Goal: Task Accomplishment & Management: Manage account settings

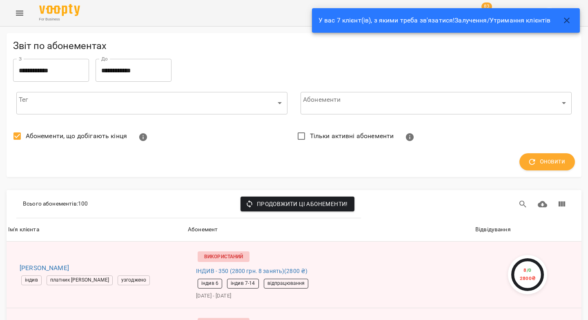
click at [571, 22] on icon "button" at bounding box center [567, 21] width 10 height 10
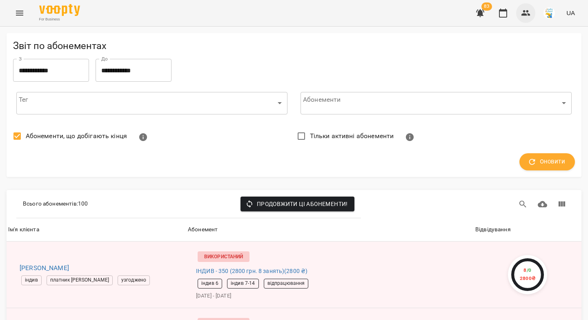
click at [533, 14] on button "button" at bounding box center [526, 13] width 20 height 20
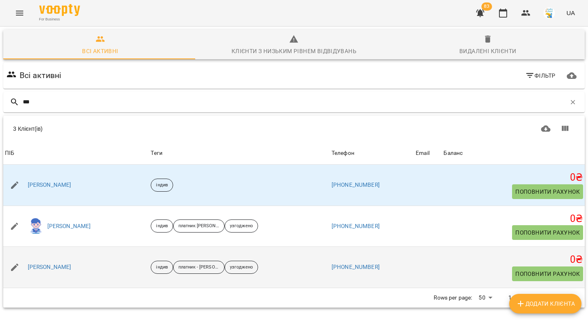
scroll to position [36, 0]
type input "***"
click at [71, 263] on link "Назарій Ковташинець" at bounding box center [50, 267] width 44 height 8
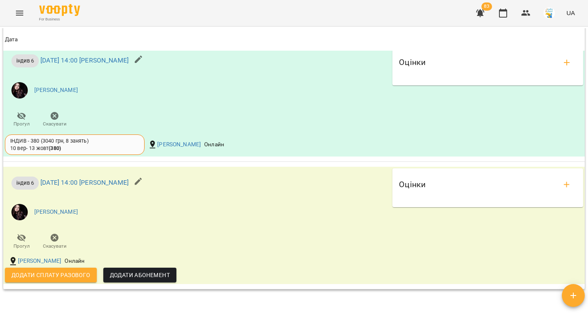
scroll to position [849, 0]
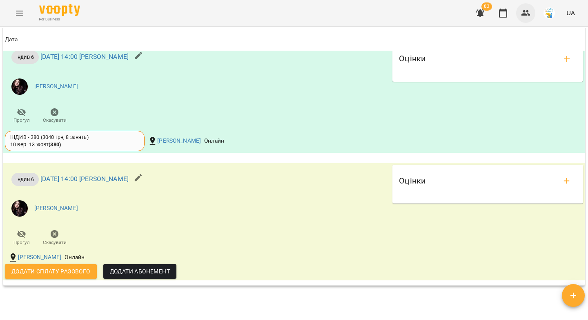
click at [522, 14] on icon "button" at bounding box center [525, 13] width 9 height 6
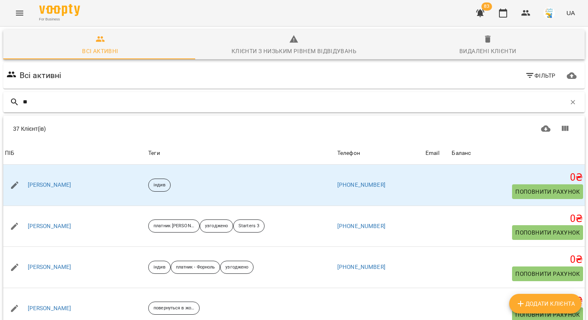
click at [22, 102] on div at bounding box center [15, 102] width 16 height 10
click at [23, 101] on input "**" at bounding box center [294, 101] width 543 height 13
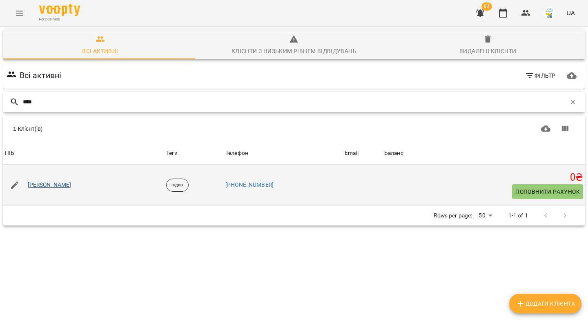
type input "****"
click at [59, 185] on link "Єгор Морогов" at bounding box center [50, 185] width 44 height 8
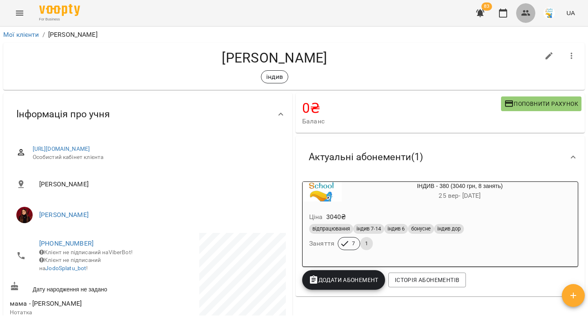
click at [526, 13] on icon "button" at bounding box center [526, 13] width 10 height 10
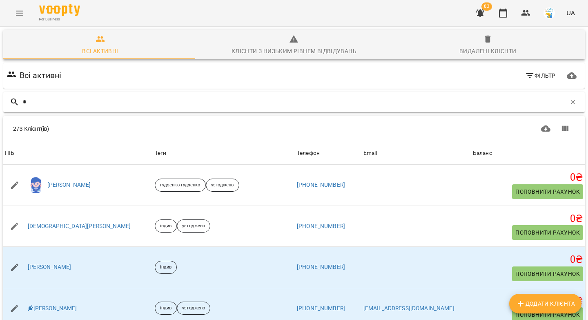
click at [24, 98] on input "*" at bounding box center [294, 101] width 543 height 13
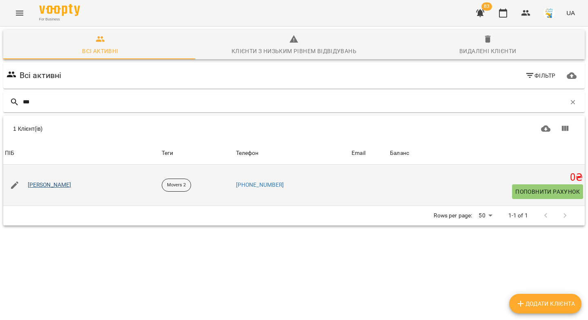
type input "***"
click at [46, 185] on link "Іван Кучеренко" at bounding box center [50, 185] width 44 height 8
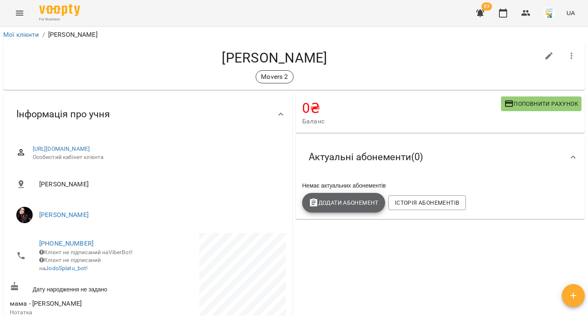
click at [352, 202] on span "Додати Абонемент" at bounding box center [344, 203] width 70 height 10
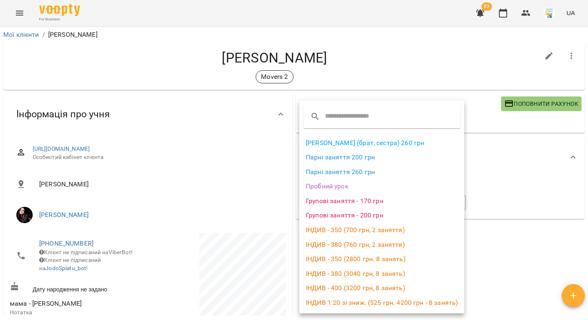
click at [354, 220] on li "Групові заняття - 200 грн" at bounding box center [381, 215] width 165 height 15
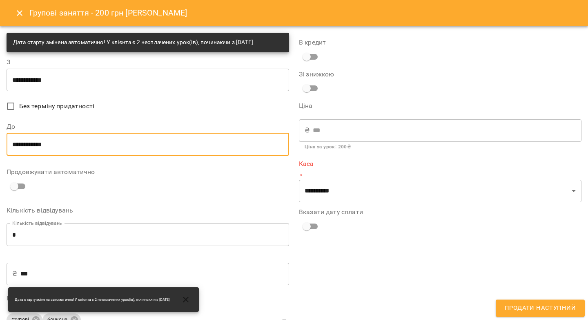
click at [60, 144] on input "**********" at bounding box center [148, 144] width 283 height 23
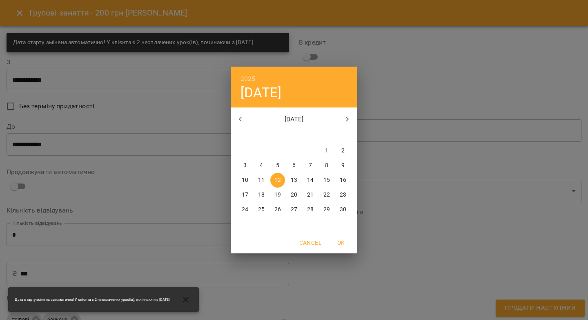
click at [243, 119] on icon "button" at bounding box center [241, 119] width 10 height 10
click at [310, 210] on p "31" at bounding box center [310, 209] width 7 height 8
type input "**********"
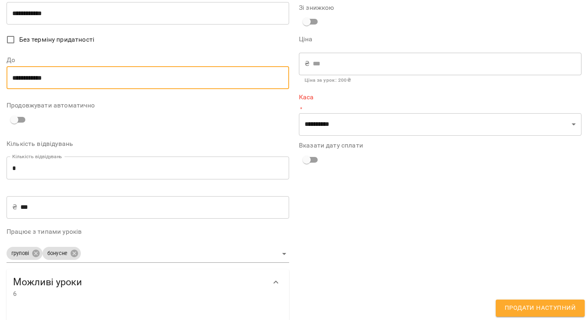
scroll to position [64, 0]
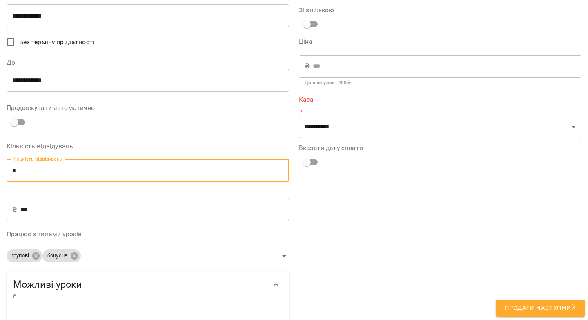
drag, startPoint x: 20, startPoint y: 170, endPoint x: 10, endPoint y: 172, distance: 9.9
click at [10, 172] on input "*" at bounding box center [148, 170] width 283 height 23
type input "*"
type input "****"
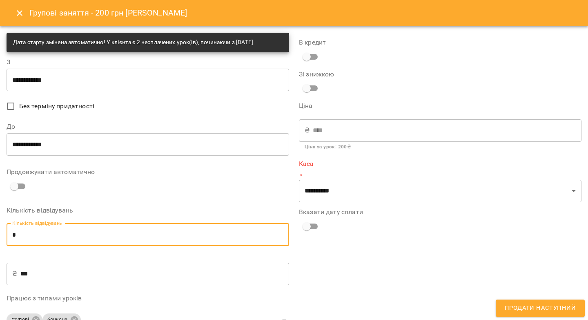
type input "*"
click at [22, 14] on icon "Close" at bounding box center [20, 13] width 10 height 10
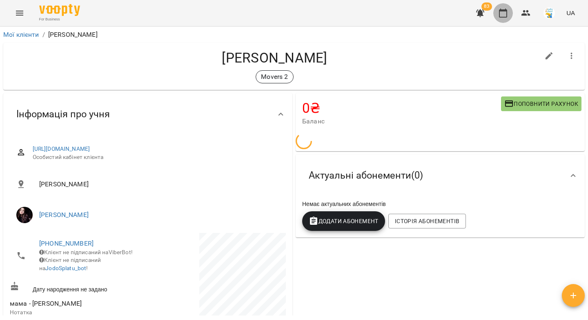
click at [506, 15] on icon "button" at bounding box center [503, 13] width 10 height 10
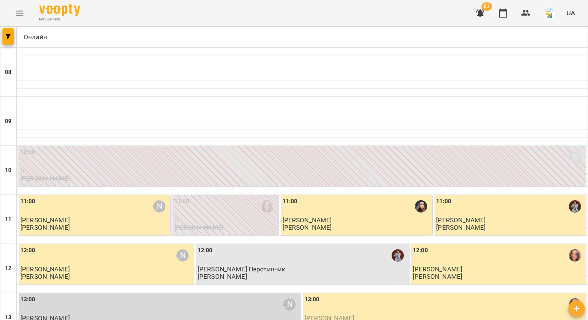
type input "**********"
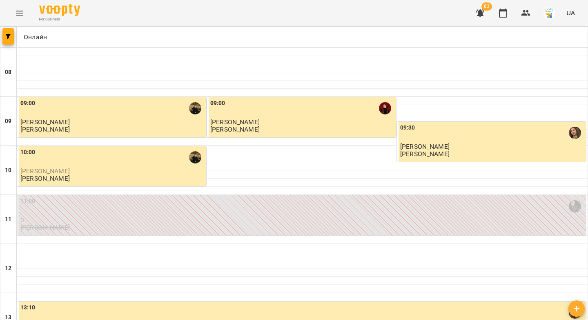
scroll to position [250, 0]
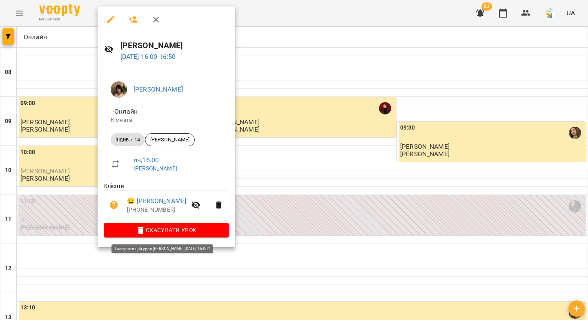
click at [165, 232] on span "Скасувати Урок" at bounding box center [166, 230] width 111 height 10
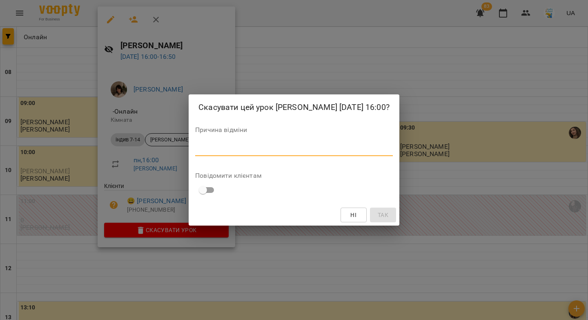
click at [211, 153] on textarea at bounding box center [294, 149] width 198 height 8
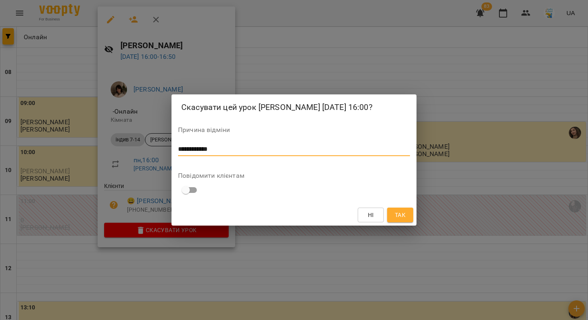
type textarea "**********"
drag, startPoint x: 408, startPoint y: 218, endPoint x: 395, endPoint y: 216, distance: 13.3
click at [408, 218] on button "Так" at bounding box center [400, 214] width 26 height 15
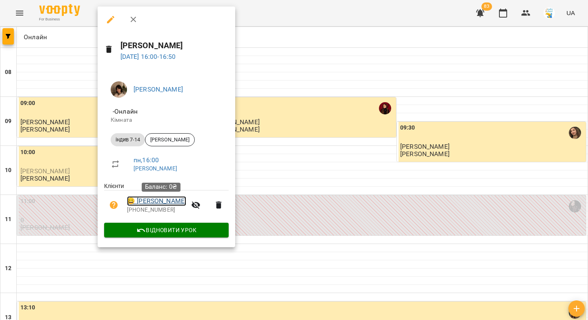
click at [183, 202] on link "😀 Вероніка Гарбузюк" at bounding box center [156, 201] width 59 height 10
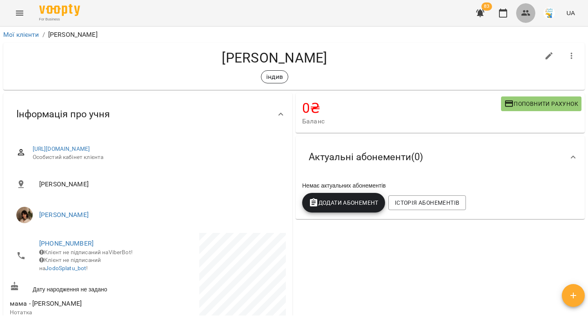
click at [525, 12] on icon "button" at bounding box center [526, 13] width 10 height 10
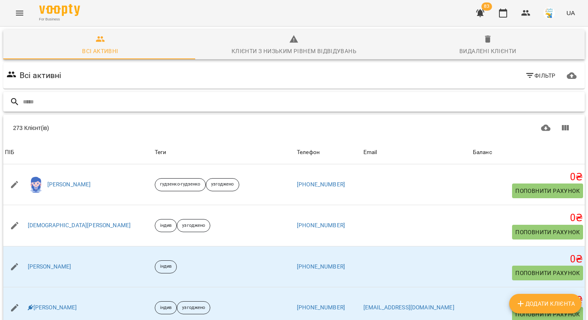
paste input "**********"
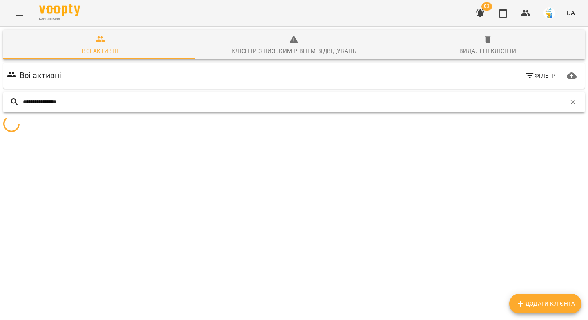
type input "**********"
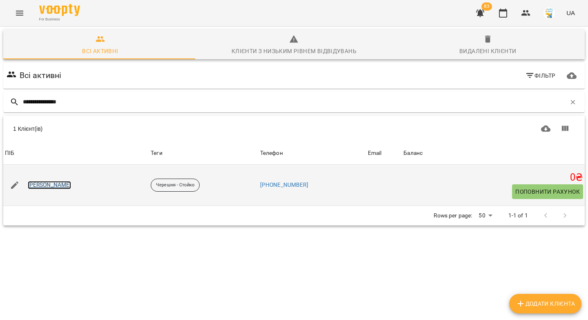
click at [65, 185] on link "Ростислав Стойко" at bounding box center [50, 185] width 44 height 8
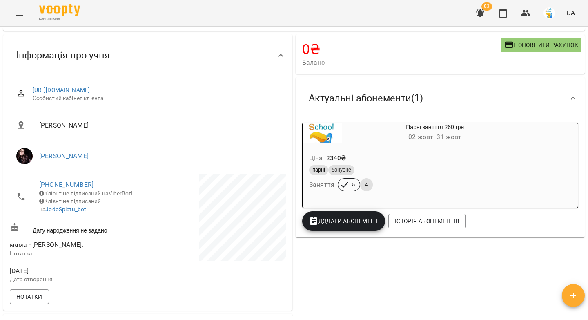
scroll to position [61, 0]
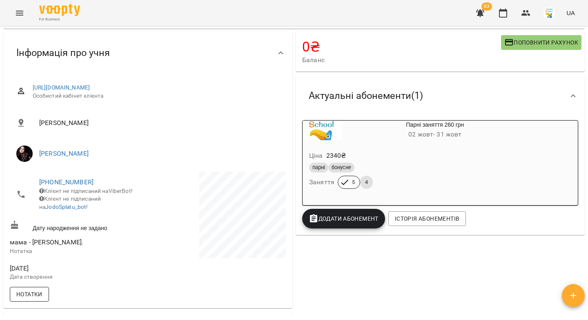
click at [31, 299] on span "Нотатки" at bounding box center [29, 294] width 26 height 10
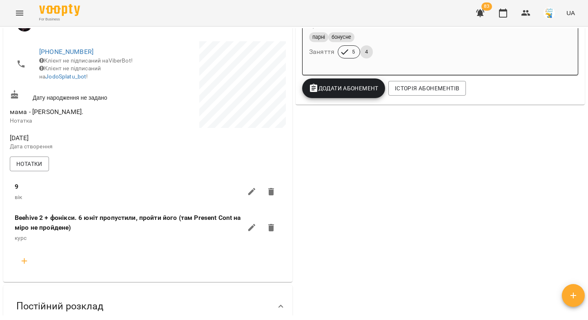
scroll to position [196, 0]
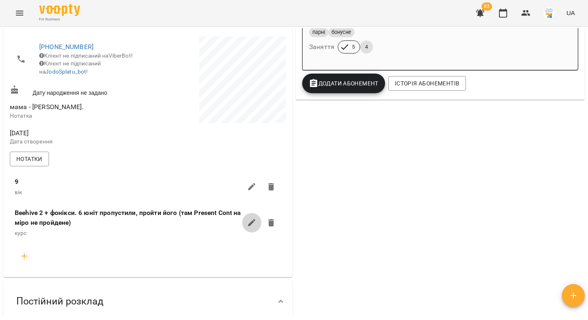
click at [252, 227] on icon "button" at bounding box center [252, 223] width 10 height 10
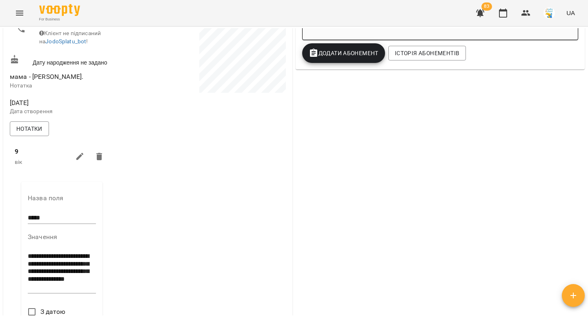
scroll to position [252, 0]
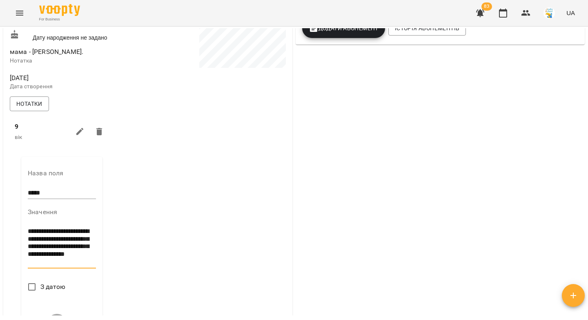
drag, startPoint x: 78, startPoint y: 270, endPoint x: 53, endPoint y: 239, distance: 40.1
click at [53, 239] on textarea "**********" at bounding box center [62, 246] width 68 height 38
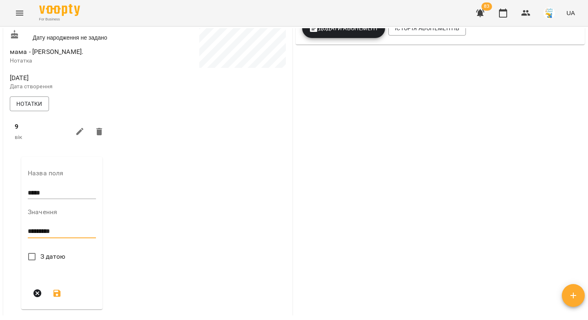
type textarea "*********"
click at [55, 297] on icon "submit" at bounding box center [56, 293] width 7 height 7
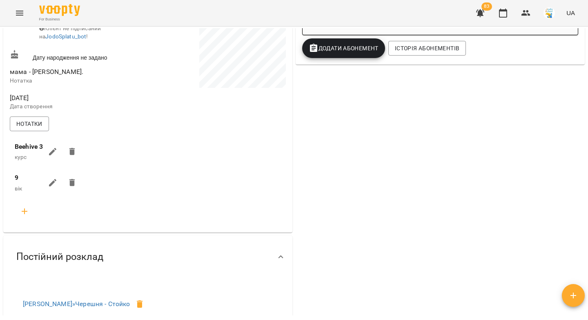
scroll to position [0, 0]
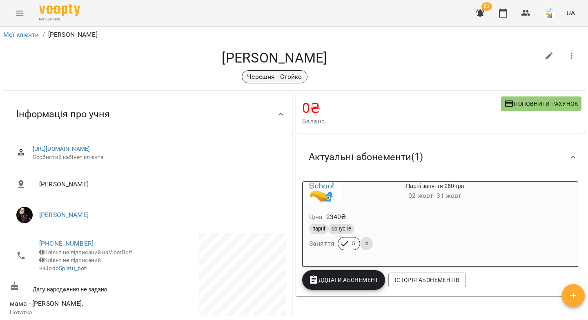
click at [253, 75] on p "Черешня - [PERSON_NAME]" at bounding box center [274, 77] width 55 height 10
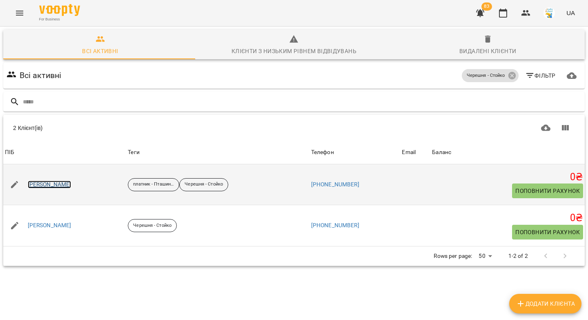
click at [55, 183] on link "Катерина Черешня" at bounding box center [50, 185] width 44 height 8
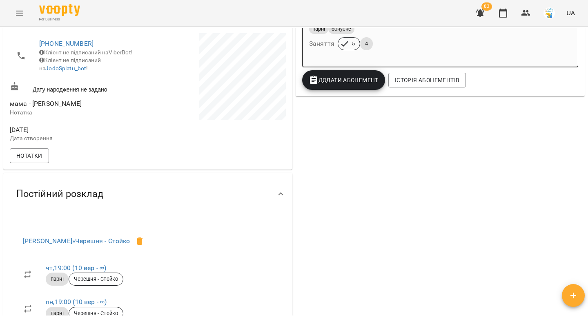
scroll to position [216, 0]
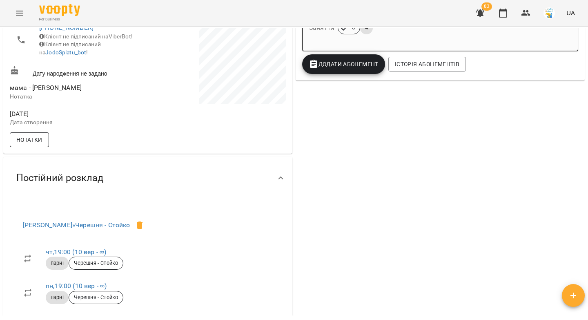
click at [41, 141] on span "Нотатки" at bounding box center [29, 140] width 26 height 10
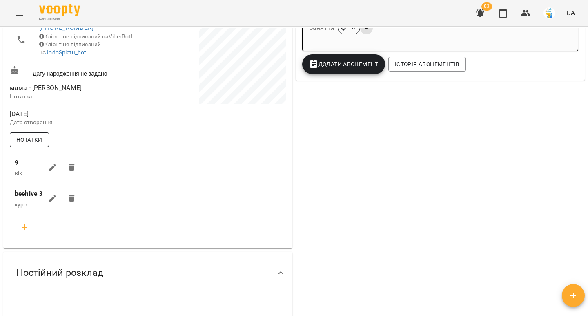
click at [41, 141] on span "Нотатки" at bounding box center [29, 140] width 26 height 10
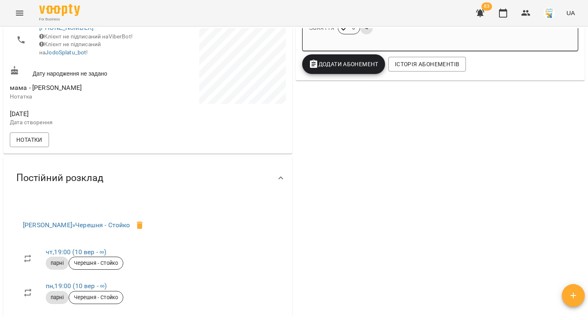
scroll to position [0, 0]
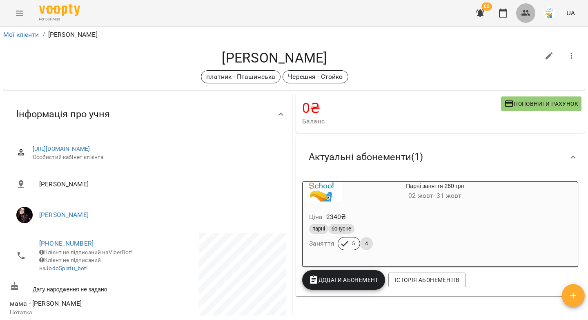
click at [524, 11] on icon "button" at bounding box center [525, 13] width 9 height 6
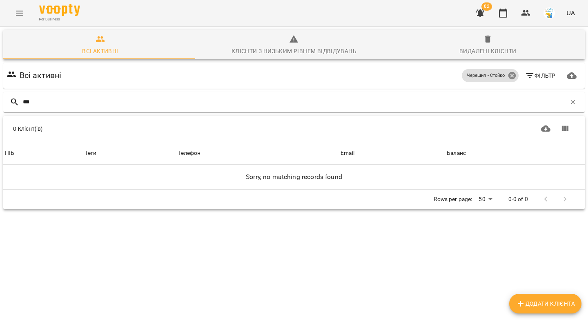
type input "***"
click at [508, 72] on icon at bounding box center [511, 75] width 7 height 7
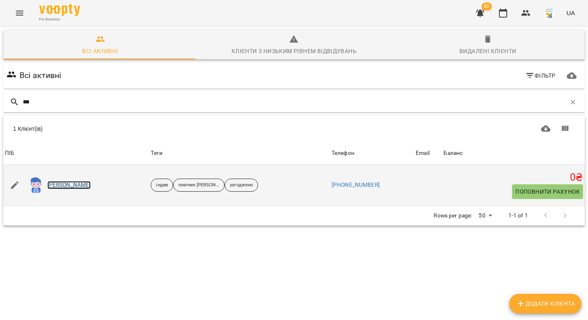
click at [88, 183] on link "Мирослава Зусько" at bounding box center [69, 185] width 44 height 8
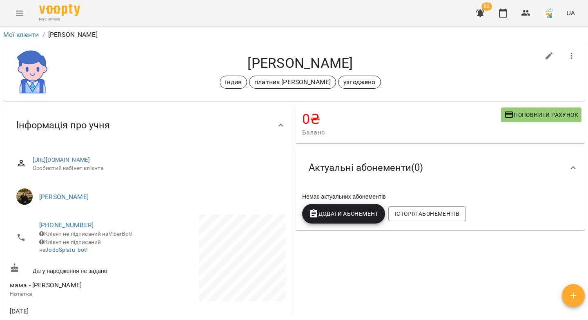
scroll to position [2, 0]
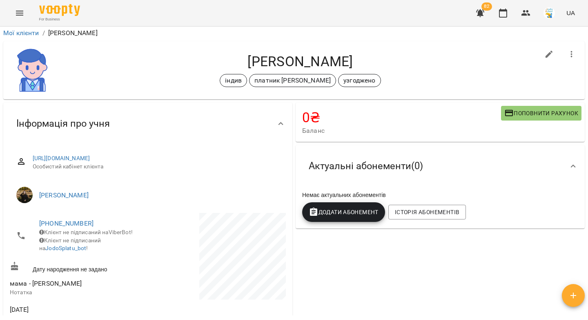
click at [351, 212] on span "Додати Абонемент" at bounding box center [344, 212] width 70 height 10
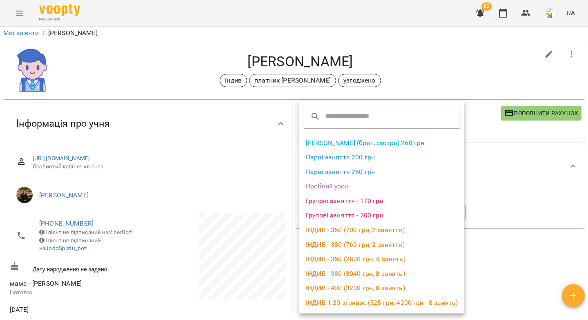
click at [350, 273] on li "ІНДИВ - 380 (3040 грн, 8 занять)" at bounding box center [381, 273] width 165 height 15
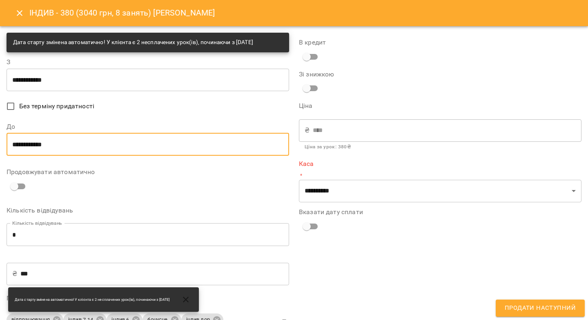
click at [86, 140] on input "**********" at bounding box center [148, 144] width 283 height 23
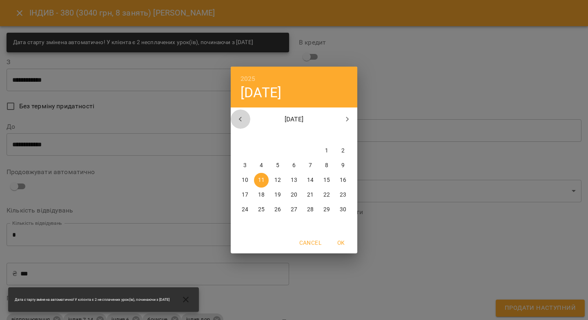
click at [243, 118] on icon "button" at bounding box center [241, 119] width 10 height 10
click at [309, 210] on p "31" at bounding box center [310, 209] width 7 height 8
type input "**********"
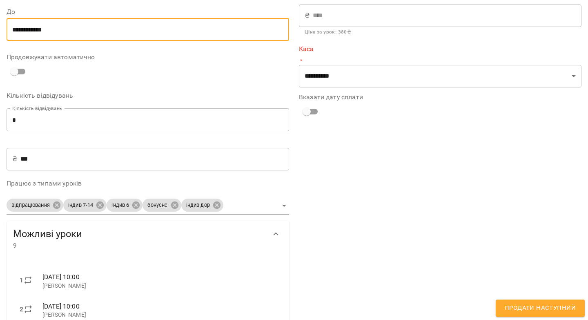
scroll to position [110, 0]
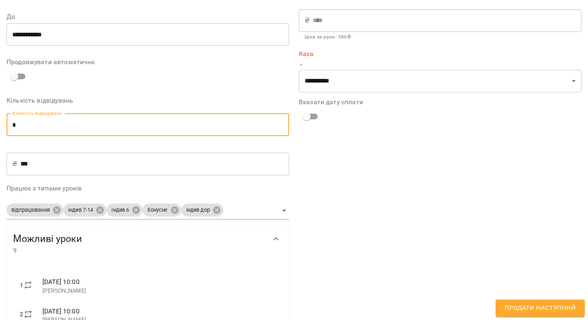
drag, startPoint x: 15, startPoint y: 125, endPoint x: 11, endPoint y: 124, distance: 4.2
click at [11, 124] on input "*" at bounding box center [148, 124] width 283 height 23
type input "*"
type input "****"
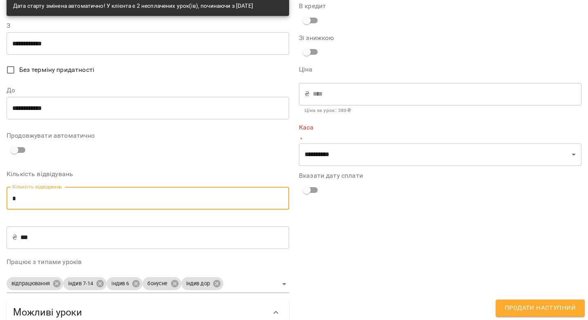
scroll to position [0, 0]
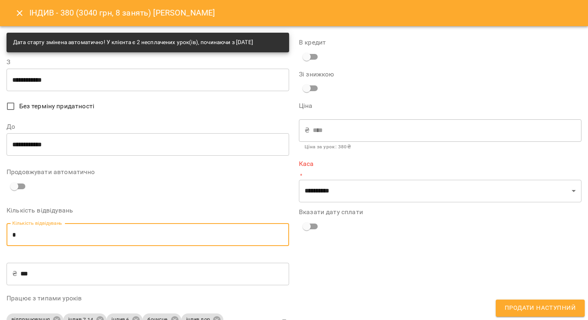
type input "*"
click at [16, 11] on icon "Close" at bounding box center [20, 13] width 10 height 10
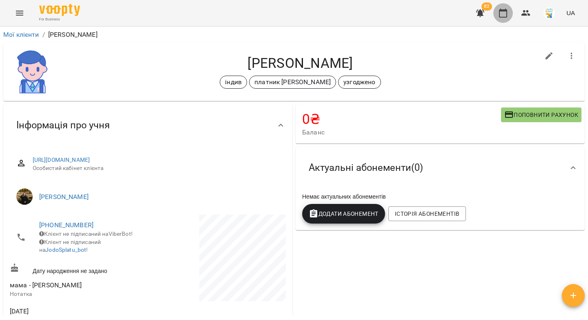
click at [503, 13] on icon "button" at bounding box center [503, 13] width 10 height 10
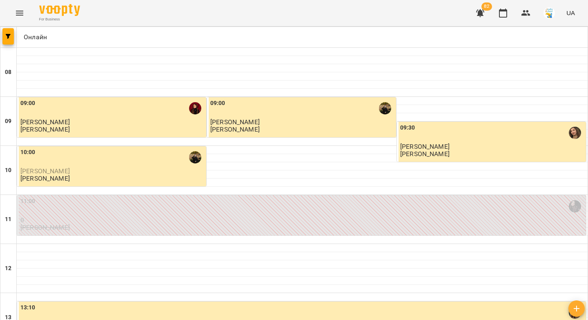
type input "**********"
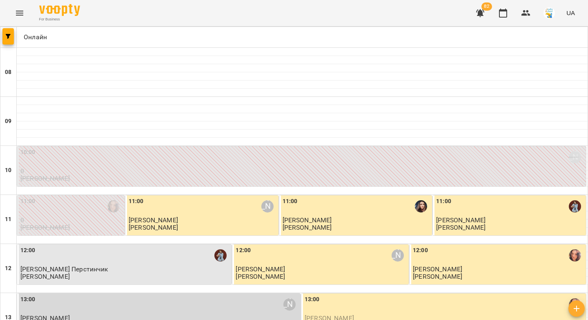
scroll to position [124, 0]
click at [570, 298] on img "Яна Гончар" at bounding box center [575, 304] width 12 height 12
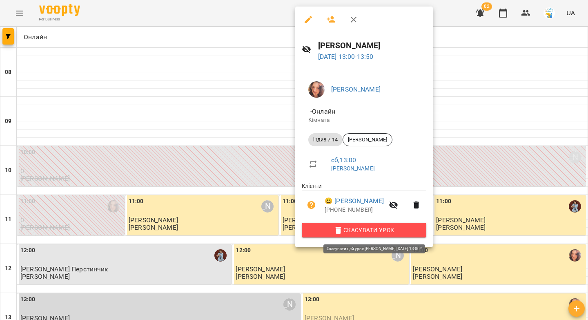
click at [420, 229] on span "Скасувати Урок" at bounding box center [363, 230] width 111 height 10
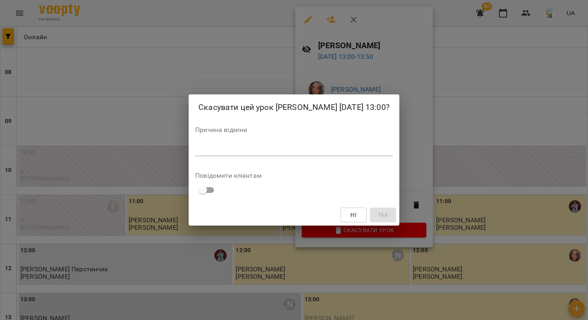
click at [381, 153] on textarea at bounding box center [294, 149] width 198 height 8
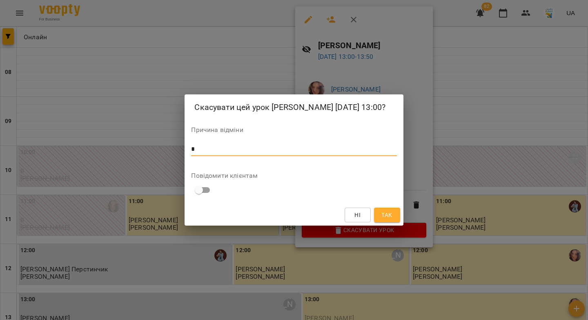
type textarea "*"
click at [394, 216] on button "Так" at bounding box center [387, 214] width 26 height 15
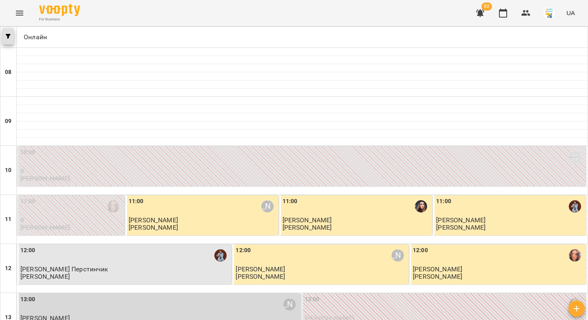
click at [9, 36] on icon "button" at bounding box center [8, 36] width 5 height 5
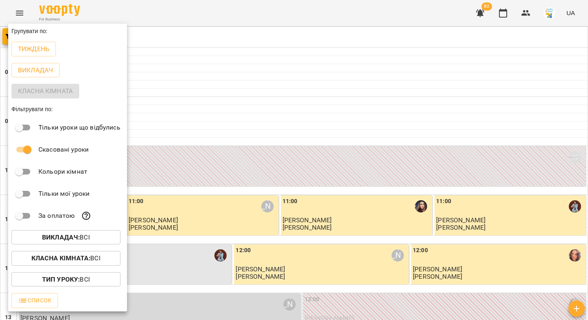
click at [83, 234] on button "Викладач : Всі" at bounding box center [65, 237] width 109 height 15
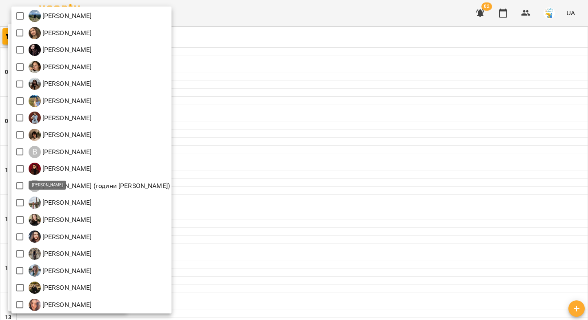
scroll to position [90, 0]
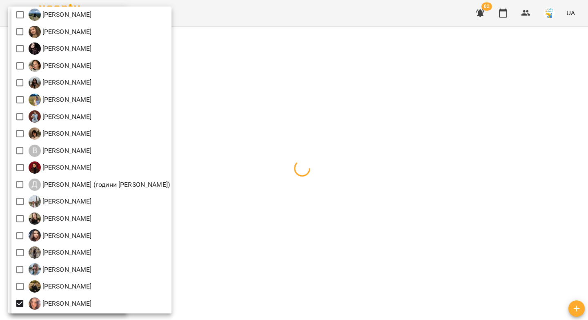
click at [253, 134] on div at bounding box center [294, 160] width 588 height 320
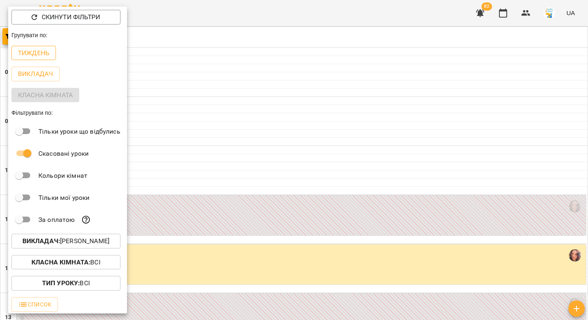
click at [47, 52] on p "Тиждень" at bounding box center [33, 53] width 31 height 10
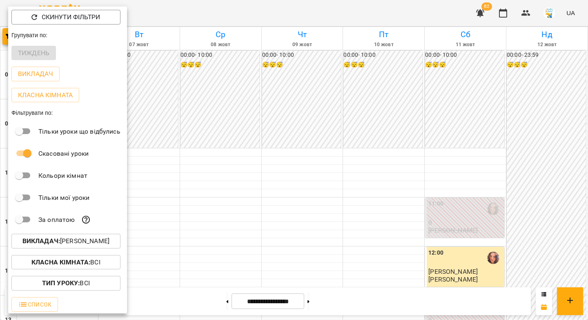
click at [336, 192] on div at bounding box center [294, 160] width 588 height 320
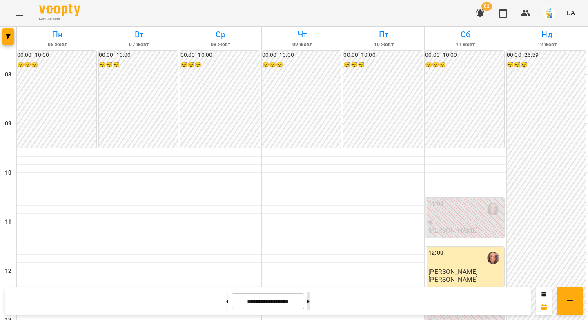
click at [310, 303] on button at bounding box center [309, 301] width 2 height 18
type input "**********"
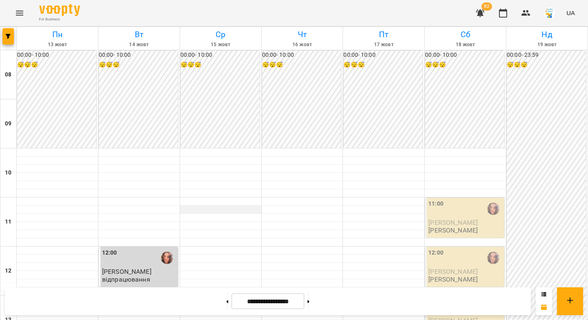
scroll to position [453, 0]
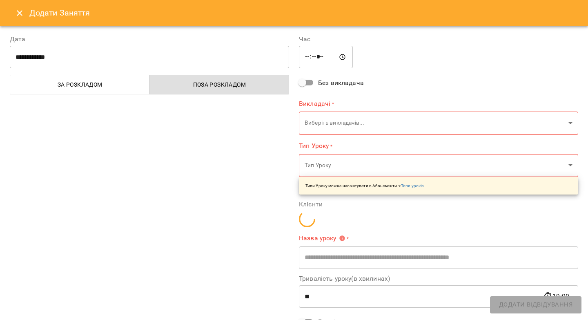
type input "**********"
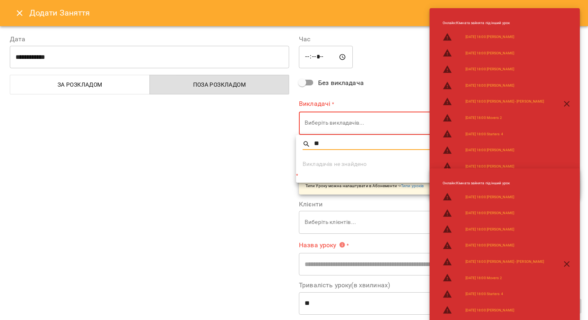
type input "*"
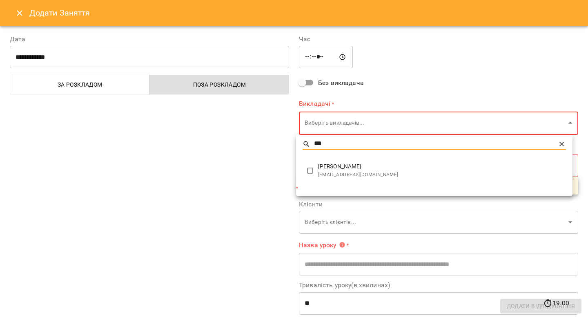
type input "***"
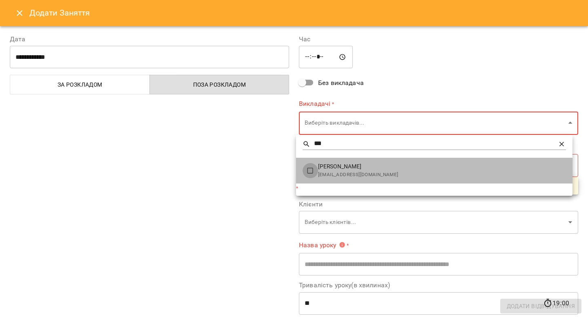
type input "**********"
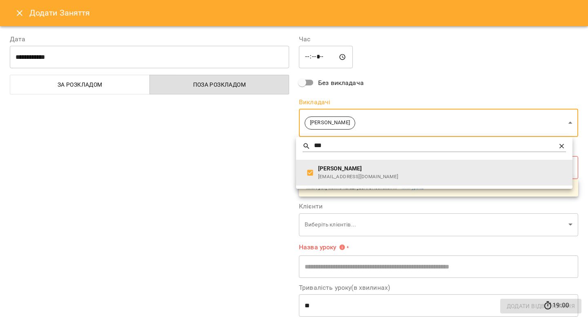
click at [273, 172] on div at bounding box center [294, 160] width 588 height 320
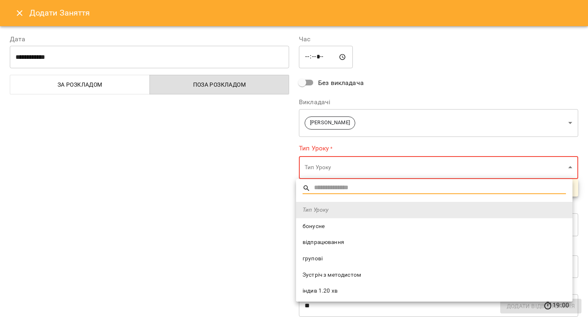
click at [323, 244] on span "відпрацювання" at bounding box center [434, 242] width 263 height 8
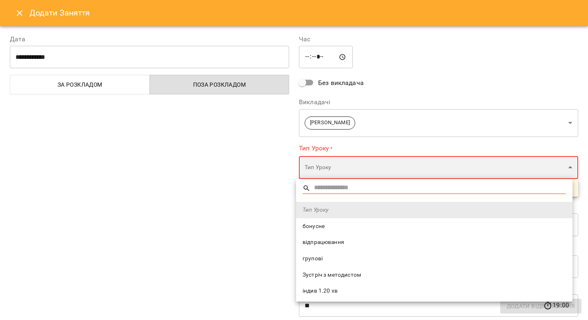
type input "**********"
type input "**"
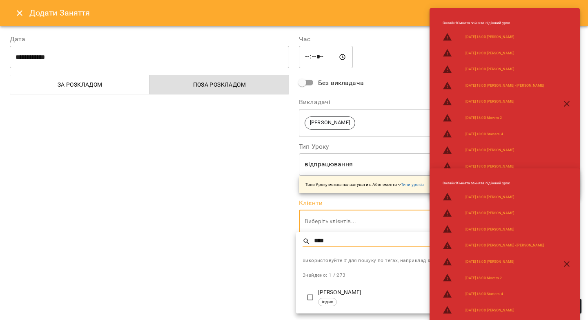
type input "****"
type input "**********"
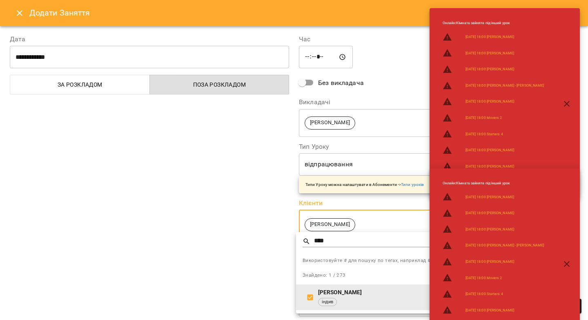
click at [242, 240] on div at bounding box center [294, 160] width 588 height 320
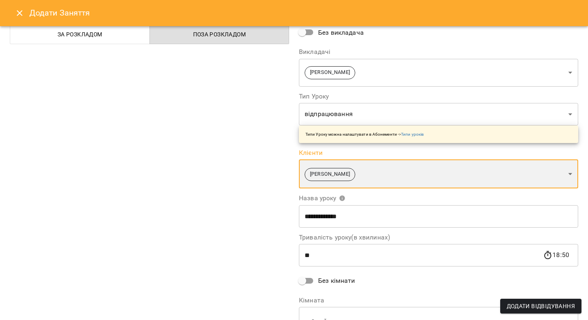
scroll to position [94, 0]
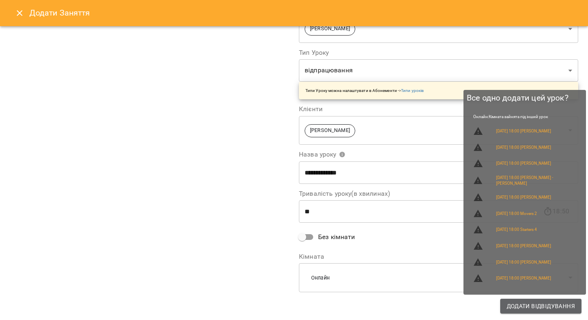
click at [517, 302] on span "Додати Відвідування" at bounding box center [541, 306] width 68 height 10
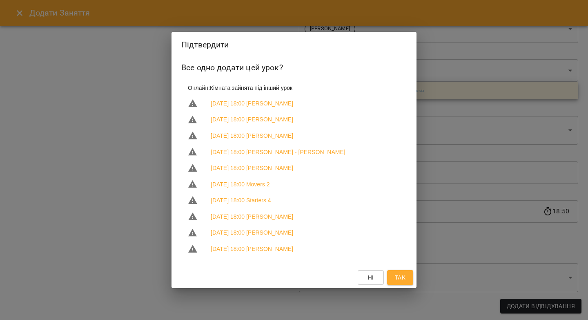
click at [399, 279] on span "Так" at bounding box center [400, 277] width 11 height 10
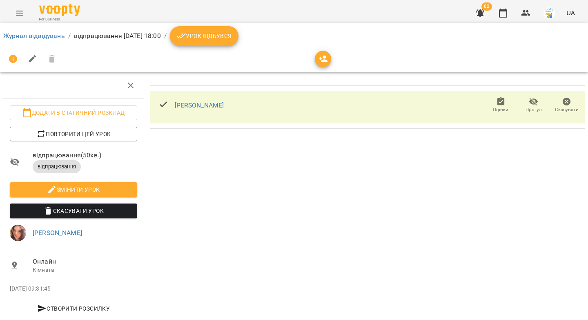
click at [232, 39] on span "Урок відбувся" at bounding box center [204, 36] width 56 height 10
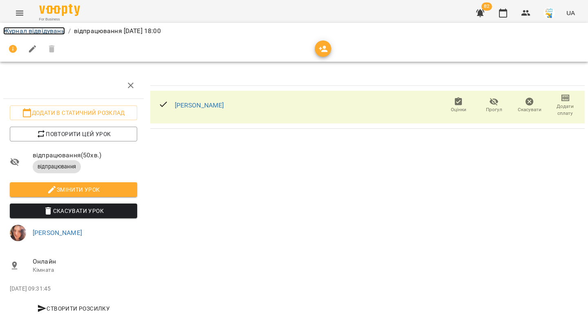
click at [39, 34] on link "Журнал відвідувань" at bounding box center [34, 31] width 62 height 8
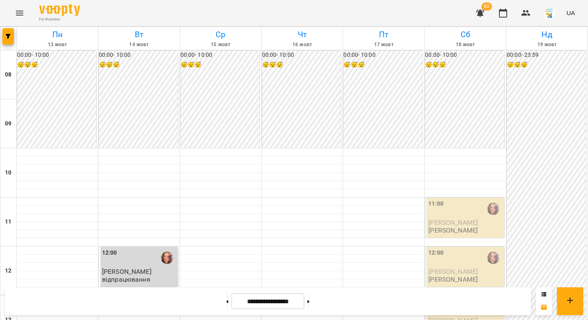
scroll to position [324, 0]
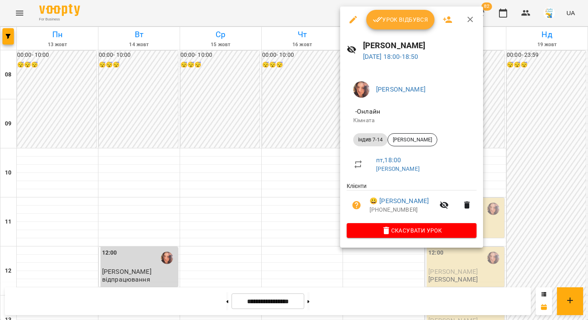
click at [355, 20] on icon "button" at bounding box center [353, 20] width 10 height 10
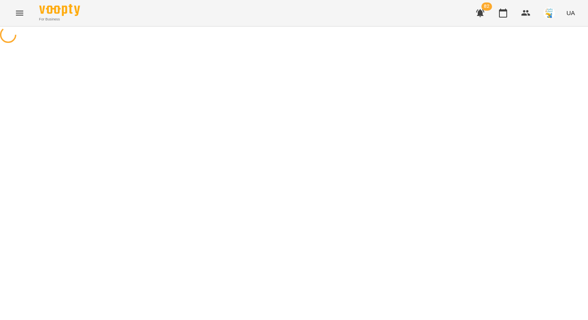
select select "**********"
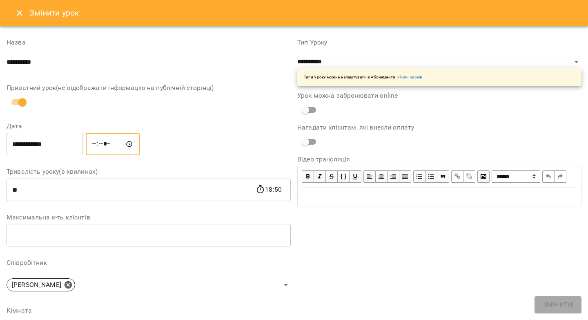
click at [99, 147] on input "*****" at bounding box center [113, 144] width 54 height 23
type input "*****"
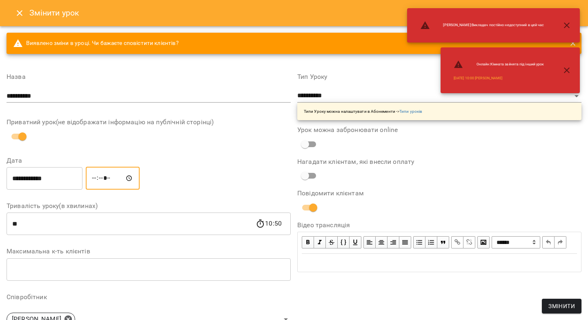
click at [7, 178] on input "**********" at bounding box center [45, 178] width 76 height 23
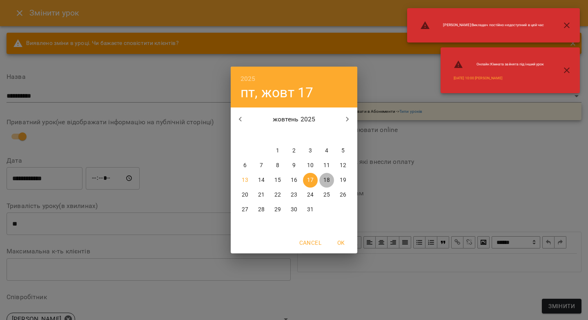
click at [326, 179] on p "18" at bounding box center [326, 180] width 7 height 8
type input "**********"
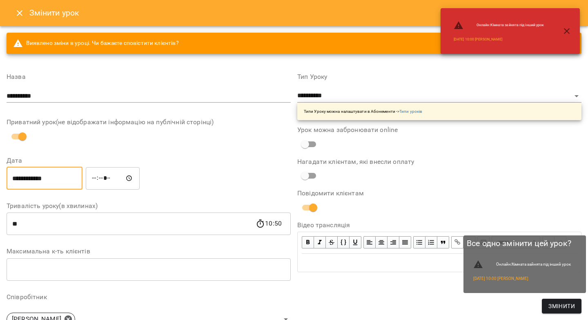
click at [554, 305] on span "Змінити" at bounding box center [561, 306] width 27 height 10
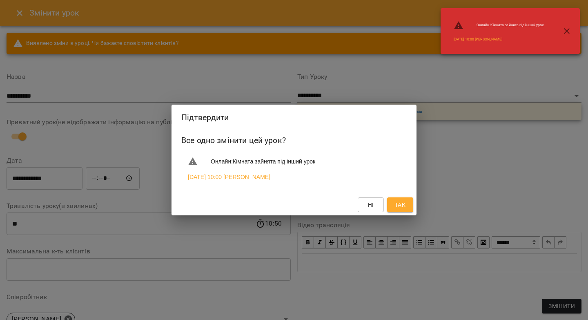
click at [401, 205] on span "Так" at bounding box center [400, 205] width 11 height 10
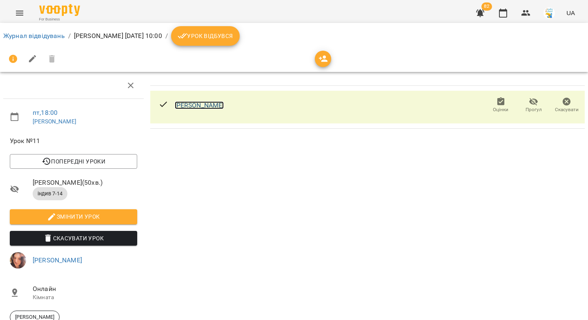
click at [205, 106] on link "[PERSON_NAME]" at bounding box center [199, 105] width 49 height 8
click at [44, 36] on link "Журнал відвідувань" at bounding box center [34, 36] width 62 height 8
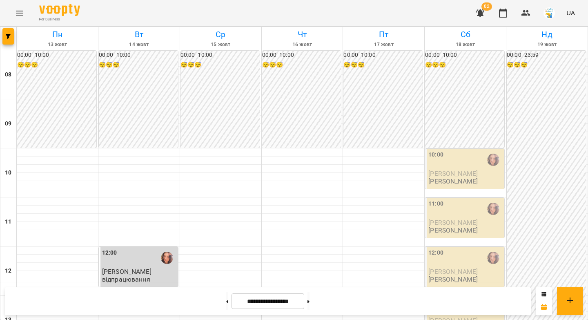
scroll to position [347, 0]
click at [226, 299] on button at bounding box center [227, 301] width 2 height 18
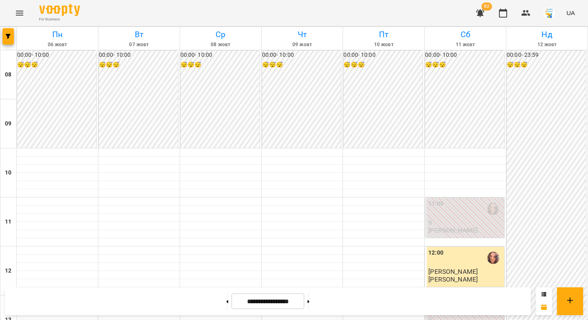
scroll to position [0, 0]
click at [310, 299] on button at bounding box center [309, 301] width 2 height 18
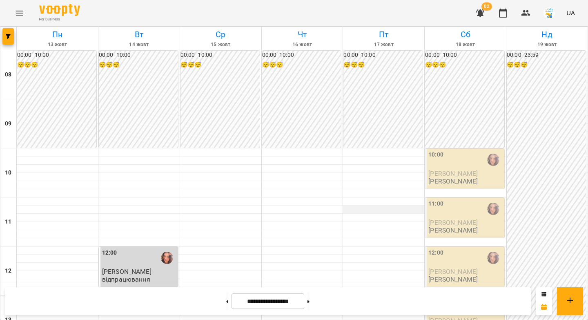
scroll to position [384, 0]
click at [310, 303] on button at bounding box center [309, 301] width 2 height 18
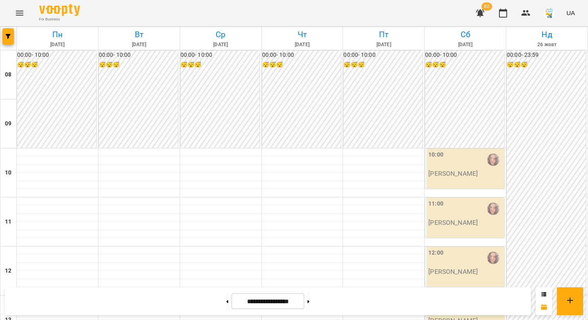
scroll to position [0, 0]
click at [5, 41] on button "button" at bounding box center [7, 36] width 11 height 16
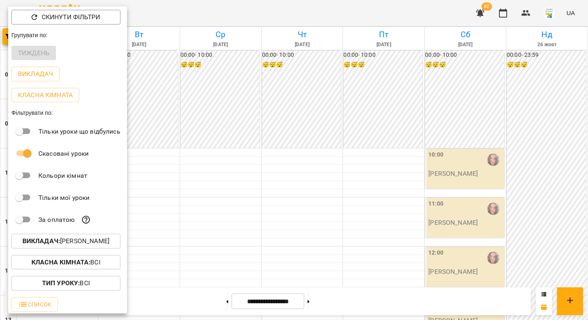
click at [80, 245] on p "Викладач : Яна Гончар" at bounding box center [65, 241] width 87 height 10
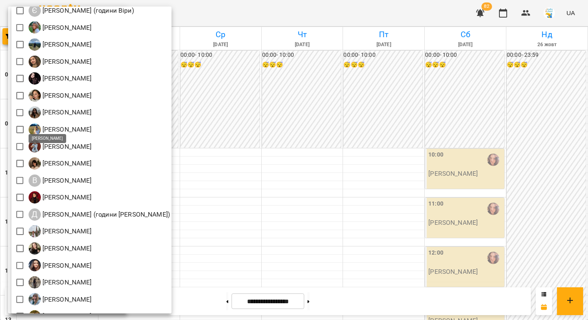
scroll to position [90, 0]
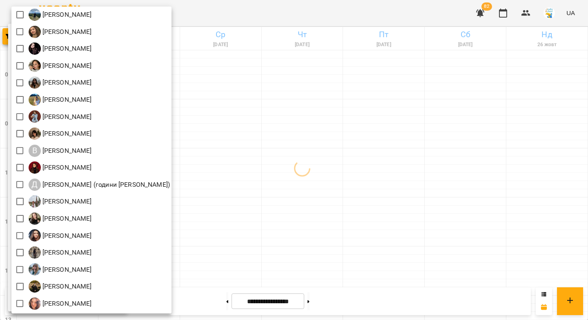
click at [274, 202] on div at bounding box center [294, 160] width 588 height 320
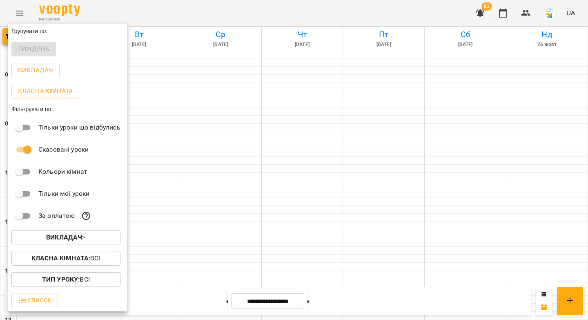
click at [216, 296] on div at bounding box center [294, 160] width 588 height 320
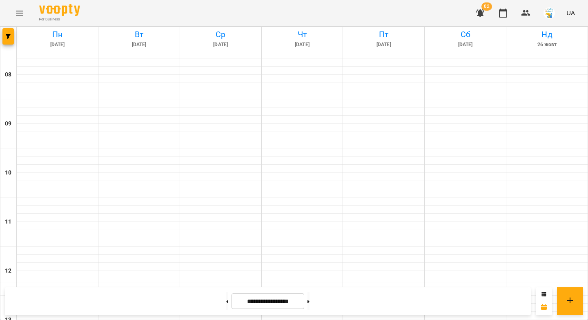
click at [227, 301] on icon at bounding box center [228, 301] width 2 height 3
type input "**********"
click at [56, 31] on h6 "Пн" at bounding box center [57, 34] width 79 height 13
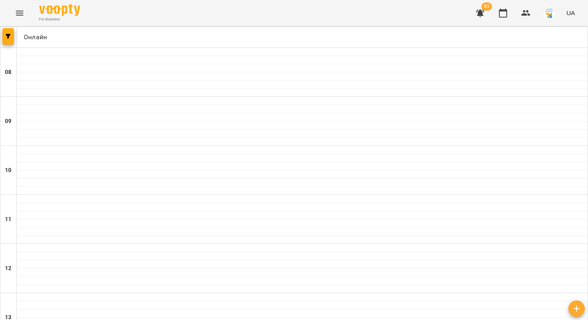
scroll to position [468, 0]
click at [8, 35] on icon "button" at bounding box center [8, 36] width 5 height 5
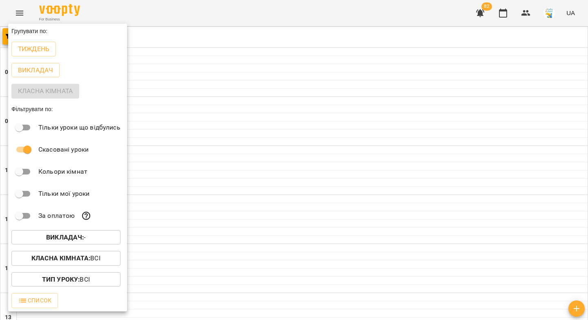
click at [79, 237] on b "Викладач :" at bounding box center [65, 237] width 38 height 8
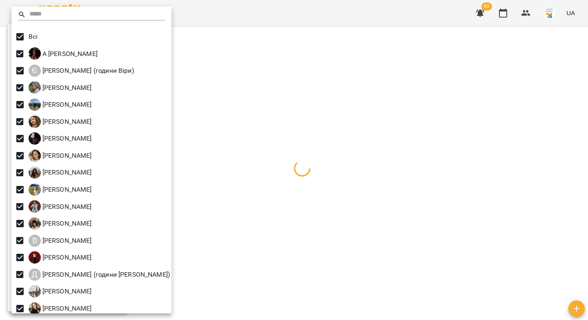
click at [246, 88] on div at bounding box center [294, 160] width 588 height 320
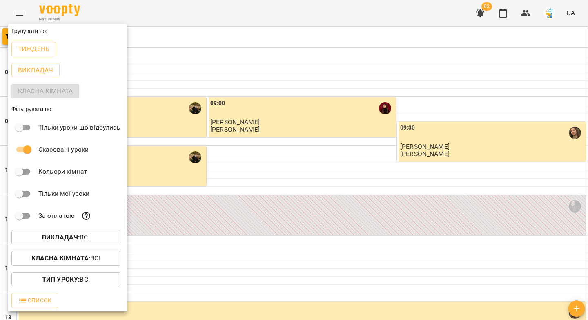
click at [232, 68] on div at bounding box center [294, 160] width 588 height 320
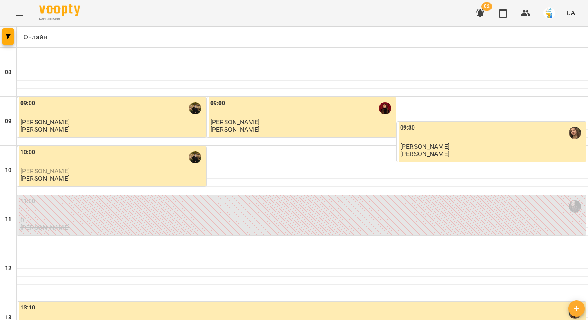
scroll to position [326, 0]
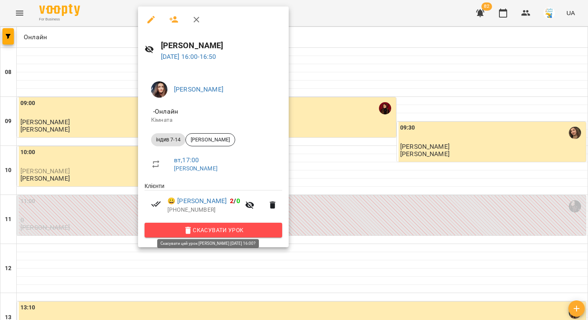
click at [220, 228] on span "Скасувати Урок" at bounding box center [213, 230] width 125 height 10
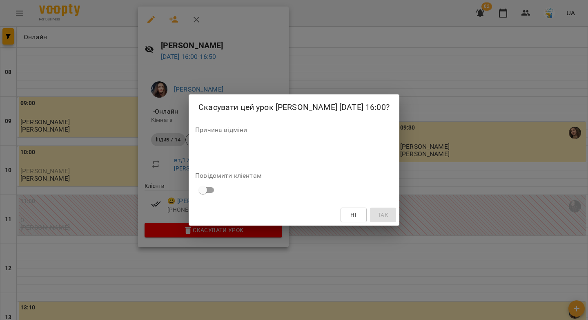
click at [258, 153] on textarea at bounding box center [294, 149] width 198 height 8
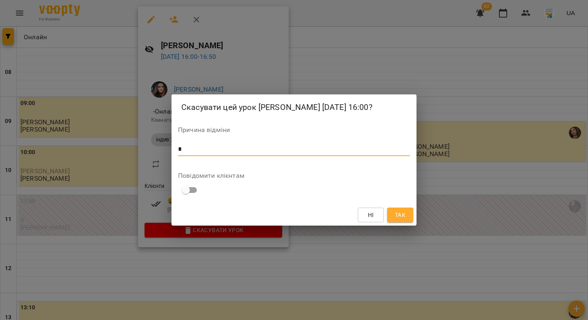
type textarea "*"
click at [402, 220] on span "Так" at bounding box center [400, 215] width 11 height 10
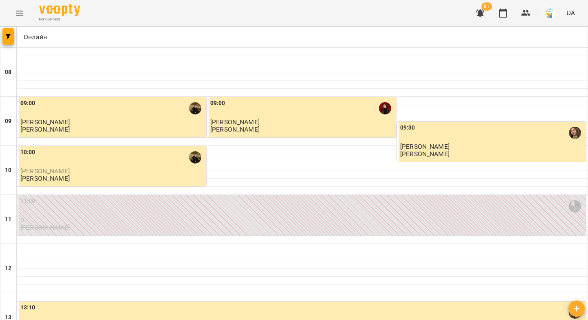
click at [478, 14] on icon "button" at bounding box center [480, 13] width 10 height 10
click at [525, 16] on div at bounding box center [294, 160] width 588 height 320
click at [526, 14] on icon "button" at bounding box center [525, 13] width 9 height 6
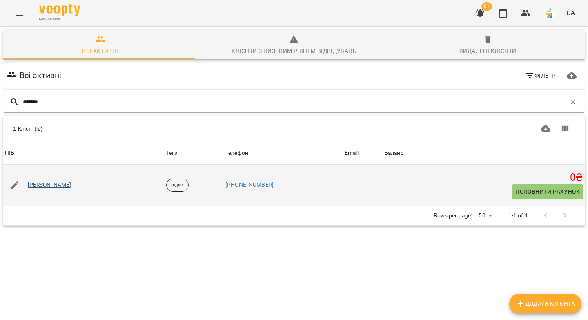
type input "*******"
click at [51, 185] on link "Павло Ламанов" at bounding box center [50, 185] width 44 height 8
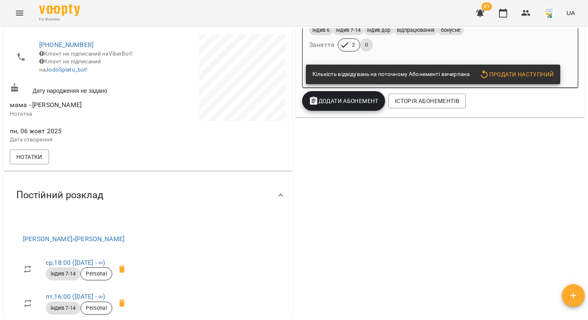
scroll to position [160, 0]
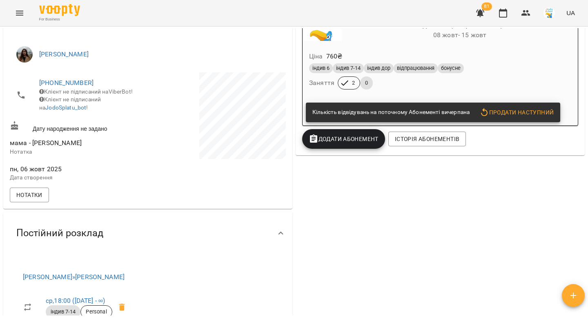
click at [342, 143] on span "Додати Абонемент" at bounding box center [344, 139] width 70 height 10
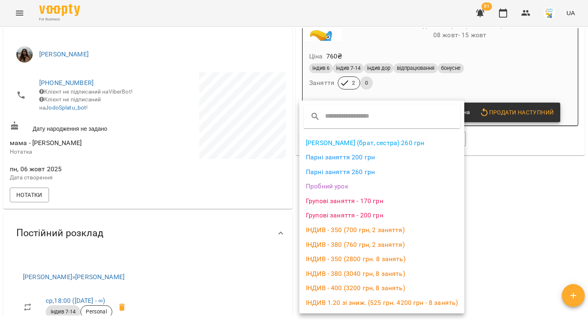
click at [352, 273] on li "ІНДИВ - 380 (3040 грн, 8 занять)" at bounding box center [381, 273] width 165 height 15
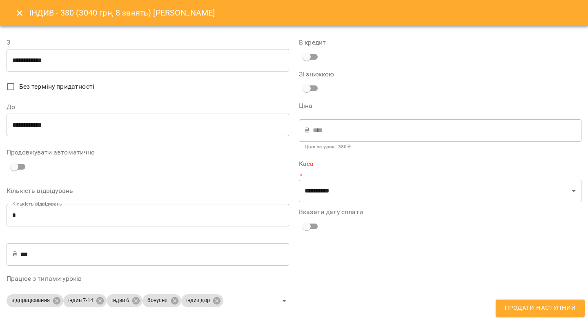
type input "**********"
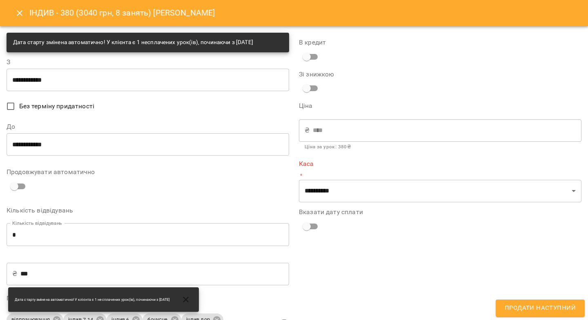
click at [34, 149] on input "**********" at bounding box center [148, 144] width 283 height 23
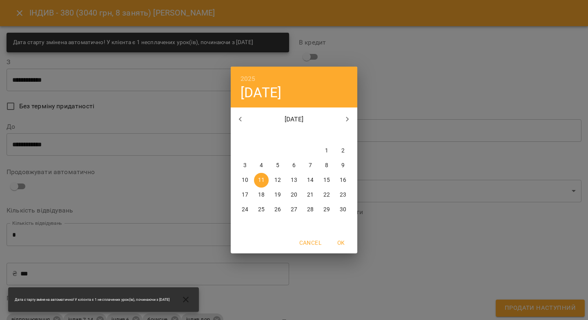
click at [296, 180] on p "13" at bounding box center [294, 180] width 7 height 8
type input "**********"
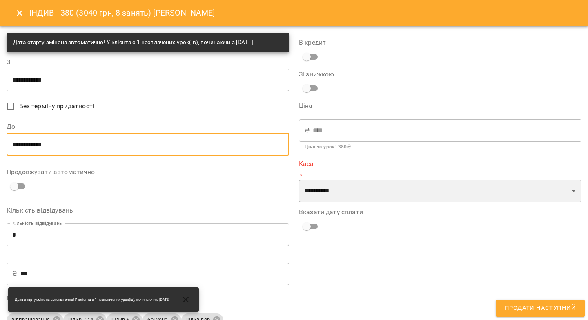
click at [333, 192] on select "**********" at bounding box center [440, 191] width 283 height 23
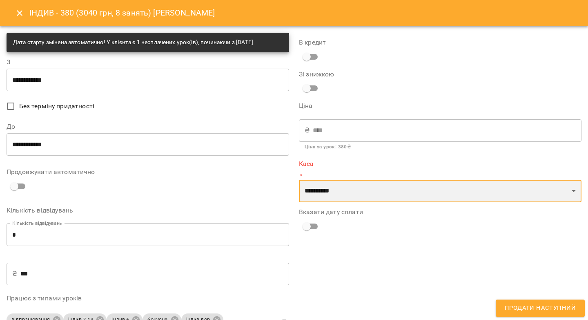
select select "****"
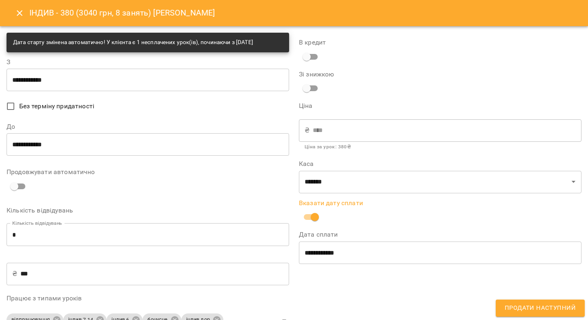
click at [311, 251] on input "**********" at bounding box center [440, 252] width 283 height 23
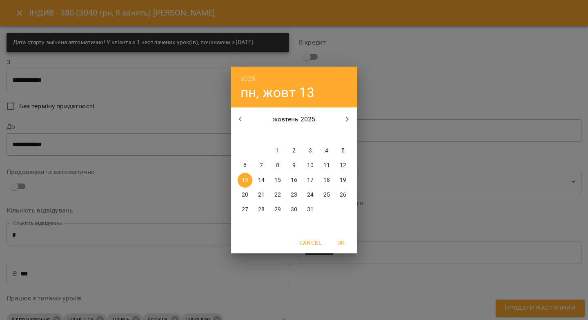
click at [342, 163] on p "12" at bounding box center [343, 165] width 7 height 8
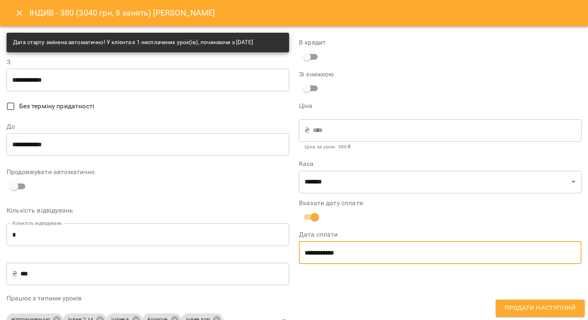
type input "**********"
click at [508, 305] on span "Продати наступний" at bounding box center [540, 308] width 71 height 11
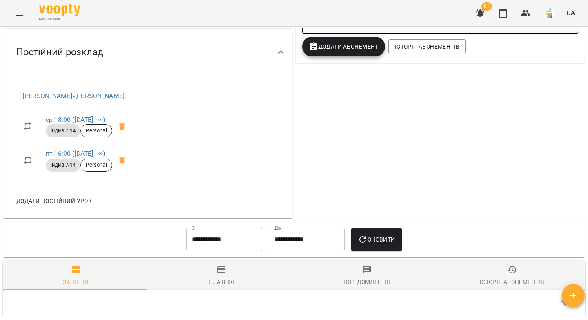
scroll to position [0, 0]
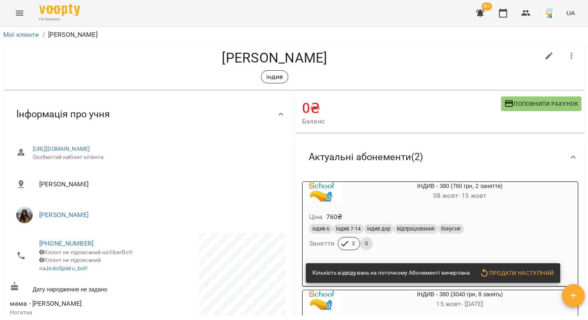
click at [20, 14] on icon "Menu" at bounding box center [20, 13] width 10 height 10
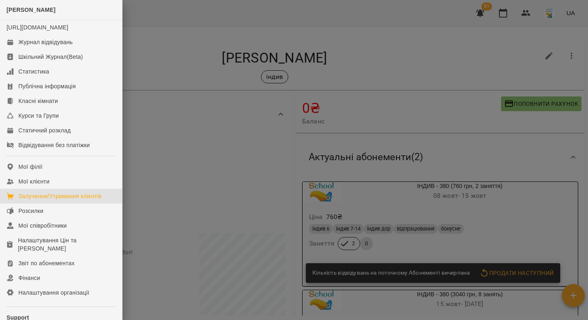
click at [46, 200] on div "Залучення/Утримання клієнтів" at bounding box center [59, 196] width 83 height 8
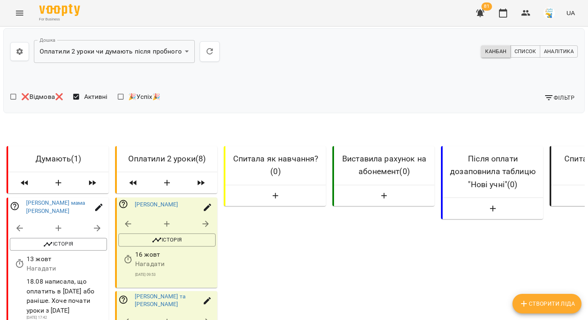
scroll to position [479, 0]
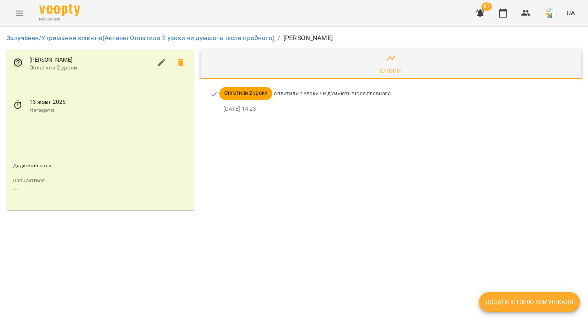
click at [183, 64] on icon at bounding box center [181, 62] width 6 height 7
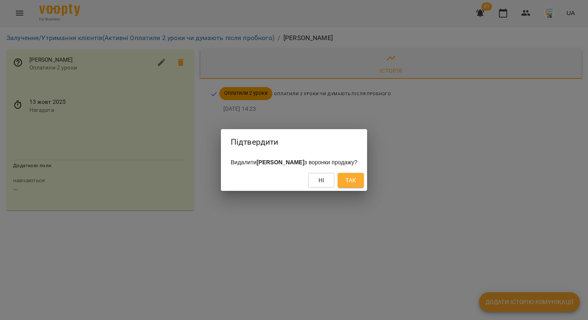
click at [356, 182] on span "Так" at bounding box center [350, 180] width 11 height 10
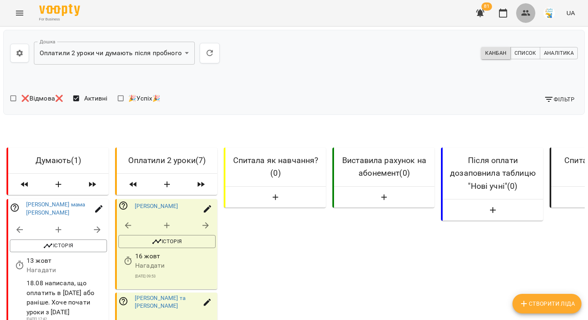
click at [524, 13] on icon "button" at bounding box center [526, 13] width 10 height 10
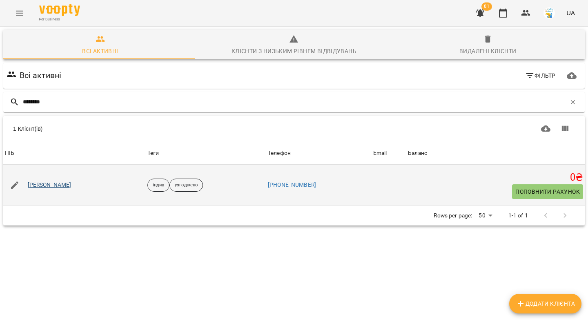
type input "*******"
click at [60, 186] on link "Марія Мурашко" at bounding box center [50, 185] width 44 height 8
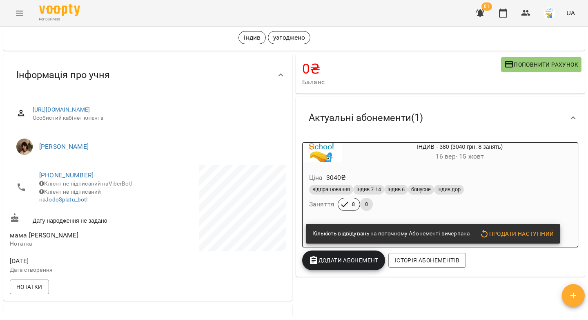
scroll to position [138, 0]
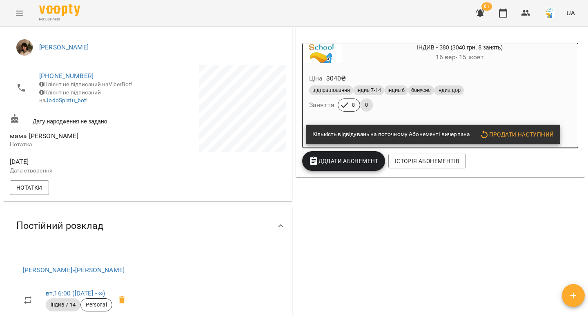
click at [442, 115] on div "Ціна 3040 ₴ відпрацювання індив 7-14 індив 6 бонусне індив дор Заняття 8 0" at bounding box center [440, 94] width 275 height 56
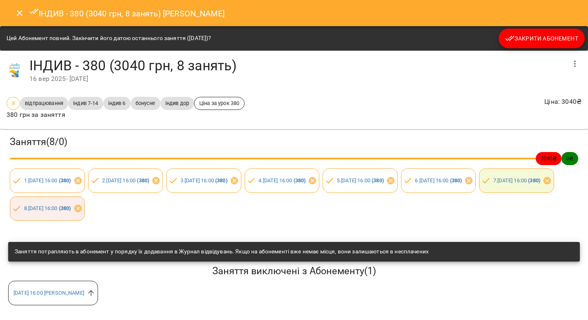
click at [508, 40] on icon "button" at bounding box center [510, 38] width 10 height 10
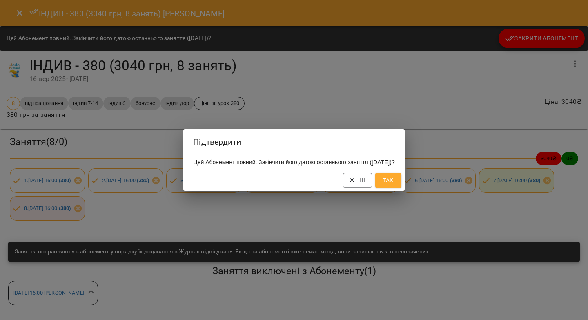
drag, startPoint x: 401, startPoint y: 181, endPoint x: 406, endPoint y: 177, distance: 5.2
click at [395, 181] on span "Так" at bounding box center [388, 180] width 13 height 10
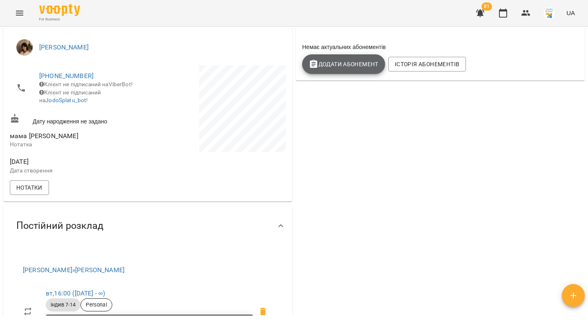
click at [334, 71] on button "Додати Абонемент" at bounding box center [343, 64] width 83 height 20
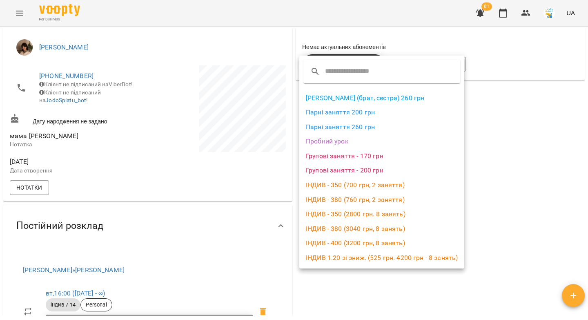
click at [341, 228] on li "ІНДИВ - 380 (3040 грн, 8 занять)" at bounding box center [381, 228] width 165 height 15
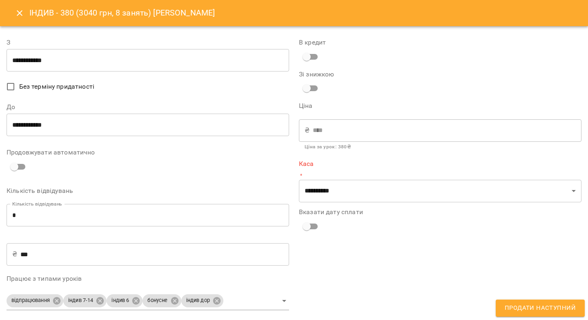
type input "**********"
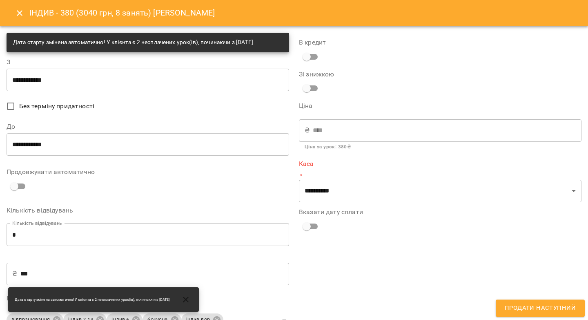
click at [65, 148] on input "**********" at bounding box center [148, 144] width 283 height 23
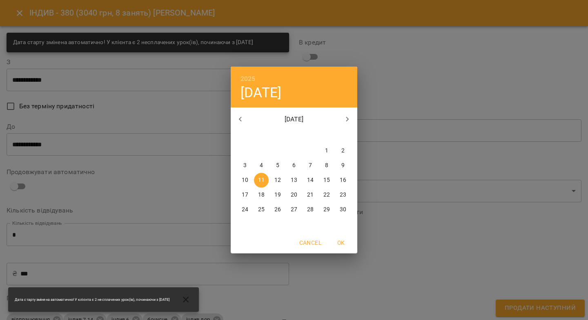
drag, startPoint x: 278, startPoint y: 180, endPoint x: 271, endPoint y: 178, distance: 7.1
click at [278, 180] on p "12" at bounding box center [277, 180] width 7 height 8
type input "**********"
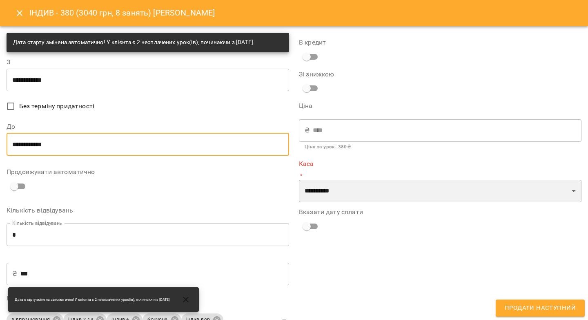
click at [330, 189] on select "**********" at bounding box center [440, 191] width 283 height 23
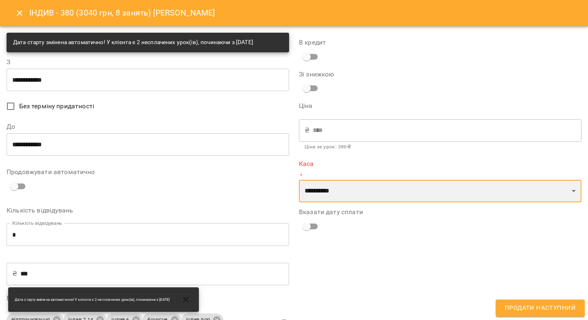
select select "****"
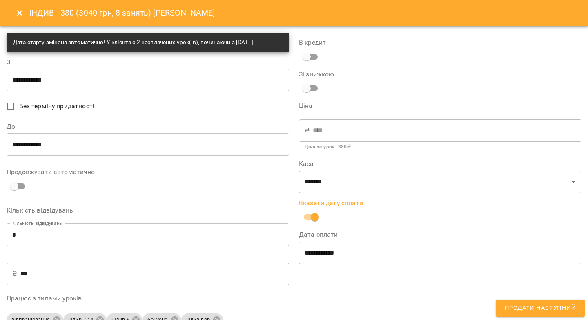
click at [311, 250] on input "**********" at bounding box center [440, 252] width 283 height 23
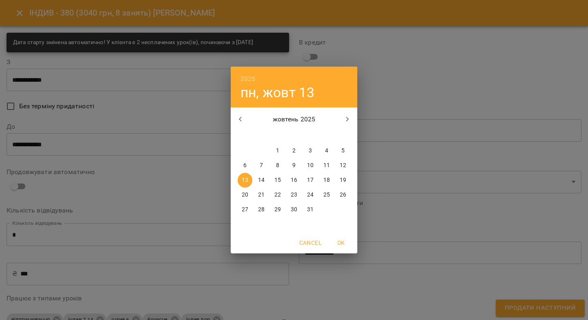
click at [343, 163] on p "12" at bounding box center [343, 165] width 7 height 8
type input "**********"
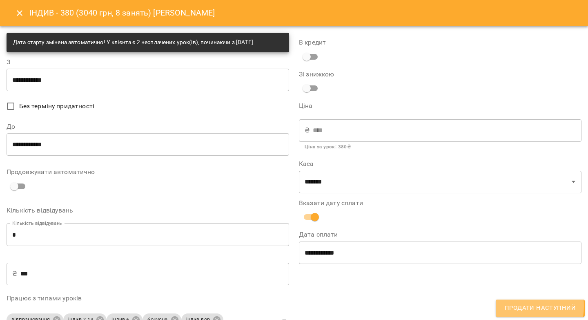
click at [517, 305] on span "Продати наступний" at bounding box center [540, 308] width 71 height 11
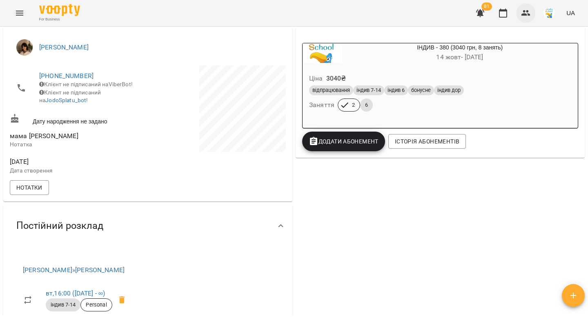
click at [528, 13] on icon "button" at bounding box center [526, 13] width 10 height 10
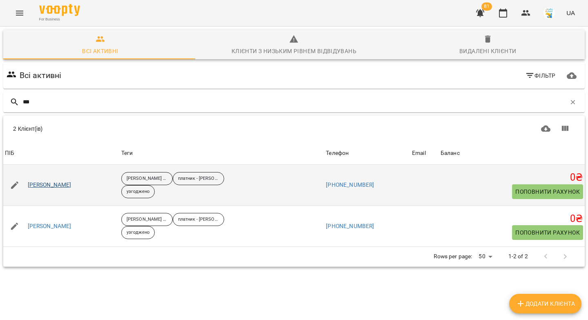
type input "***"
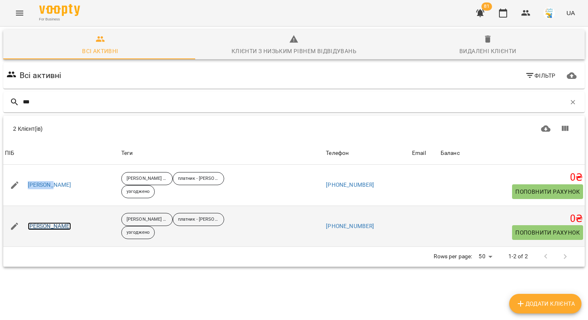
click at [33, 229] on link "Михайло Суй" at bounding box center [50, 226] width 44 height 8
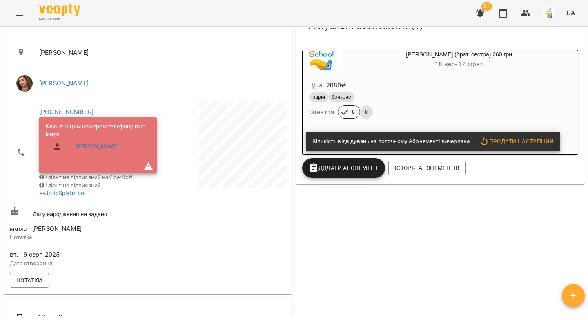
scroll to position [134, 0]
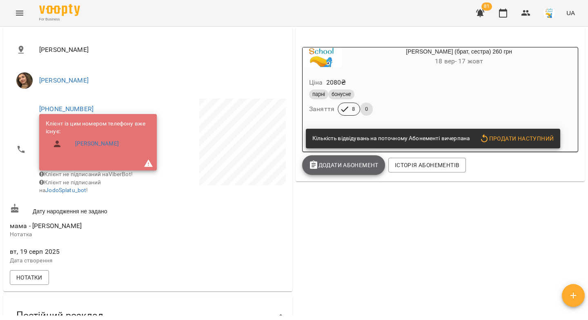
click at [343, 165] on span "Додати Абонемент" at bounding box center [344, 165] width 70 height 10
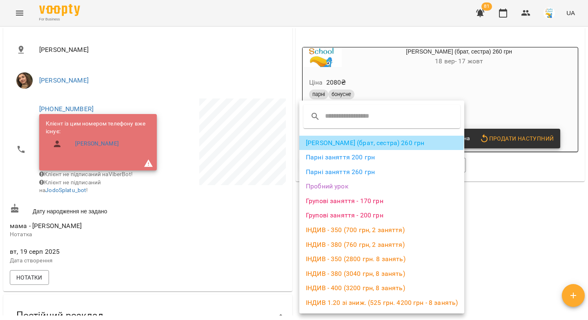
click at [350, 140] on li "Парні (брат, сестра) 260 грн" at bounding box center [381, 143] width 165 height 15
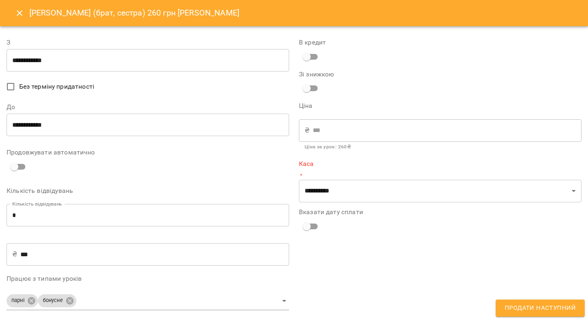
type input "**********"
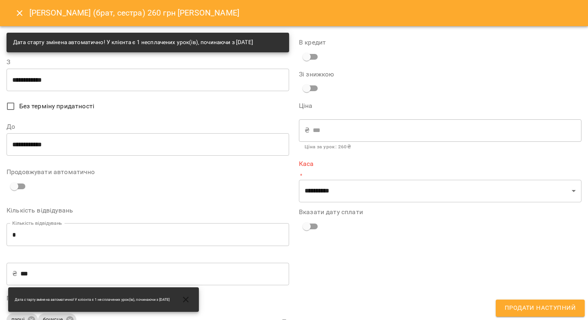
click at [60, 146] on input "**********" at bounding box center [148, 144] width 283 height 23
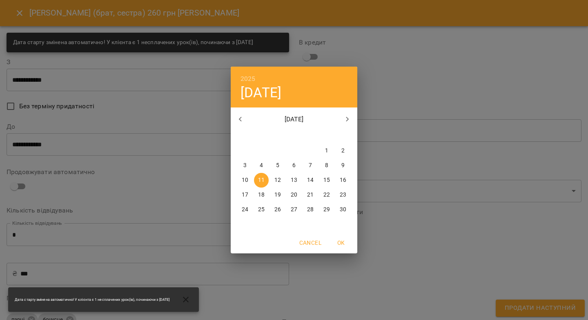
click at [313, 178] on p "14" at bounding box center [310, 180] width 7 height 8
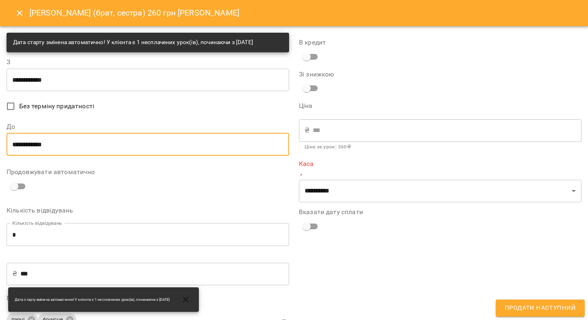
type input "**********"
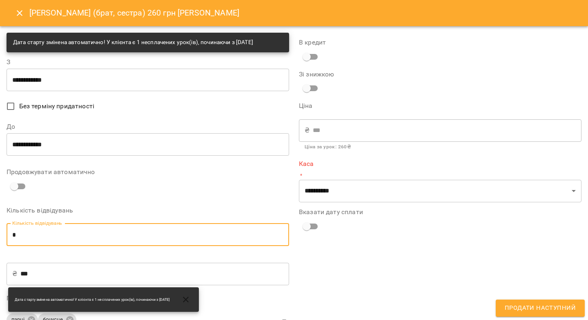
drag, startPoint x: 25, startPoint y: 232, endPoint x: 5, endPoint y: 235, distance: 19.5
click at [7, 234] on input "*" at bounding box center [148, 234] width 283 height 23
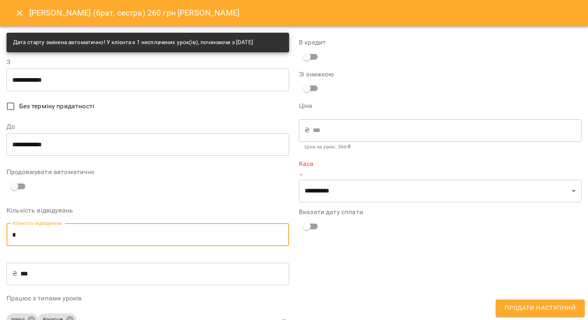
type input "*"
type input "****"
type input "*"
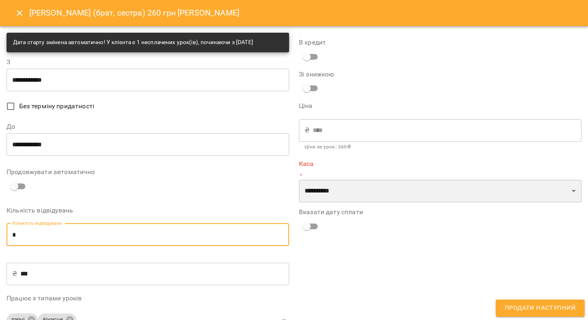
click at [323, 196] on select "**********" at bounding box center [440, 191] width 283 height 23
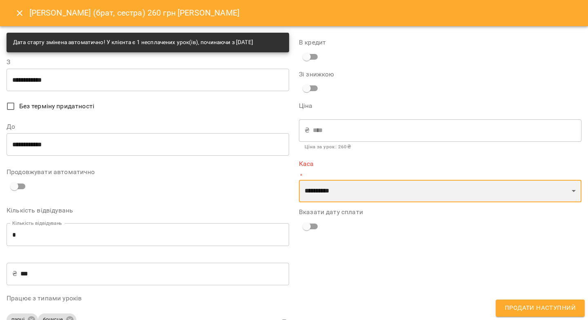
select select "****"
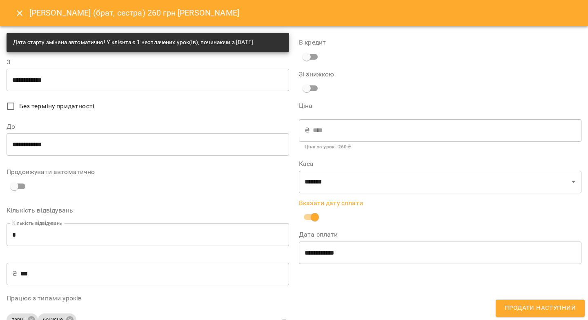
click at [305, 248] on input "**********" at bounding box center [440, 252] width 283 height 23
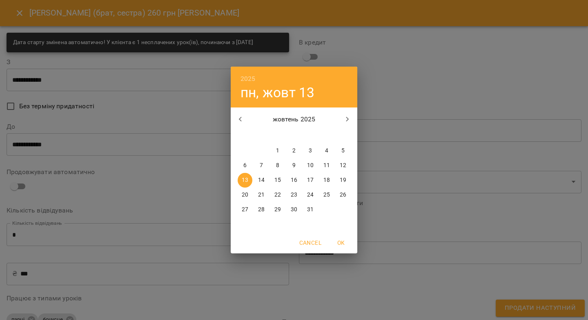
click at [324, 165] on p "11" at bounding box center [326, 165] width 7 height 8
type input "**********"
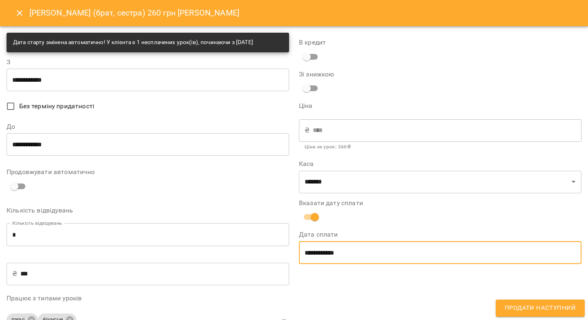
click at [515, 312] on span "Продати наступний" at bounding box center [540, 308] width 71 height 11
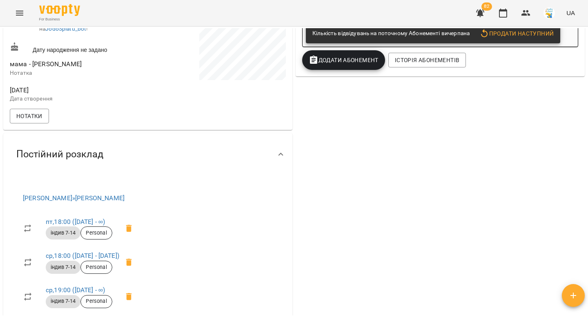
scroll to position [382, 0]
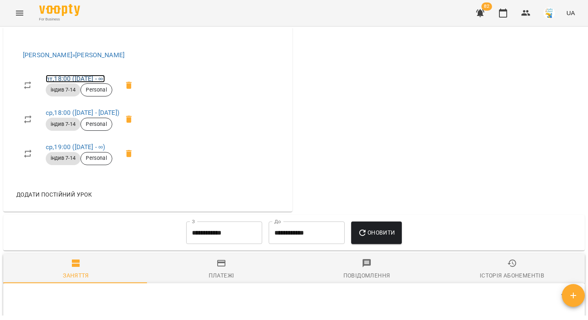
click at [55, 82] on link "пт , 18:00 ([DATE] - ∞)" at bounding box center [75, 79] width 59 height 8
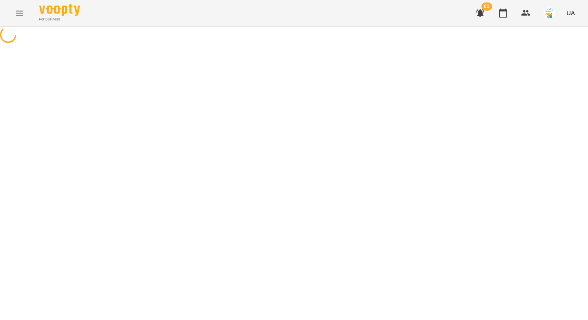
select select "*"
select select "**********"
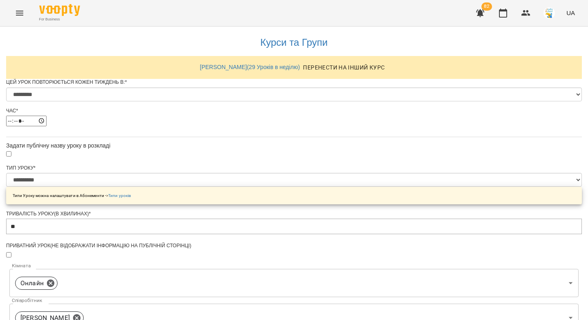
scroll to position [346, 0]
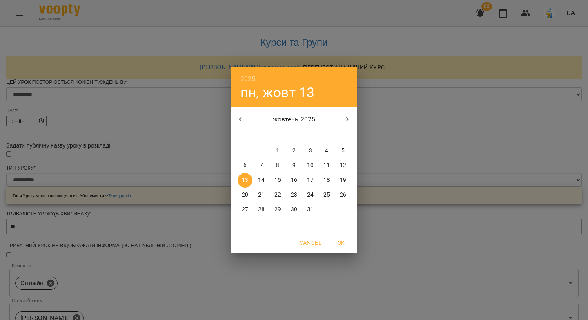
click at [344, 178] on p "19" at bounding box center [343, 180] width 7 height 8
type input "**********"
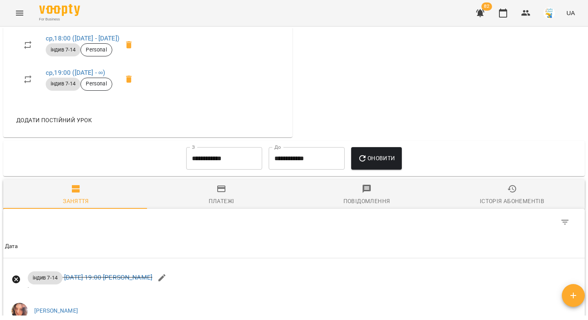
scroll to position [495, 0]
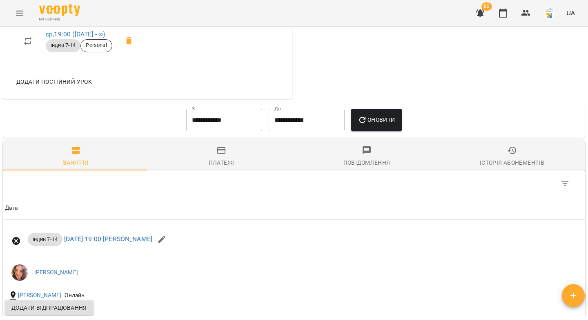
click at [44, 85] on span "Додати постійний урок" at bounding box center [54, 82] width 76 height 10
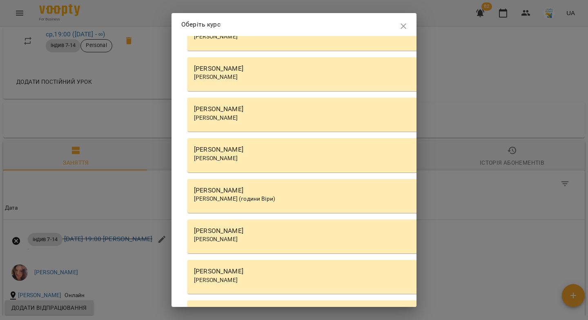
scroll to position [2488, 0]
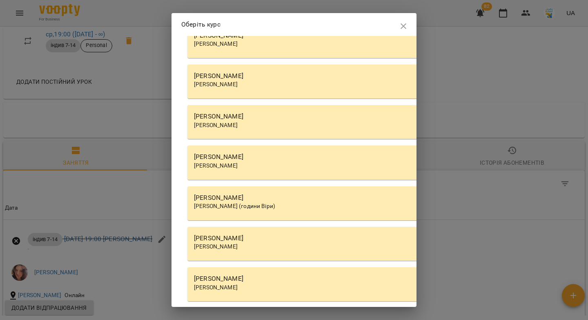
click at [216, 80] on div "[PERSON_NAME]" at bounding box center [420, 84] width 452 height 8
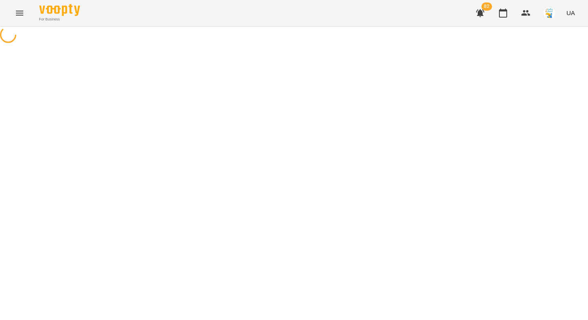
select select "********"
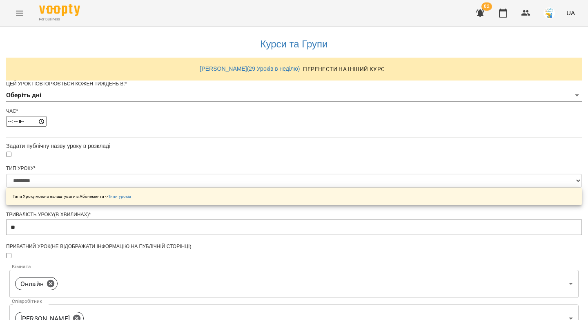
click at [206, 111] on body "**********" at bounding box center [294, 263] width 588 height 526
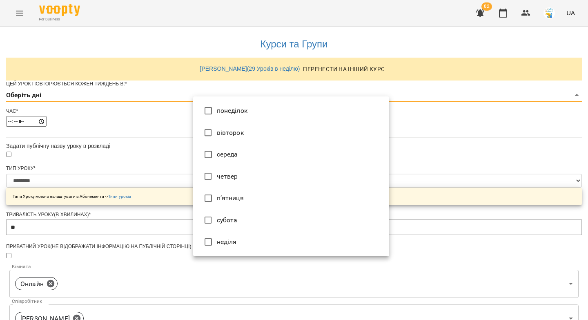
type input "*"
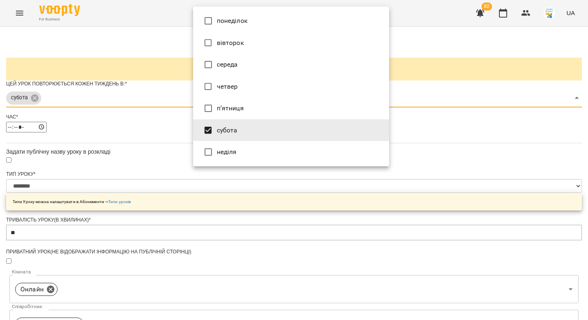
click at [176, 185] on div at bounding box center [294, 160] width 588 height 320
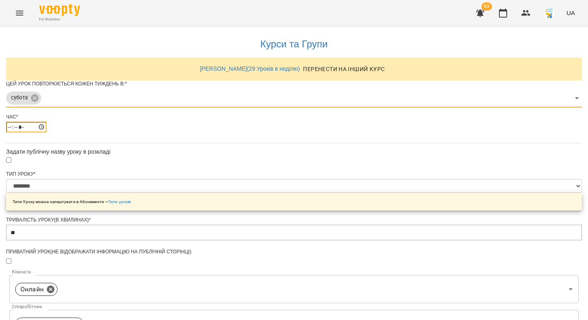
click at [47, 132] on input "*****" at bounding box center [26, 127] width 40 height 11
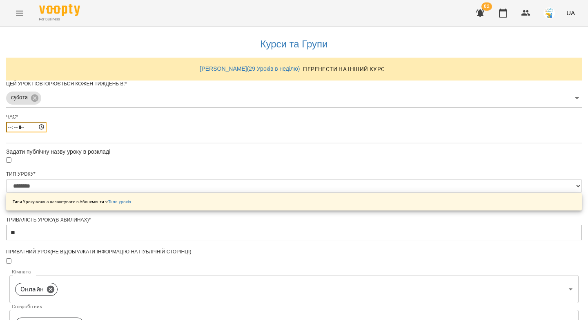
type input "*****"
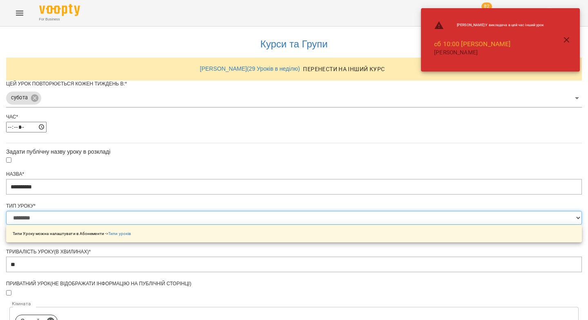
click at [210, 225] on select "**********" at bounding box center [294, 218] width 576 height 14
select select "**********"
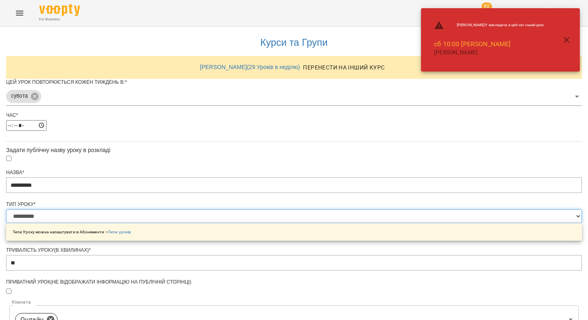
scroll to position [305, 0]
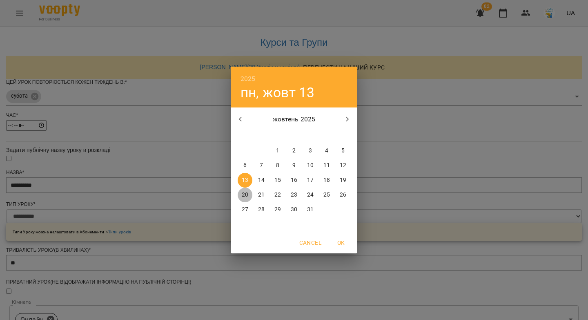
click at [243, 194] on p "20" at bounding box center [245, 195] width 7 height 8
type input "**********"
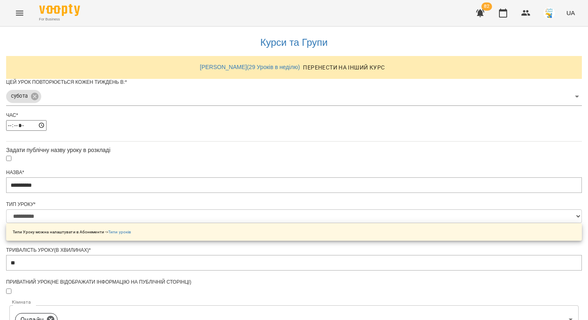
scroll to position [328, 0]
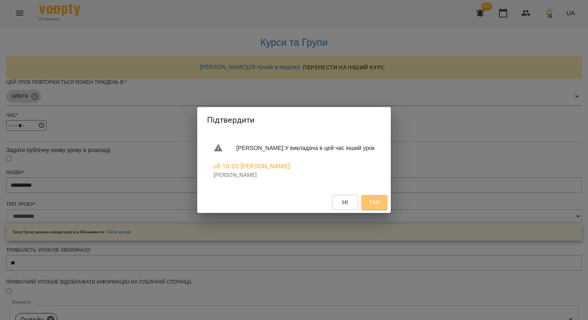
click at [368, 203] on button "Так" at bounding box center [374, 202] width 26 height 15
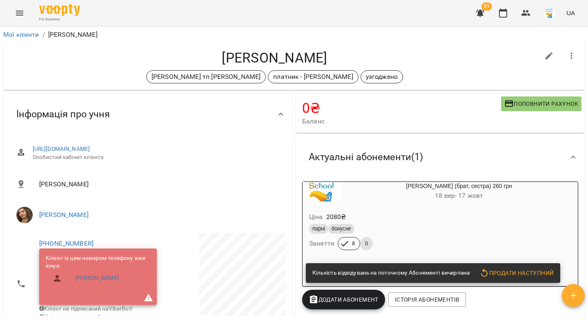
click at [334, 302] on span "Додати Абонемент" at bounding box center [344, 299] width 70 height 10
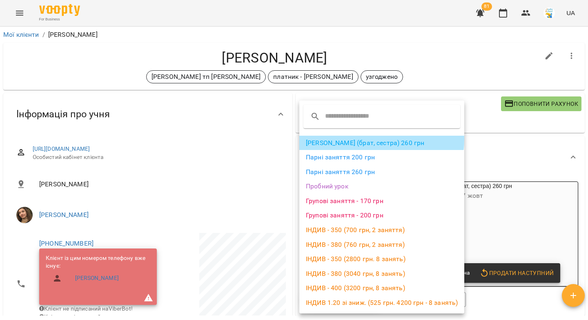
click at [360, 139] on li "Парні (брат, сестра) 260 грн" at bounding box center [381, 143] width 165 height 15
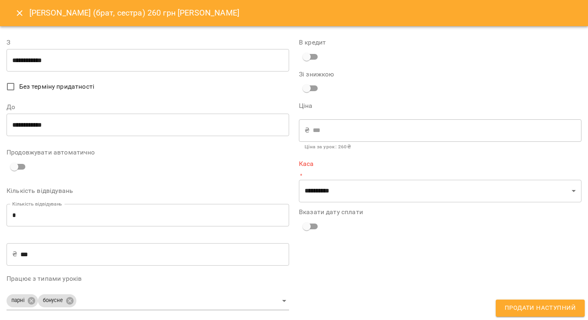
type input "**********"
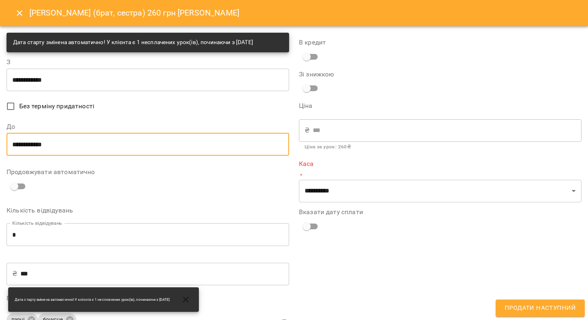
click at [20, 140] on input "**********" at bounding box center [148, 144] width 283 height 23
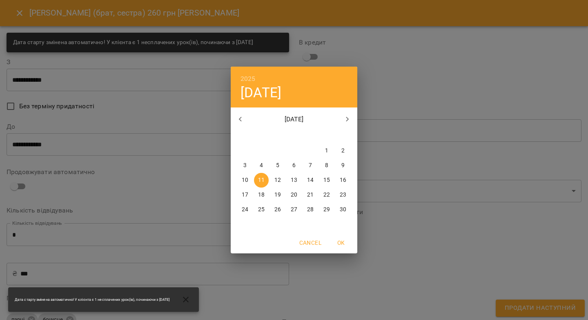
click at [309, 174] on button "14" at bounding box center [310, 180] width 15 height 15
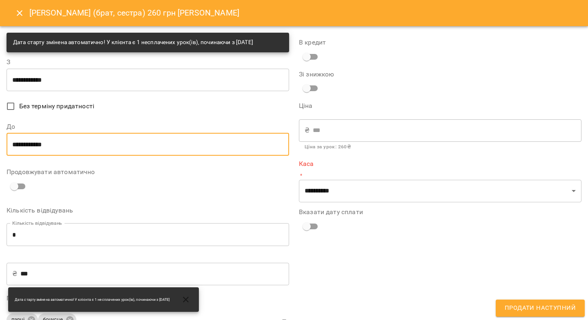
type input "**********"
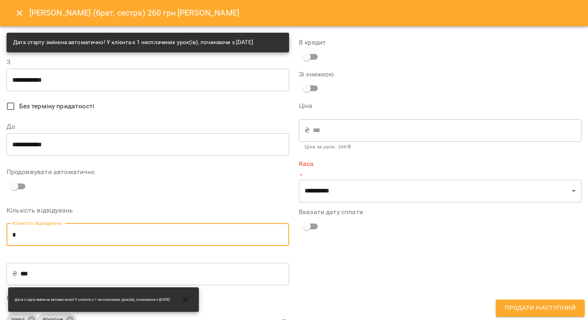
drag, startPoint x: 18, startPoint y: 235, endPoint x: 9, endPoint y: 234, distance: 8.2
click at [10, 234] on input "*" at bounding box center [148, 234] width 283 height 23
type input "*"
type input "****"
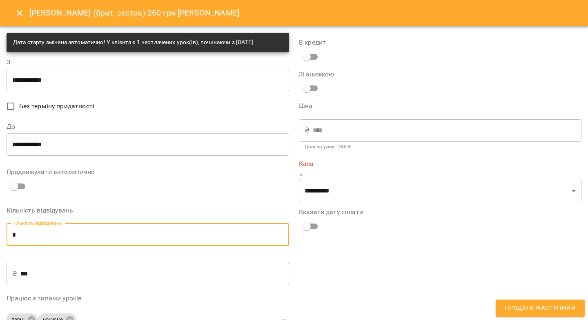
type input "*"
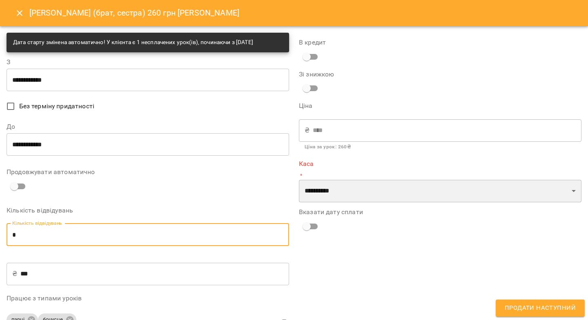
click at [318, 189] on select "**********" at bounding box center [440, 191] width 283 height 23
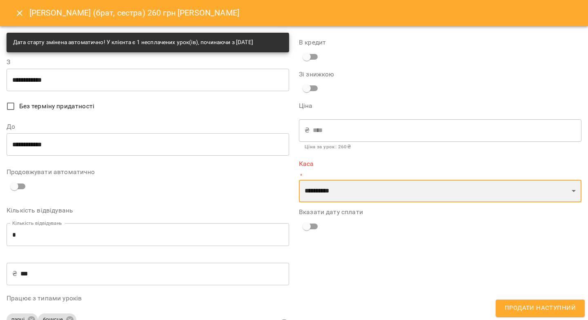
select select "****"
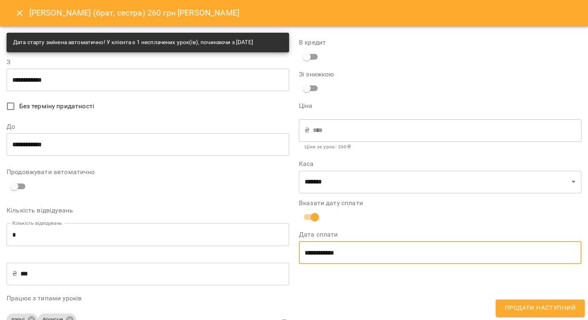
click at [312, 249] on input "**********" at bounding box center [440, 252] width 283 height 23
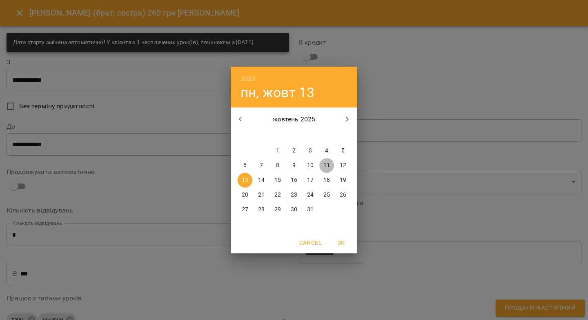
click at [327, 166] on p "11" at bounding box center [326, 165] width 7 height 8
type input "**********"
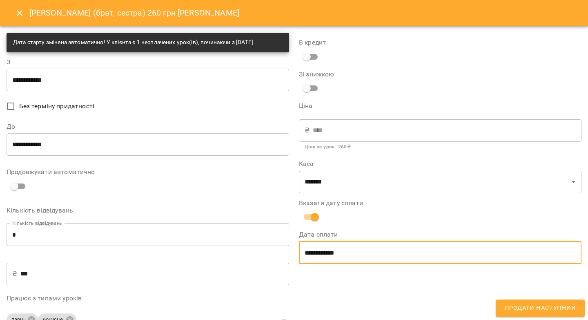
click at [513, 304] on span "Продати наступний" at bounding box center [540, 308] width 71 height 11
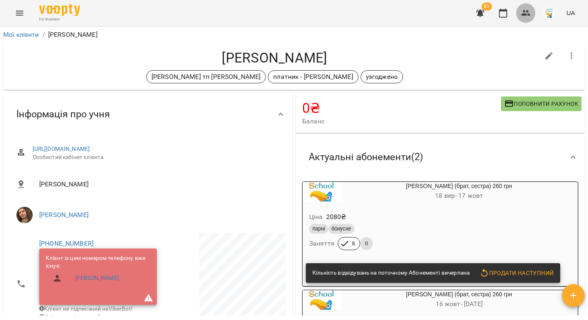
click at [526, 14] on icon "button" at bounding box center [525, 13] width 9 height 6
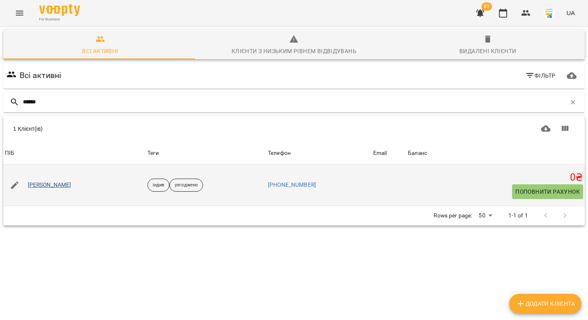
type input "******"
click at [55, 188] on link "[PERSON_NAME]" at bounding box center [50, 185] width 44 height 8
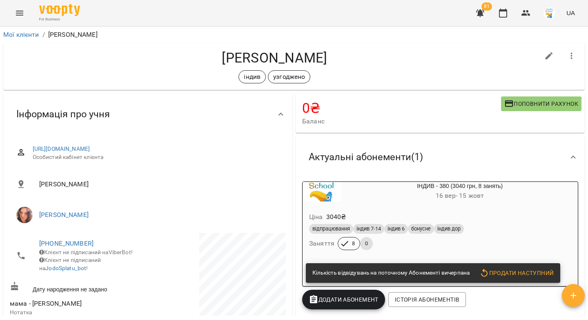
click at [343, 298] on span "Додати Абонемент" at bounding box center [344, 299] width 70 height 10
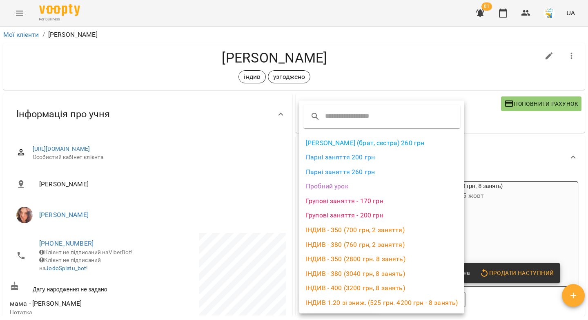
click at [355, 272] on li "ІНДИВ - 380 (3040 грн, 8 занять)" at bounding box center [381, 273] width 165 height 15
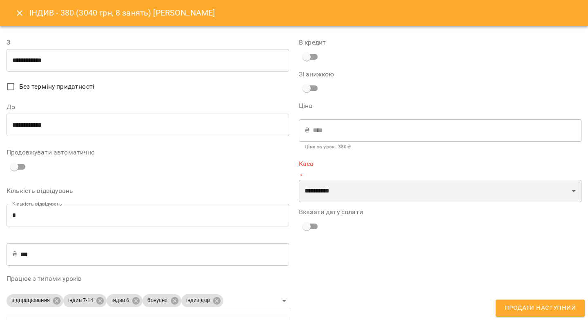
click at [328, 186] on select "**********" at bounding box center [440, 191] width 283 height 23
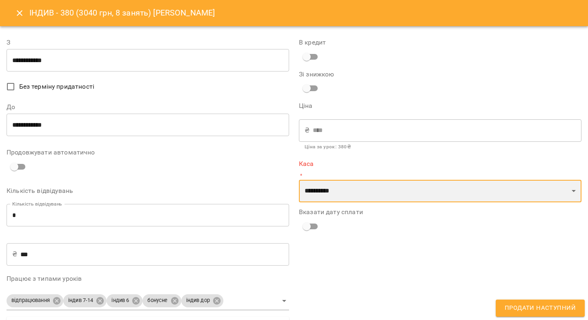
select select "****"
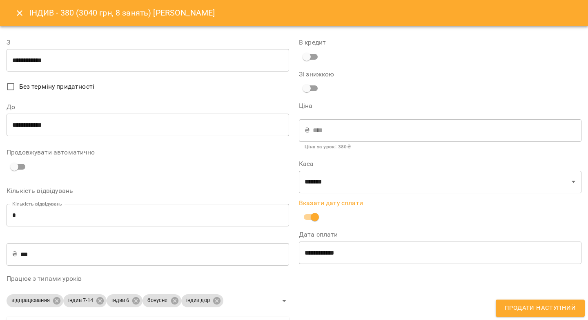
click at [315, 252] on input "**********" at bounding box center [440, 252] width 283 height 23
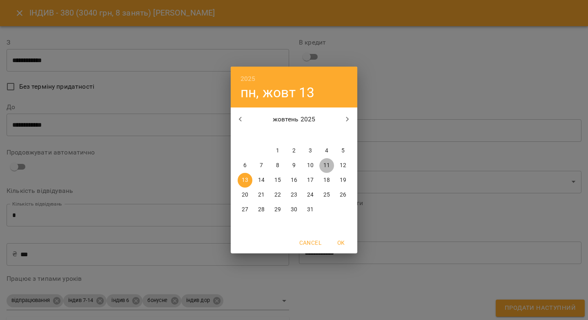
click at [325, 167] on p "11" at bounding box center [326, 165] width 7 height 8
type input "**********"
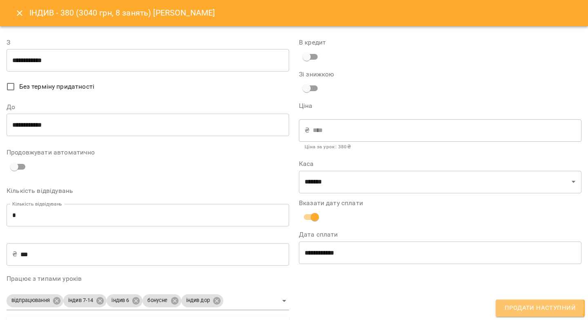
drag, startPoint x: 515, startPoint y: 306, endPoint x: 509, endPoint y: 282, distance: 24.8
click at [515, 307] on span "Продати наступний" at bounding box center [540, 308] width 71 height 11
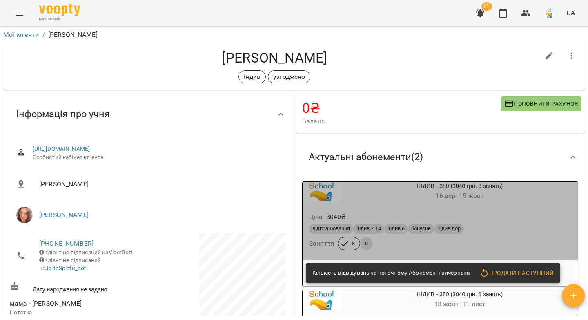
click at [443, 203] on div "ІНДИВ - 380 (3040 грн, 8 занять) 16 вер - 15 жовт" at bounding box center [440, 191] width 279 height 23
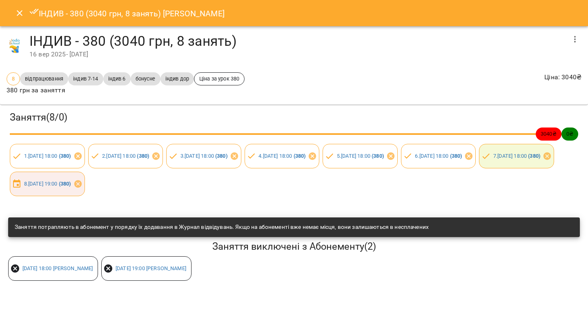
click at [17, 15] on icon "Close" at bounding box center [20, 13] width 6 height 6
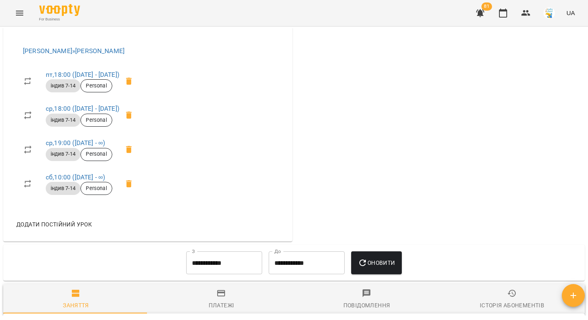
scroll to position [125, 0]
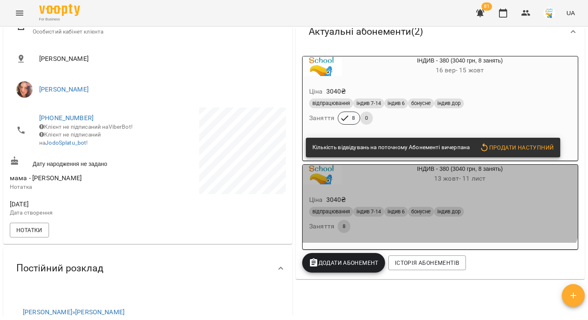
click at [412, 183] on h6 "13 жовт - 11 лист" at bounding box center [460, 178] width 236 height 11
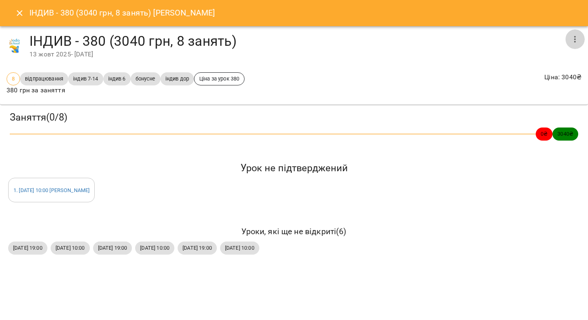
click at [575, 38] on icon "button" at bounding box center [575, 39] width 2 height 7
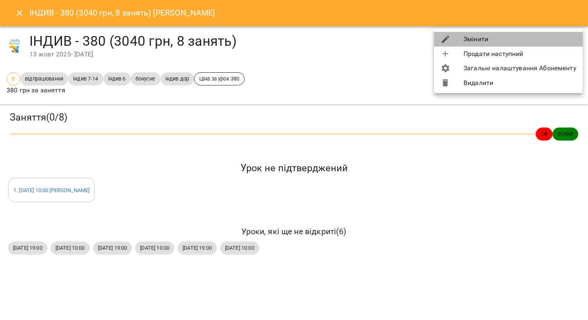
click at [532, 38] on li "Змінити" at bounding box center [508, 39] width 149 height 15
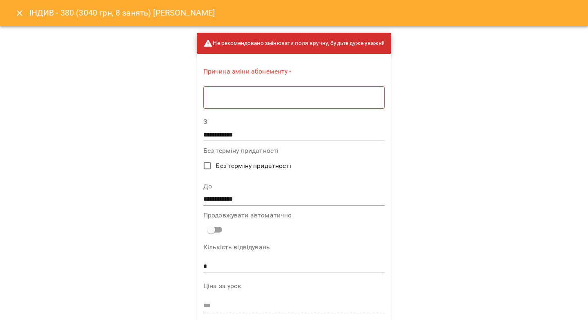
click at [206, 134] on input "**********" at bounding box center [293, 134] width 181 height 13
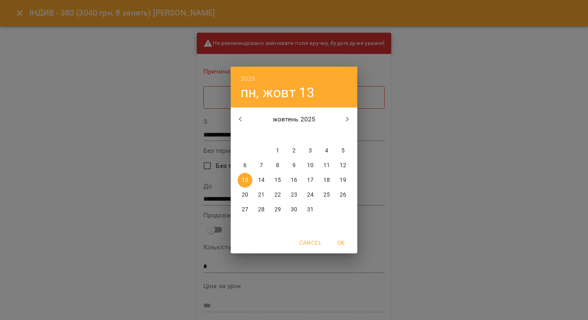
click at [328, 178] on p "18" at bounding box center [326, 180] width 7 height 8
type input "**********"
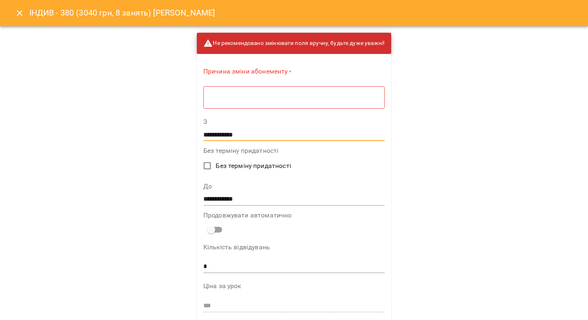
click at [213, 198] on input "**********" at bounding box center [293, 198] width 181 height 13
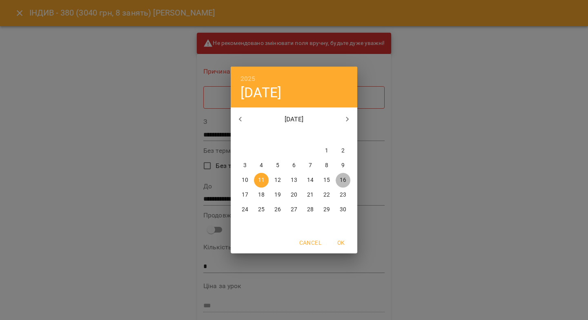
click at [343, 178] on p "16" at bounding box center [343, 180] width 7 height 8
type input "**********"
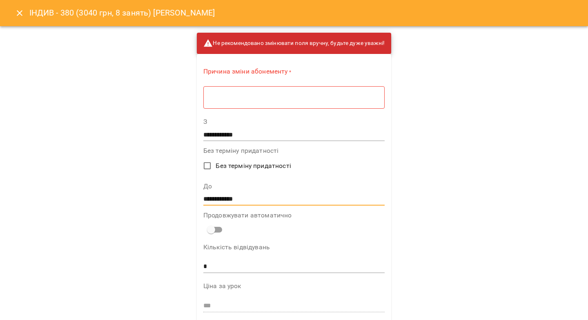
click at [246, 103] on div "* ​" at bounding box center [293, 97] width 181 height 23
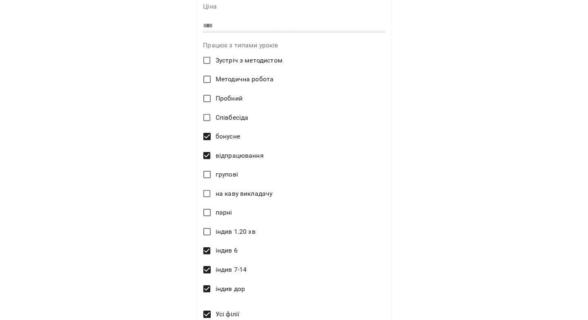
scroll to position [390, 0]
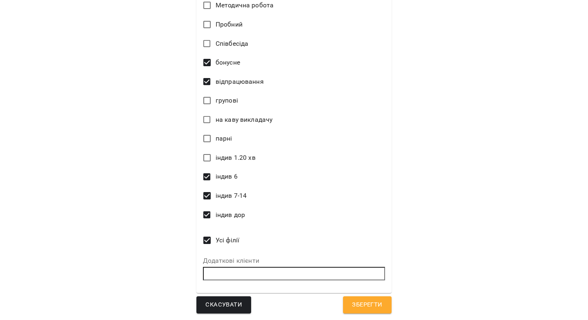
type textarea "*"
drag, startPoint x: 359, startPoint y: 303, endPoint x: 372, endPoint y: 272, distance: 33.7
click at [359, 303] on span "Зберегти" at bounding box center [367, 304] width 30 height 11
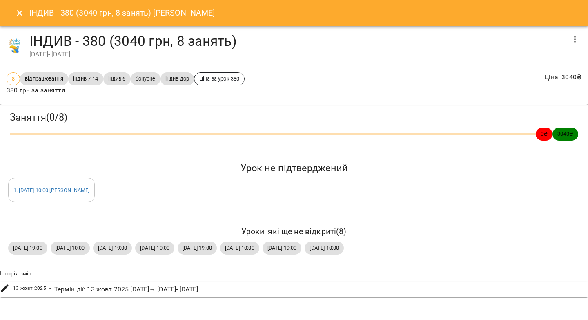
click at [20, 15] on icon "Close" at bounding box center [20, 13] width 10 height 10
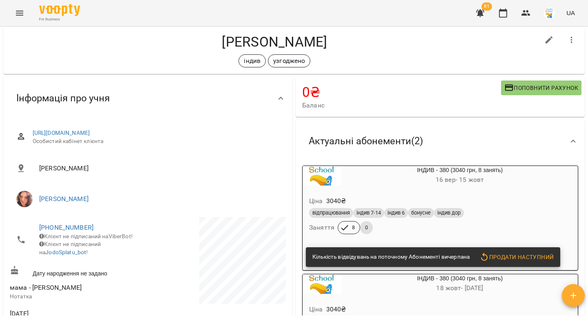
scroll to position [0, 0]
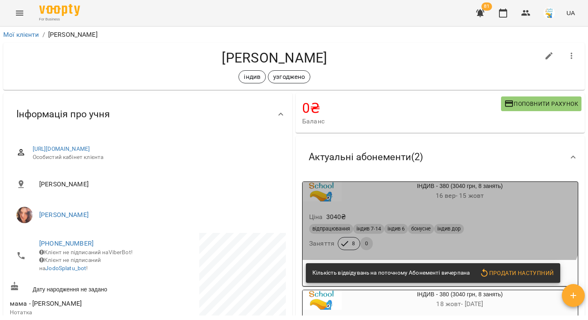
click at [379, 186] on div "ІНДИВ - 380 (3040 грн, 8 занять) 16 вер - 15 жовт" at bounding box center [460, 192] width 236 height 20
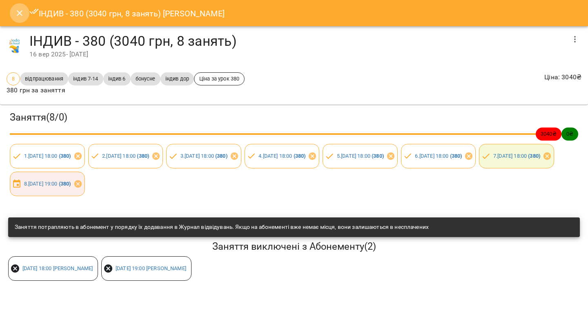
drag, startPoint x: 20, startPoint y: 12, endPoint x: 292, endPoint y: 20, distance: 272.1
click at [20, 12] on icon "Close" at bounding box center [20, 13] width 6 height 6
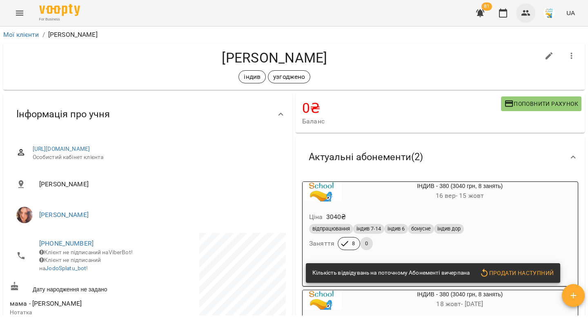
click at [524, 13] on icon "button" at bounding box center [526, 13] width 10 height 10
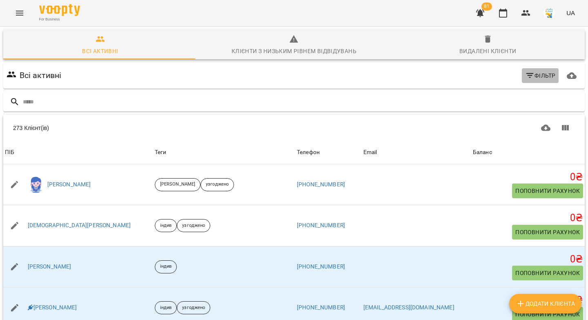
click at [529, 76] on span "Фільтр" at bounding box center [540, 76] width 31 height 10
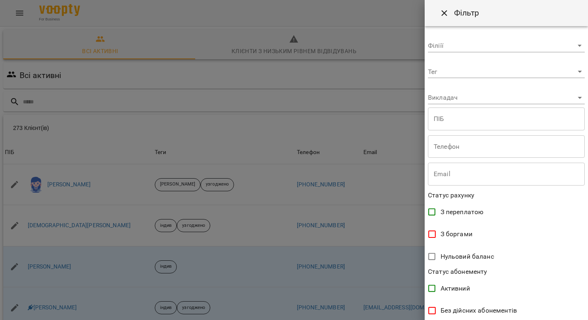
click at [451, 74] on body "For Business 81 UA Всі активні Клієнти з низьким рівнем відвідувань Видалені кл…" at bounding box center [294, 212] width 588 height 425
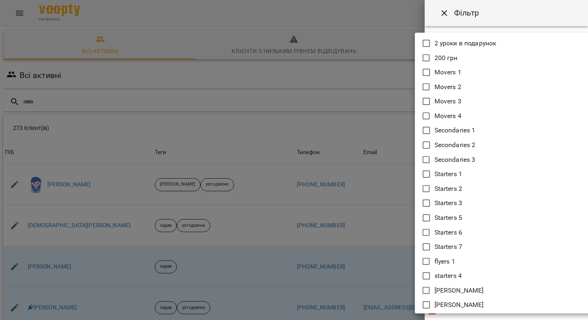
scroll to position [885, 0]
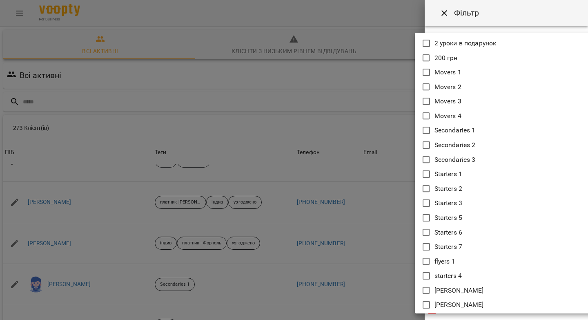
click at [446, 14] on div at bounding box center [294, 160] width 588 height 320
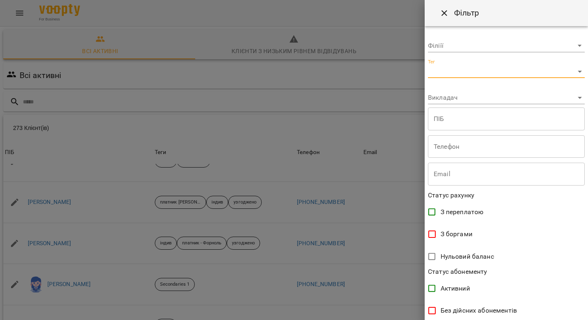
click at [445, 11] on div "2 уроки в подарунок 200 грн Movers 1 Movers 2 Movers 3 Movers 4 Secondaries 1 S…" at bounding box center [294, 160] width 588 height 320
click at [446, 12] on icon "Close" at bounding box center [444, 13] width 10 height 10
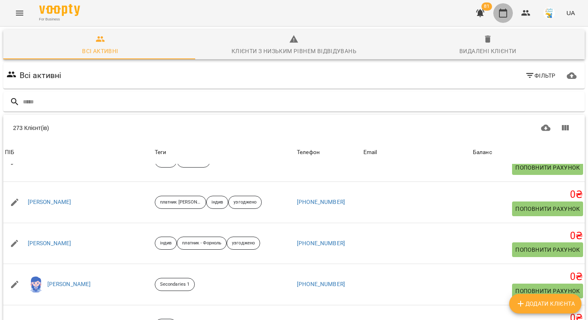
drag, startPoint x: 507, startPoint y: 14, endPoint x: 495, endPoint y: 13, distance: 11.9
click at [506, 14] on icon "button" at bounding box center [503, 13] width 10 height 10
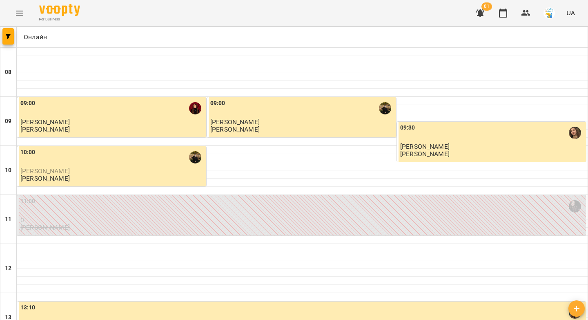
scroll to position [368, 0]
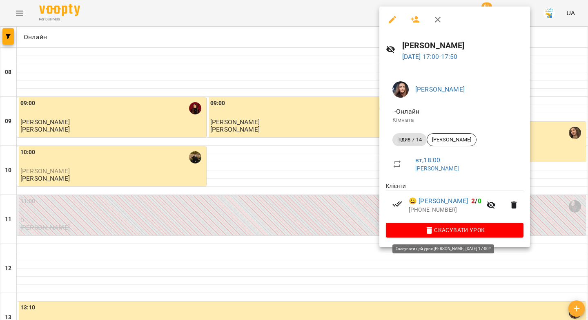
click at [415, 233] on span "Скасувати Урок" at bounding box center [454, 230] width 125 height 10
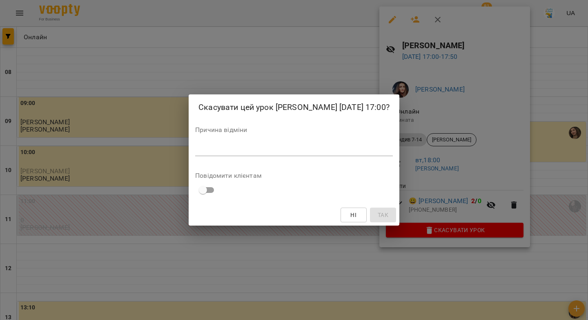
click at [392, 153] on textarea at bounding box center [294, 149] width 198 height 8
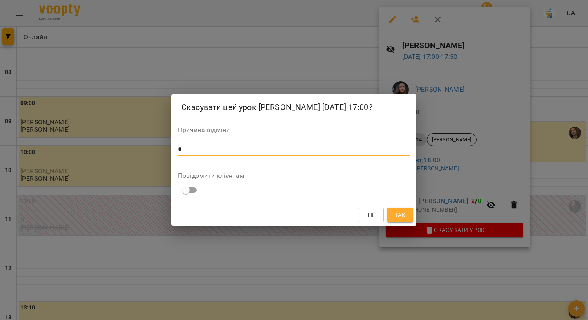
type textarea "*"
click at [404, 220] on span "Так" at bounding box center [400, 215] width 11 height 10
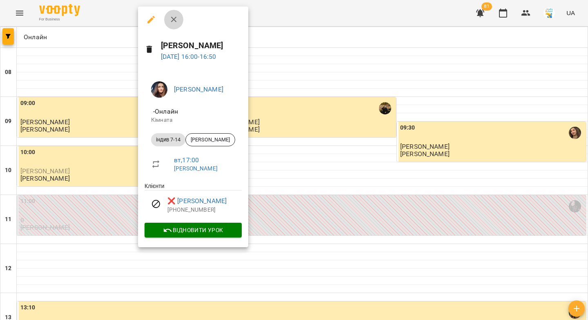
click at [174, 20] on icon "button" at bounding box center [174, 20] width 10 height 10
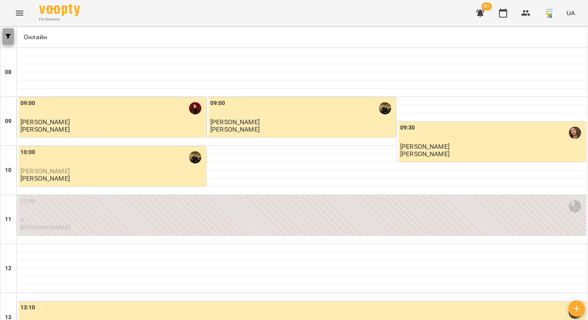
click at [5, 37] on span "button" at bounding box center [7, 36] width 11 height 5
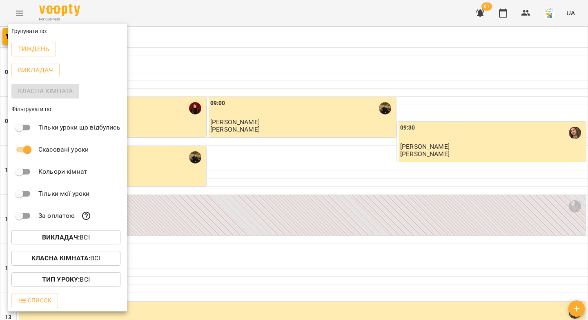
click at [74, 241] on b "Викладач :" at bounding box center [61, 237] width 38 height 8
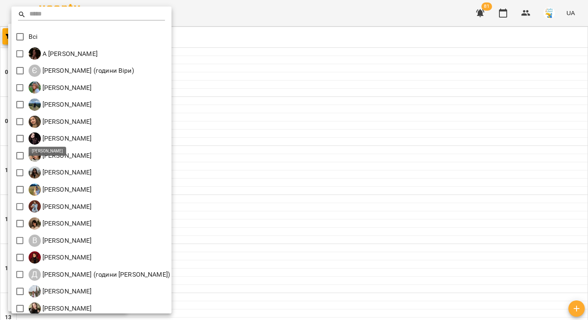
scroll to position [90, 0]
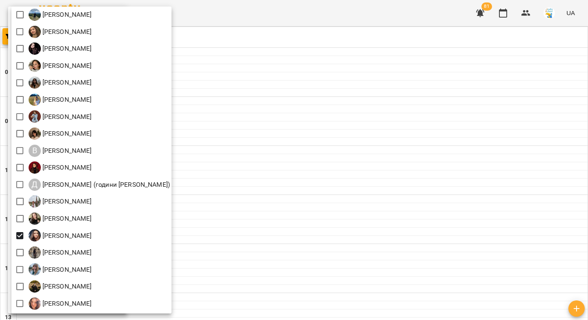
click at [261, 172] on div at bounding box center [294, 160] width 588 height 320
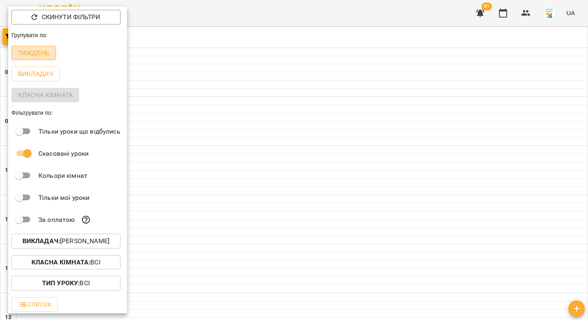
click at [25, 58] on p "Тиждень" at bounding box center [33, 53] width 31 height 10
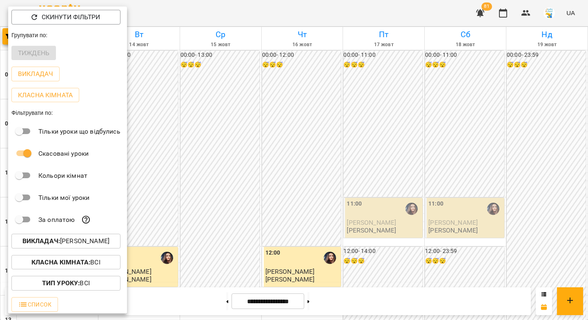
click at [250, 167] on div at bounding box center [294, 160] width 588 height 320
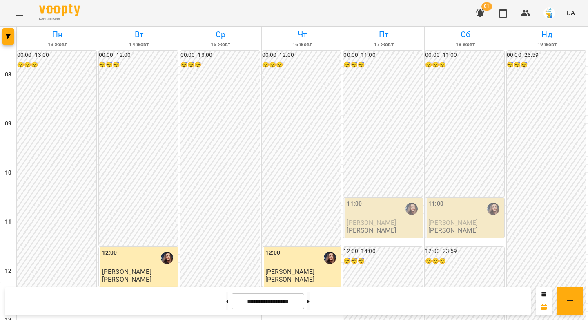
scroll to position [369, 0]
click at [482, 16] on icon "button" at bounding box center [480, 13] width 8 height 8
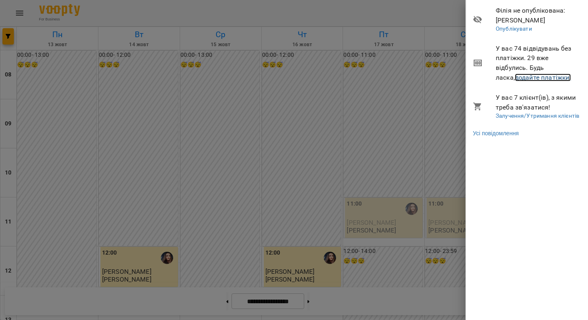
click at [519, 80] on link "додайте платіжки!" at bounding box center [543, 78] width 56 height 8
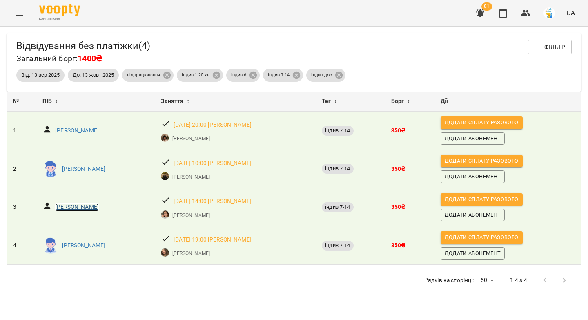
click at [87, 209] on p "[PERSON_NAME]" at bounding box center [77, 207] width 44 height 8
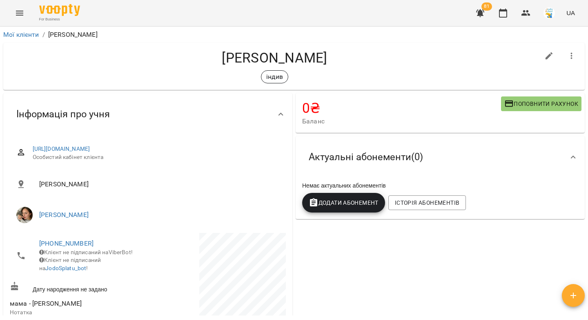
drag, startPoint x: 329, startPoint y: 57, endPoint x: 270, endPoint y: 57, distance: 58.4
click at [270, 57] on h4 "[PERSON_NAME]" at bounding box center [275, 57] width 530 height 17
copy h4 "Гончаров"
click at [481, 15] on icon "button" at bounding box center [480, 13] width 8 height 8
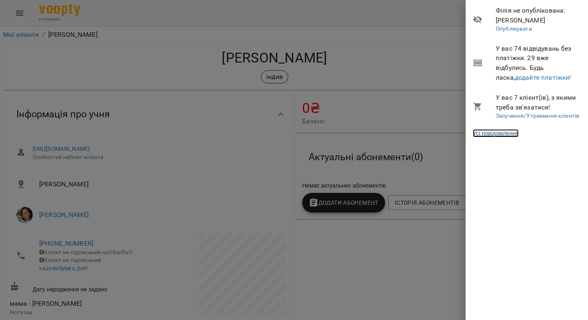
click at [499, 135] on link "Усі повідомлення" at bounding box center [496, 133] width 46 height 8
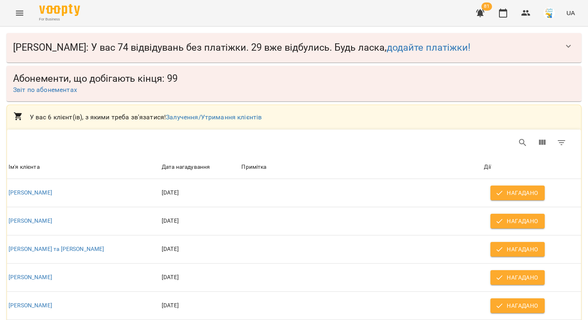
scroll to position [58, 0]
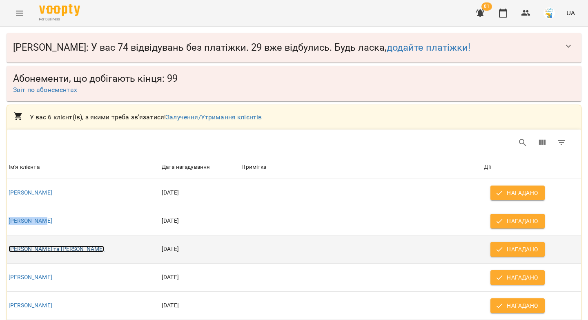
click at [86, 245] on link "[PERSON_NAME] та [PERSON_NAME]" at bounding box center [57, 248] width 96 height 7
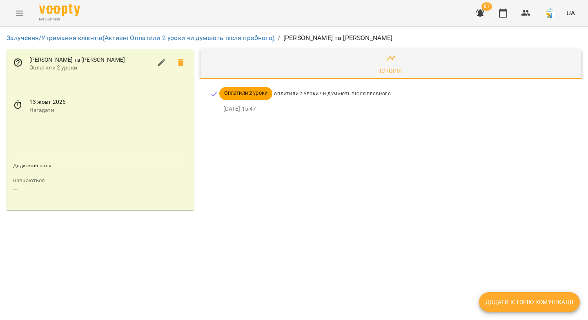
click at [19, 105] on icon at bounding box center [18, 105] width 10 height 10
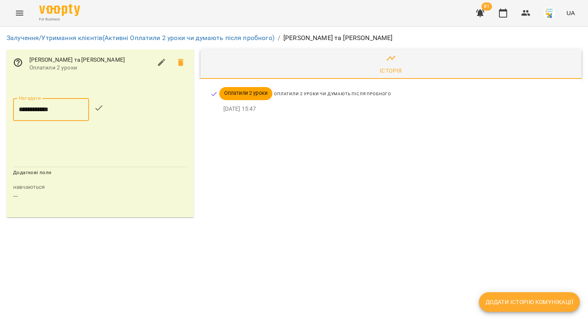
click at [38, 110] on input "**********" at bounding box center [51, 109] width 76 height 23
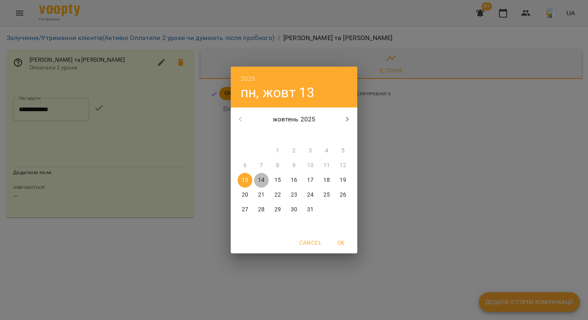
click at [264, 180] on p "14" at bounding box center [261, 180] width 7 height 8
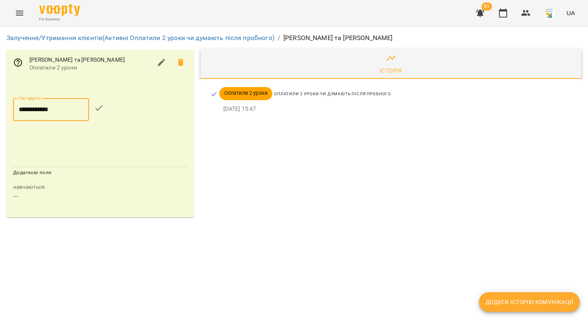
click at [71, 107] on input "**********" at bounding box center [51, 109] width 76 height 23
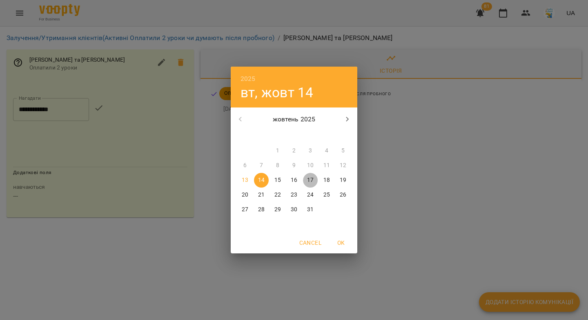
click at [312, 179] on p "17" at bounding box center [310, 180] width 7 height 8
type input "**********"
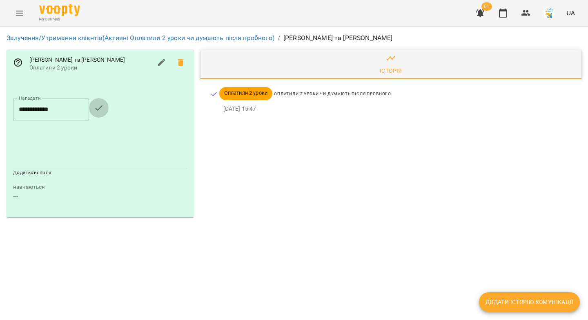
click at [104, 111] on icon "button" at bounding box center [99, 108] width 10 height 10
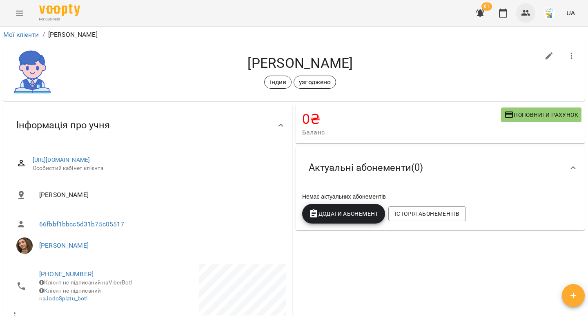
click at [526, 13] on icon "button" at bounding box center [525, 13] width 9 height 6
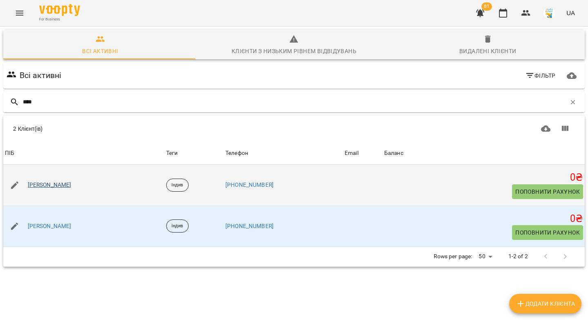
type input "****"
click at [69, 183] on link "Олександра Бедзай" at bounding box center [50, 185] width 44 height 8
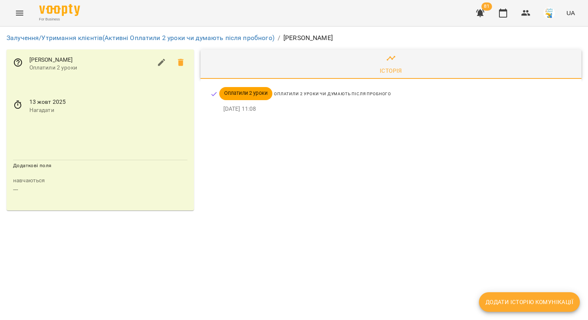
click at [18, 105] on icon at bounding box center [18, 105] width 10 height 10
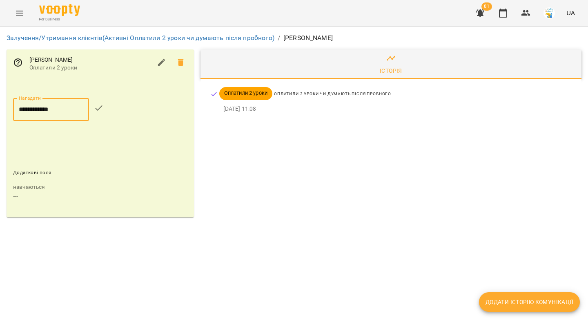
click at [43, 111] on input "**********" at bounding box center [51, 109] width 76 height 23
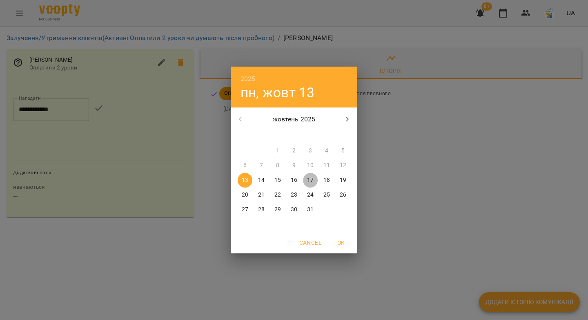
click at [314, 180] on span "17" at bounding box center [310, 180] width 15 height 8
type input "**********"
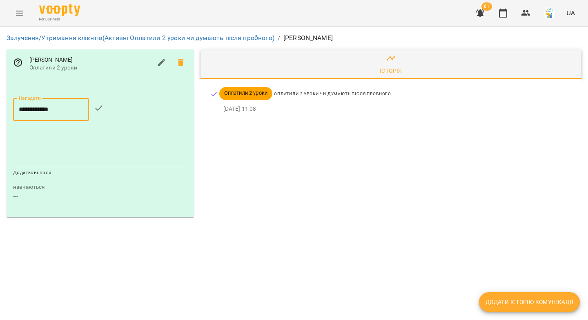
click at [102, 109] on icon "button" at bounding box center [98, 107] width 7 height 5
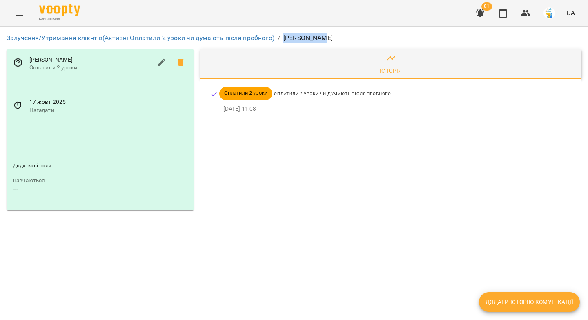
drag, startPoint x: 328, startPoint y: 37, endPoint x: 279, endPoint y: 39, distance: 48.3
click at [279, 39] on ol "Залучення/Утримання клієнтів (Активні Оплатили 2 уроки чи думають після пробног…" at bounding box center [294, 38] width 575 height 10
copy p "[PERSON_NAME]"
click at [19, 103] on icon at bounding box center [18, 105] width 10 height 10
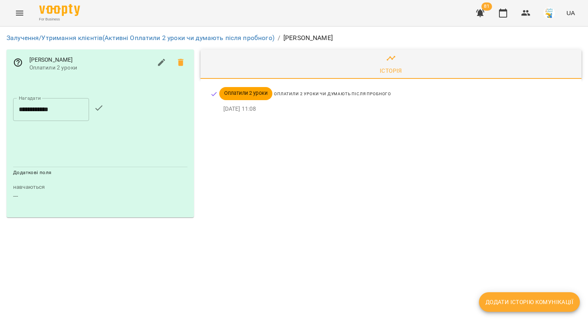
click at [55, 108] on input "**********" at bounding box center [51, 109] width 76 height 23
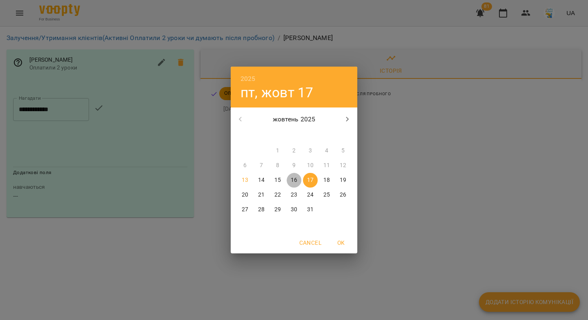
click at [293, 178] on p "16" at bounding box center [294, 180] width 7 height 8
type input "**********"
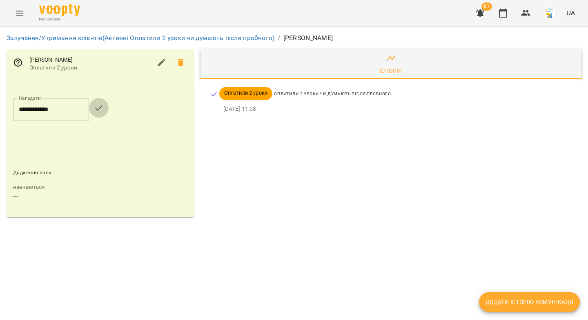
click at [102, 107] on icon "button" at bounding box center [99, 108] width 10 height 10
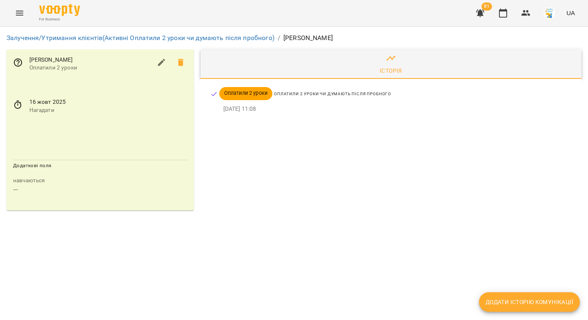
click at [480, 13] on icon "button" at bounding box center [480, 13] width 8 height 8
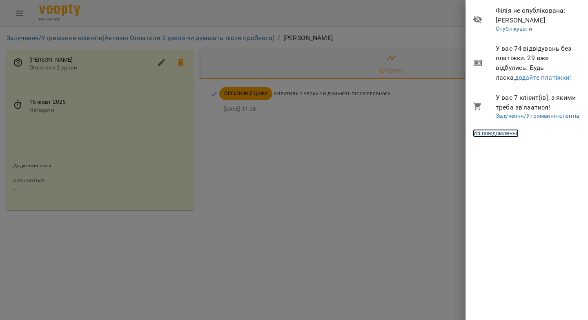
click at [504, 134] on link "Усі повідомлення" at bounding box center [496, 133] width 46 height 8
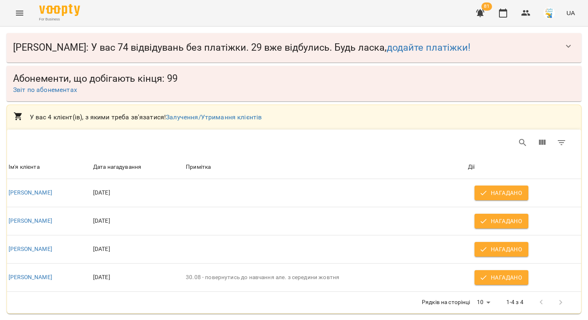
scroll to position [1, 0]
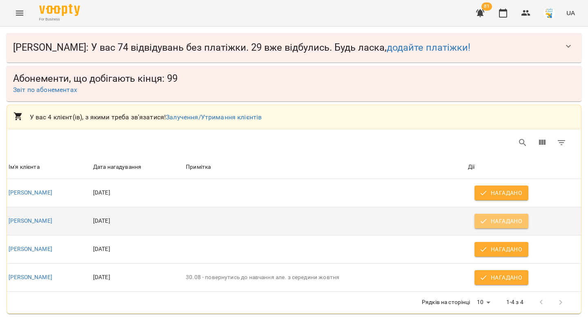
click at [484, 218] on icon "button" at bounding box center [483, 221] width 8 height 8
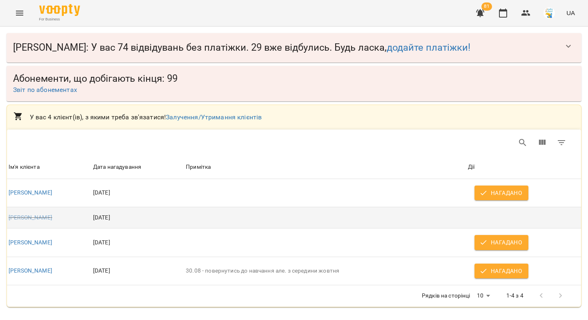
scroll to position [0, 0]
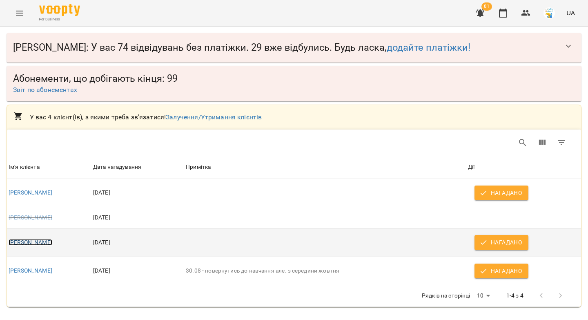
click at [41, 242] on link "[PERSON_NAME]" at bounding box center [31, 242] width 44 height 7
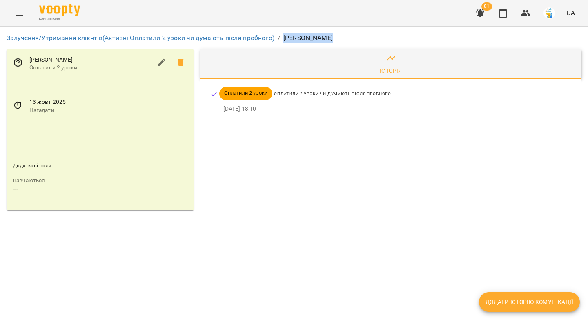
drag, startPoint x: 329, startPoint y: 36, endPoint x: 281, endPoint y: 40, distance: 48.0
click at [281, 40] on ol "Залучення/Утримання клієнтів (Активні Оплатили 2 уроки чи думають після пробног…" at bounding box center [294, 38] width 575 height 10
copy p "[PERSON_NAME]"
click at [18, 107] on icon at bounding box center [18, 105] width 10 height 10
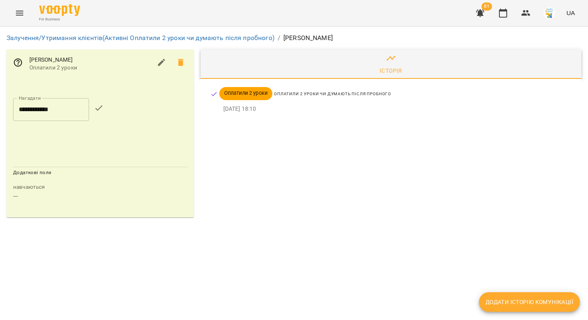
click at [47, 114] on input "**********" at bounding box center [51, 109] width 76 height 23
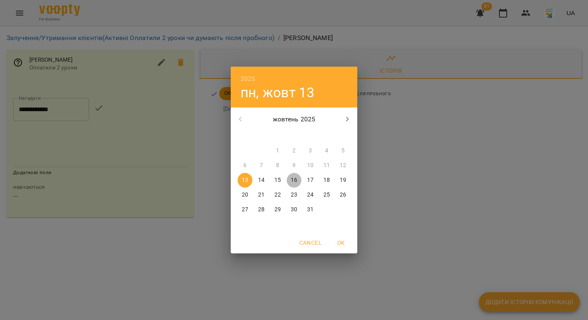
click at [295, 180] on p "16" at bounding box center [294, 180] width 7 height 8
type input "**********"
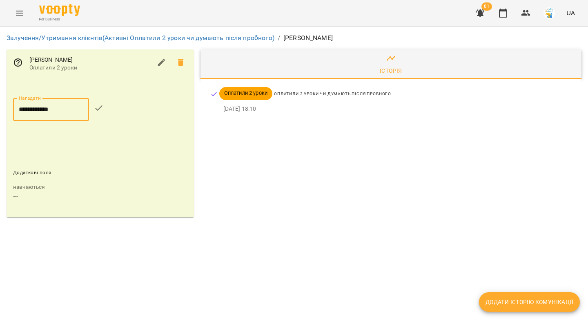
click at [100, 108] on icon "button" at bounding box center [99, 108] width 10 height 10
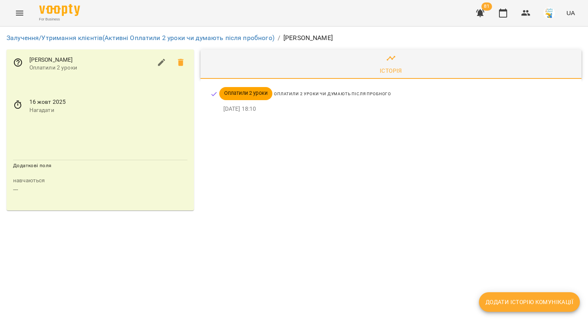
click at [479, 10] on icon "button" at bounding box center [480, 13] width 10 height 10
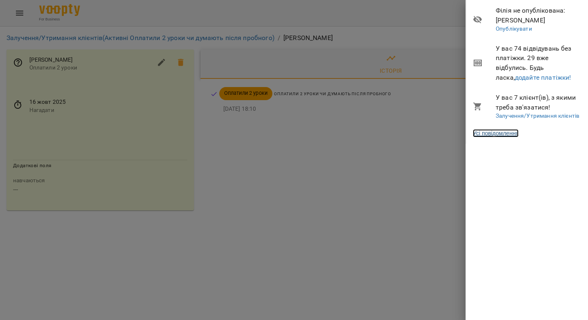
click at [504, 136] on link "Усі повідомлення" at bounding box center [496, 133] width 46 height 8
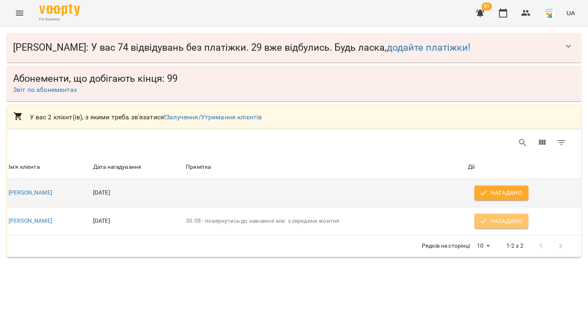
drag, startPoint x: 495, startPoint y: 223, endPoint x: 405, endPoint y: 204, distance: 92.7
click at [495, 223] on span "Нагадано" at bounding box center [501, 221] width 41 height 10
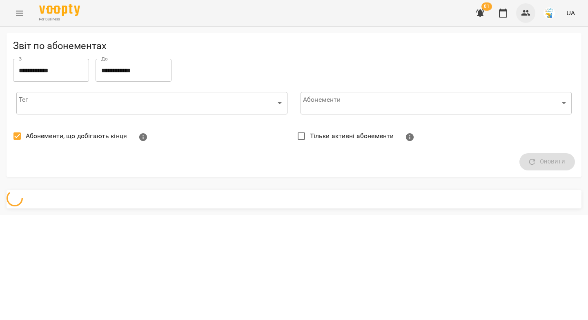
click at [523, 16] on icon "button" at bounding box center [525, 13] width 9 height 6
click at [525, 15] on icon "button" at bounding box center [525, 13] width 9 height 6
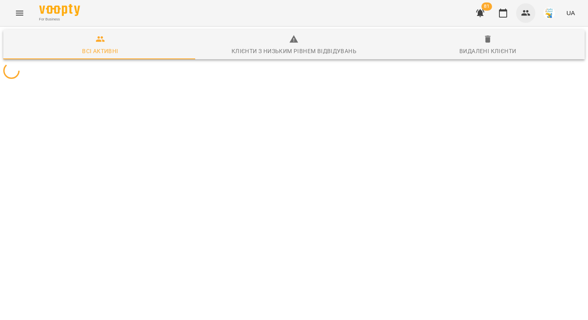
click at [528, 14] on icon "button" at bounding box center [526, 13] width 10 height 10
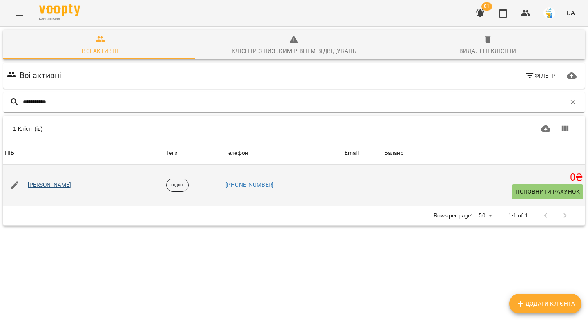
type input "**********"
click at [41, 186] on link "[PERSON_NAME]" at bounding box center [50, 185] width 44 height 8
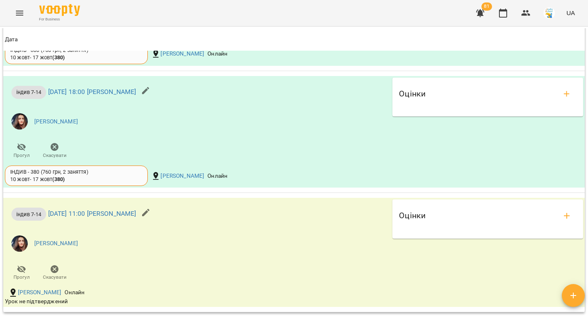
scroll to position [739, 0]
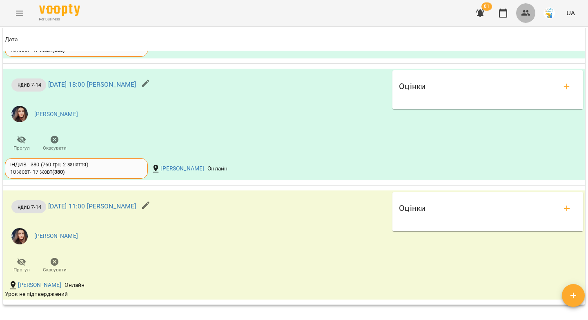
click at [524, 15] on icon "button" at bounding box center [525, 13] width 9 height 6
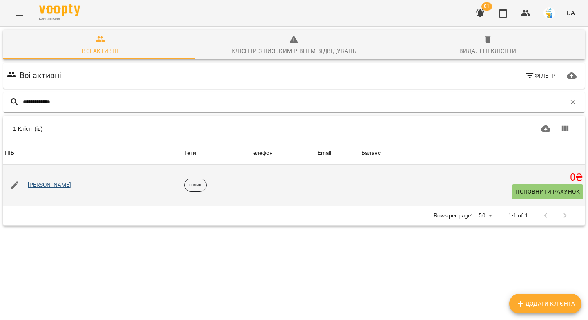
type input "**********"
click at [56, 185] on link "[PERSON_NAME]" at bounding box center [50, 185] width 44 height 8
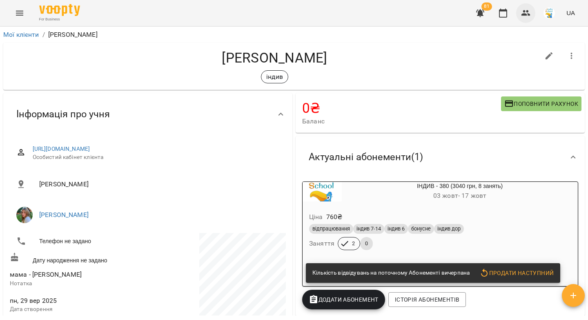
click at [532, 11] on button "button" at bounding box center [526, 13] width 20 height 20
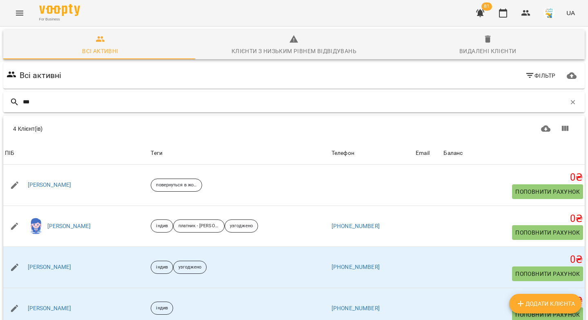
click at [22, 100] on div "***" at bounding box center [294, 102] width 582 height 20
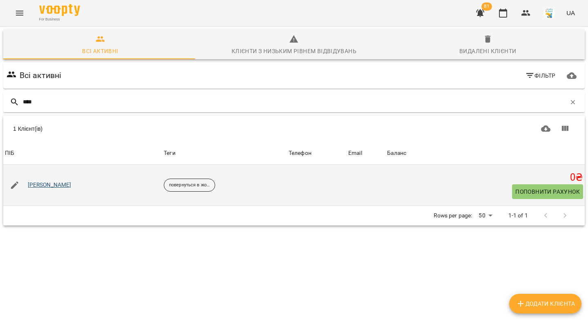
type input "****"
click at [47, 184] on link "[PERSON_NAME]" at bounding box center [50, 185] width 44 height 8
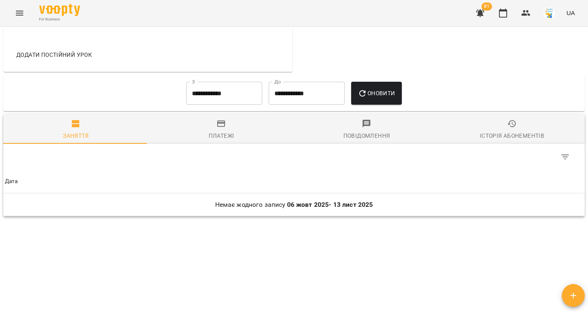
scroll to position [372, 0]
click at [186, 93] on input "**********" at bounding box center [224, 92] width 76 height 23
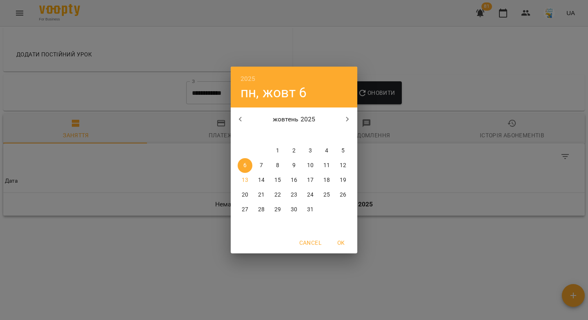
click at [241, 119] on icon "button" at bounding box center [241, 119] width 10 height 10
click at [342, 146] on button "1" at bounding box center [343, 150] width 15 height 15
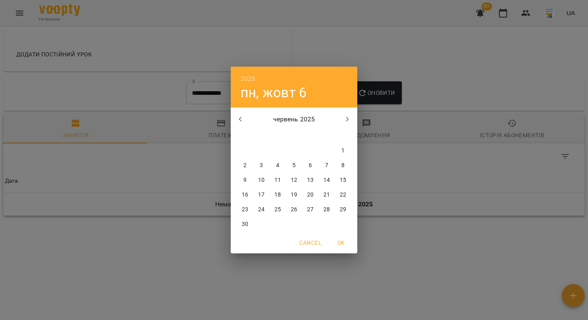
type input "**********"
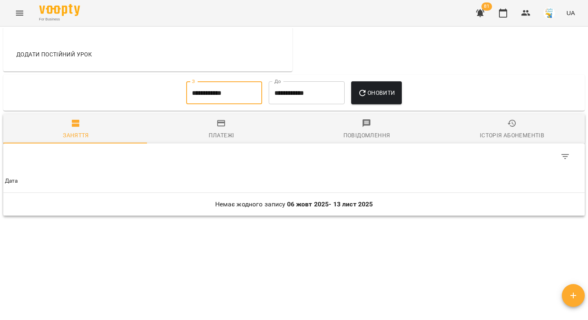
click at [365, 94] on icon "button" at bounding box center [362, 92] width 7 height 7
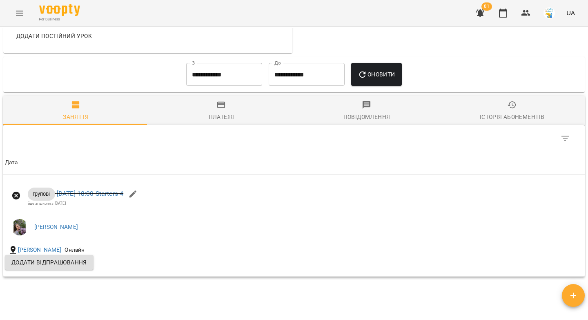
scroll to position [391, 0]
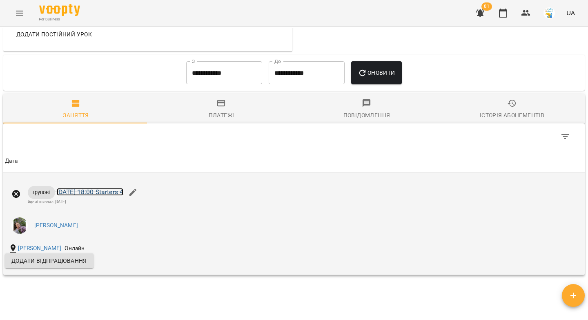
click at [123, 194] on link "пн 02 черв 2025 18:00 Starters 4" at bounding box center [90, 192] width 67 height 8
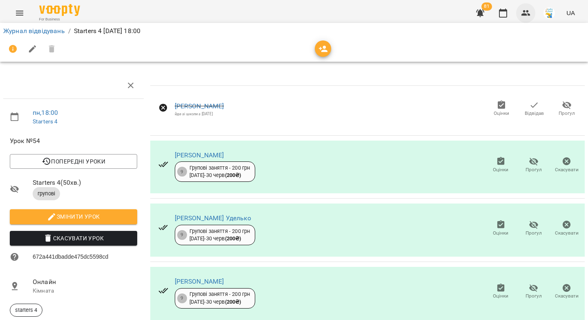
click at [526, 16] on icon "button" at bounding box center [525, 13] width 9 height 6
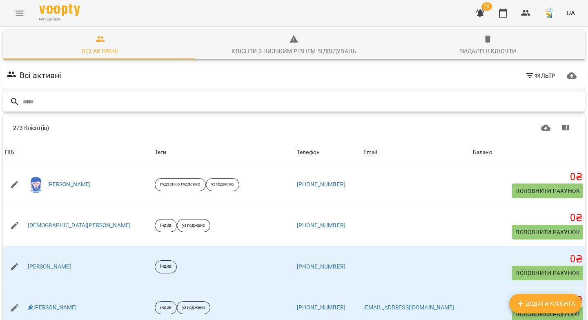
click at [392, 101] on input "text" at bounding box center [302, 101] width 559 height 13
paste input "**********"
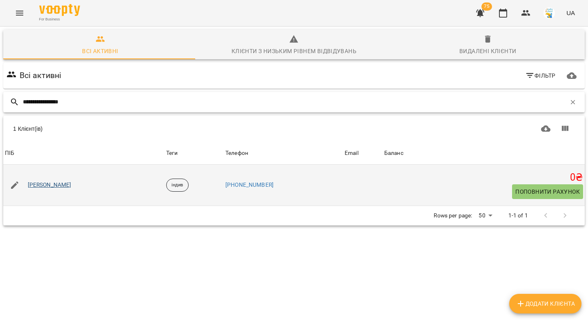
type input "**********"
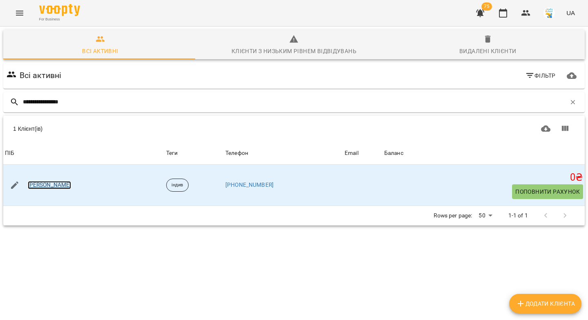
drag, startPoint x: 65, startPoint y: 183, endPoint x: 135, endPoint y: 4, distance: 193.1
click at [65, 183] on link "[PERSON_NAME]" at bounding box center [50, 185] width 44 height 8
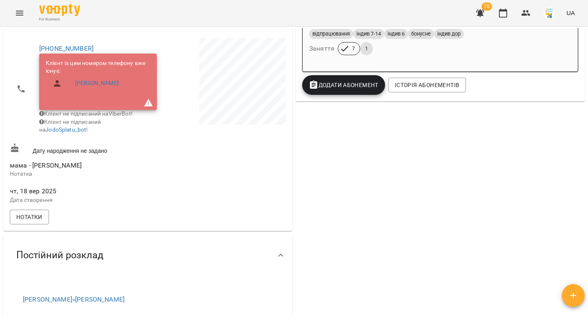
scroll to position [196, 0]
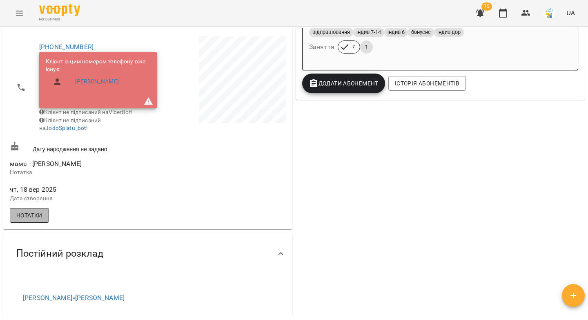
click at [32, 220] on span "Нотатки" at bounding box center [29, 215] width 26 height 10
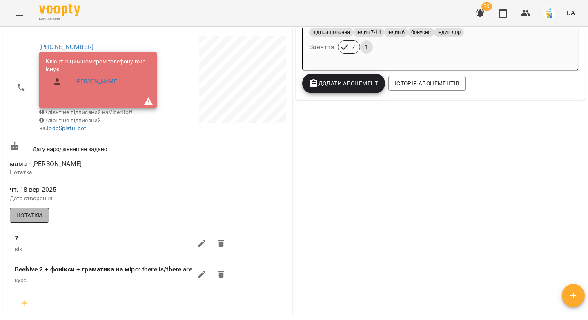
click at [32, 220] on span "Нотатки" at bounding box center [29, 215] width 26 height 10
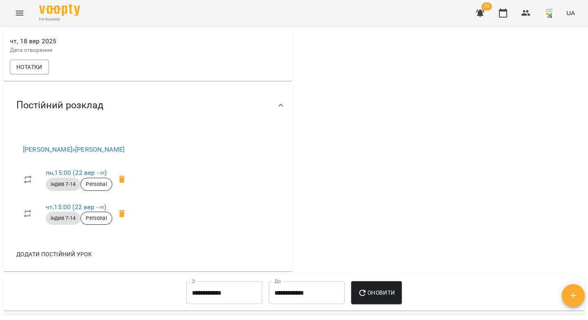
scroll to position [301, 0]
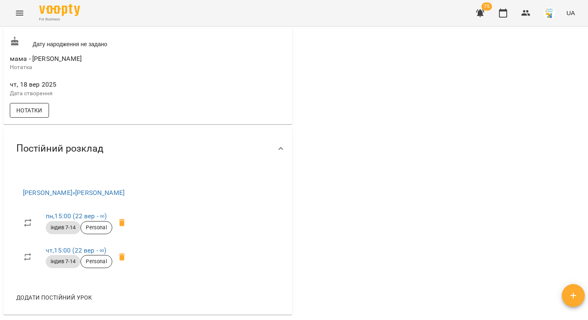
click at [35, 115] on span "Нотатки" at bounding box center [29, 110] width 26 height 10
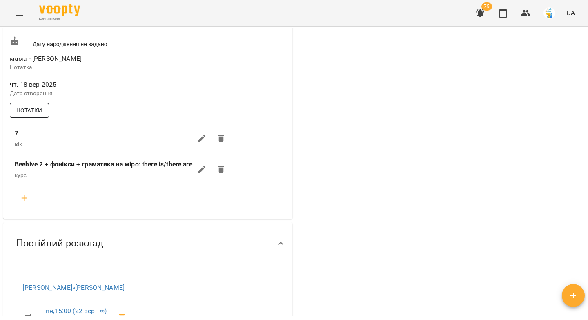
click at [35, 115] on span "Нотатки" at bounding box center [29, 110] width 26 height 10
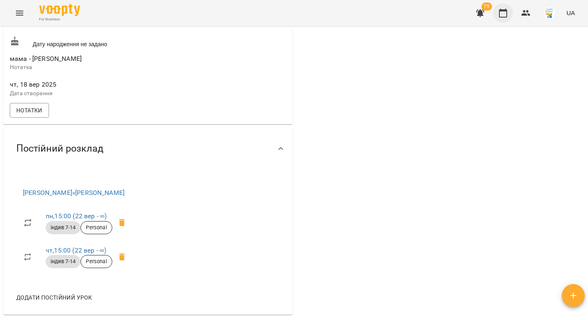
click at [504, 13] on icon "button" at bounding box center [503, 13] width 10 height 10
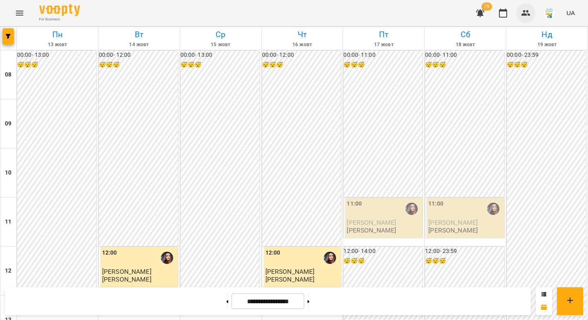
click at [526, 13] on icon "button" at bounding box center [526, 13] width 10 height 10
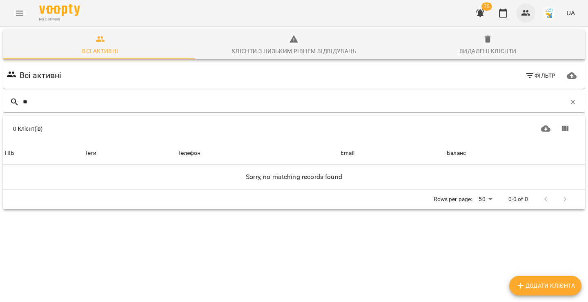
type input "*"
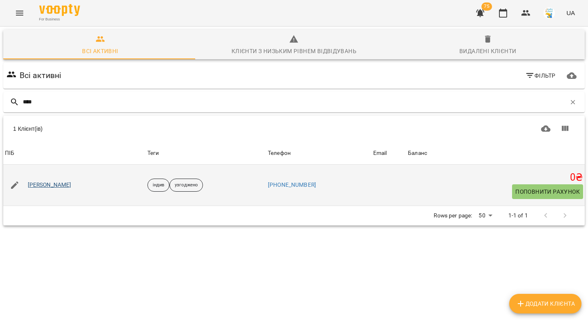
type input "****"
click at [40, 184] on link "Марія Мурашко" at bounding box center [50, 185] width 44 height 8
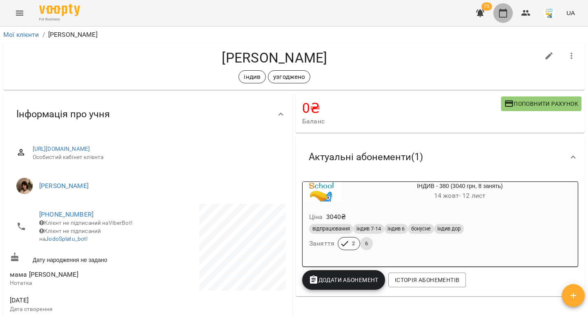
click at [507, 16] on icon "button" at bounding box center [503, 13] width 8 height 9
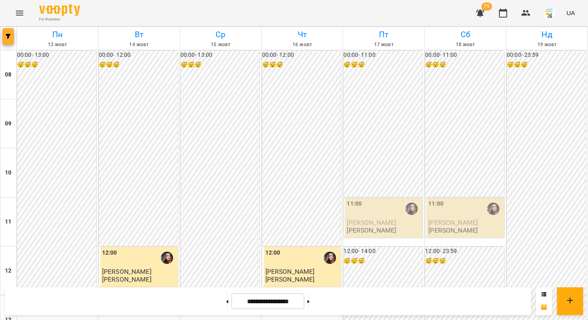
click at [12, 38] on span "button" at bounding box center [7, 36] width 11 height 5
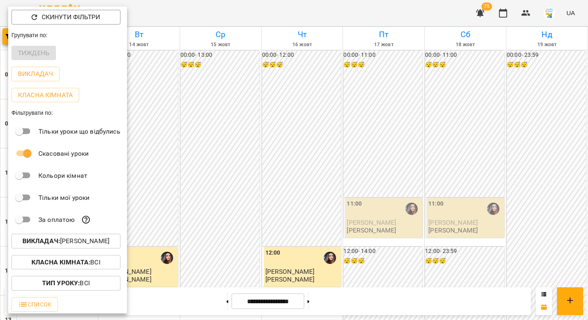
click at [88, 248] on button "Викладач : Наталя Христоєва" at bounding box center [65, 241] width 109 height 15
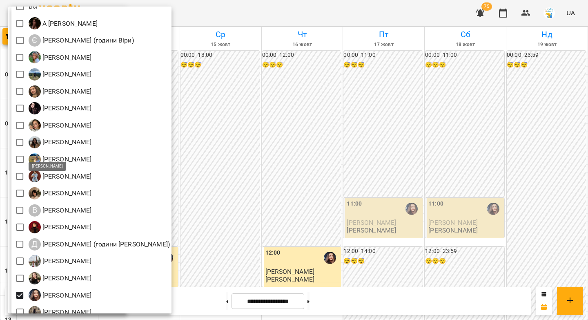
scroll to position [58, 0]
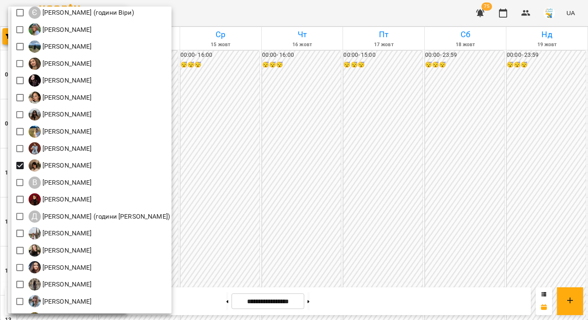
click at [320, 299] on div at bounding box center [294, 160] width 588 height 320
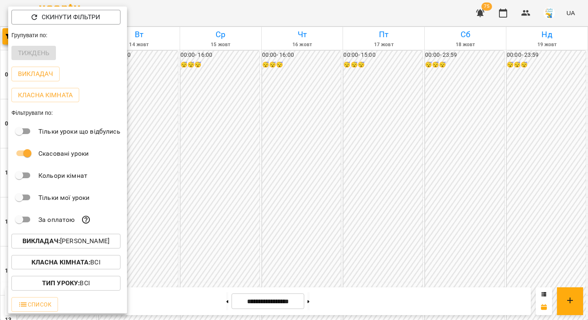
click at [319, 301] on div "Всі А [PERSON_NAME] Є [PERSON_NAME] (години Віри) [PERSON_NAME] [PERSON_NAME] Р…" at bounding box center [294, 160] width 588 height 320
click at [319, 302] on div at bounding box center [294, 160] width 588 height 320
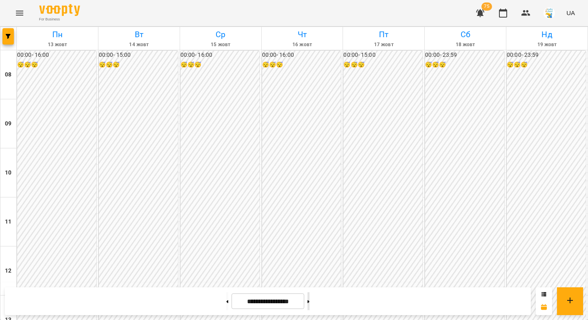
click at [310, 302] on icon at bounding box center [309, 301] width 2 height 3
click at [310, 303] on button at bounding box center [309, 301] width 2 height 18
type input "**********"
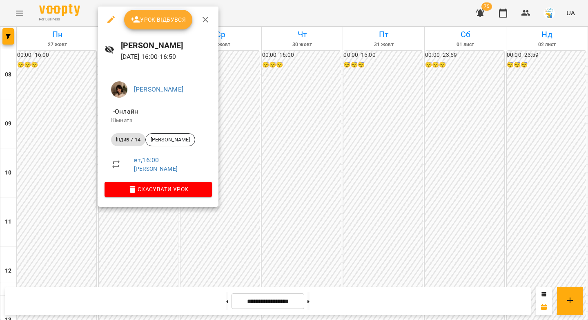
scroll to position [376, 0]
click at [162, 188] on span "Скасувати Урок" at bounding box center [158, 189] width 94 height 10
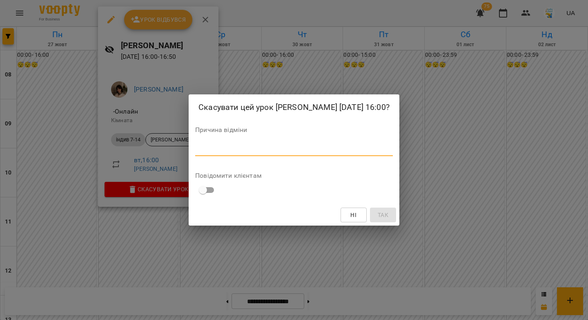
click at [203, 153] on textarea at bounding box center [294, 149] width 198 height 8
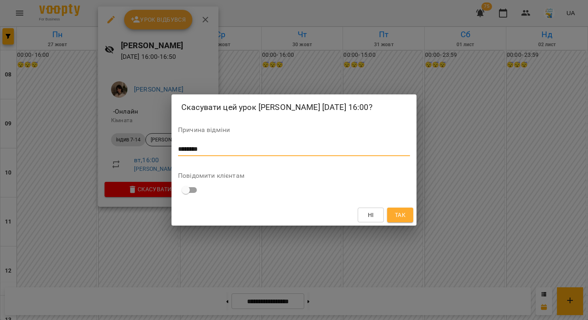
drag, startPoint x: 208, startPoint y: 156, endPoint x: 174, endPoint y: 153, distance: 34.5
click at [174, 153] on div "Скасувати цей урок Вікторія Пилипчук 28 жовт 2025 16:00? Причина відміни ******…" at bounding box center [294, 159] width 245 height 131
type textarea "********"
click at [406, 220] on span "Так" at bounding box center [400, 215] width 11 height 10
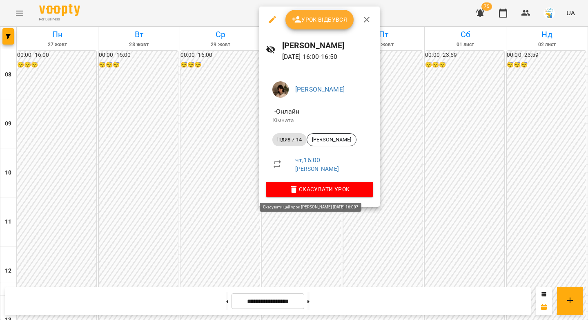
click at [311, 190] on span "Скасувати Урок" at bounding box center [319, 189] width 94 height 10
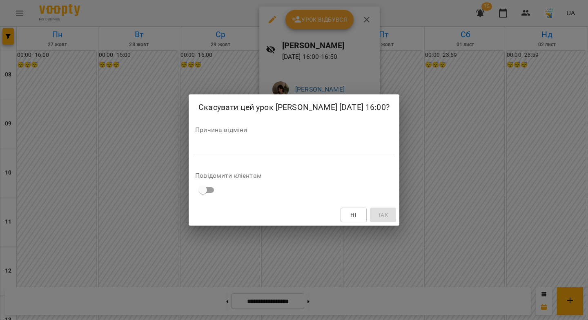
click at [312, 153] on textarea at bounding box center [294, 149] width 198 height 8
paste textarea "********"
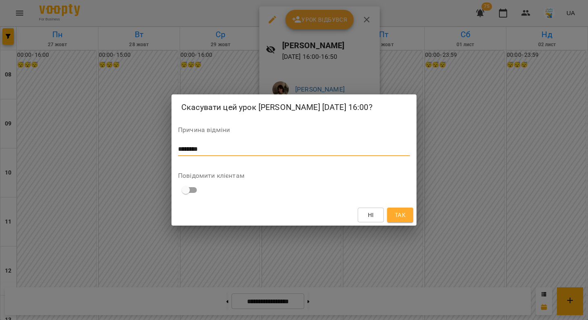
type textarea "********"
click at [392, 222] on button "Так" at bounding box center [400, 214] width 26 height 15
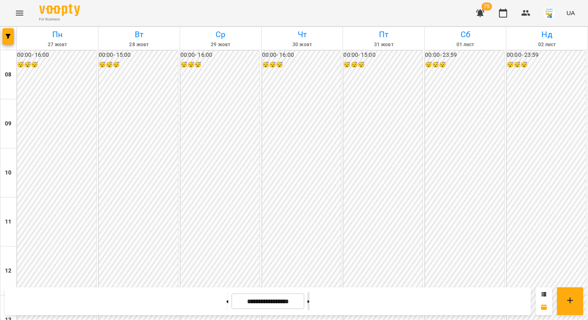
click at [310, 301] on button at bounding box center [309, 301] width 2 height 18
click at [227, 302] on icon at bounding box center [228, 301] width 2 height 3
click at [226, 299] on button at bounding box center [227, 301] width 2 height 18
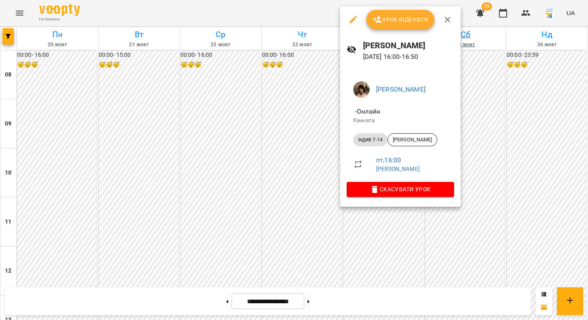
drag, startPoint x: 449, startPoint y: 21, endPoint x: 441, endPoint y: 34, distance: 14.8
click at [449, 21] on icon "button" at bounding box center [448, 20] width 10 height 10
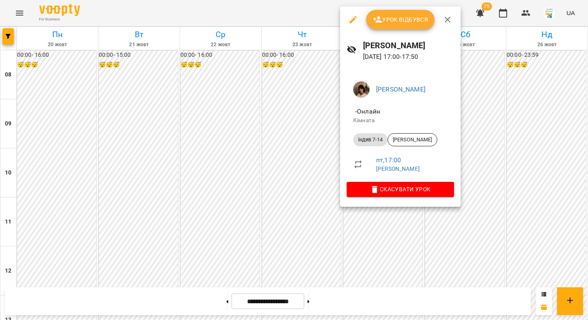
click at [449, 22] on icon "button" at bounding box center [448, 20] width 6 height 6
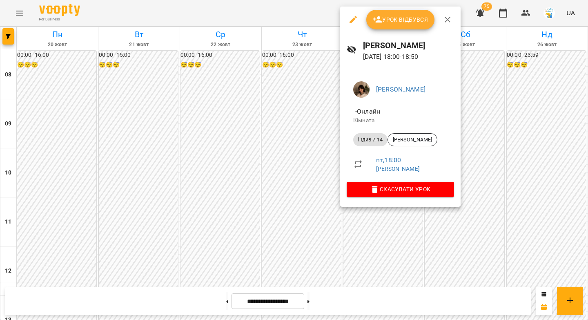
click at [451, 20] on icon "button" at bounding box center [448, 20] width 10 height 10
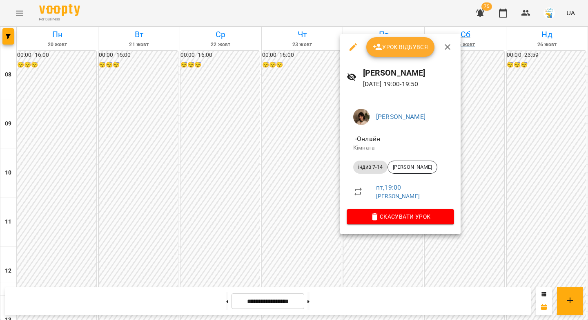
click at [446, 48] on icon "button" at bounding box center [448, 47] width 6 height 6
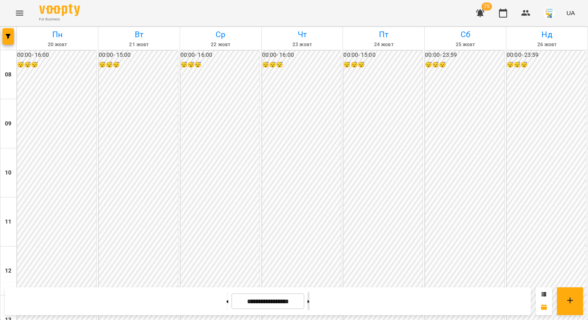
click at [310, 301] on icon at bounding box center [309, 301] width 2 height 3
click at [310, 299] on button at bounding box center [309, 301] width 2 height 18
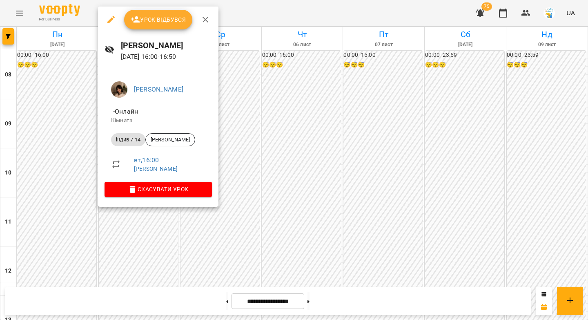
click at [204, 18] on icon "button" at bounding box center [206, 20] width 10 height 10
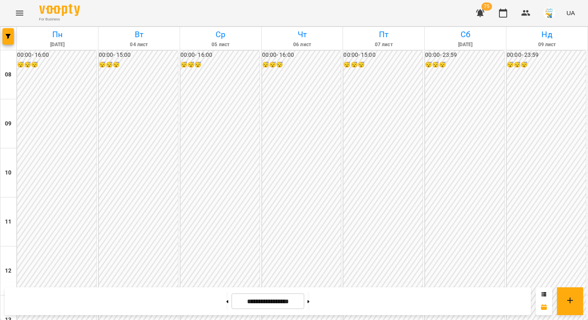
drag, startPoint x: 219, startPoint y: 299, endPoint x: 265, endPoint y: 243, distance: 72.0
click at [226, 299] on button at bounding box center [227, 301] width 2 height 18
click at [4, 36] on span "button" at bounding box center [7, 36] width 11 height 5
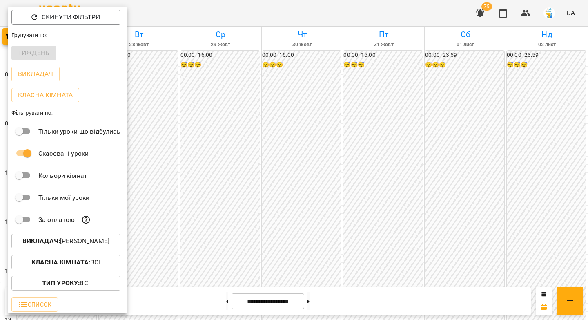
click at [76, 242] on p "Викладач : Вікторія Пилипчук" at bounding box center [65, 241] width 87 height 10
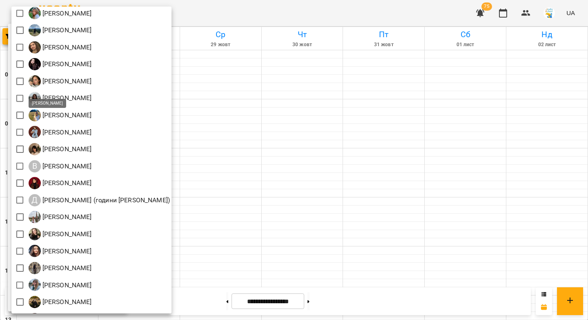
scroll to position [90, 0]
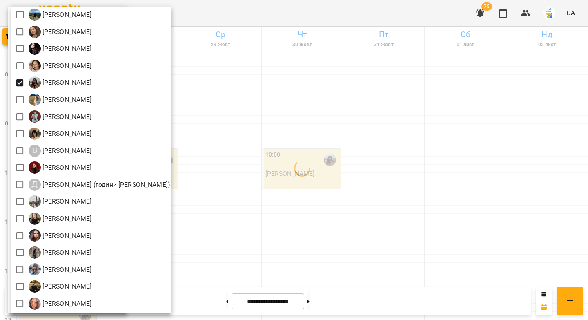
click at [228, 282] on div at bounding box center [294, 160] width 588 height 320
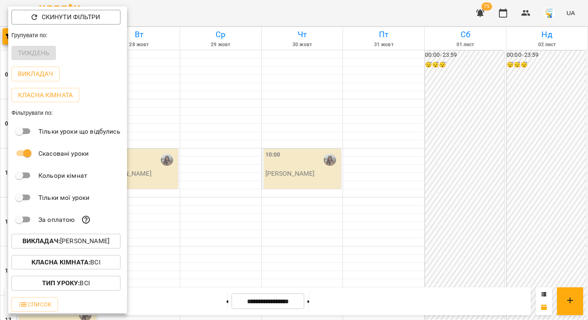
click at [218, 302] on div at bounding box center [294, 160] width 588 height 320
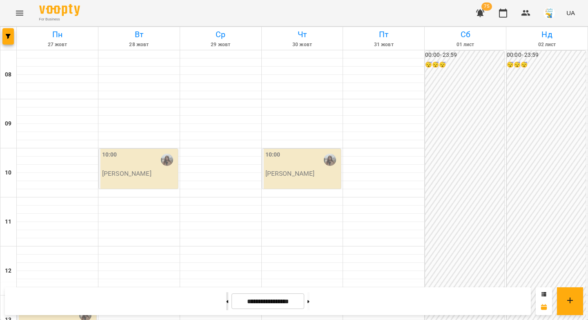
click at [227, 301] on icon at bounding box center [228, 301] width 2 height 3
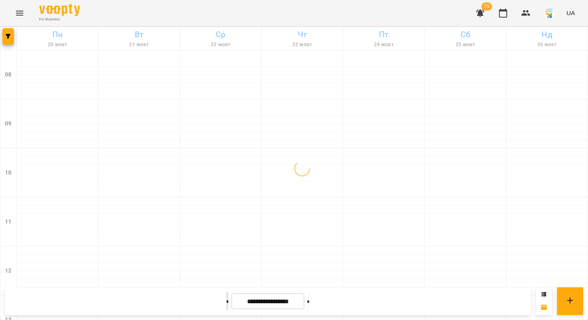
click at [227, 301] on icon at bounding box center [228, 301] width 2 height 3
type input "**********"
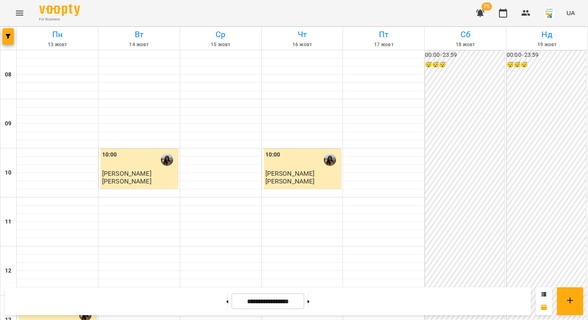
scroll to position [441, 0]
click at [226, 305] on button at bounding box center [227, 301] width 2 height 18
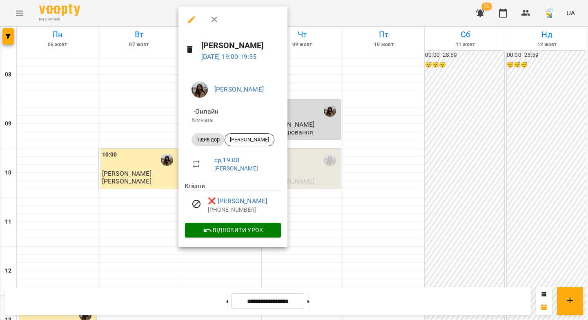
click at [324, 197] on div at bounding box center [294, 160] width 588 height 320
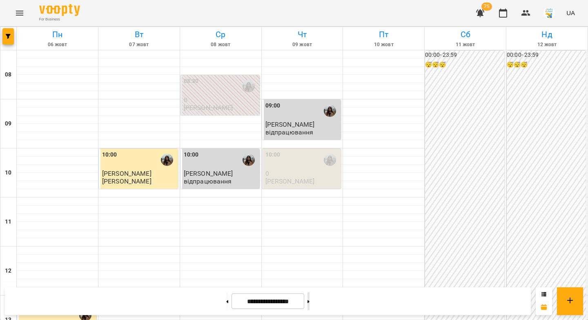
click at [310, 301] on icon at bounding box center [309, 301] width 2 height 3
type input "**********"
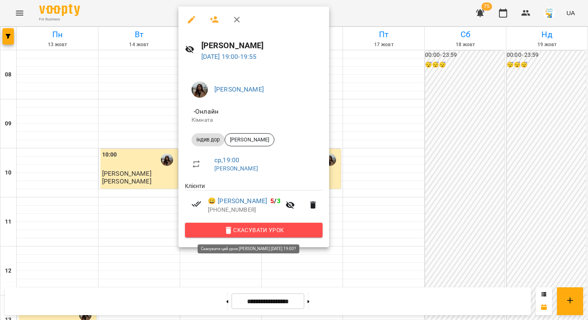
click at [254, 230] on span "Скасувати Урок" at bounding box center [254, 230] width 125 height 10
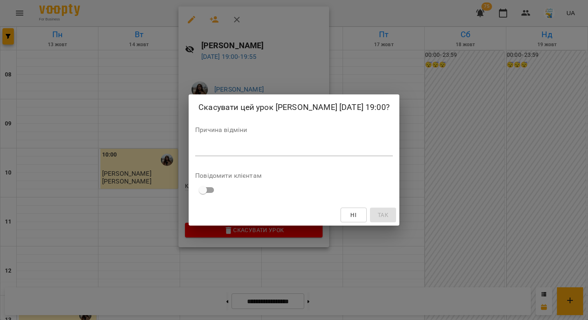
click at [290, 153] on textarea at bounding box center [294, 149] width 198 height 8
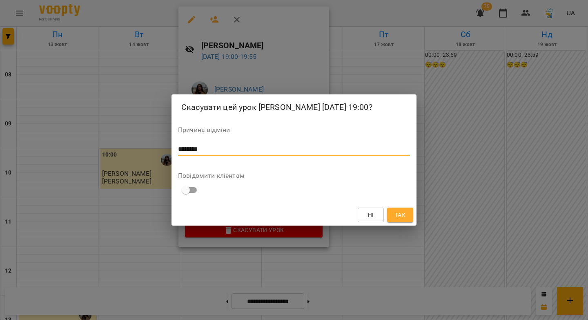
drag, startPoint x: 213, startPoint y: 154, endPoint x: 166, endPoint y: 152, distance: 47.0
click at [166, 152] on div "Скасувати цей урок Рожнятовська Анна 15 жовт 2025 19:00? Причина відміни ******…" at bounding box center [294, 160] width 588 height 320
type textarea "********"
drag, startPoint x: 390, startPoint y: 222, endPoint x: 394, endPoint y: 222, distance: 4.5
click at [390, 222] on button "Так" at bounding box center [400, 214] width 26 height 15
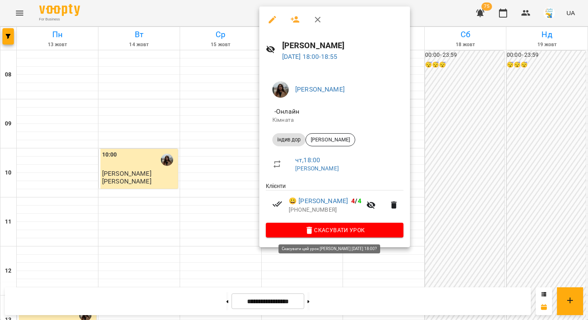
click at [319, 228] on span "Скасувати Урок" at bounding box center [334, 230] width 125 height 10
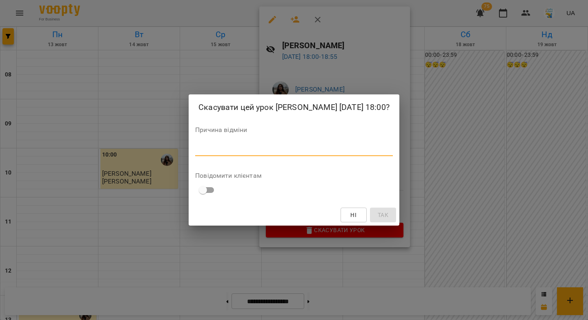
click at [304, 153] on textarea at bounding box center [294, 149] width 198 height 8
paste textarea "********"
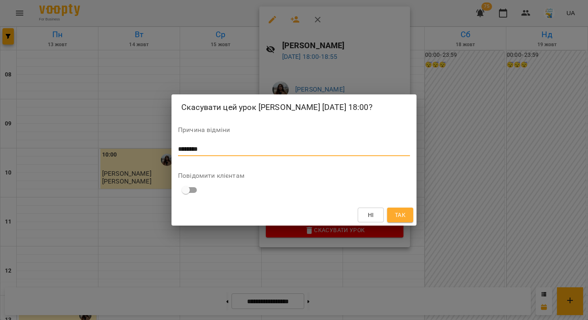
type textarea "********"
click at [397, 220] on span "Так" at bounding box center [400, 215] width 11 height 10
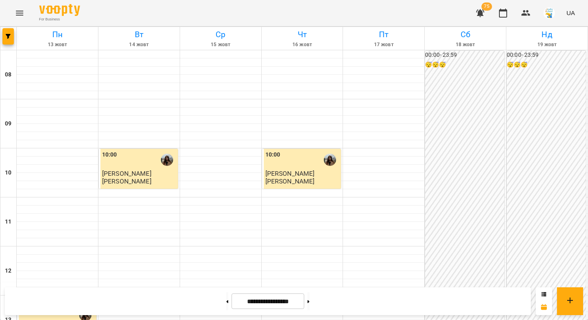
click at [481, 14] on icon "button" at bounding box center [480, 13] width 8 height 8
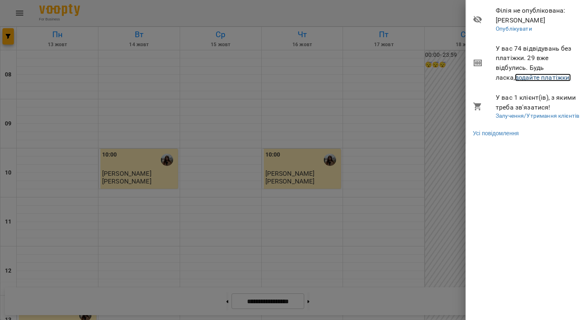
click at [525, 80] on link "додайте платіжки!" at bounding box center [543, 78] width 56 height 8
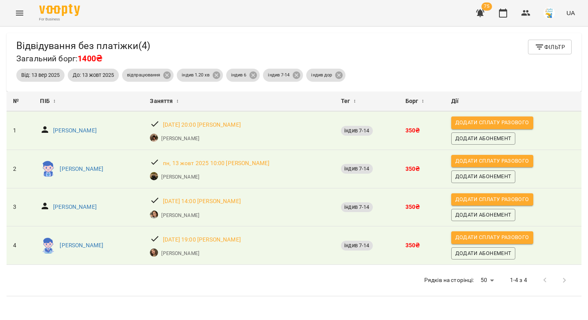
click at [535, 50] on icon "button" at bounding box center [540, 47] width 10 height 10
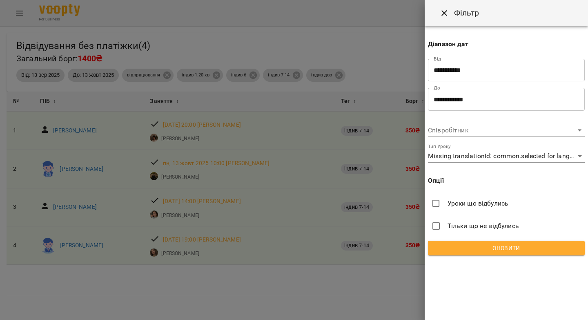
click at [465, 92] on input "**********" at bounding box center [506, 99] width 157 height 23
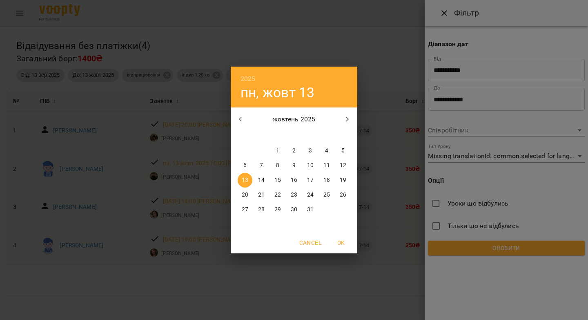
click at [263, 181] on p "14" at bounding box center [261, 180] width 7 height 8
type input "**********"
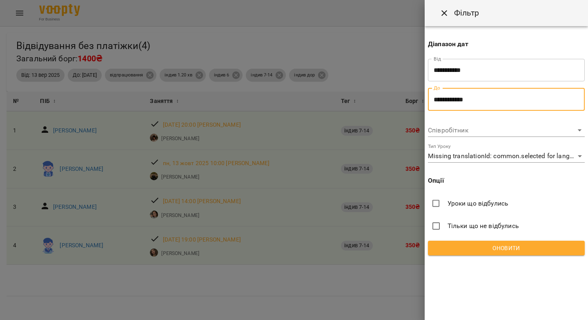
click at [473, 249] on span "Оновити" at bounding box center [507, 248] width 144 height 10
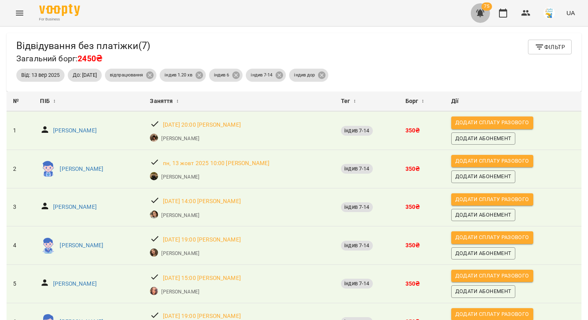
click at [483, 15] on icon "button" at bounding box center [480, 13] width 8 height 8
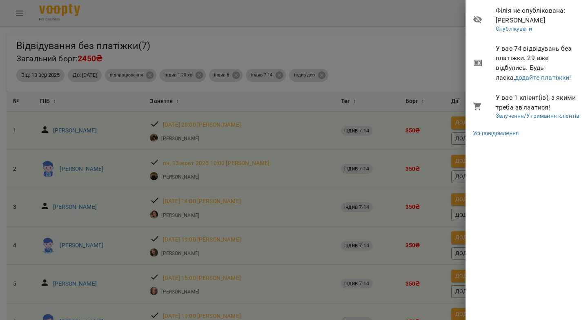
drag, startPoint x: 348, startPoint y: 29, endPoint x: 377, endPoint y: 30, distance: 29.0
click at [349, 29] on div at bounding box center [294, 160] width 588 height 320
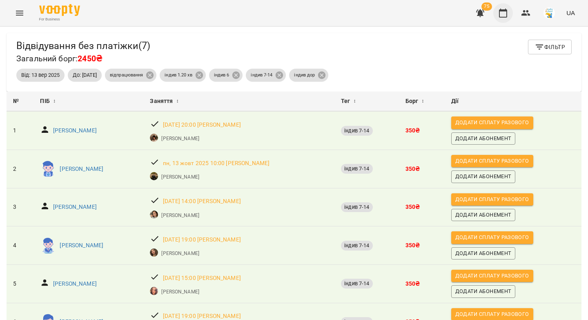
click at [506, 16] on icon "button" at bounding box center [503, 13] width 10 height 10
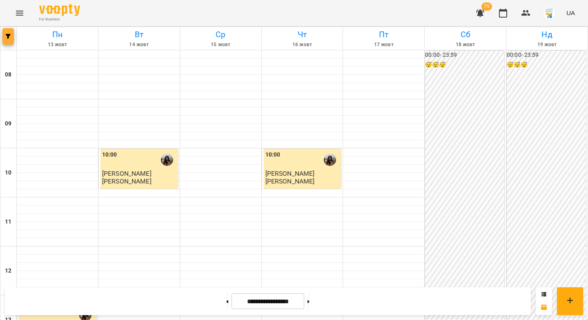
click at [7, 40] on button "button" at bounding box center [7, 36] width 11 height 16
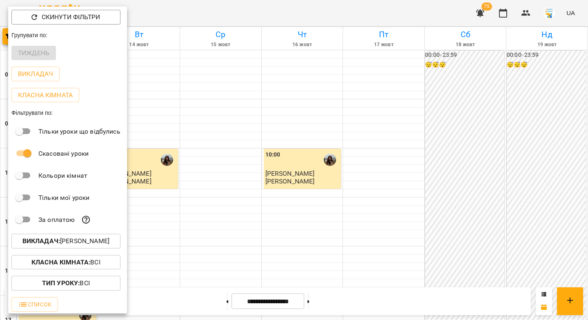
click at [74, 243] on p "Викладач : Анна Рожнятовська" at bounding box center [65, 241] width 87 height 10
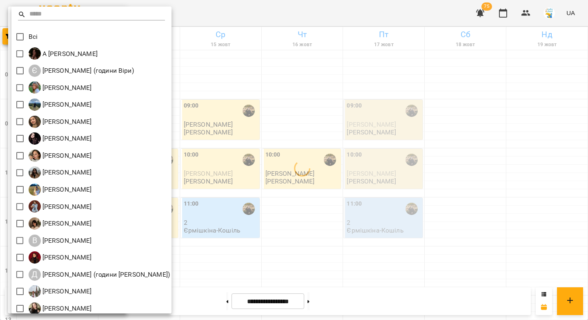
scroll to position [90, 0]
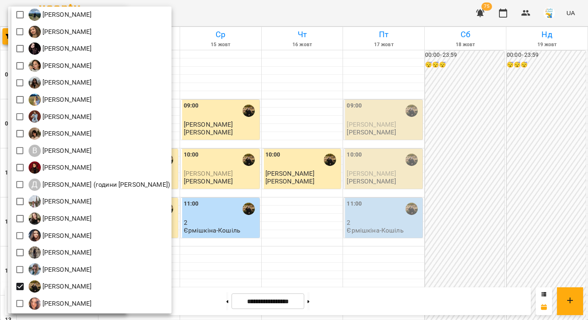
click at [292, 217] on div at bounding box center [294, 160] width 588 height 320
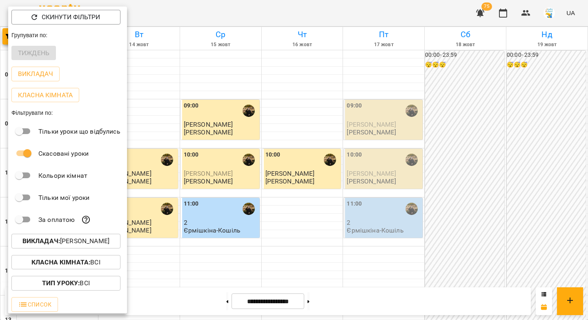
click at [292, 217] on div at bounding box center [294, 160] width 588 height 320
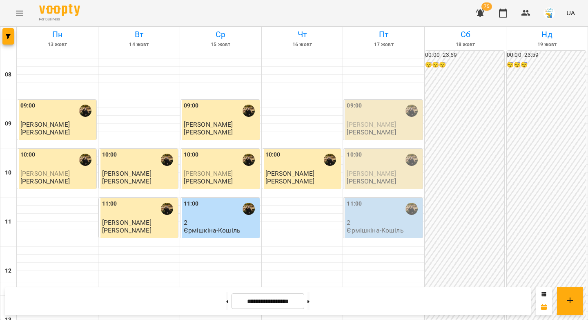
scroll to position [217, 0]
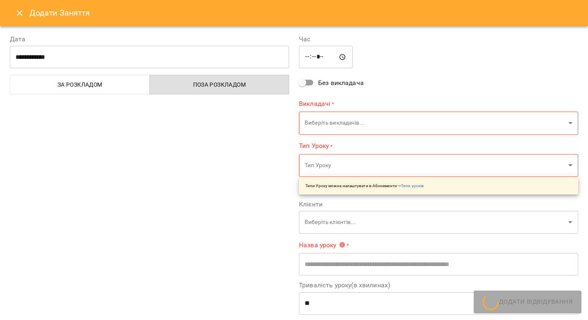
type input "**********"
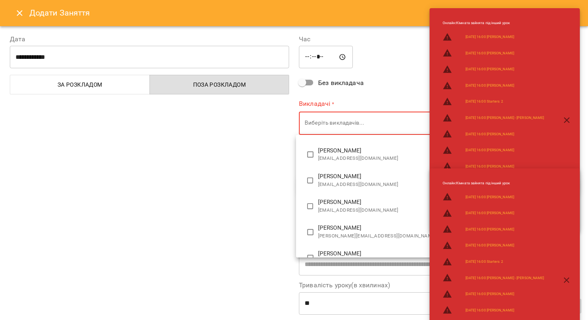
scroll to position [455, 0]
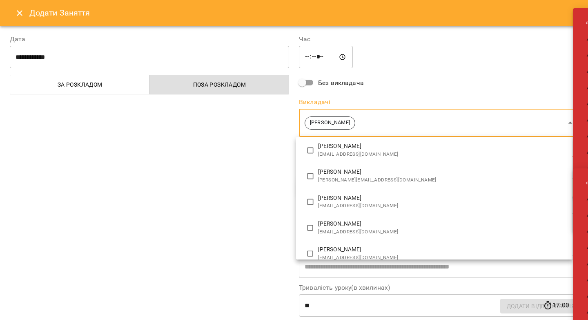
type input "**********"
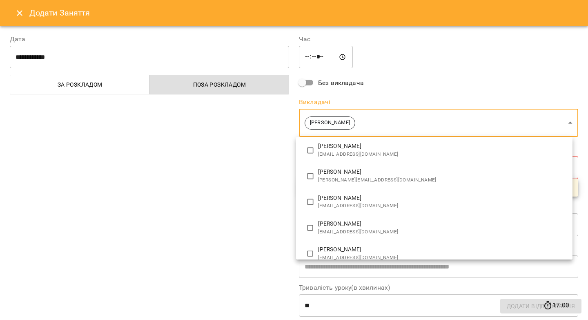
scroll to position [0, 0]
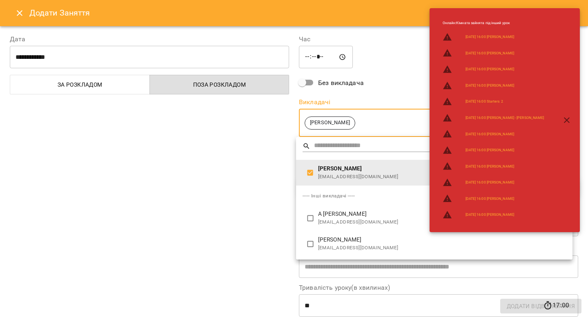
click at [275, 195] on div at bounding box center [294, 160] width 588 height 320
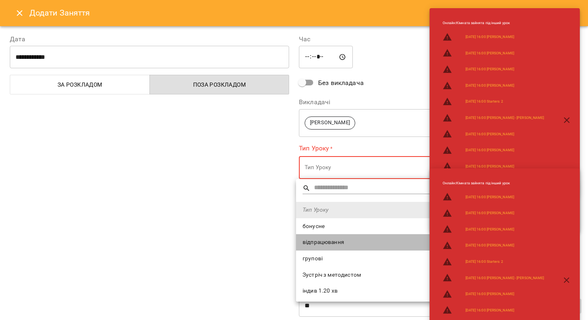
click at [323, 242] on span "відпрацювання" at bounding box center [434, 242] width 263 height 8
type input "**********"
type input "**"
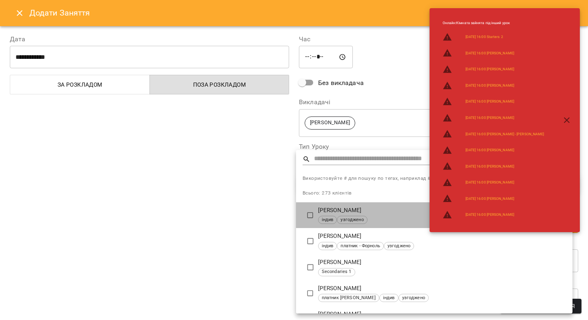
click at [330, 223] on div "індив узгоджено" at bounding box center [442, 220] width 248 height 8
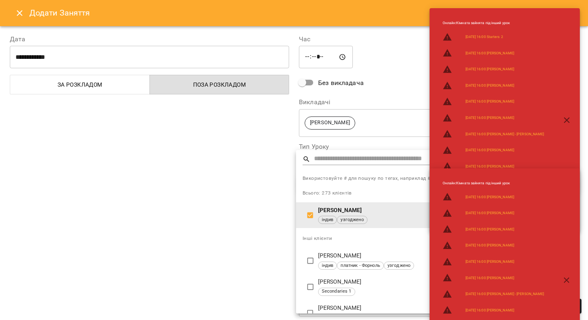
type input "**********"
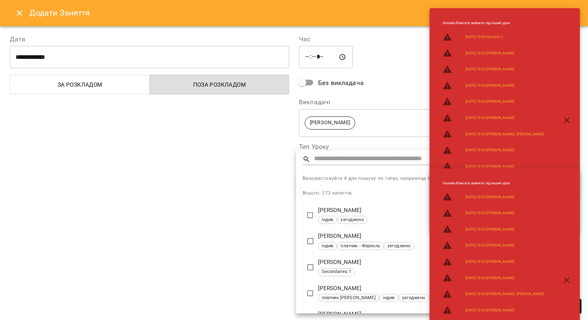
click at [336, 158] on input "text" at bounding box center [440, 159] width 252 height 12
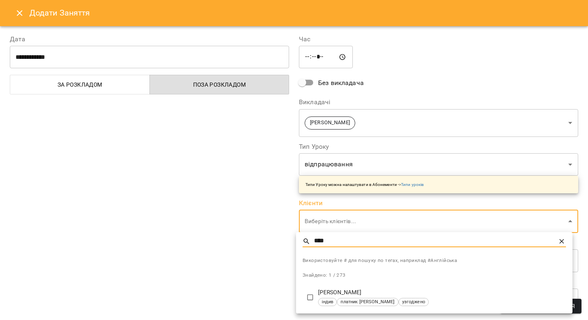
type input "****"
type input "**********"
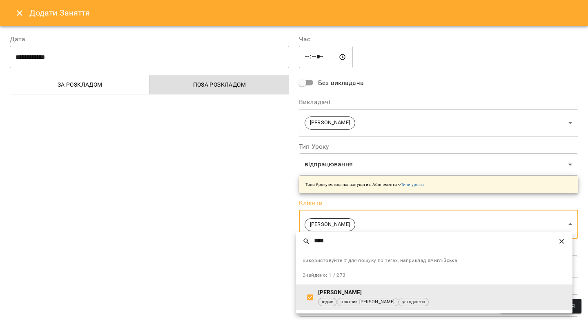
click at [273, 203] on div at bounding box center [294, 160] width 588 height 320
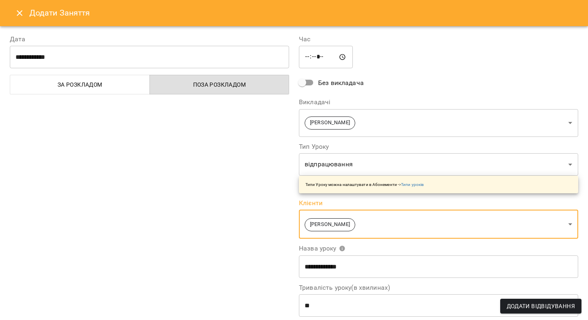
click at [518, 310] on span "Додати Відвідування" at bounding box center [541, 306] width 68 height 10
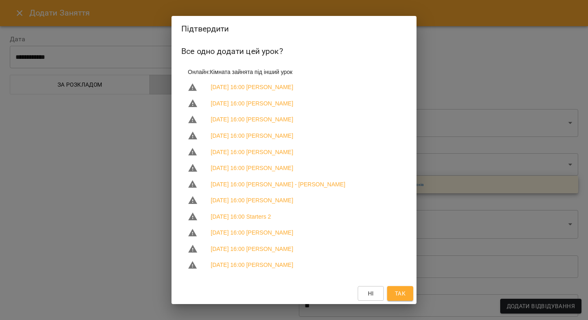
click at [396, 297] on span "Так" at bounding box center [400, 293] width 11 height 10
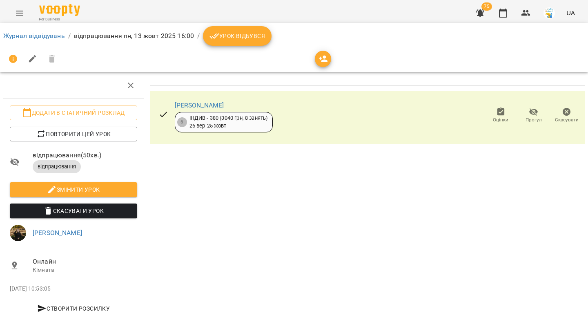
click at [233, 38] on span "Урок відбувся" at bounding box center [237, 36] width 56 height 10
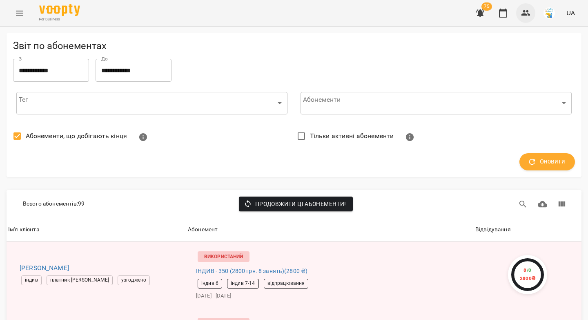
click at [525, 13] on icon "button" at bounding box center [525, 13] width 9 height 6
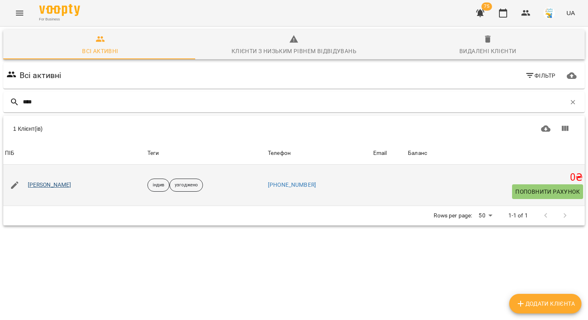
type input "****"
click at [37, 185] on link "[PERSON_NAME]" at bounding box center [50, 185] width 44 height 8
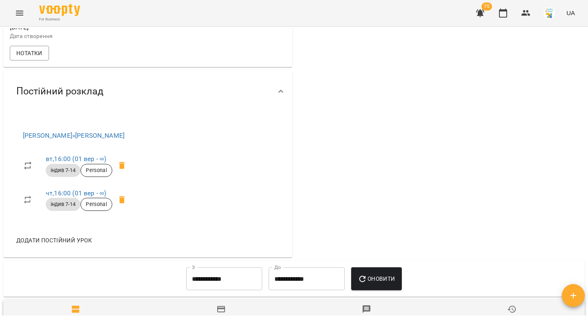
scroll to position [274, 0]
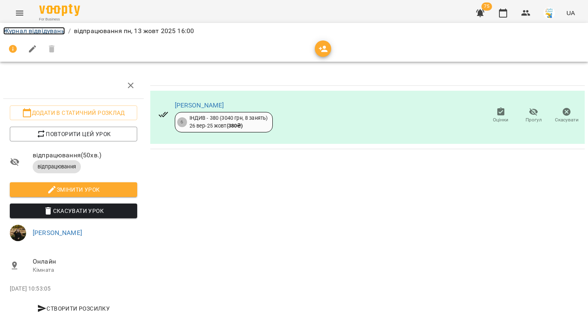
click at [24, 33] on link "Журнал відвідувань" at bounding box center [34, 31] width 62 height 8
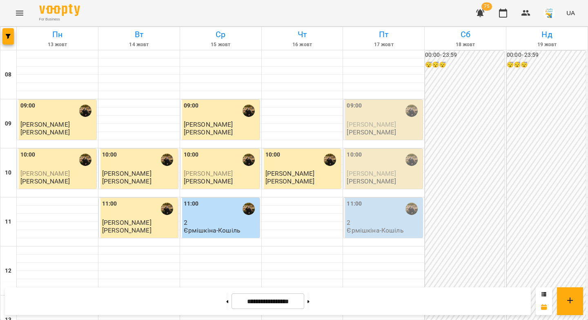
scroll to position [308, 0]
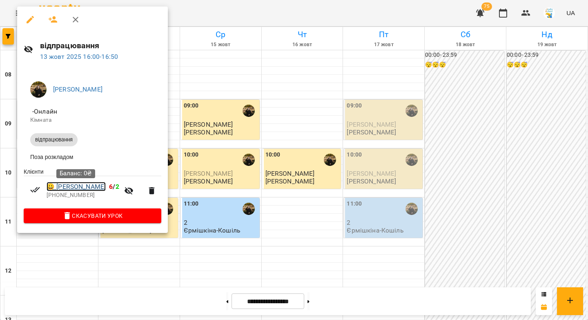
click at [73, 188] on link "😀 [PERSON_NAME]" at bounding box center [76, 187] width 59 height 10
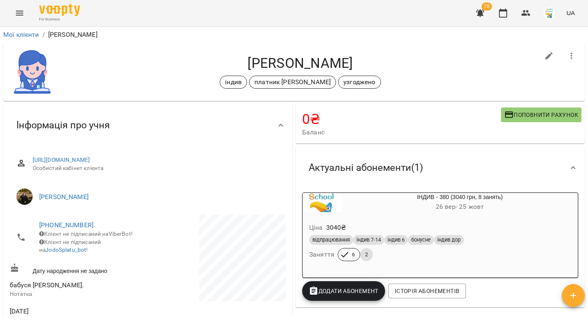
click at [374, 212] on h6 "[DATE] - [DATE]" at bounding box center [460, 206] width 236 height 11
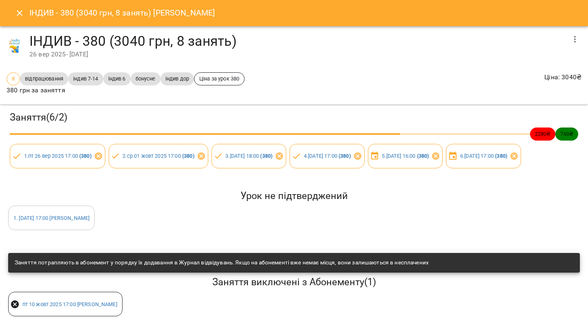
click at [18, 13] on icon "Close" at bounding box center [20, 13] width 10 height 10
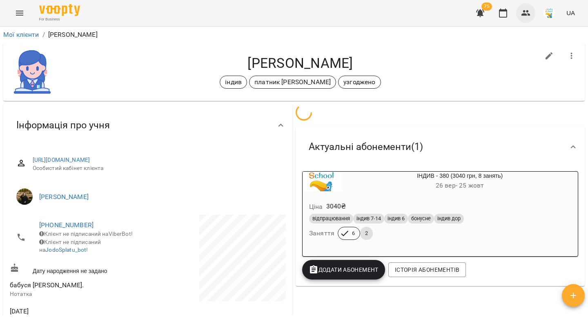
click at [526, 15] on icon "button" at bounding box center [525, 13] width 9 height 6
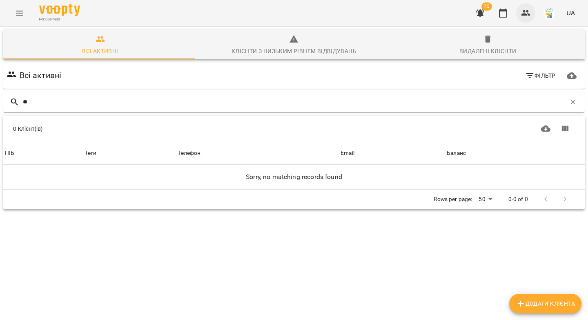
type input "*"
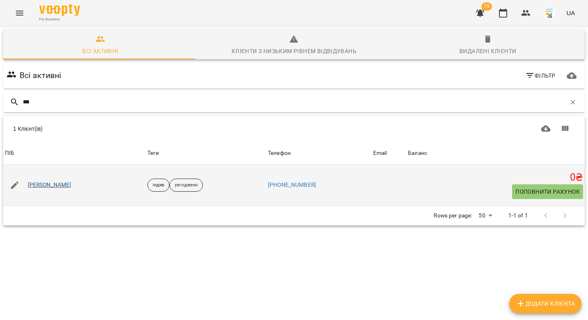
type input "***"
click at [52, 186] on link "[PERSON_NAME]" at bounding box center [50, 185] width 44 height 8
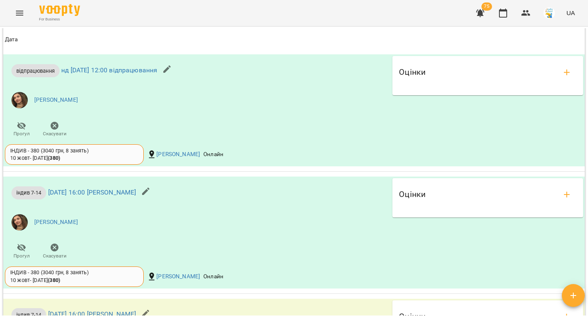
scroll to position [1027, 0]
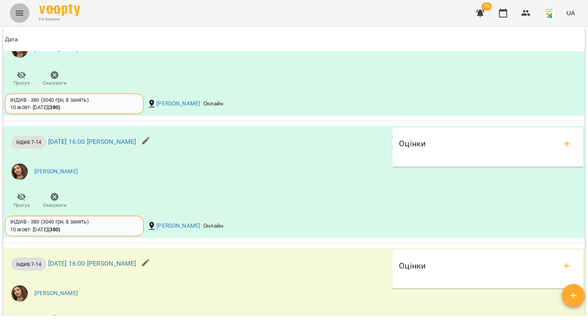
click at [12, 15] on button "Menu" at bounding box center [20, 13] width 20 height 20
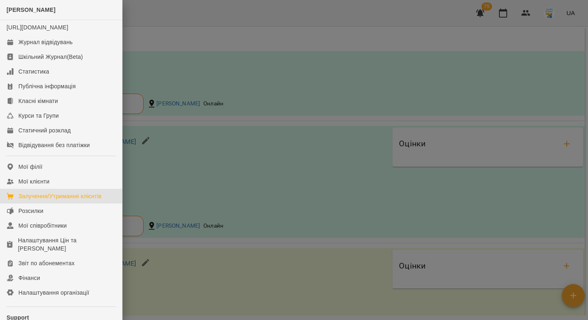
drag, startPoint x: 44, startPoint y: 203, endPoint x: 236, endPoint y: 2, distance: 277.3
click at [44, 200] on div "Залучення/Утримання клієнтів" at bounding box center [59, 196] width 83 height 8
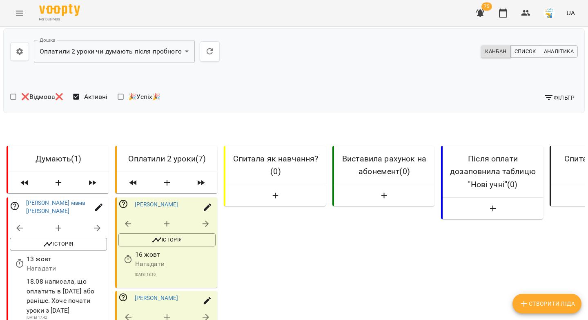
scroll to position [113, 0]
click at [162, 201] on link "Роберт Торноі" at bounding box center [157, 204] width 44 height 7
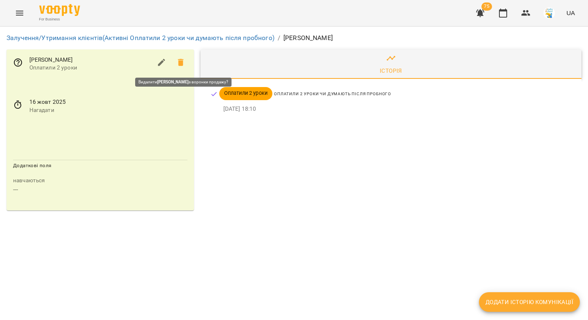
click at [181, 61] on icon at bounding box center [181, 62] width 6 height 7
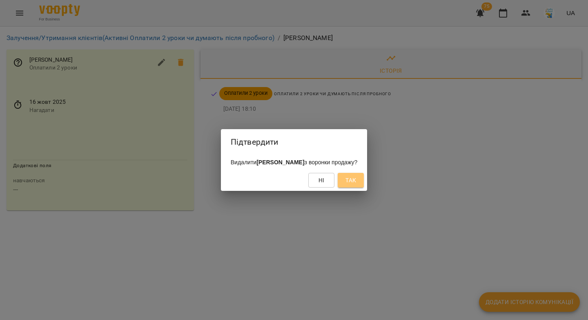
click at [350, 181] on span "Так" at bounding box center [350, 180] width 13 height 10
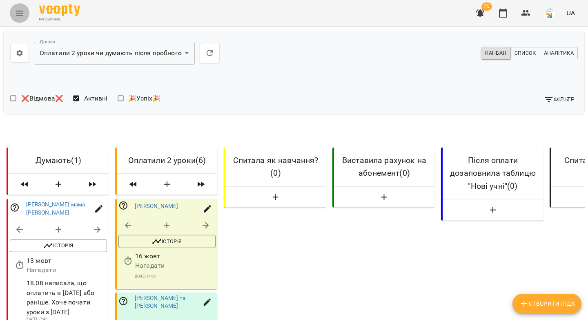
click at [20, 14] on icon "Menu" at bounding box center [20, 13] width 10 height 10
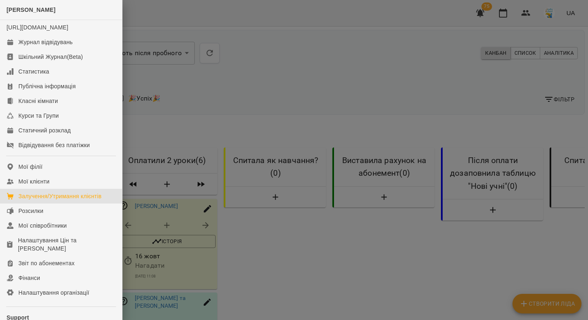
click at [194, 91] on div at bounding box center [294, 160] width 588 height 320
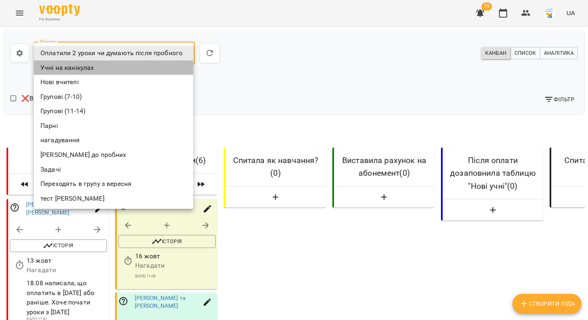
click at [87, 69] on li "Учні на канікулах" at bounding box center [113, 67] width 159 height 15
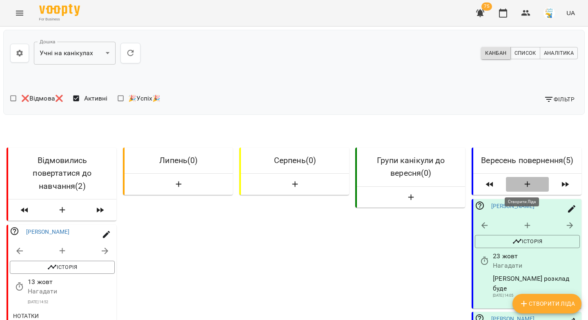
click at [524, 183] on icon "button" at bounding box center [528, 185] width 10 height 10
select select "*"
select select "**"
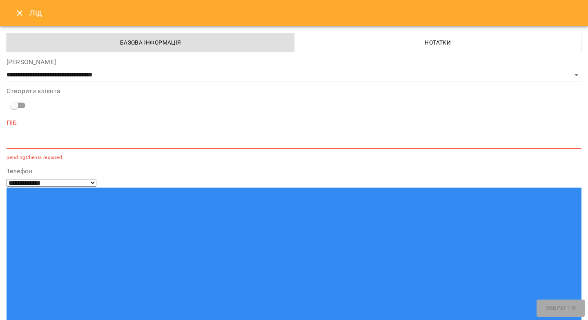
click at [323, 145] on textarea at bounding box center [294, 142] width 575 height 8
paste textarea "**********"
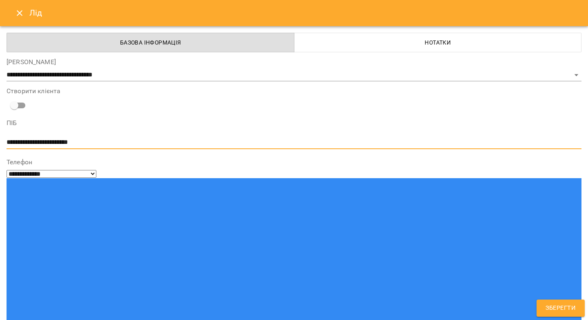
drag, startPoint x: 101, startPoint y: 142, endPoint x: 0, endPoint y: 145, distance: 100.9
click at [0, 145] on div "**********" at bounding box center [294, 160] width 588 height 320
type textarea "**********"
click at [549, 306] on span "Зберегти" at bounding box center [561, 308] width 30 height 11
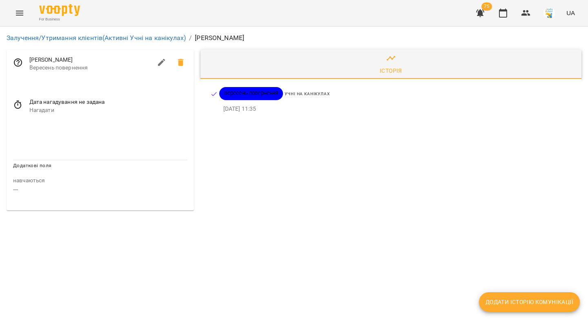
click at [20, 107] on icon at bounding box center [17, 104] width 7 height 9
click at [34, 110] on input "**********" at bounding box center [51, 109] width 76 height 23
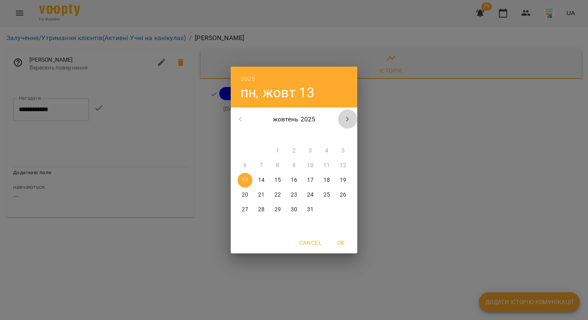
click at [350, 119] on icon "button" at bounding box center [348, 119] width 10 height 10
click at [296, 180] on p "15" at bounding box center [294, 180] width 7 height 8
type input "**********"
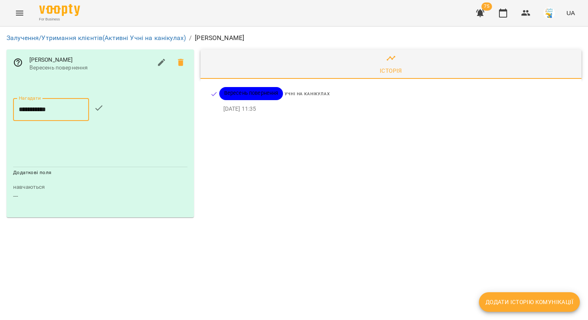
click at [101, 109] on icon "button" at bounding box center [99, 108] width 10 height 10
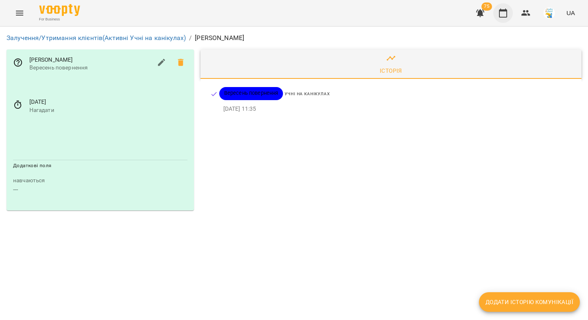
click at [506, 15] on icon "button" at bounding box center [503, 13] width 10 height 10
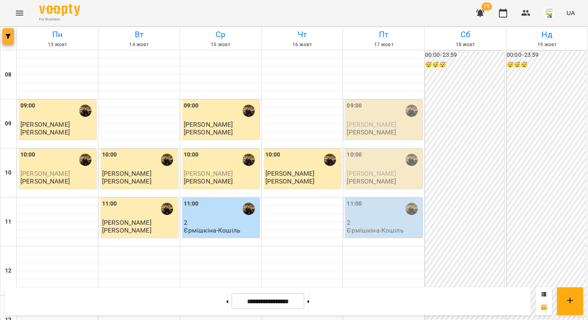
click at [7, 42] on button "button" at bounding box center [7, 36] width 11 height 16
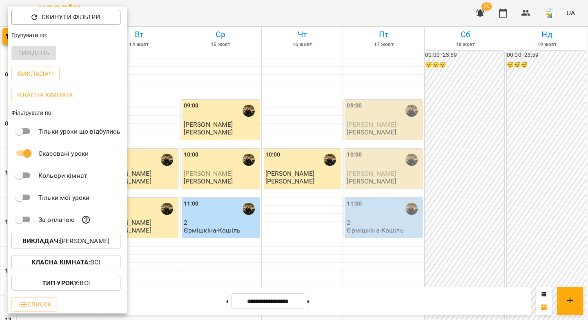
click at [199, 62] on div at bounding box center [294, 160] width 588 height 320
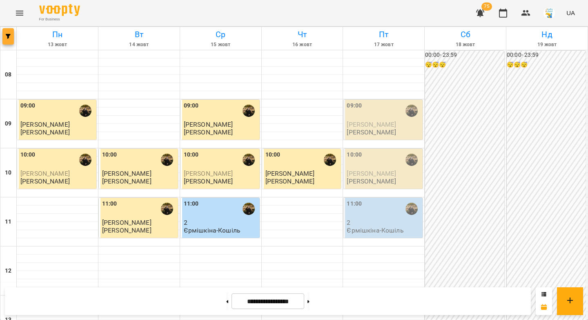
click at [12, 35] on span "button" at bounding box center [7, 36] width 11 height 5
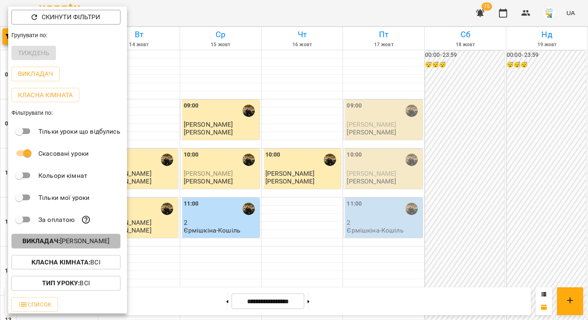
click at [62, 242] on p "Викладач : Ферманюк Дарина" at bounding box center [65, 241] width 87 height 10
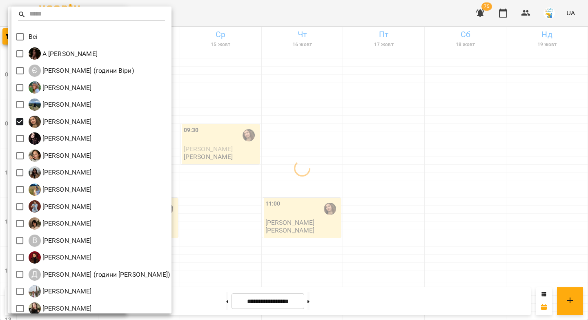
click at [240, 196] on div at bounding box center [294, 160] width 588 height 320
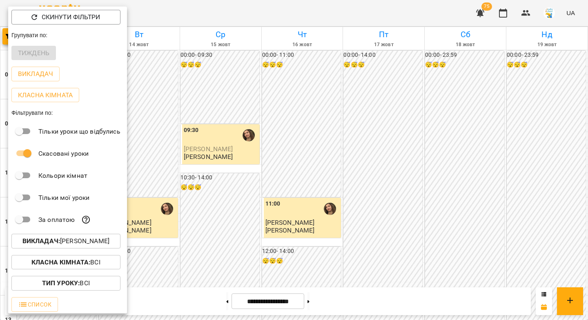
click at [232, 199] on div at bounding box center [294, 160] width 588 height 320
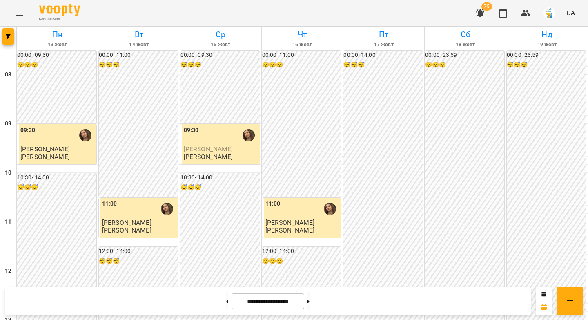
scroll to position [311, 0]
click at [310, 301] on button at bounding box center [309, 301] width 2 height 18
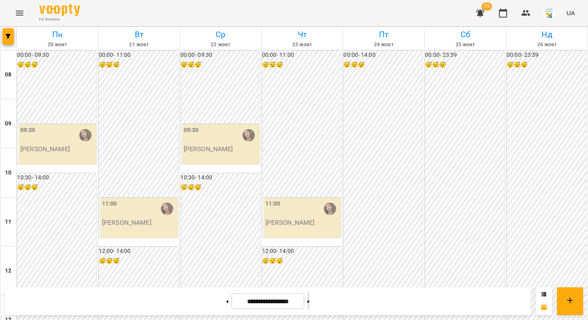
click at [310, 301] on button at bounding box center [309, 301] width 2 height 18
click at [226, 302] on button at bounding box center [227, 301] width 2 height 18
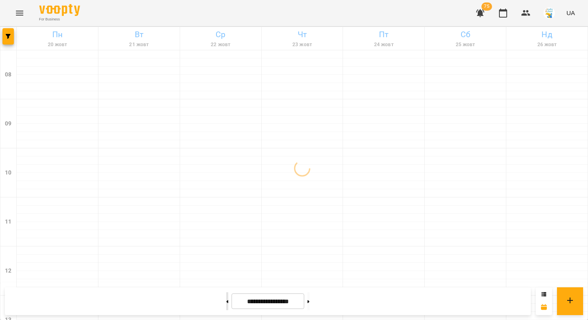
click at [226, 302] on icon at bounding box center [227, 301] width 2 height 3
type input "**********"
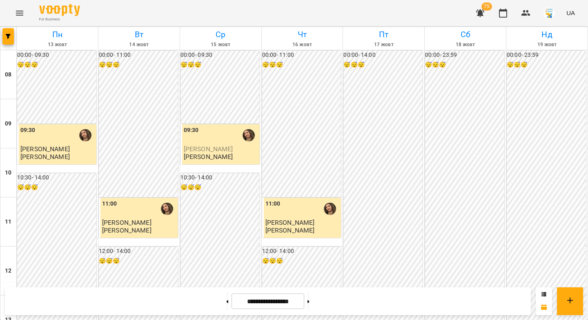
scroll to position [324, 0]
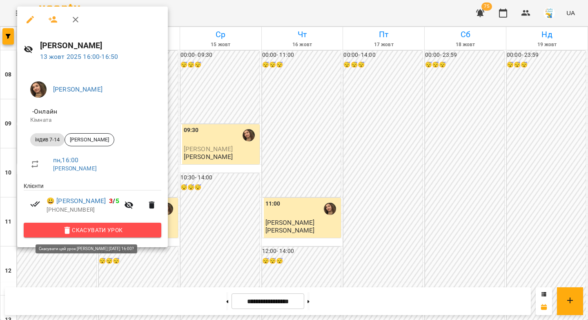
click at [107, 234] on span "Скасувати Урок" at bounding box center [92, 230] width 125 height 10
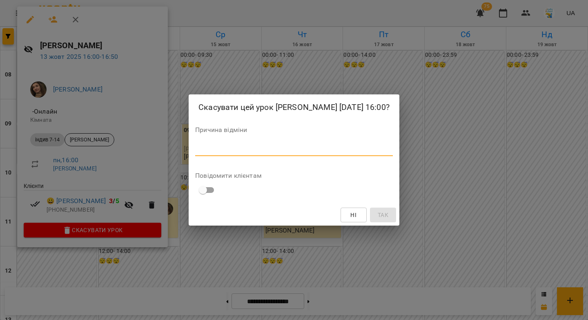
click at [262, 153] on textarea at bounding box center [294, 149] width 198 height 8
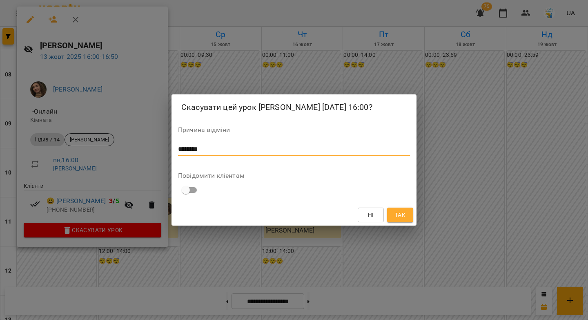
drag, startPoint x: 218, startPoint y: 158, endPoint x: 164, endPoint y: 151, distance: 55.3
click at [164, 151] on div "Скасувати цей урок Анастасія Іванова 13 жовт 2025 16:00? Причина відміни ******…" at bounding box center [294, 160] width 588 height 320
type textarea "********"
click at [394, 218] on span "Так" at bounding box center [400, 215] width 13 height 10
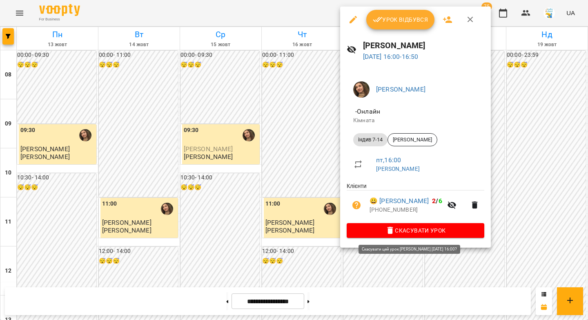
click at [365, 231] on span "Скасувати Урок" at bounding box center [415, 230] width 125 height 10
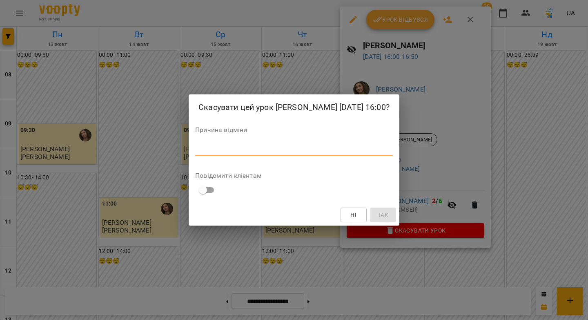
click at [296, 153] on textarea at bounding box center [294, 149] width 198 height 8
paste textarea "********"
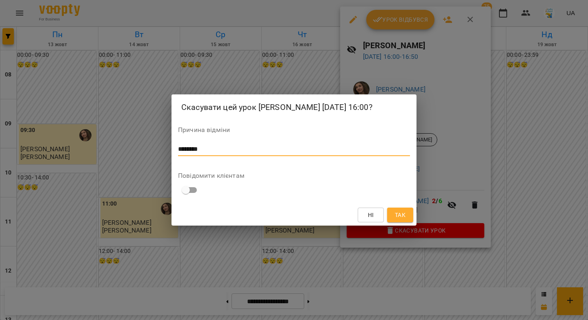
type textarea "********"
click at [399, 220] on span "Так" at bounding box center [400, 215] width 11 height 10
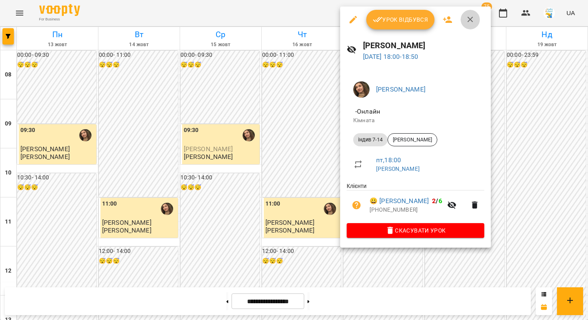
click at [472, 19] on icon "button" at bounding box center [471, 20] width 10 height 10
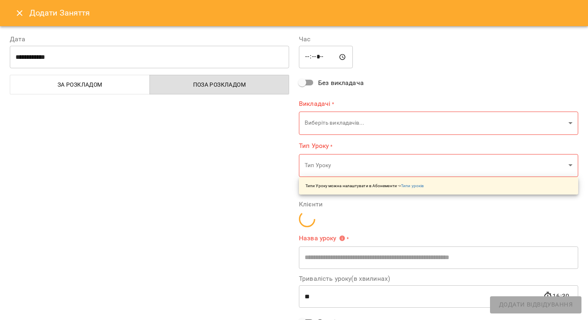
type input "**********"
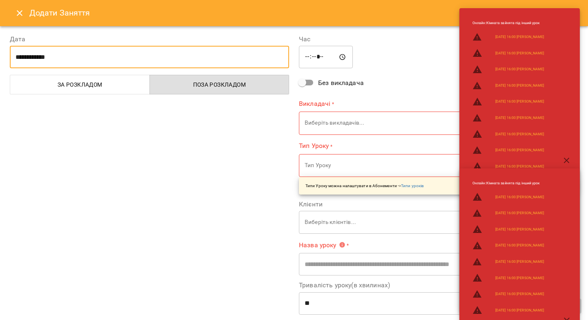
click at [115, 54] on input "**********" at bounding box center [149, 57] width 279 height 23
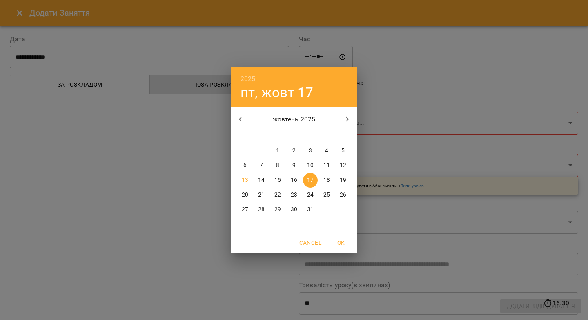
click at [325, 180] on p "18" at bounding box center [326, 180] width 7 height 8
type input "**********"
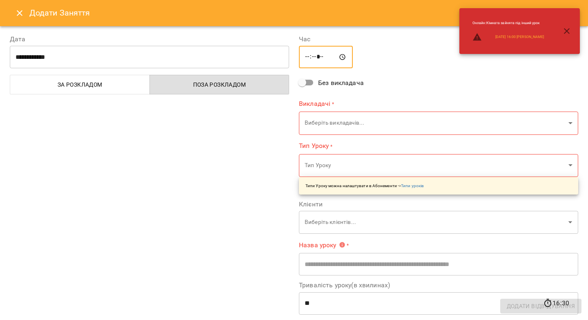
click at [303, 57] on input "*****" at bounding box center [326, 57] width 54 height 23
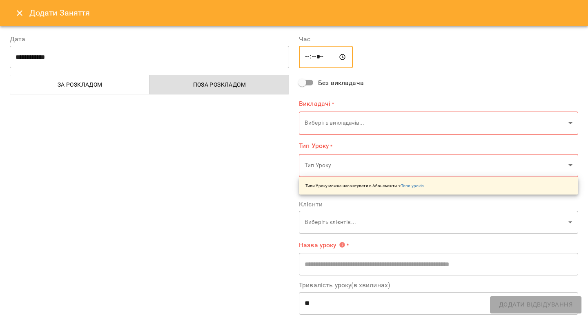
type input "*****"
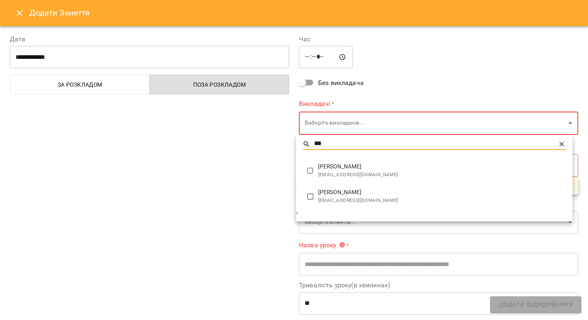
type input "***"
type input "**********"
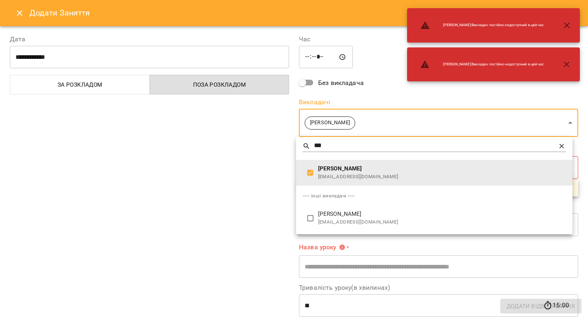
click at [251, 172] on div at bounding box center [294, 160] width 588 height 320
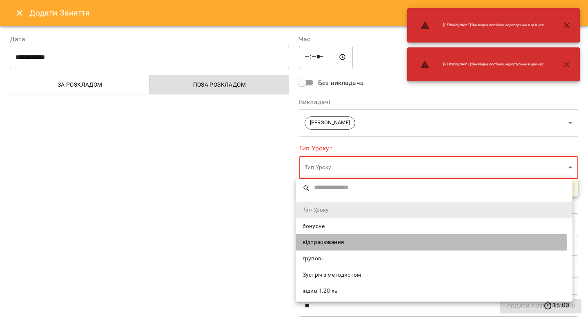
click at [319, 243] on span "відпрацювання" at bounding box center [434, 242] width 263 height 8
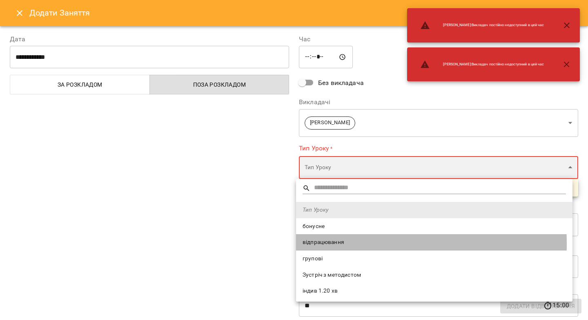
type input "**********"
type input "**"
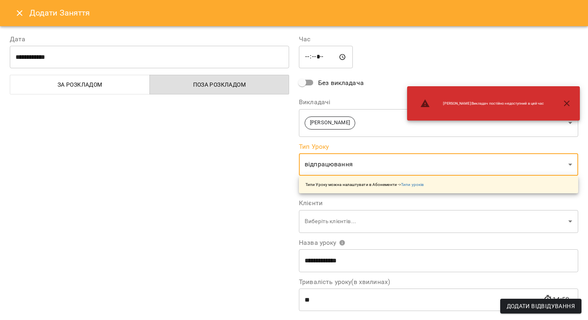
click at [234, 211] on div "**********" at bounding box center [149, 208] width 289 height 367
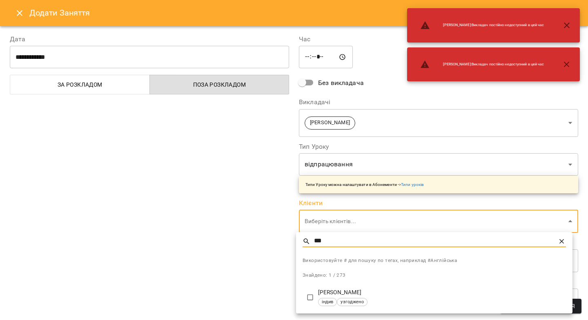
type input "***"
type input "**********"
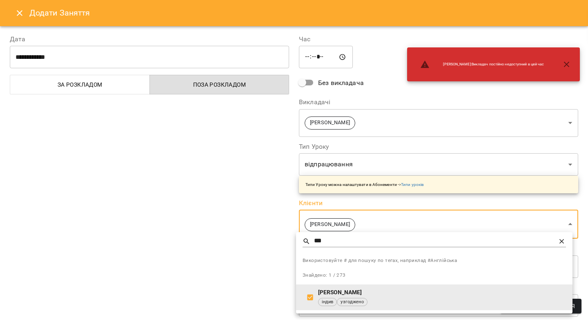
drag, startPoint x: 245, startPoint y: 236, endPoint x: 500, endPoint y: 257, distance: 255.7
click at [246, 236] on div at bounding box center [294, 160] width 588 height 320
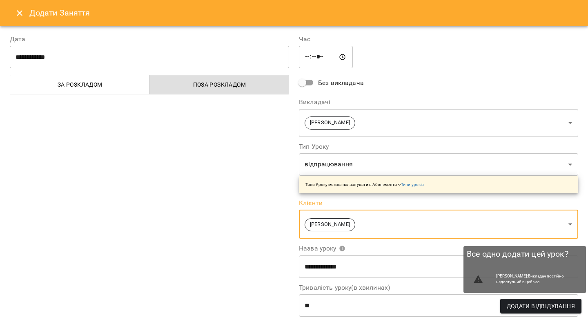
click at [539, 307] on span "Додати Відвідування" at bounding box center [541, 306] width 68 height 10
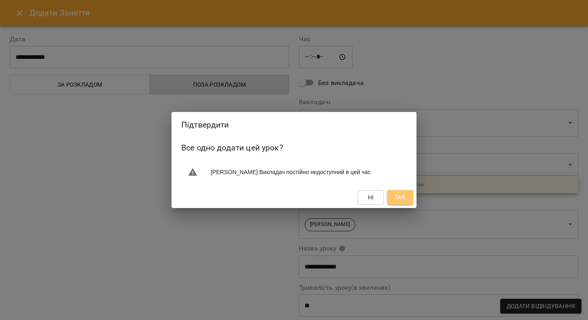
click at [410, 198] on button "Так" at bounding box center [400, 197] width 26 height 15
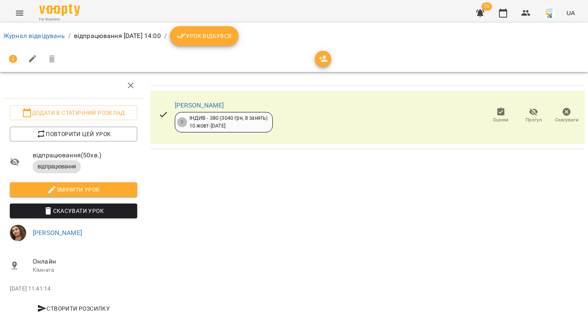
click at [221, 39] on span "Урок відбувся" at bounding box center [204, 36] width 56 height 10
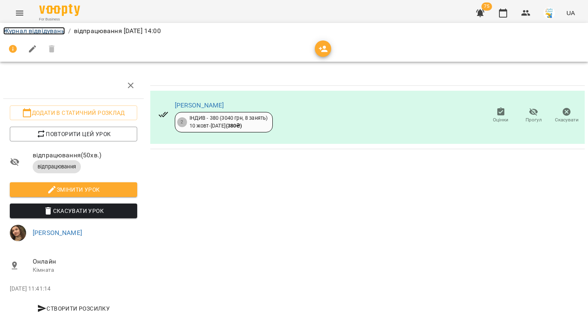
click at [58, 32] on link "Журнал відвідувань" at bounding box center [34, 31] width 62 height 8
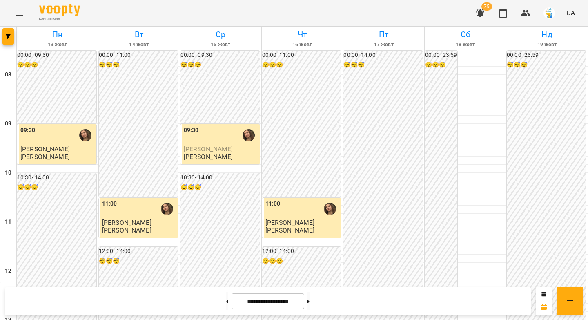
scroll to position [236, 0]
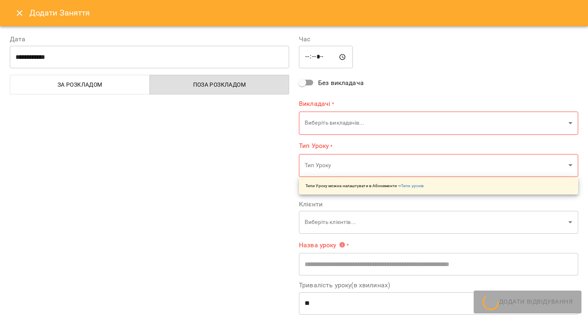
type input "**********"
click at [193, 58] on input "**********" at bounding box center [149, 57] width 279 height 23
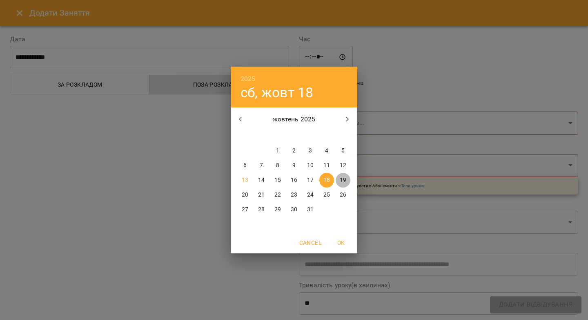
click at [341, 177] on p "19" at bounding box center [343, 180] width 7 height 8
type input "**********"
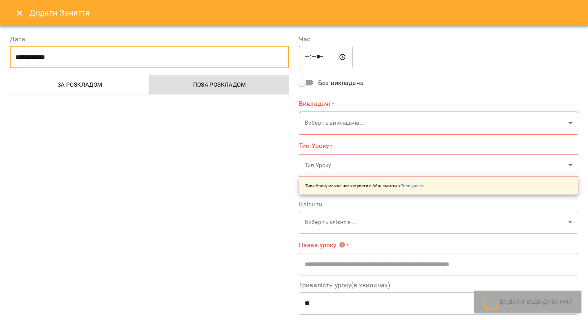
click at [308, 55] on input "*****" at bounding box center [326, 57] width 54 height 23
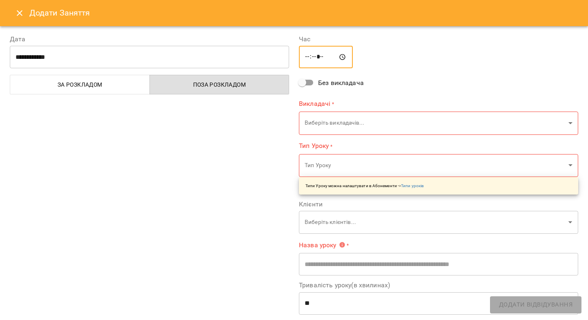
type input "*****"
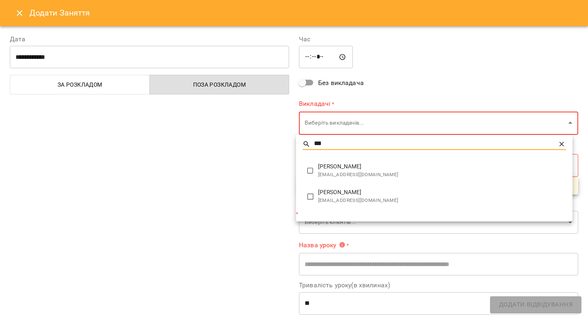
type input "***"
type input "**********"
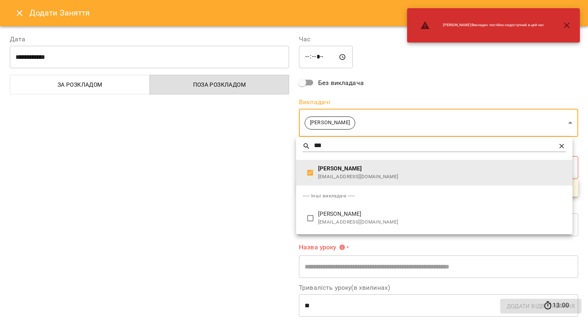
click at [267, 168] on div at bounding box center [294, 160] width 588 height 320
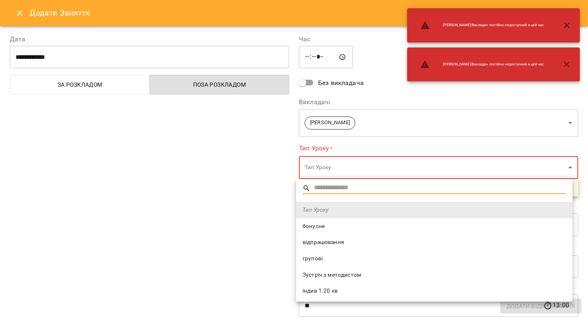
click at [325, 244] on span "відпрацювання" at bounding box center [434, 242] width 263 height 8
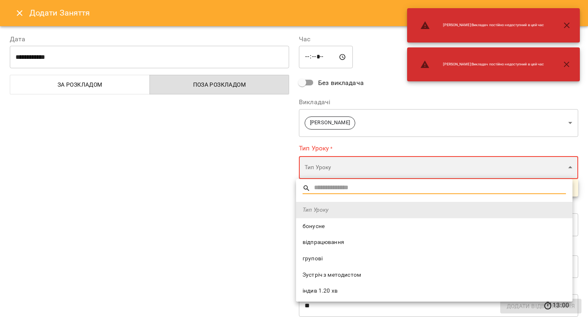
type input "**********"
type input "**"
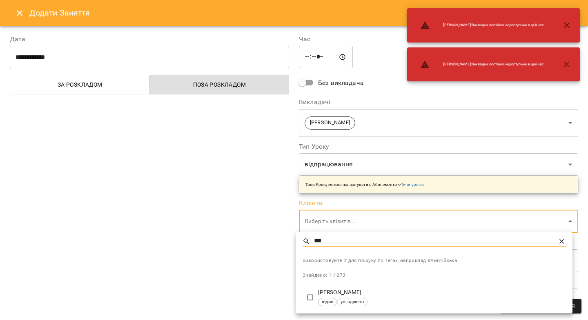
type input "***"
type input "**********"
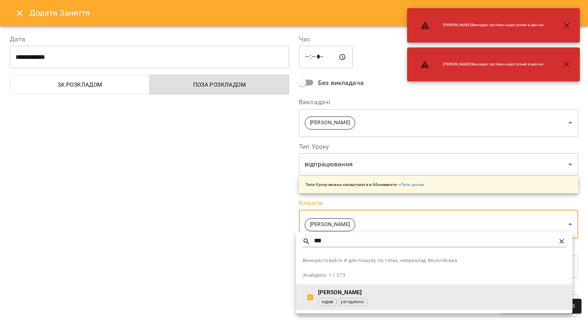
click at [240, 244] on div at bounding box center [294, 160] width 588 height 320
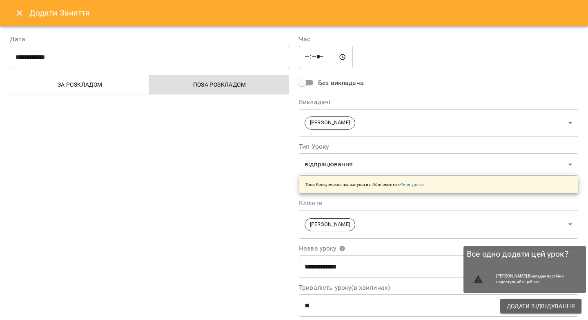
click at [568, 305] on span "Додати Відвідування" at bounding box center [541, 306] width 68 height 10
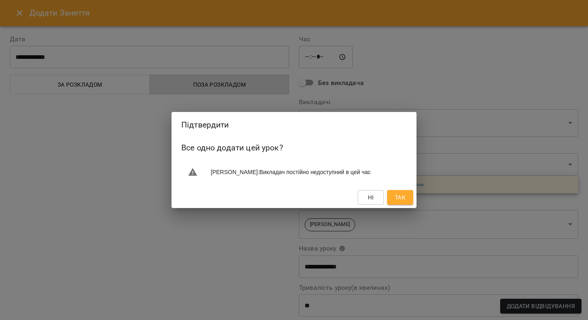
click at [397, 195] on span "Так" at bounding box center [400, 197] width 11 height 10
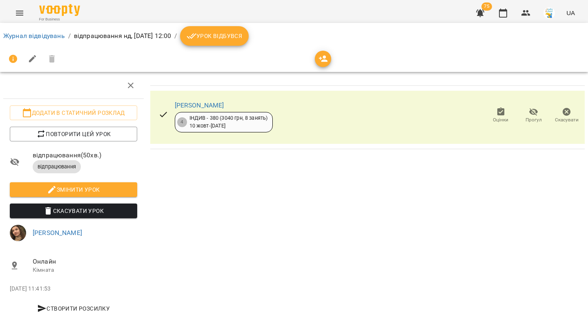
click at [222, 41] on button "Урок відбувся" at bounding box center [214, 36] width 69 height 20
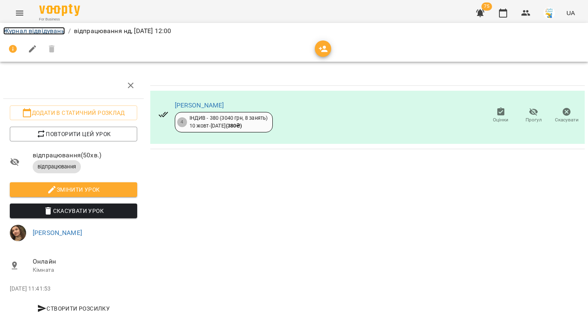
click at [29, 29] on link "Журнал відвідувань" at bounding box center [34, 31] width 62 height 8
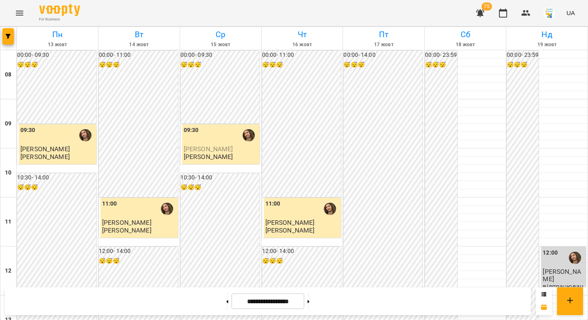
scroll to position [154, 0]
click at [310, 302] on icon at bounding box center [309, 301] width 2 height 3
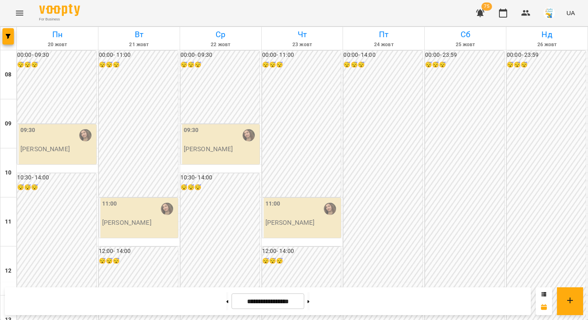
scroll to position [334, 0]
click at [310, 300] on icon at bounding box center [309, 301] width 2 height 3
click at [226, 304] on button at bounding box center [227, 301] width 2 height 18
click at [310, 300] on button at bounding box center [309, 301] width 2 height 18
type input "**********"
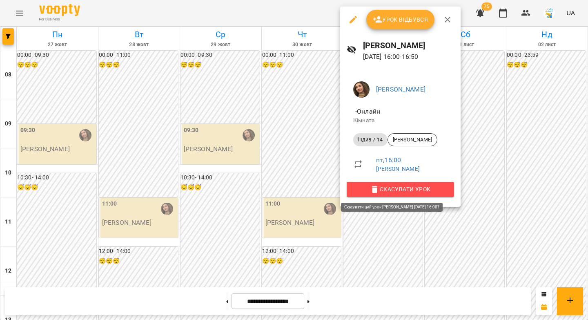
click at [392, 193] on span "Скасувати Урок" at bounding box center [400, 189] width 94 height 10
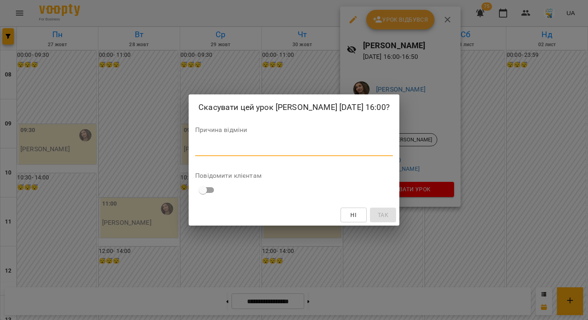
click at [358, 153] on textarea at bounding box center [294, 149] width 198 height 8
paste textarea "********"
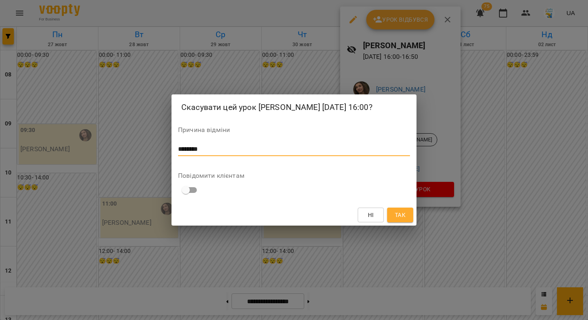
type textarea "********"
click at [401, 220] on span "Так" at bounding box center [400, 215] width 11 height 10
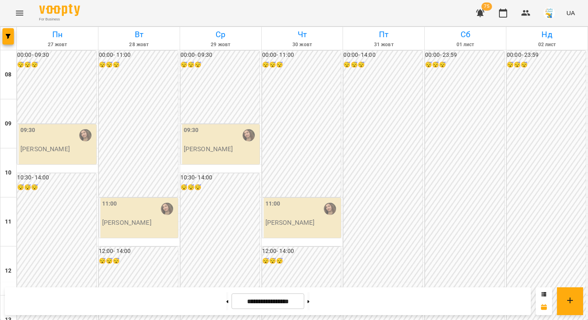
drag, startPoint x: 314, startPoint y: 301, endPoint x: 319, endPoint y: 287, distance: 13.8
click at [310, 301] on button at bounding box center [309, 301] width 2 height 18
type input "**********"
click at [524, 14] on icon "button" at bounding box center [525, 13] width 9 height 6
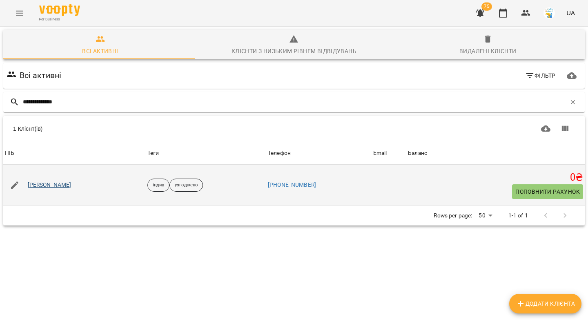
type input "**********"
click at [64, 182] on link "[PERSON_NAME]" at bounding box center [50, 185] width 44 height 8
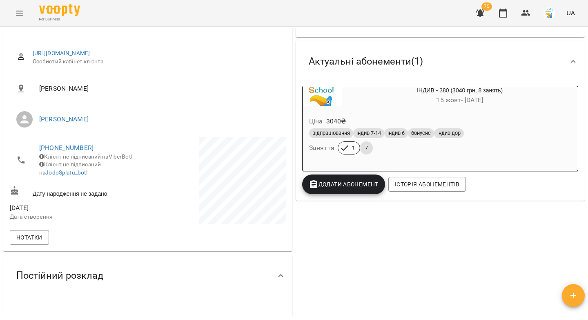
scroll to position [120, 0]
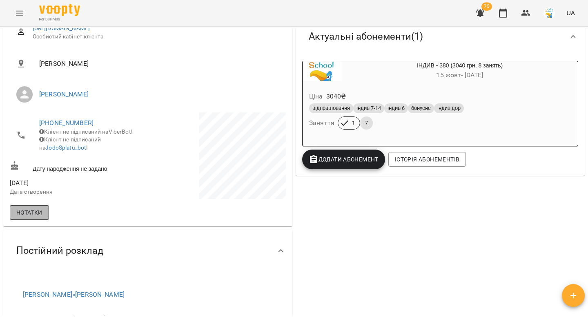
click at [27, 217] on span "Нотатки" at bounding box center [29, 212] width 26 height 10
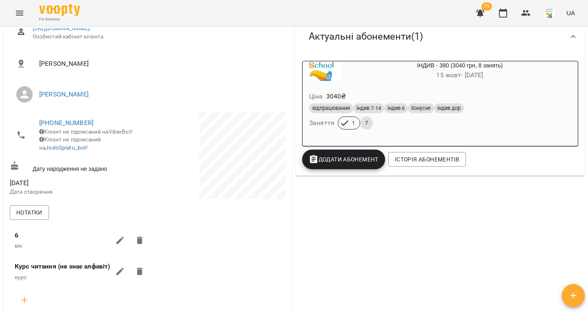
click at [119, 274] on icon "button" at bounding box center [120, 271] width 10 height 10
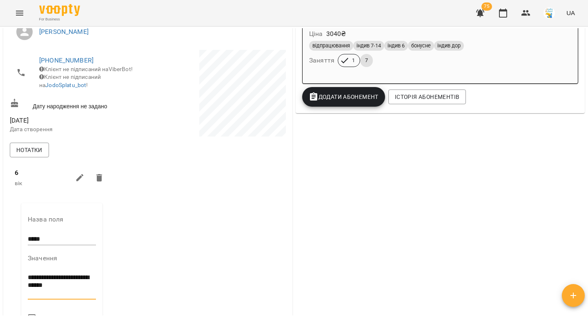
drag, startPoint x: 57, startPoint y: 289, endPoint x: 27, endPoint y: 283, distance: 30.8
click at [27, 283] on div "**********" at bounding box center [61, 286] width 81 height 167
paste textarea
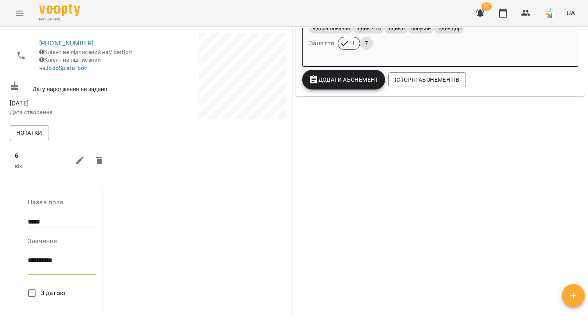
scroll to position [252, 0]
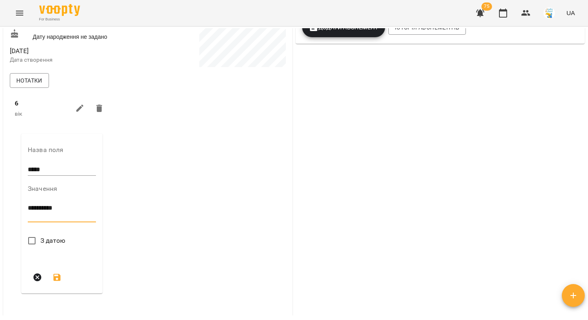
type textarea "*********"
click at [59, 282] on icon "submit" at bounding box center [57, 277] width 10 height 10
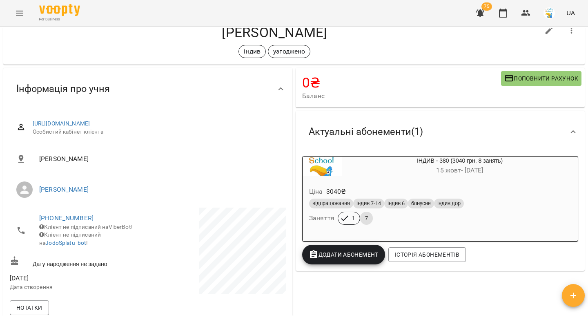
scroll to position [0, 0]
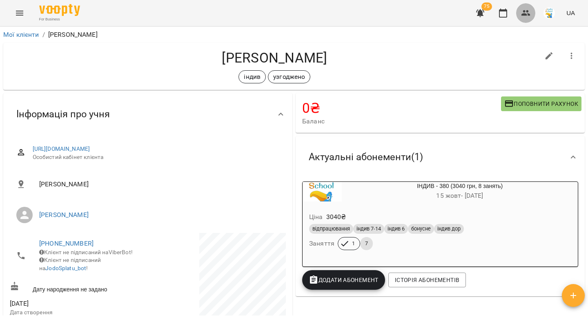
click at [524, 12] on icon "button" at bounding box center [526, 13] width 10 height 10
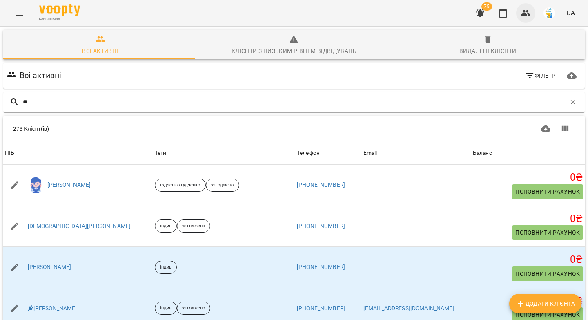
type input "***"
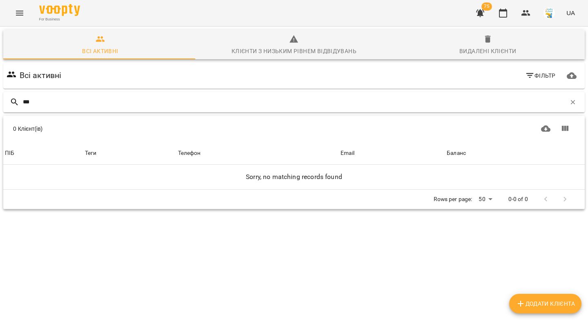
drag, startPoint x: 42, startPoint y: 100, endPoint x: 19, endPoint y: 99, distance: 23.3
click at [19, 99] on div "***" at bounding box center [294, 102] width 582 height 20
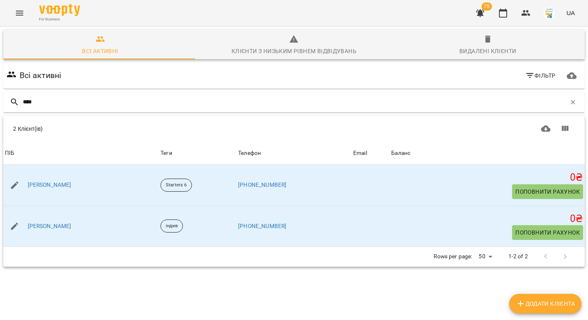
type input "****"
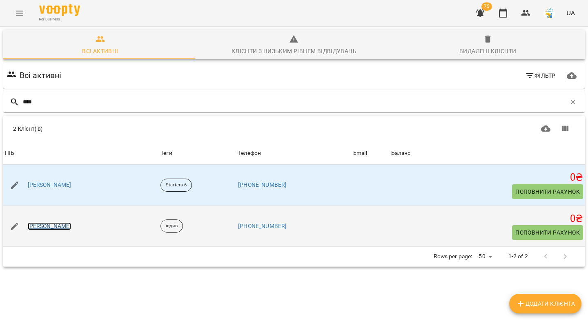
click at [48, 225] on link "[PERSON_NAME]" at bounding box center [50, 226] width 44 height 8
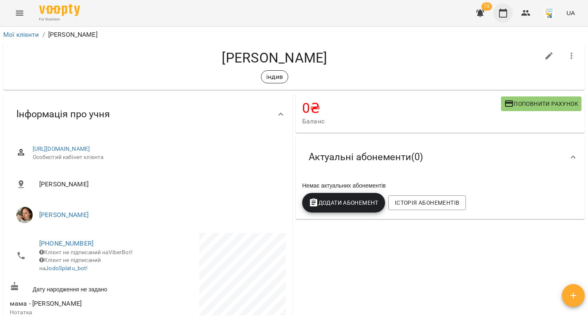
click at [505, 9] on icon "button" at bounding box center [503, 13] width 8 height 9
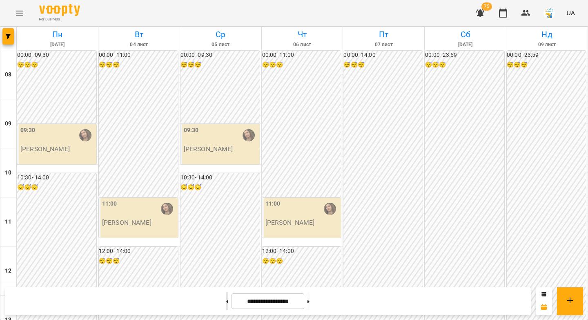
click at [226, 299] on button at bounding box center [227, 301] width 2 height 18
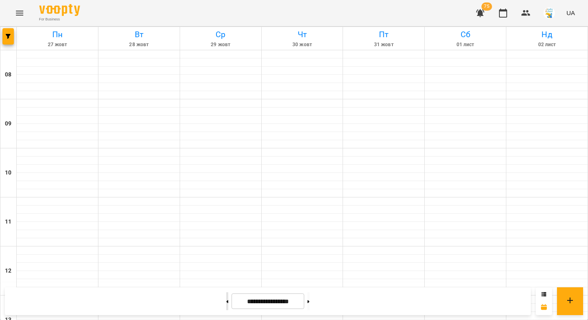
click at [226, 299] on button at bounding box center [227, 301] width 2 height 18
type input "**********"
click at [5, 39] on button "button" at bounding box center [7, 36] width 11 height 16
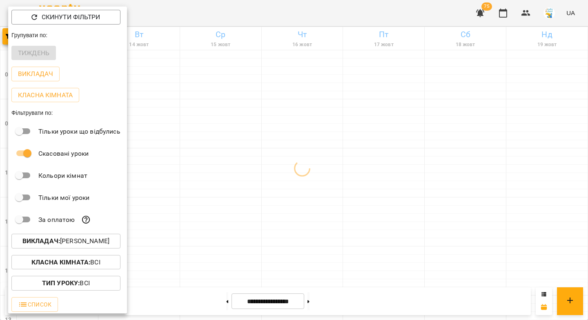
click at [69, 246] on p "Викладач : Анастасія Іванова" at bounding box center [65, 241] width 87 height 10
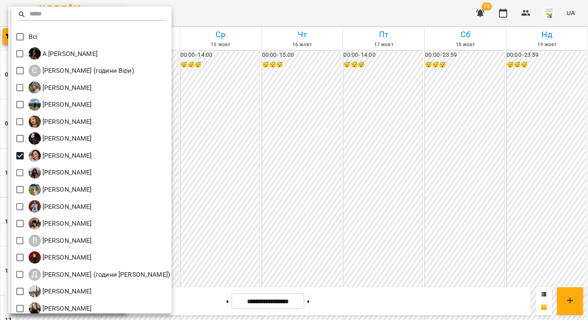
click at [209, 117] on div at bounding box center [294, 160] width 588 height 320
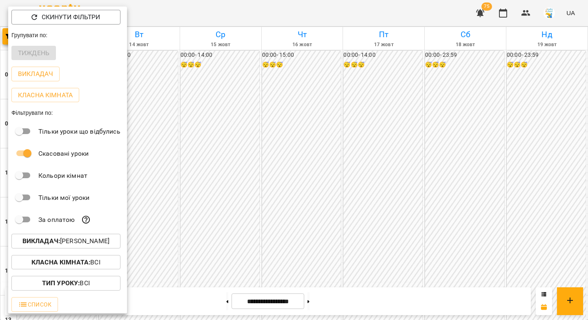
click at [204, 132] on div at bounding box center [294, 160] width 588 height 320
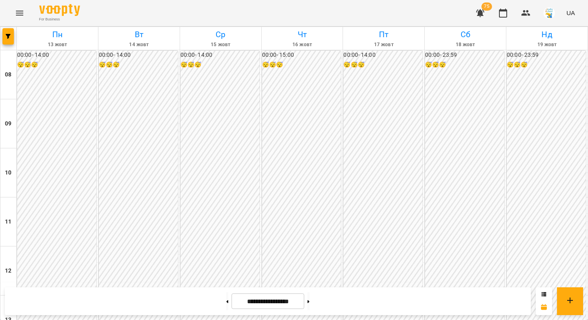
scroll to position [289, 0]
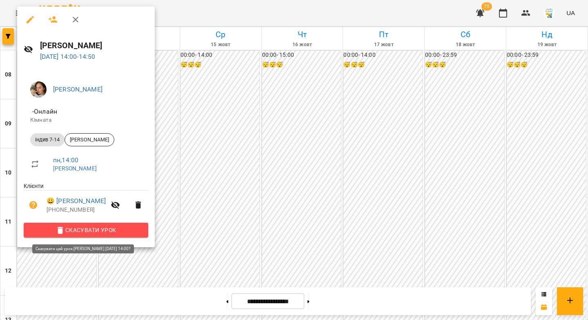
click at [123, 232] on span "Скасувати Урок" at bounding box center [85, 230] width 111 height 10
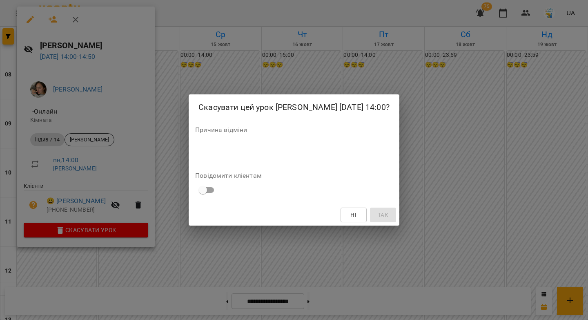
click at [212, 154] on div "*" at bounding box center [294, 149] width 198 height 13
type textarea "*"
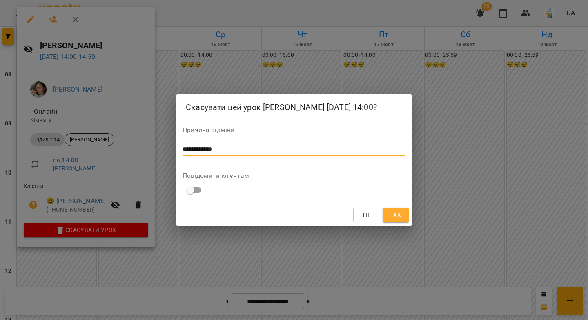
type textarea "**********"
drag, startPoint x: 396, startPoint y: 217, endPoint x: 535, endPoint y: 187, distance: 142.5
click at [396, 217] on span "Так" at bounding box center [395, 215] width 11 height 10
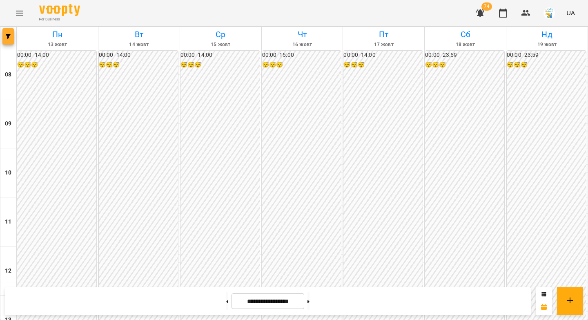
click at [9, 37] on icon "button" at bounding box center [8, 36] width 5 height 5
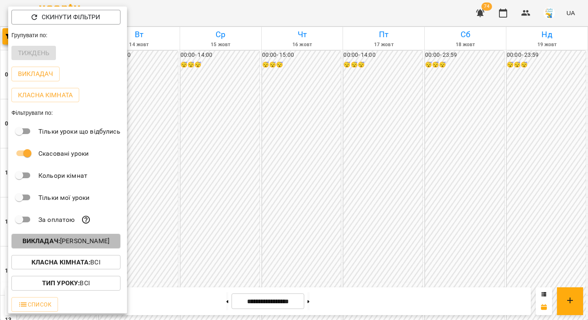
click at [78, 245] on p "Викладач : Анна Карпінець" at bounding box center [65, 241] width 87 height 10
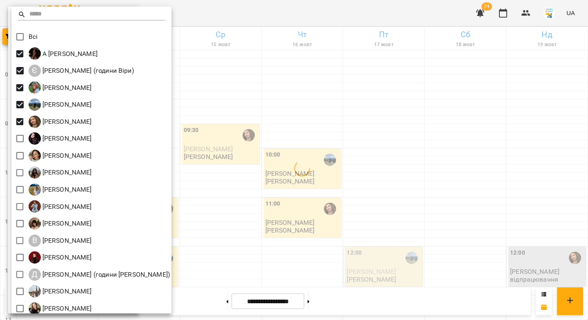
click at [316, 80] on div at bounding box center [294, 160] width 588 height 320
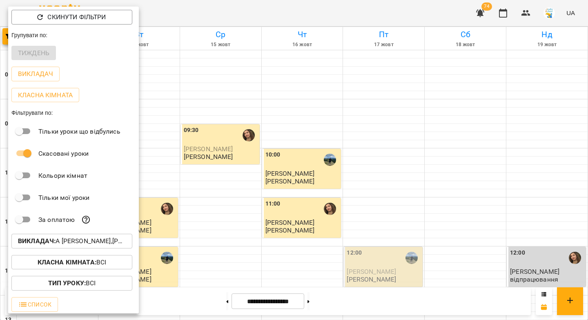
click at [316, 77] on div at bounding box center [294, 160] width 588 height 320
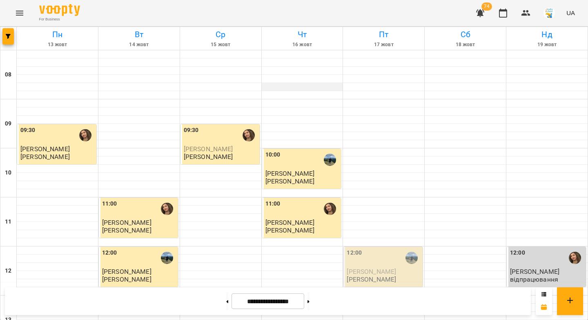
scroll to position [0, 0]
click at [379, 33] on h6 "Пт" at bounding box center [383, 34] width 79 height 13
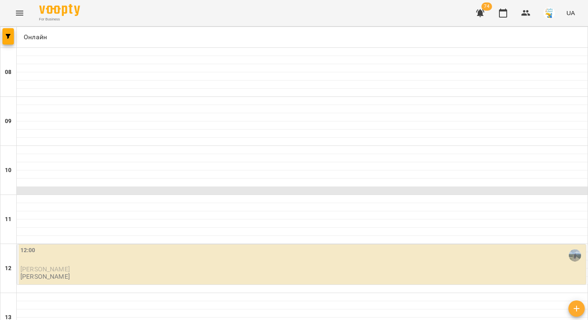
scroll to position [51, 0]
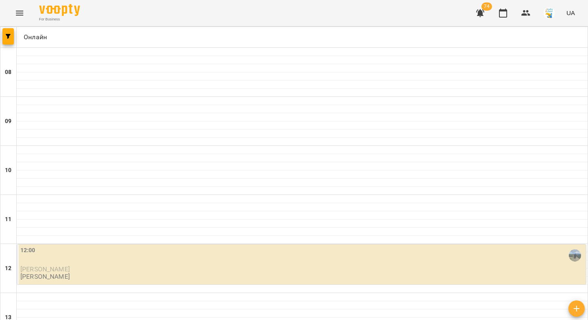
click at [114, 246] on div "12:00" at bounding box center [302, 255] width 564 height 19
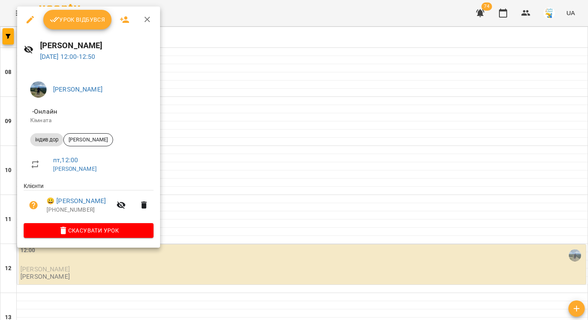
click at [82, 23] on span "Урок відбувся" at bounding box center [78, 20] width 56 height 10
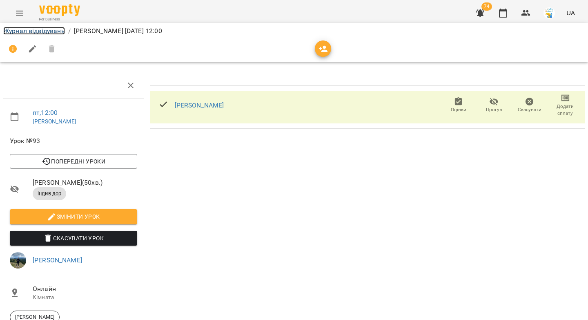
click at [51, 32] on link "Журнал відвідувань" at bounding box center [34, 31] width 62 height 8
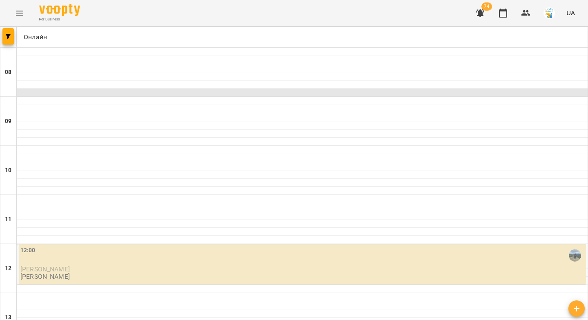
scroll to position [133, 0]
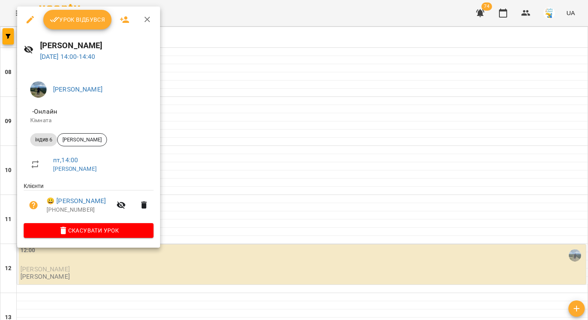
click at [80, 25] on button "Урок відбувся" at bounding box center [77, 20] width 69 height 20
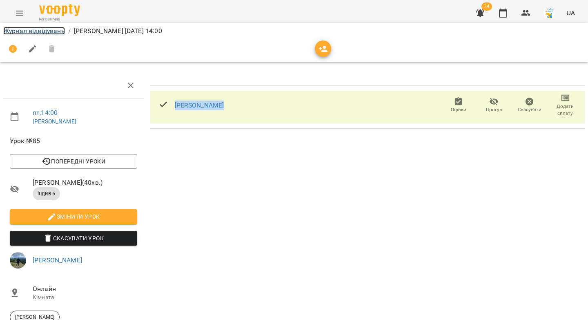
click at [60, 34] on link "Журнал відвідувань" at bounding box center [34, 31] width 62 height 8
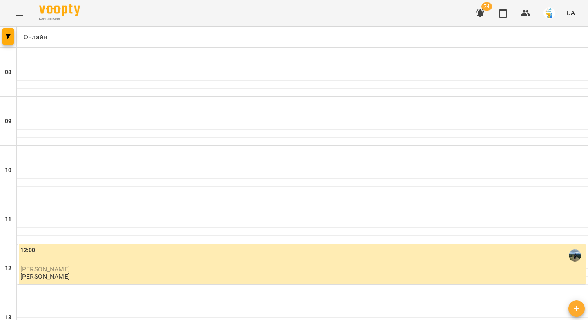
scroll to position [312, 0]
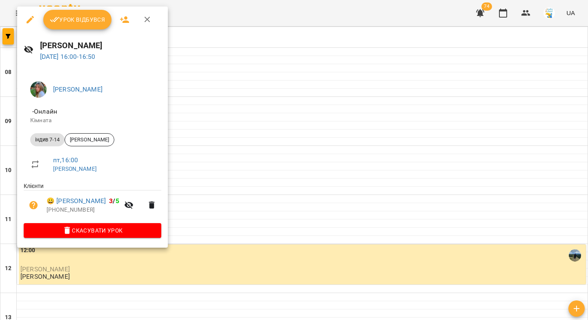
click at [79, 24] on span "Урок відбувся" at bounding box center [78, 20] width 56 height 10
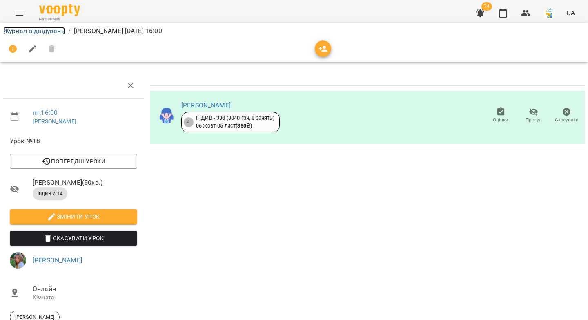
click at [59, 34] on link "Журнал відвідувань" at bounding box center [34, 31] width 62 height 8
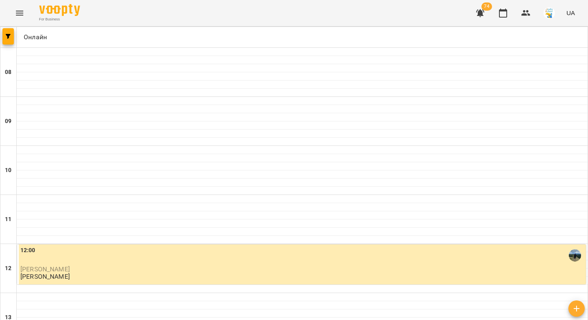
scroll to position [309, 0]
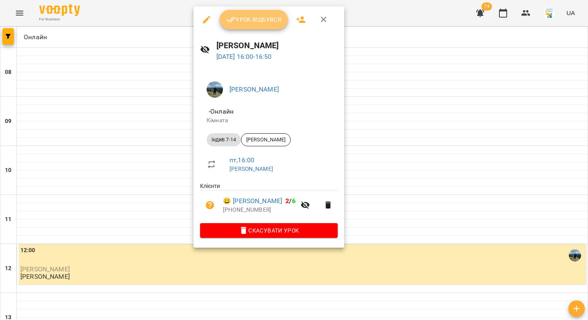
click at [263, 18] on span "Урок відбувся" at bounding box center [254, 20] width 56 height 10
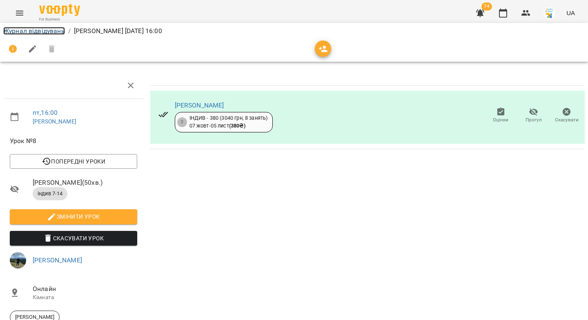
click at [49, 32] on link "Журнал відвідувань" at bounding box center [34, 31] width 62 height 8
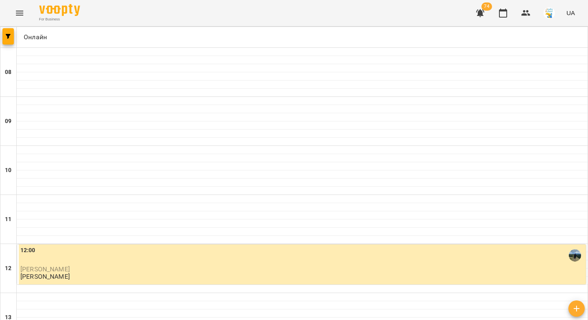
scroll to position [316, 0]
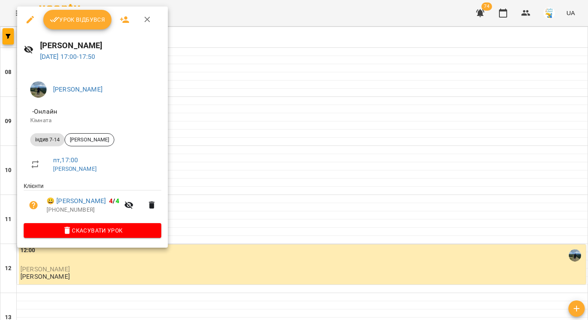
click at [78, 25] on button "Урок відбувся" at bounding box center [77, 20] width 69 height 20
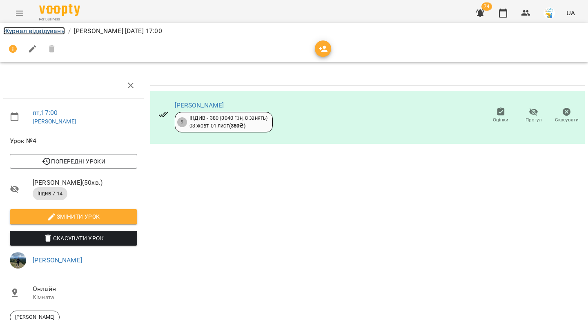
click at [56, 33] on link "Журнал відвідувань" at bounding box center [34, 31] width 62 height 8
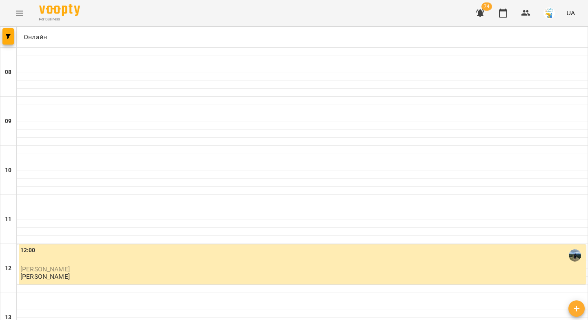
scroll to position [312, 0]
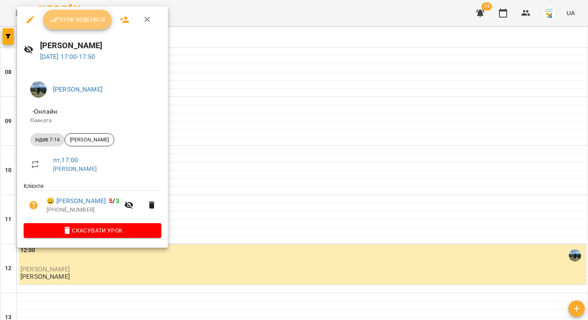
click at [71, 20] on span "Урок відбувся" at bounding box center [78, 20] width 56 height 10
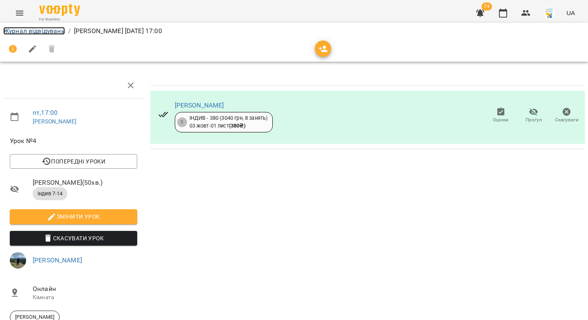
click at [53, 32] on link "Журнал відвідувань" at bounding box center [34, 31] width 62 height 8
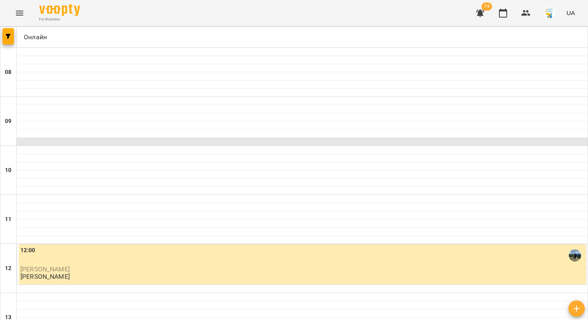
scroll to position [468, 0]
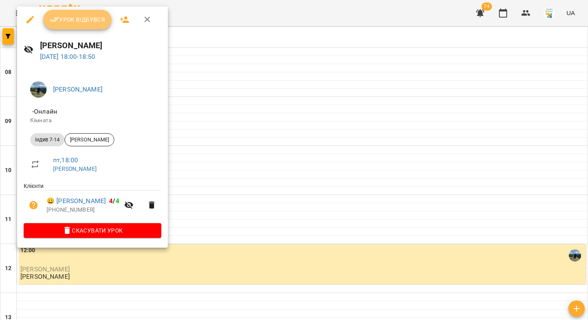
click at [98, 25] on button "Урок відбувся" at bounding box center [77, 20] width 69 height 20
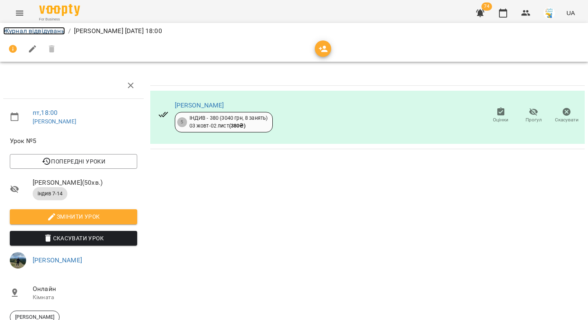
click at [52, 27] on link "Журнал відвідувань" at bounding box center [34, 31] width 62 height 8
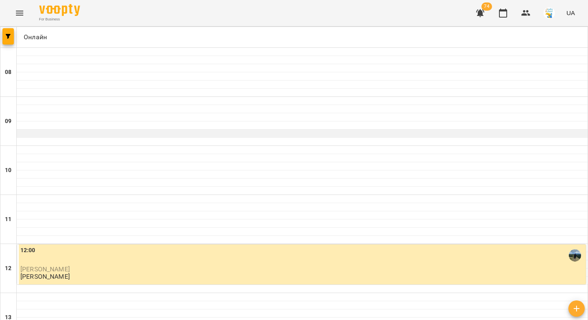
scroll to position [358, 0]
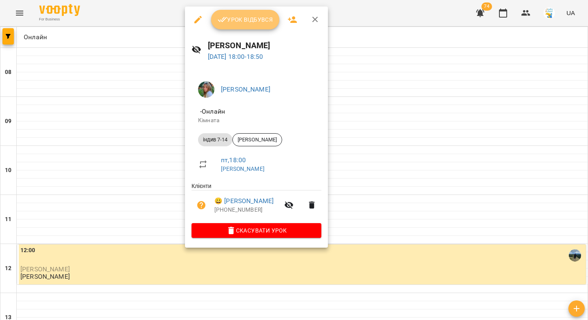
click at [231, 24] on span "Урок відбувся" at bounding box center [246, 20] width 56 height 10
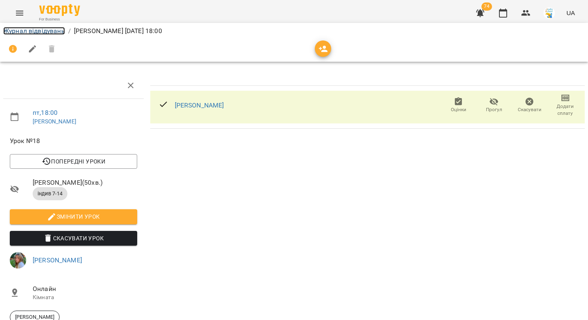
click at [29, 33] on link "Журнал відвідувань" at bounding box center [34, 31] width 62 height 8
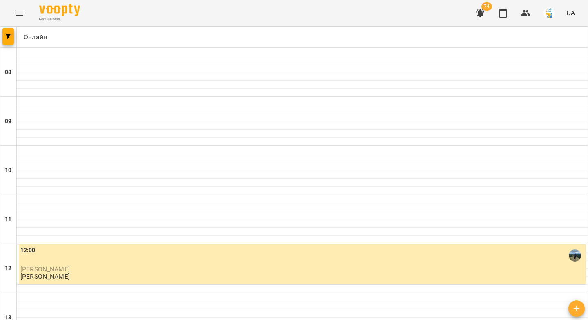
scroll to position [468, 0]
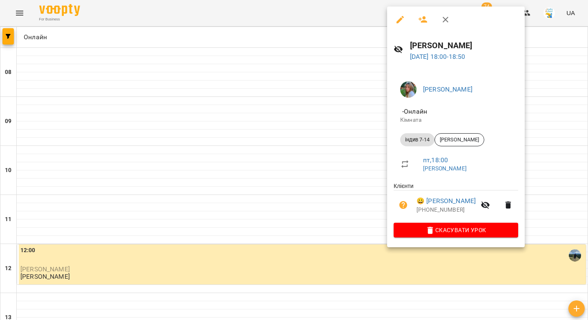
click at [152, 98] on div at bounding box center [294, 160] width 588 height 320
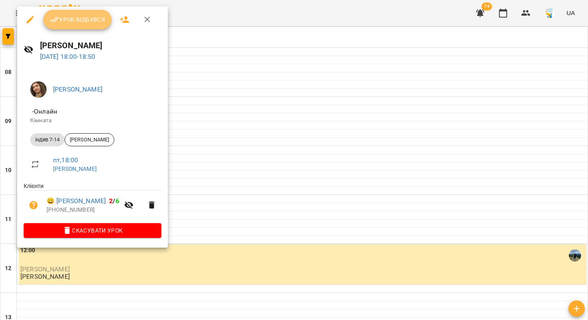
click at [75, 19] on span "Урок відбувся" at bounding box center [78, 20] width 56 height 10
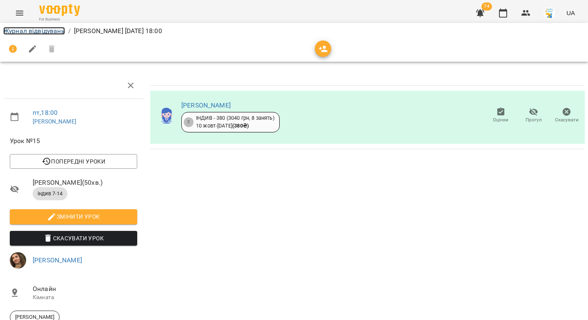
drag, startPoint x: 29, startPoint y: 33, endPoint x: 40, endPoint y: 38, distance: 12.1
click at [29, 33] on link "Журнал відвідувань" at bounding box center [34, 31] width 62 height 8
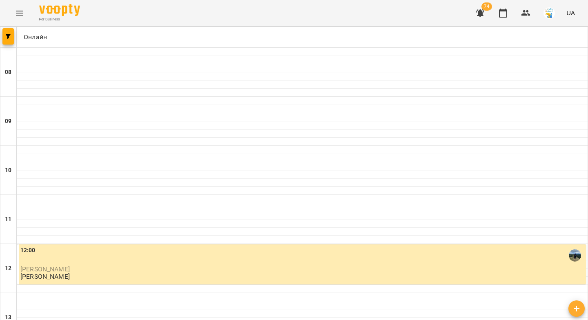
scroll to position [448, 0]
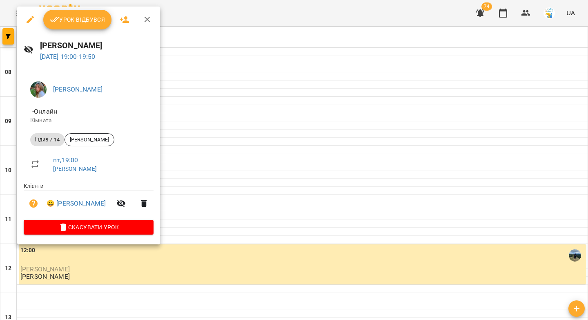
click at [84, 26] on button "Урок відбувся" at bounding box center [77, 20] width 69 height 20
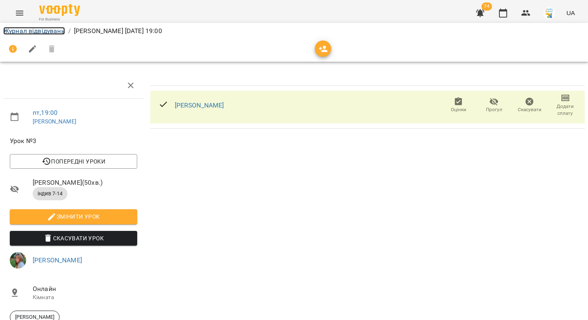
click at [56, 28] on link "Журнал відвідувань" at bounding box center [34, 31] width 62 height 8
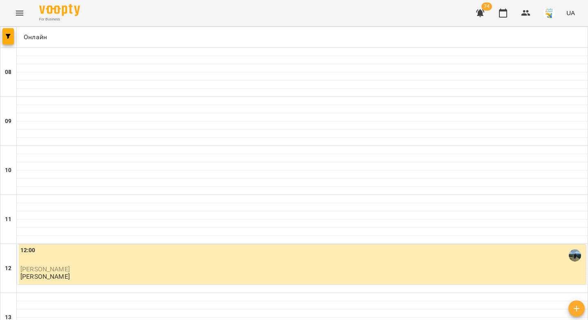
scroll to position [468, 0]
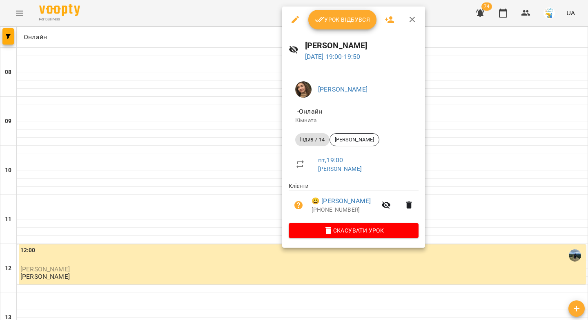
click at [342, 22] on span "Урок відбувся" at bounding box center [343, 20] width 56 height 10
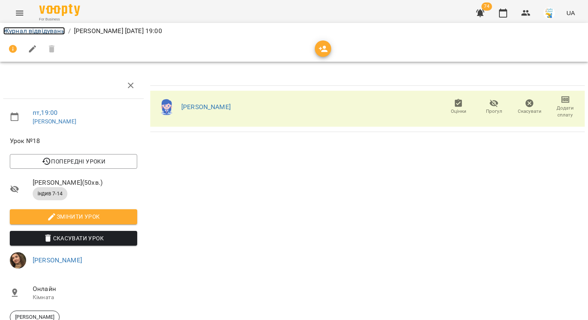
click at [45, 33] on link "Журнал відвідувань" at bounding box center [34, 31] width 62 height 8
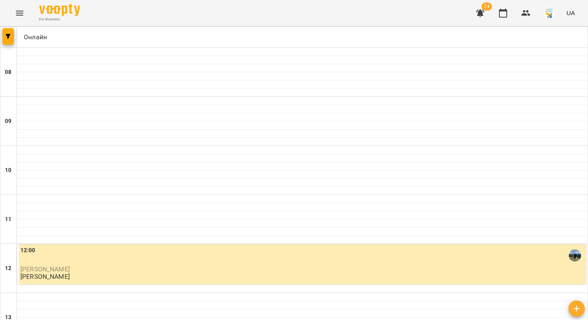
scroll to position [465, 0]
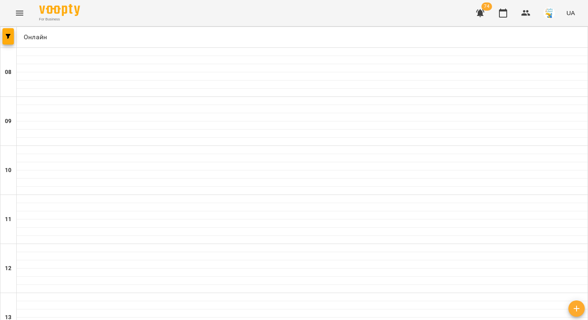
scroll to position [0, 0]
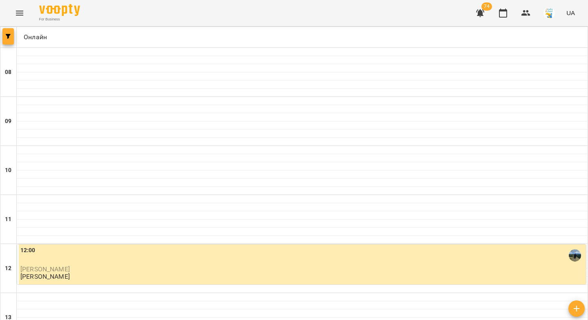
click at [7, 39] on button "button" at bounding box center [7, 36] width 11 height 16
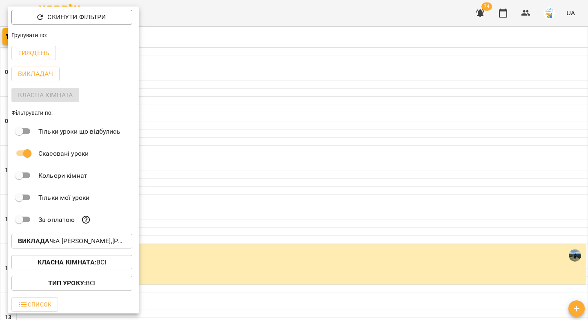
click at [49, 243] on b "Викладач :" at bounding box center [37, 241] width 38 height 8
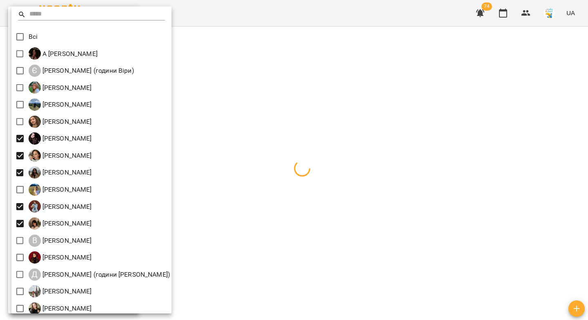
click at [215, 163] on div at bounding box center [294, 160] width 588 height 320
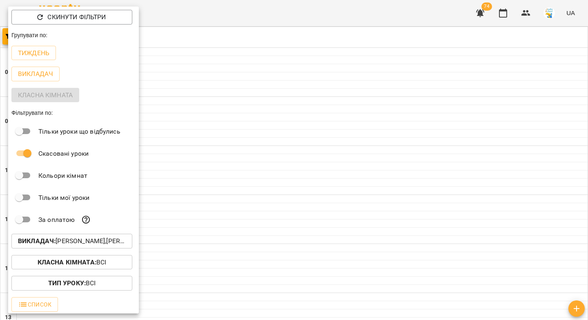
click at [276, 149] on div at bounding box center [294, 160] width 588 height 320
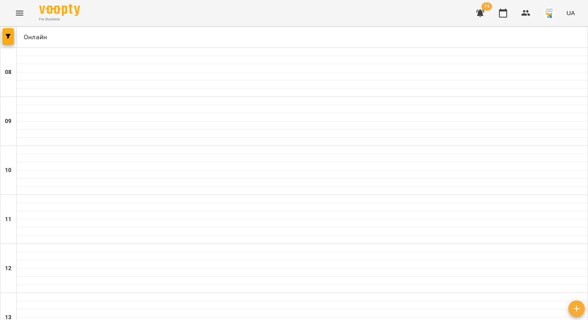
scroll to position [232, 0]
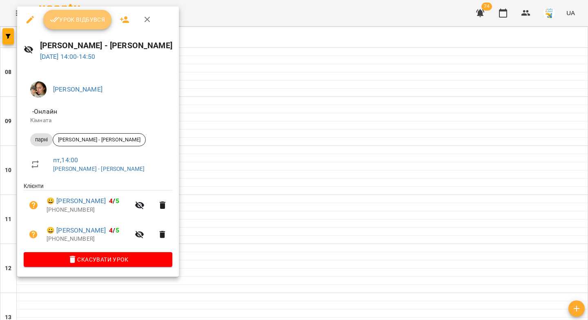
drag, startPoint x: 92, startPoint y: 25, endPoint x: 113, endPoint y: 30, distance: 21.6
click at [92, 25] on button "Урок відбувся" at bounding box center [77, 20] width 69 height 20
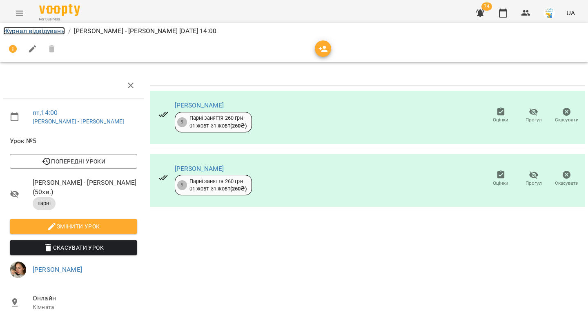
click at [48, 30] on link "Журнал відвідувань" at bounding box center [34, 31] width 62 height 8
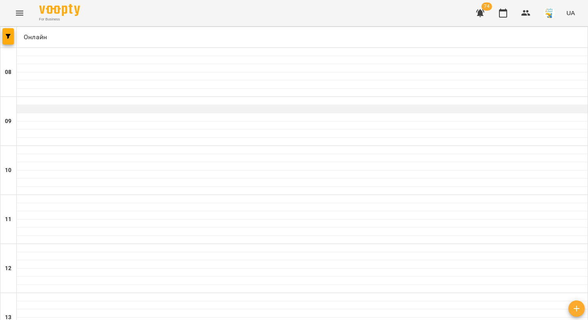
scroll to position [318, 0]
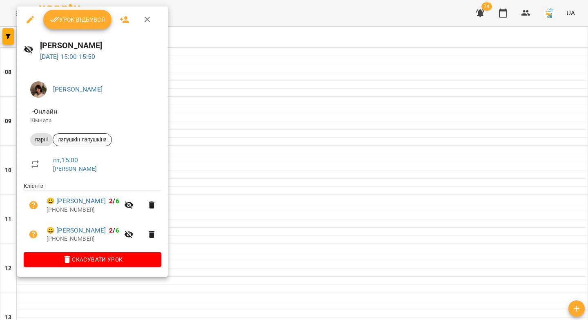
click at [78, 22] on span "Урок відбувся" at bounding box center [78, 20] width 56 height 10
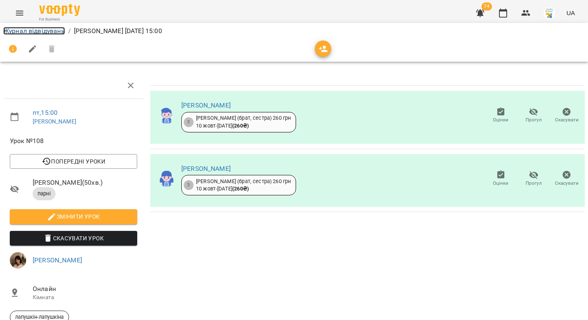
click at [56, 33] on link "Журнал відвідувань" at bounding box center [34, 31] width 62 height 8
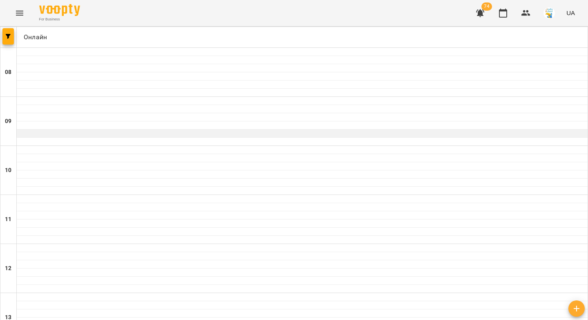
scroll to position [198, 0]
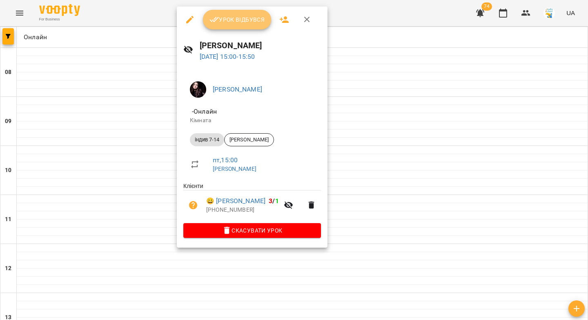
click at [244, 23] on span "Урок відбувся" at bounding box center [237, 20] width 56 height 10
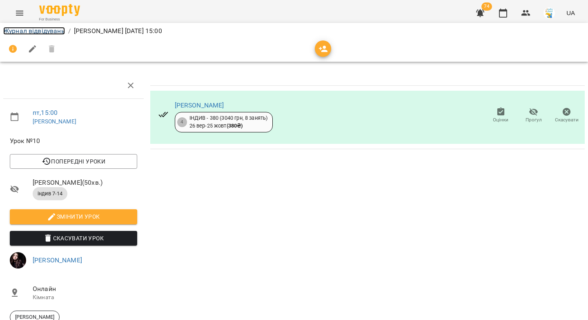
click at [52, 33] on link "Журнал відвідувань" at bounding box center [34, 31] width 62 height 8
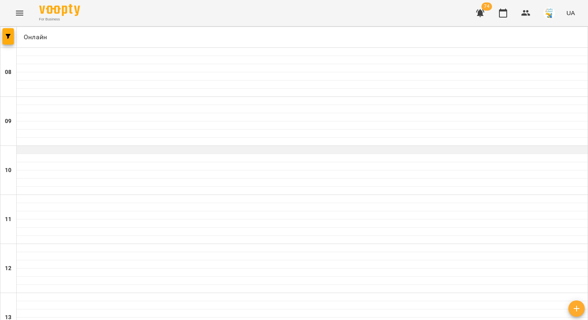
scroll to position [282, 0]
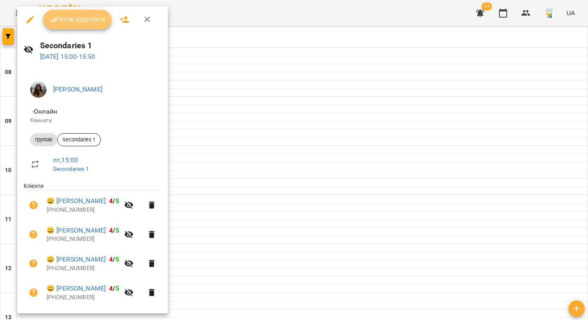
click at [85, 22] on span "Урок відбувся" at bounding box center [78, 20] width 56 height 10
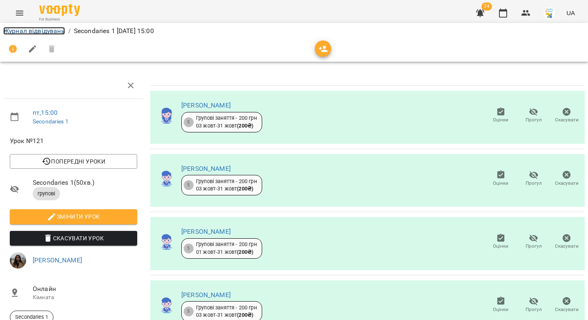
click at [33, 32] on link "Журнал відвідувань" at bounding box center [34, 31] width 62 height 8
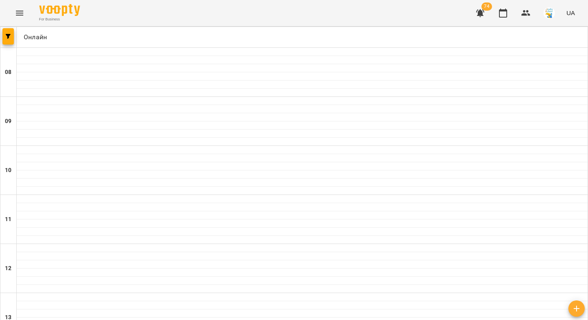
scroll to position [198, 0]
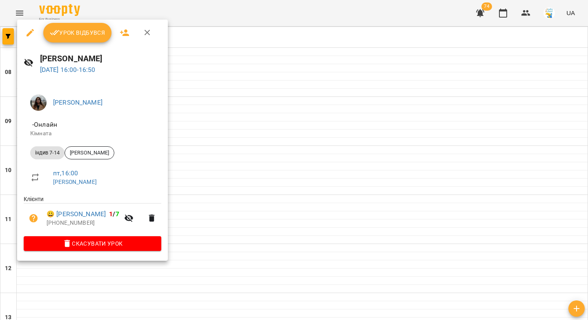
click at [81, 34] on span "Урок відбувся" at bounding box center [78, 33] width 56 height 10
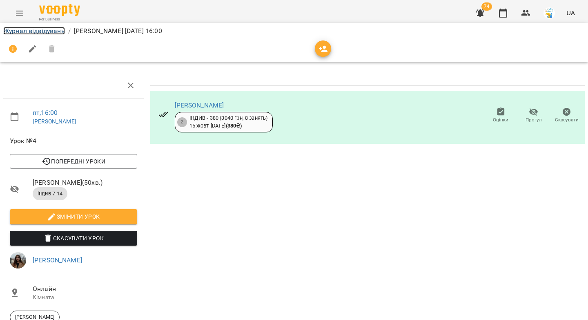
click at [44, 32] on link "Журнал відвідувань" at bounding box center [34, 31] width 62 height 8
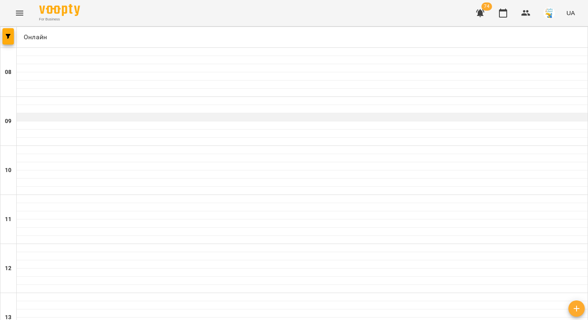
scroll to position [346, 0]
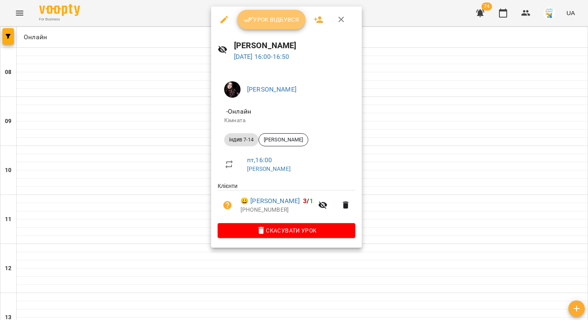
click at [262, 25] on button "Урок відбувся" at bounding box center [271, 20] width 69 height 20
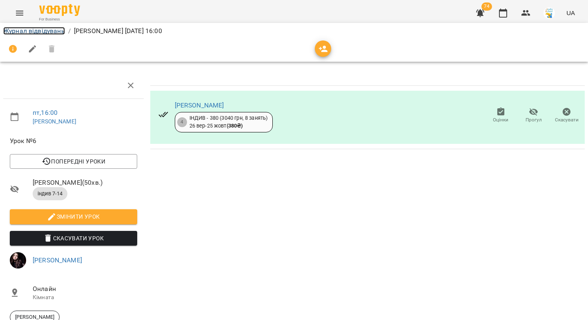
click at [52, 34] on link "Журнал відвідувань" at bounding box center [34, 31] width 62 height 8
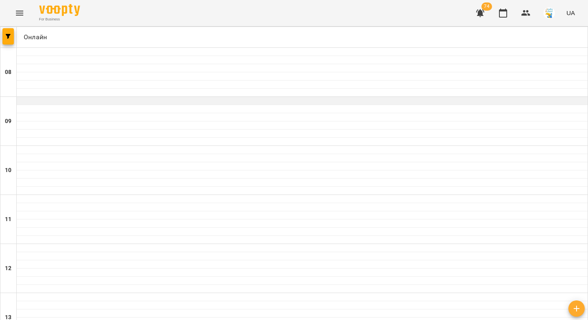
scroll to position [385, 0]
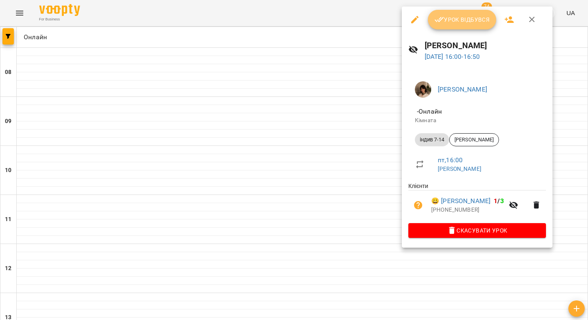
click at [450, 22] on span "Урок відбувся" at bounding box center [463, 20] width 56 height 10
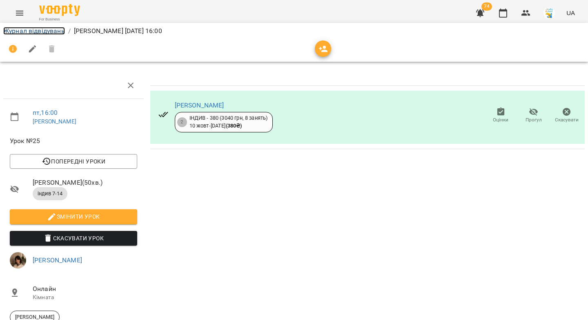
click at [52, 34] on link "Журнал відвідувань" at bounding box center [34, 31] width 62 height 8
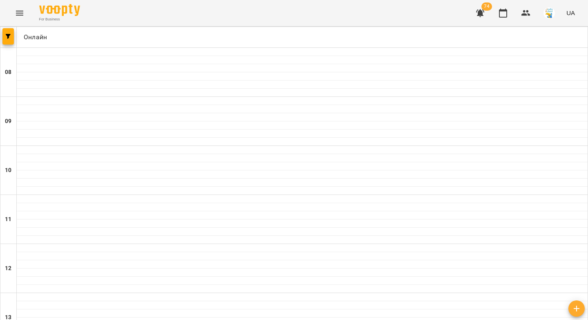
scroll to position [315, 0]
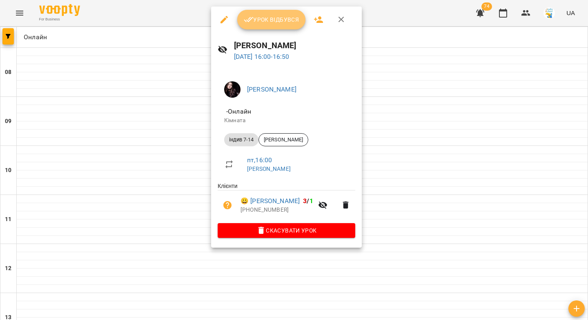
click at [272, 21] on span "Урок відбувся" at bounding box center [272, 20] width 56 height 10
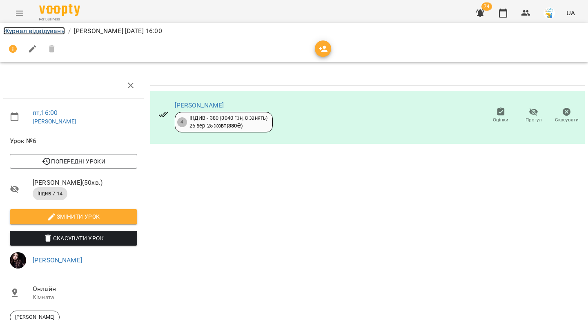
click at [35, 33] on link "Журнал відвідувань" at bounding box center [34, 31] width 62 height 8
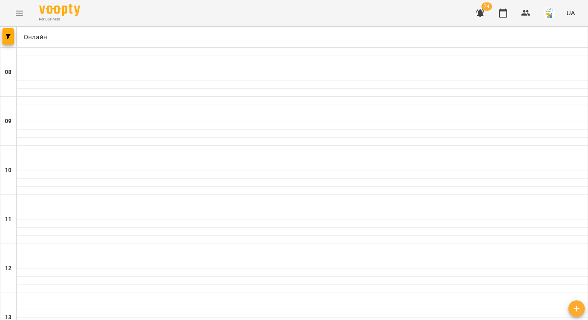
scroll to position [327, 0]
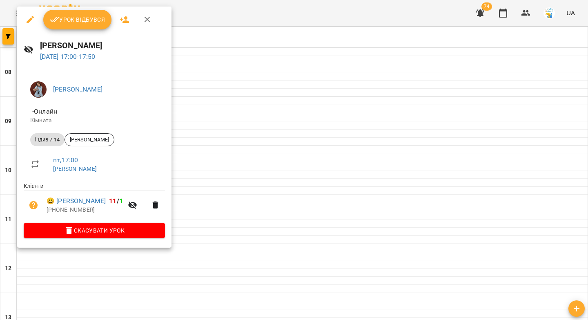
click at [74, 19] on span "Урок відбувся" at bounding box center [78, 20] width 56 height 10
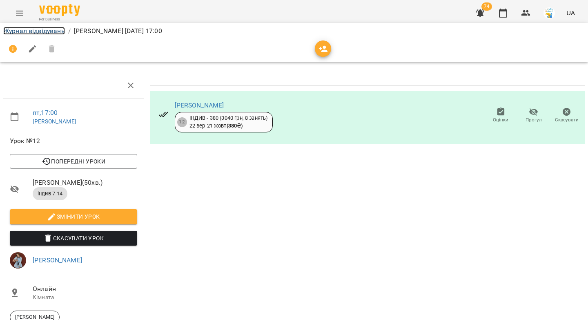
click at [25, 30] on link "Журнал відвідувань" at bounding box center [34, 31] width 62 height 8
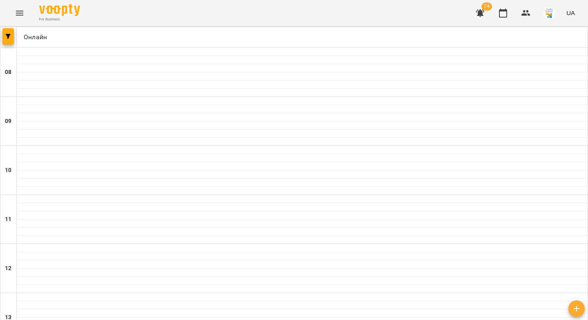
scroll to position [384, 0]
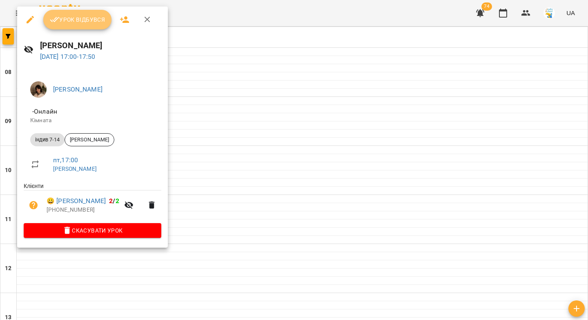
click at [67, 25] on button "Урок відбувся" at bounding box center [77, 20] width 69 height 20
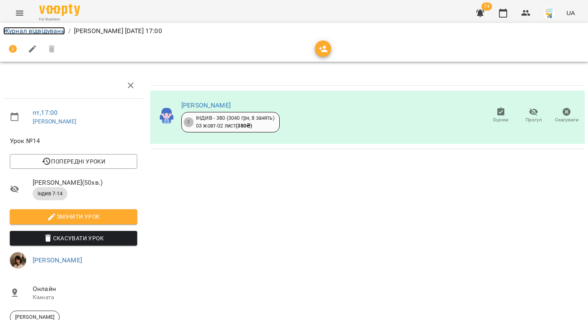
click at [46, 30] on link "Журнал відвідувань" at bounding box center [34, 31] width 62 height 8
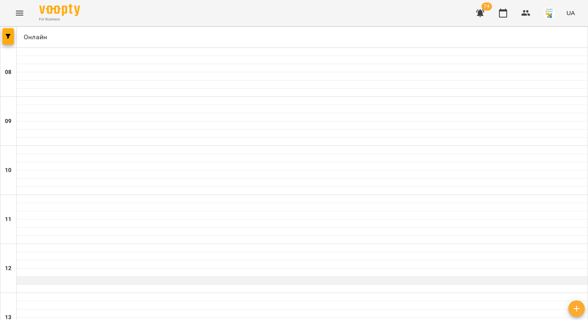
scroll to position [304, 0]
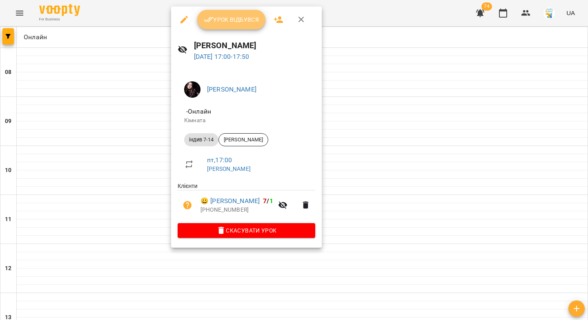
click at [226, 25] on button "Урок відбувся" at bounding box center [231, 20] width 69 height 20
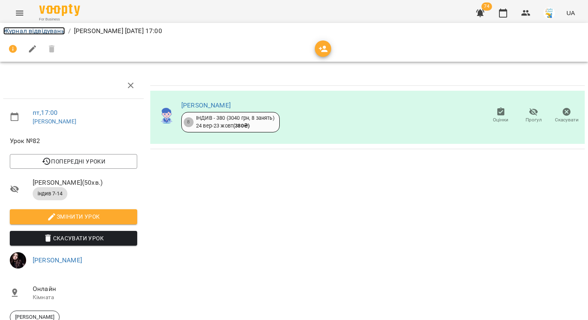
click at [58, 31] on link "Журнал відвідувань" at bounding box center [34, 31] width 62 height 8
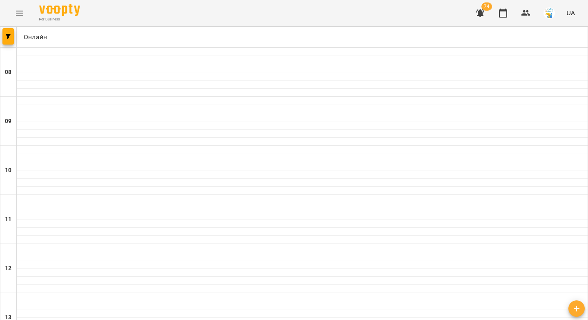
scroll to position [354, 0]
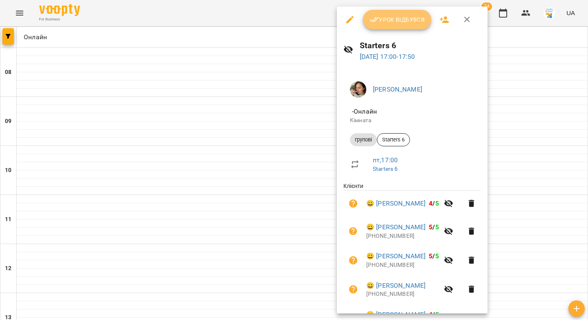
click at [378, 22] on icon "button" at bounding box center [375, 20] width 10 height 10
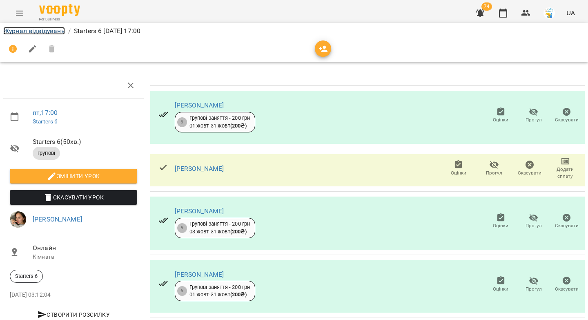
click at [33, 33] on link "Журнал відвідувань" at bounding box center [34, 31] width 62 height 8
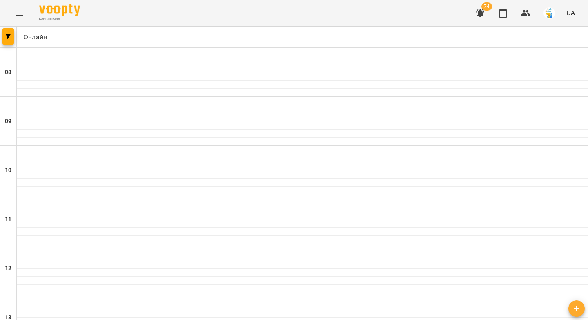
scroll to position [468, 0]
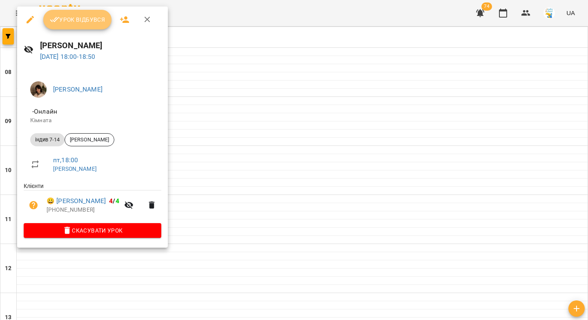
click at [61, 25] on button "Урок відбувся" at bounding box center [77, 20] width 69 height 20
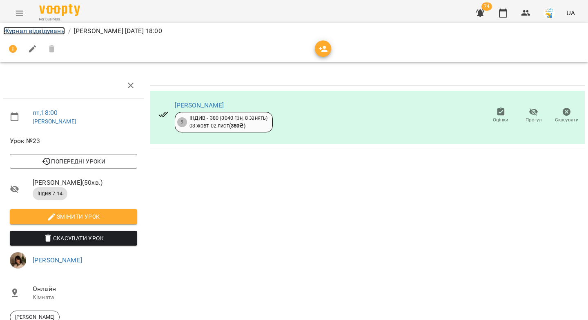
click at [49, 33] on link "Журнал відвідувань" at bounding box center [34, 31] width 62 height 8
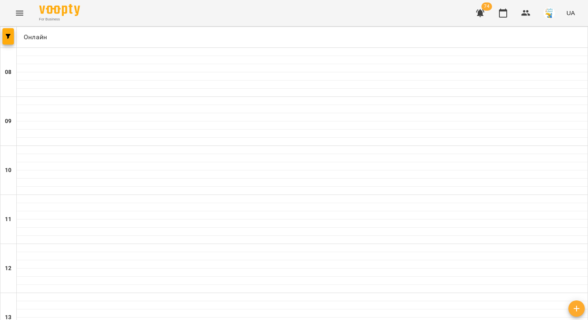
scroll to position [466, 0]
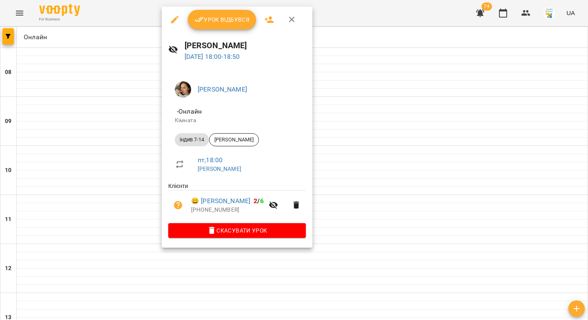
click at [224, 16] on span "Урок відбувся" at bounding box center [222, 20] width 56 height 10
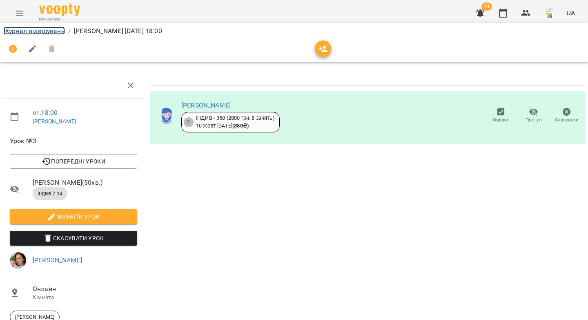
click at [36, 31] on link "Журнал відвідувань" at bounding box center [34, 31] width 62 height 8
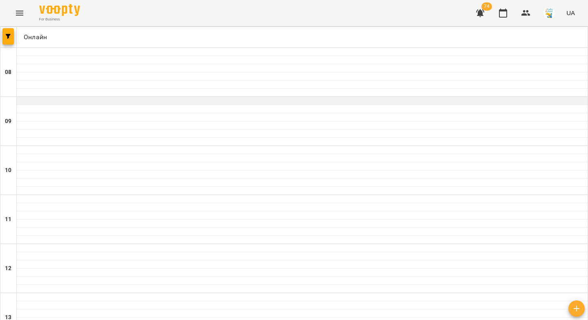
scroll to position [468, 0]
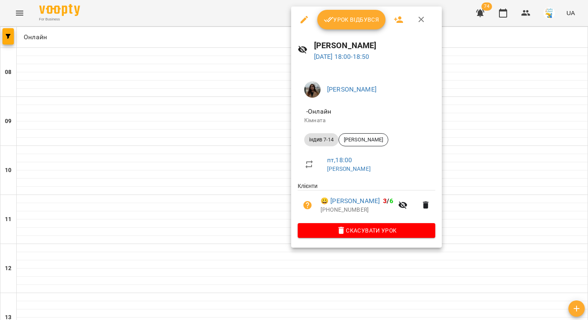
click at [349, 23] on span "Урок відбувся" at bounding box center [352, 20] width 56 height 10
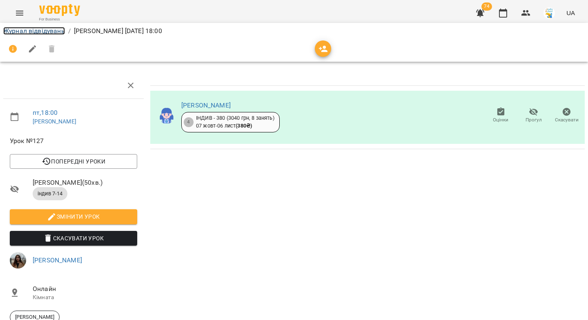
click at [51, 34] on link "Журнал відвідувань" at bounding box center [34, 31] width 62 height 8
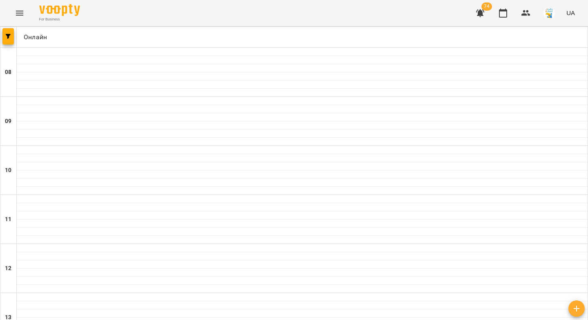
scroll to position [468, 0]
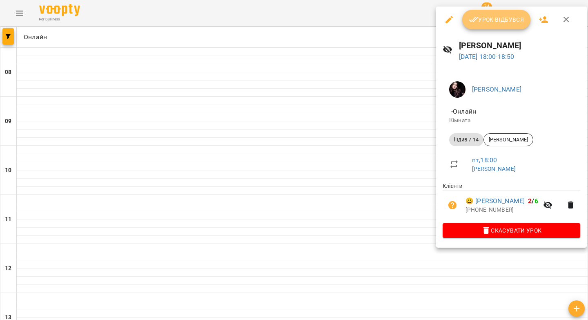
click at [484, 22] on span "Урок відбувся" at bounding box center [497, 20] width 56 height 10
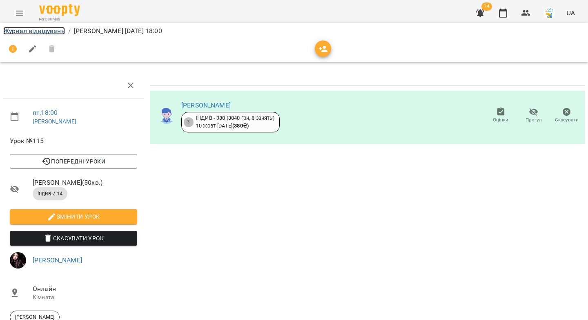
click at [49, 33] on link "Журнал відвідувань" at bounding box center [34, 31] width 62 height 8
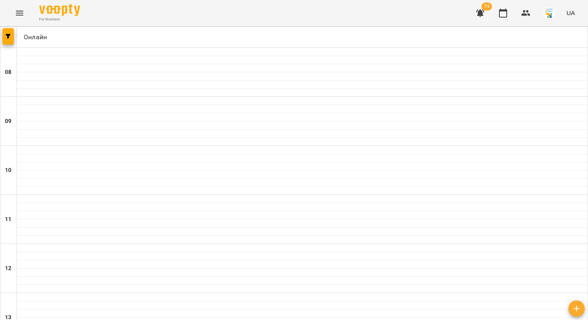
scroll to position [464, 0]
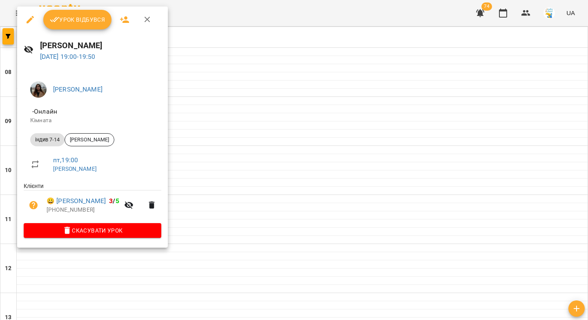
click at [72, 17] on span "Урок відбувся" at bounding box center [78, 20] width 56 height 10
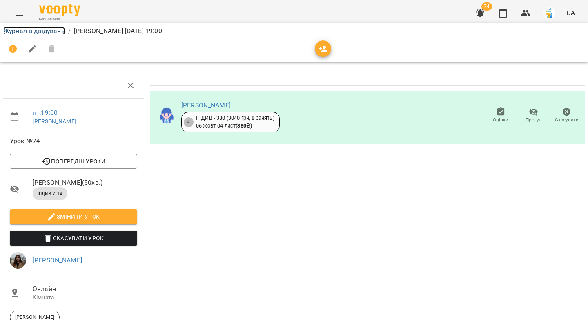
click at [51, 33] on link "Журнал відвідувань" at bounding box center [34, 31] width 62 height 8
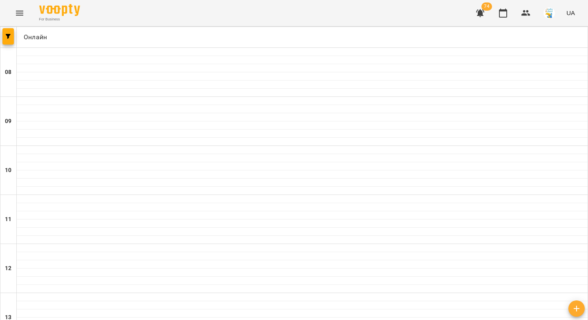
scroll to position [368, 0]
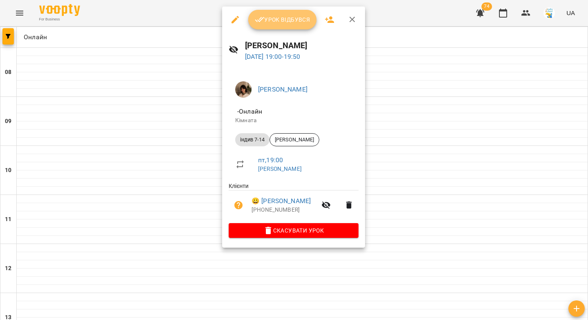
click at [278, 25] on button "Урок відбувся" at bounding box center [282, 20] width 69 height 20
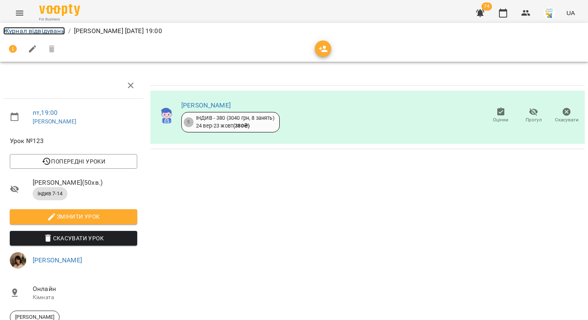
click at [27, 30] on link "Журнал відвідувань" at bounding box center [34, 31] width 62 height 8
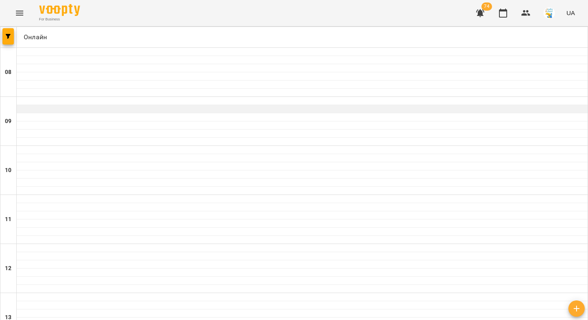
scroll to position [468, 0]
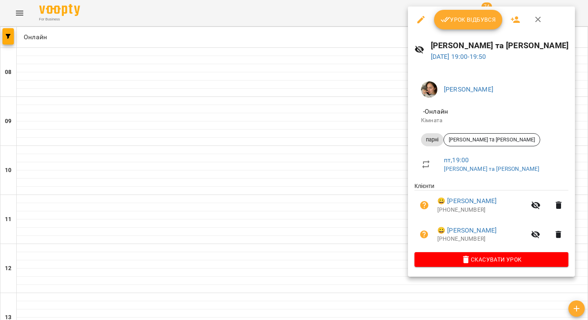
click at [464, 24] on span "Урок відбувся" at bounding box center [469, 20] width 56 height 10
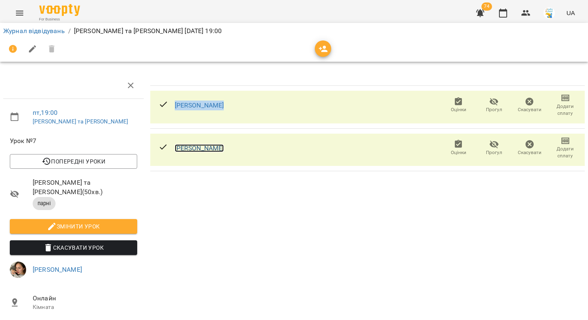
click at [189, 147] on link "Маргарита Тузяк" at bounding box center [199, 148] width 49 height 8
click at [35, 32] on link "Журнал відвідувань" at bounding box center [34, 31] width 62 height 8
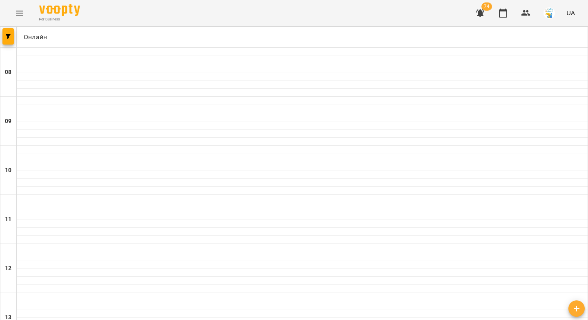
scroll to position [468, 0]
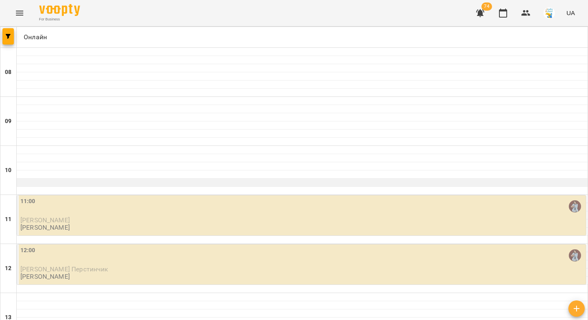
scroll to position [0, 0]
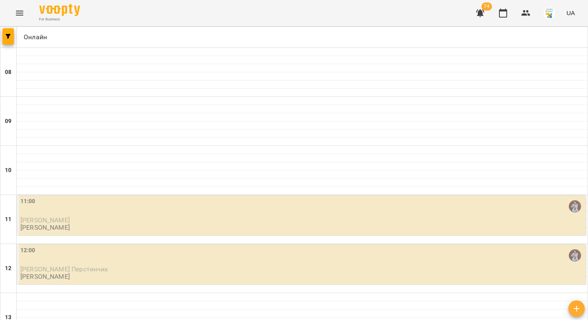
click at [369, 205] on div "11:00" at bounding box center [302, 206] width 564 height 19
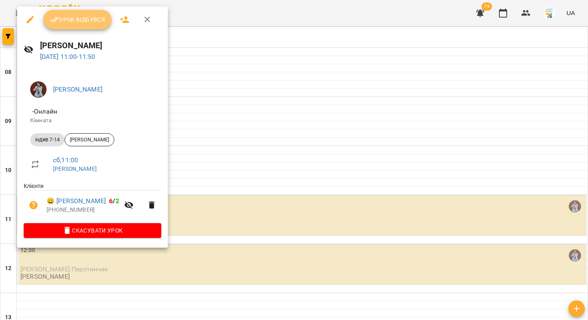
click at [77, 18] on span "Урок відбувся" at bounding box center [78, 20] width 56 height 10
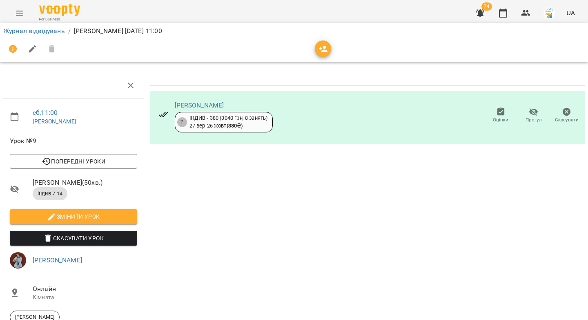
click at [56, 36] on div "Журнал відвідувань / Вікторія Мельничук сб, 18 жовт 2025 11:00" at bounding box center [294, 31] width 585 height 13
click at [56, 31] on link "Журнал відвідувань" at bounding box center [34, 31] width 62 height 8
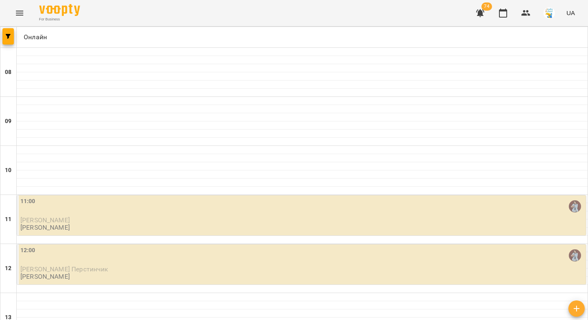
scroll to position [128, 0]
click at [107, 265] on p "Сандра Перстинчик" at bounding box center [302, 268] width 564 height 7
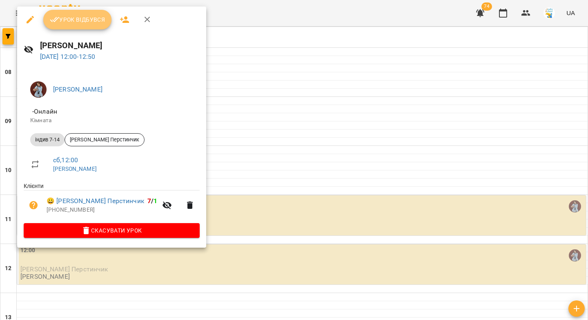
click at [76, 22] on span "Урок відбувся" at bounding box center [78, 20] width 56 height 10
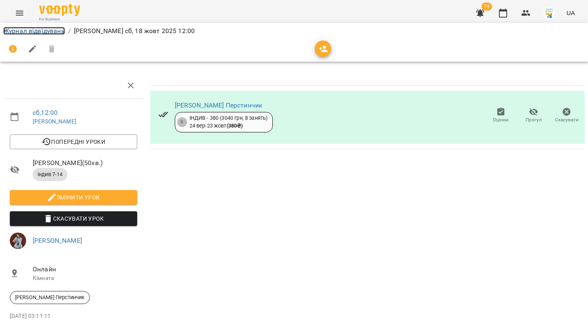
click at [61, 29] on link "Журнал відвідувань" at bounding box center [34, 31] width 62 height 8
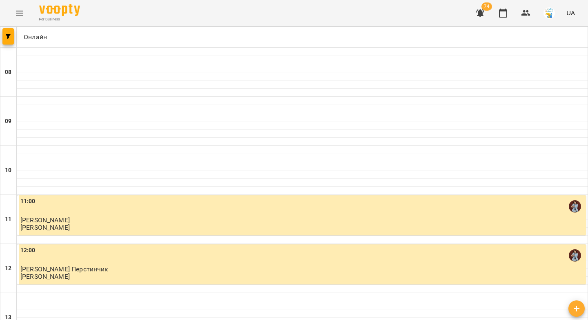
scroll to position [388, 0]
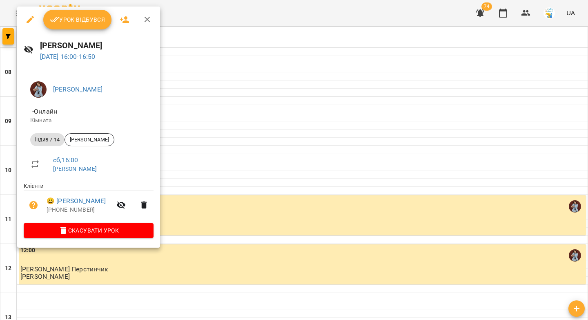
click at [101, 21] on span "Урок відбувся" at bounding box center [78, 20] width 56 height 10
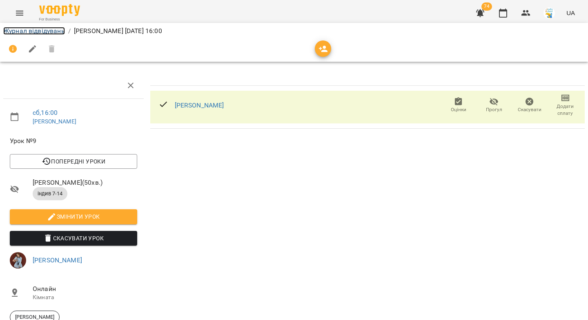
click at [61, 31] on link "Журнал відвідувань" at bounding box center [34, 31] width 62 height 8
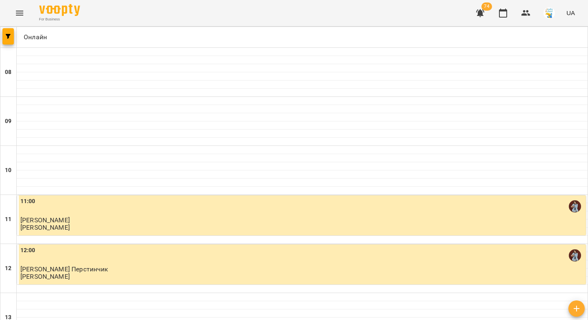
scroll to position [468, 0]
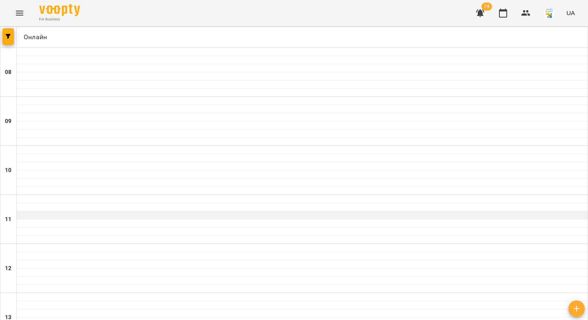
scroll to position [0, 0]
drag, startPoint x: 419, startPoint y: 276, endPoint x: 422, endPoint y: 247, distance: 29.2
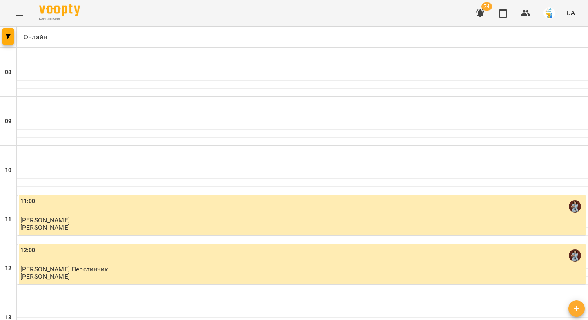
scroll to position [468, 0]
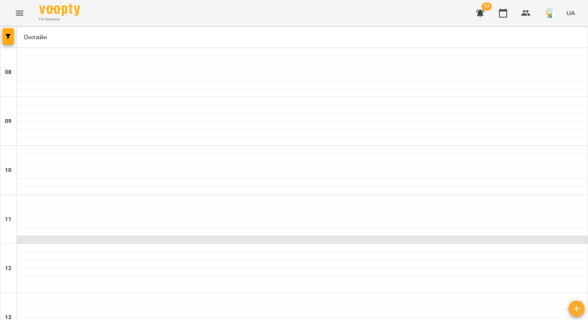
scroll to position [0, 0]
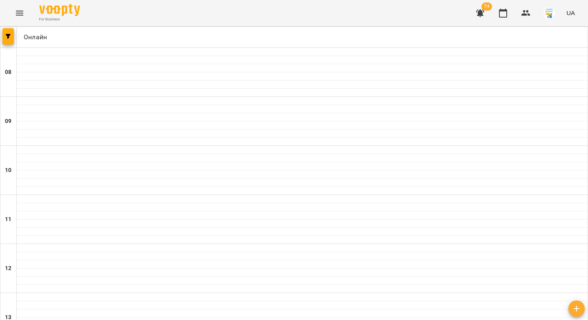
click at [6, 45] on div at bounding box center [8, 37] width 16 height 20
click at [7, 40] on button "button" at bounding box center [7, 36] width 11 height 16
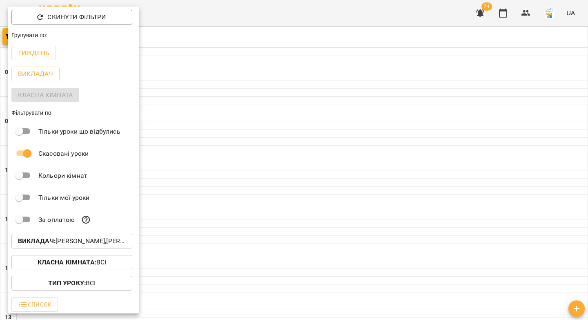
click at [47, 242] on b "Викладач :" at bounding box center [37, 241] width 38 height 8
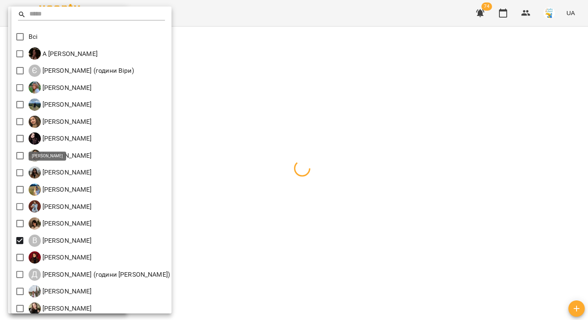
scroll to position [90, 0]
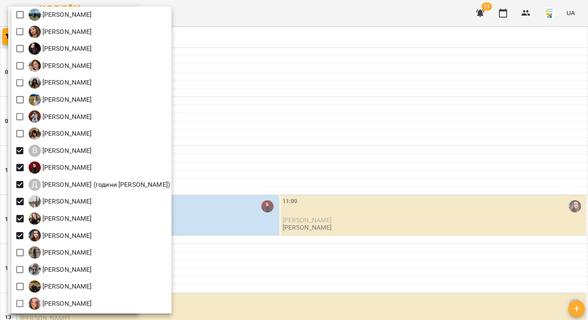
click at [311, 168] on div at bounding box center [294, 160] width 588 height 320
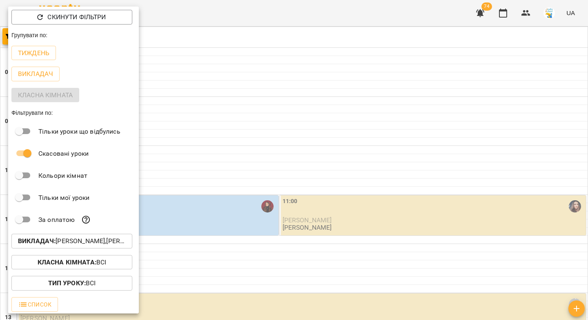
click at [311, 168] on div at bounding box center [294, 160] width 588 height 320
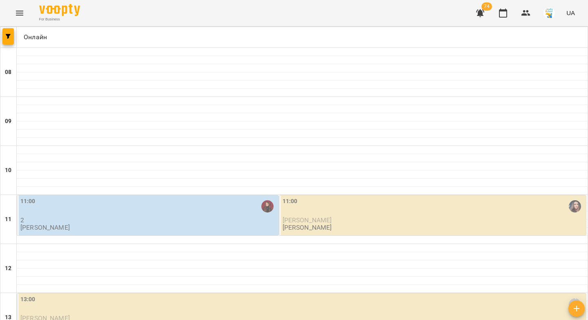
click at [200, 216] on p "2" at bounding box center [148, 219] width 256 height 7
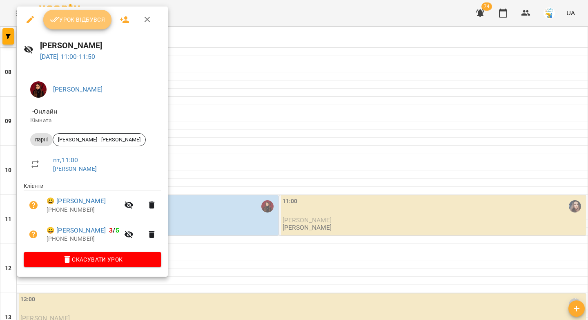
click at [89, 21] on span "Урок відбувся" at bounding box center [78, 20] width 56 height 10
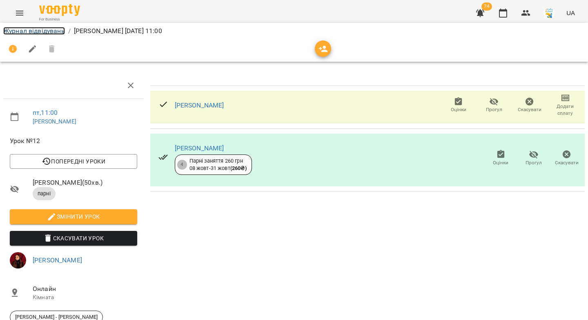
click at [42, 32] on link "Журнал відвідувань" at bounding box center [34, 31] width 62 height 8
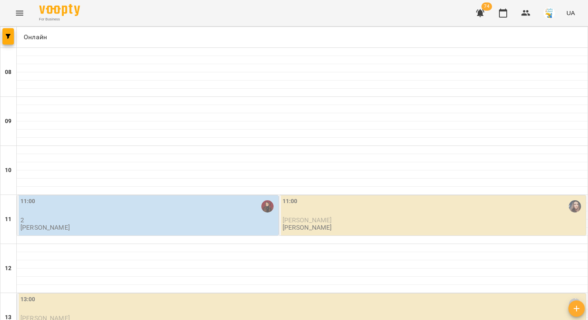
scroll to position [53, 0]
click at [307, 197] on div "11:00" at bounding box center [434, 206] width 302 height 19
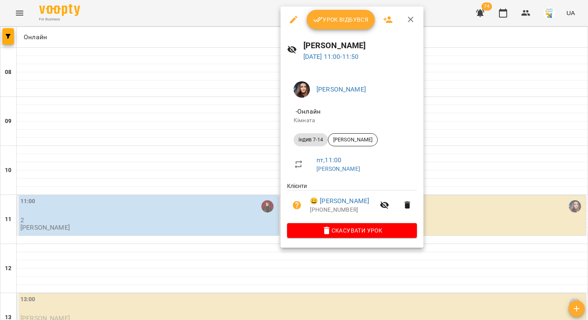
click at [325, 27] on button "Урок відбувся" at bounding box center [341, 20] width 69 height 20
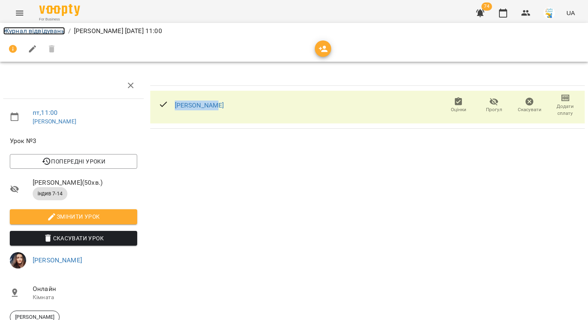
click at [7, 31] on link "Журнал відвідувань" at bounding box center [34, 31] width 62 height 8
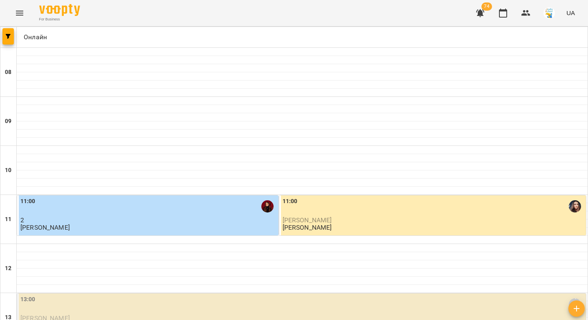
scroll to position [161, 0]
click at [170, 295] on div "13:00 Вікторія Половинка" at bounding box center [302, 304] width 564 height 19
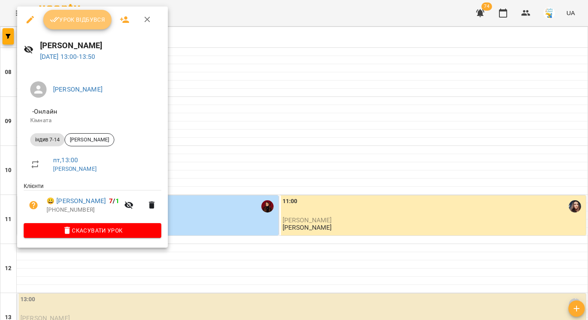
click at [80, 23] on span "Урок відбувся" at bounding box center [78, 20] width 56 height 10
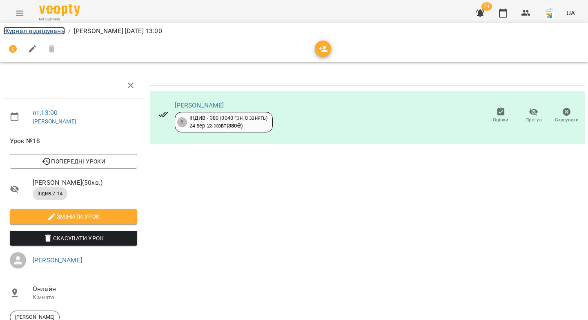
click at [51, 31] on link "Журнал відвідувань" at bounding box center [34, 31] width 62 height 8
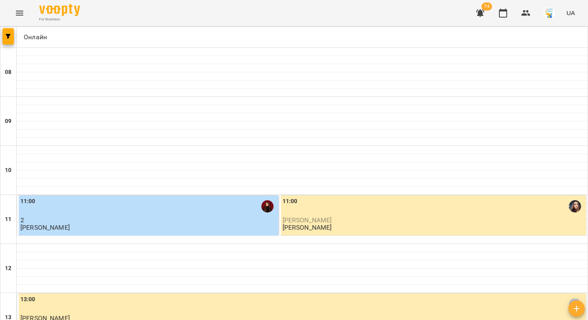
scroll to position [157, 0]
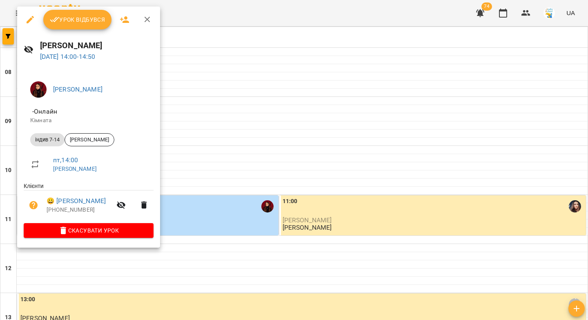
click at [76, 20] on span "Урок відбувся" at bounding box center [78, 20] width 56 height 10
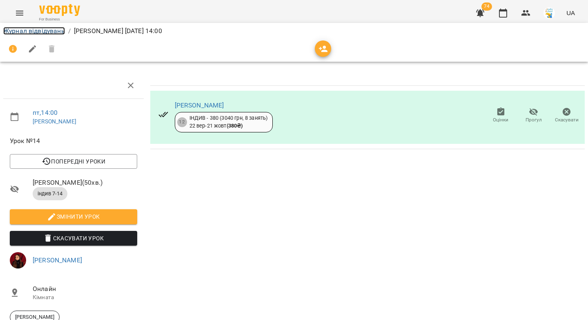
click at [56, 30] on link "Журнал відвідувань" at bounding box center [34, 31] width 62 height 8
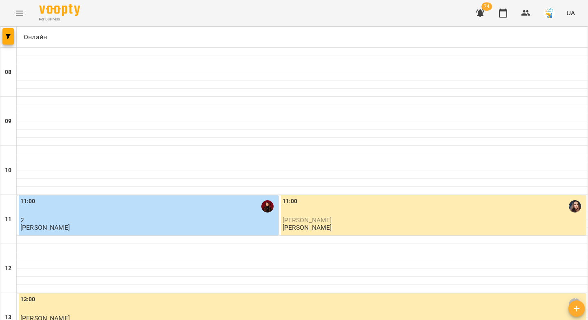
scroll to position [222, 0]
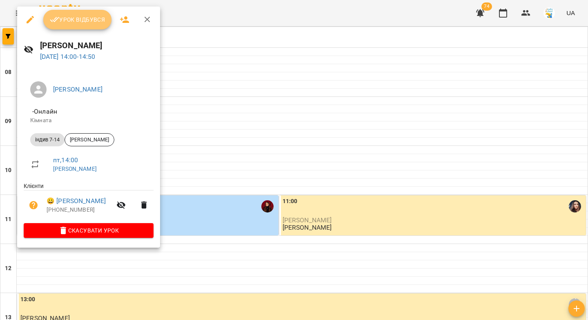
click at [94, 24] on span "Урок відбувся" at bounding box center [78, 20] width 56 height 10
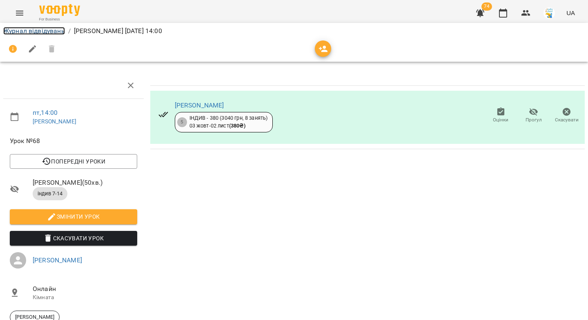
click at [38, 32] on link "Журнал відвідувань" at bounding box center [34, 31] width 62 height 8
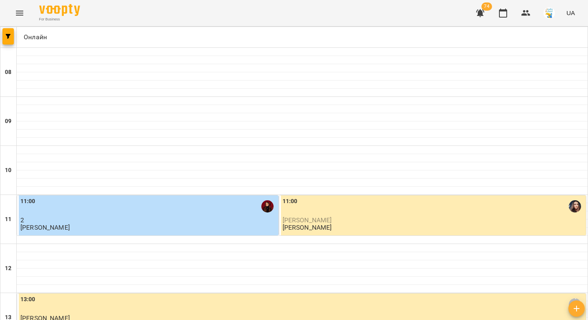
scroll to position [246, 0]
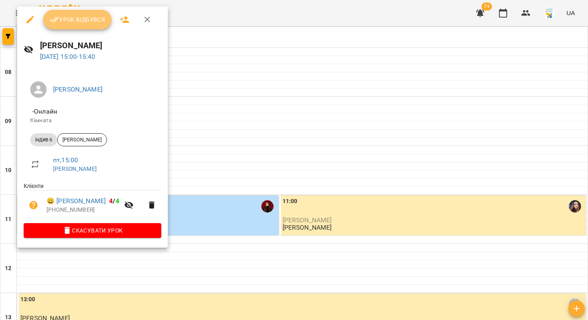
click at [75, 20] on span "Урок відбувся" at bounding box center [78, 20] width 56 height 10
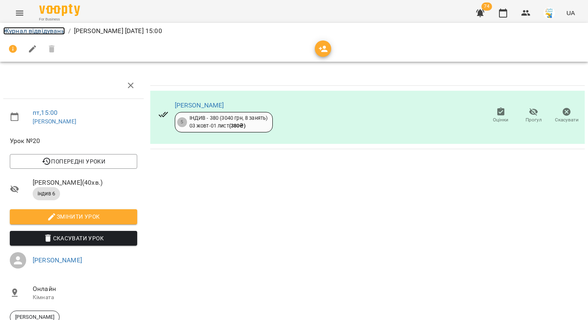
click at [51, 33] on link "Журнал відвідувань" at bounding box center [34, 31] width 62 height 8
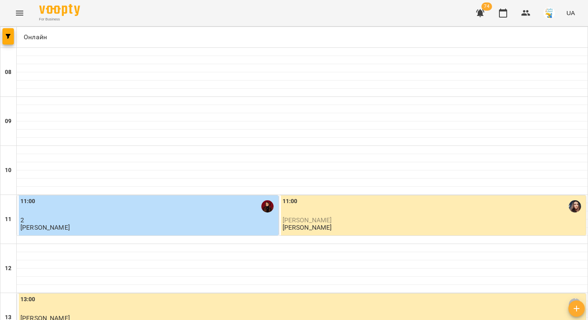
scroll to position [286, 0]
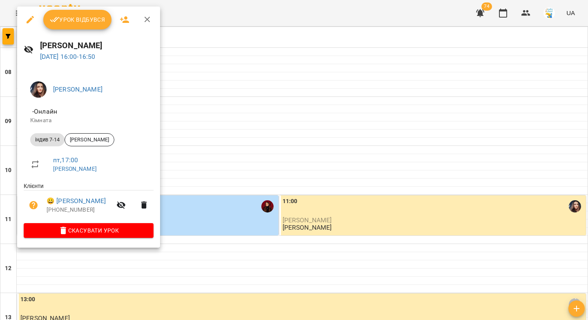
click at [74, 24] on span "Урок відбувся" at bounding box center [78, 20] width 56 height 10
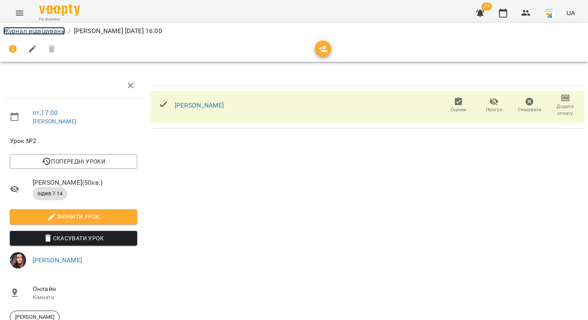
click at [55, 32] on link "Журнал відвідувань" at bounding box center [34, 31] width 62 height 8
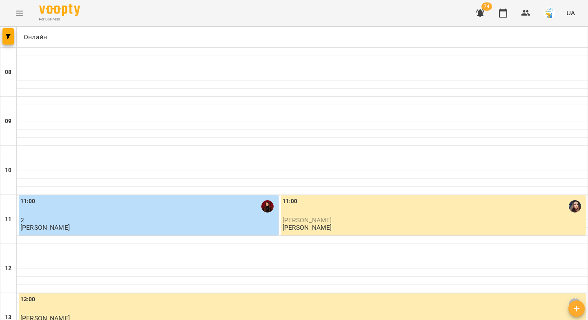
scroll to position [468, 0]
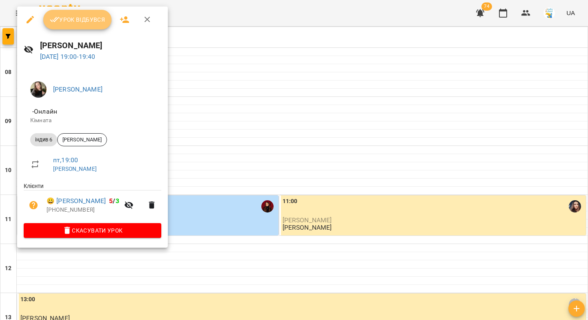
click at [79, 25] on button "Урок відбувся" at bounding box center [77, 20] width 69 height 20
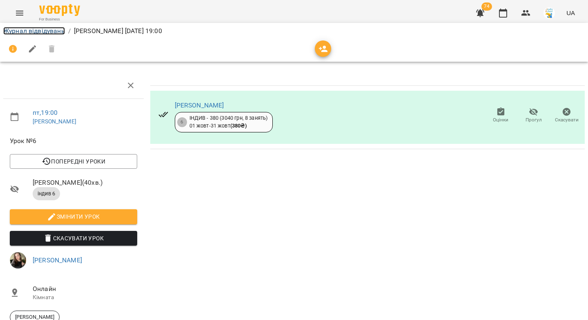
click at [59, 32] on link "Журнал відвідувань" at bounding box center [34, 31] width 62 height 8
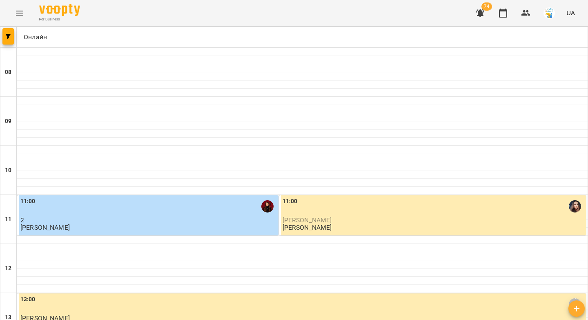
scroll to position [263, 0]
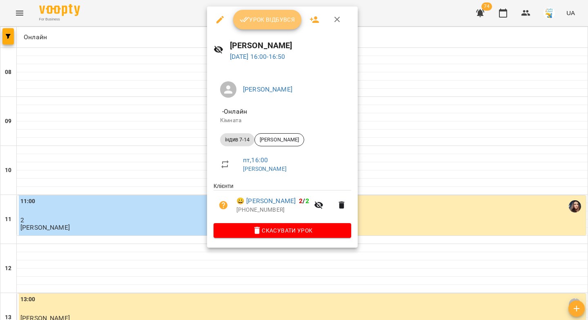
click at [260, 21] on span "Урок відбувся" at bounding box center [268, 20] width 56 height 10
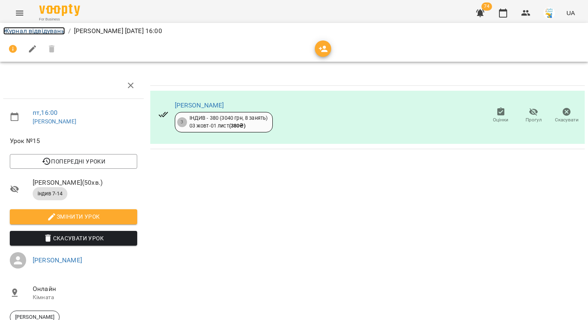
click at [35, 30] on link "Журнал відвідувань" at bounding box center [34, 31] width 62 height 8
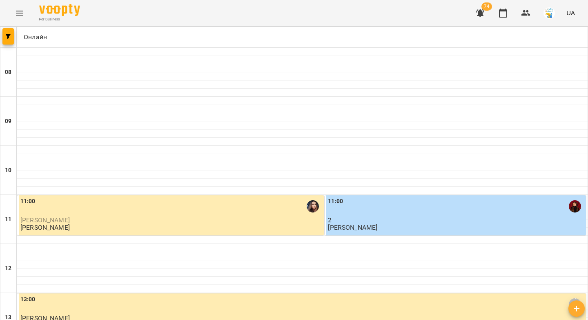
scroll to position [252, 0]
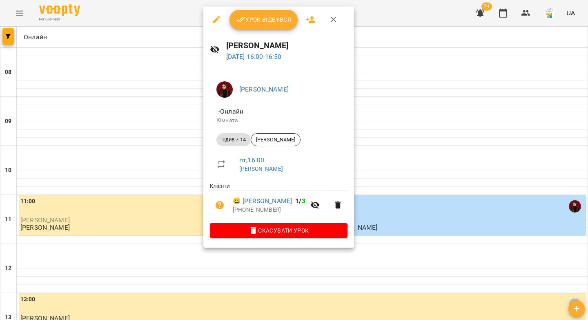
click at [255, 20] on span "Урок відбувся" at bounding box center [264, 20] width 56 height 10
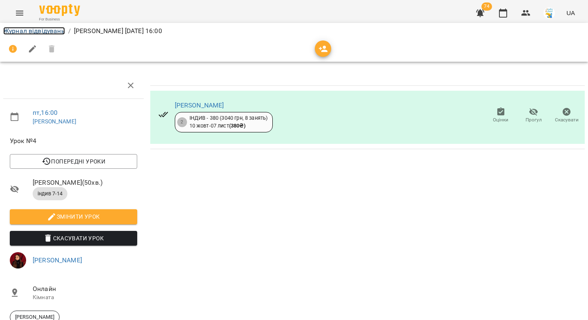
click at [47, 30] on link "Журнал відвідувань" at bounding box center [34, 31] width 62 height 8
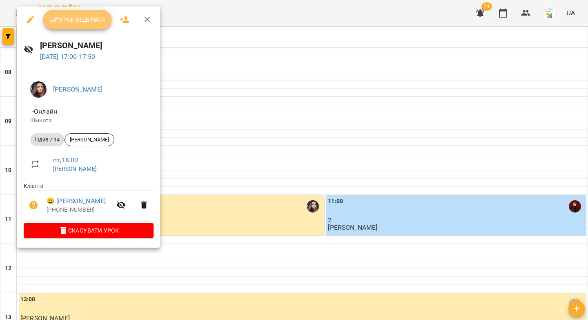
click at [91, 25] on button "Урок відбувся" at bounding box center [77, 20] width 69 height 20
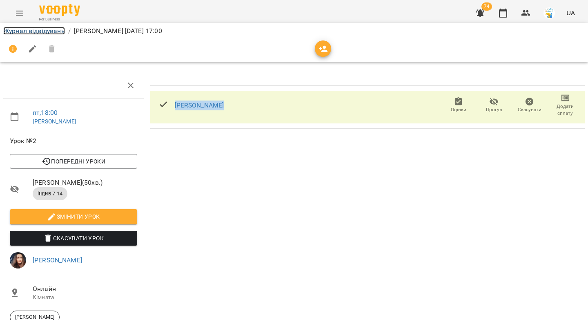
click at [51, 30] on link "Журнал відвідувань" at bounding box center [34, 31] width 62 height 8
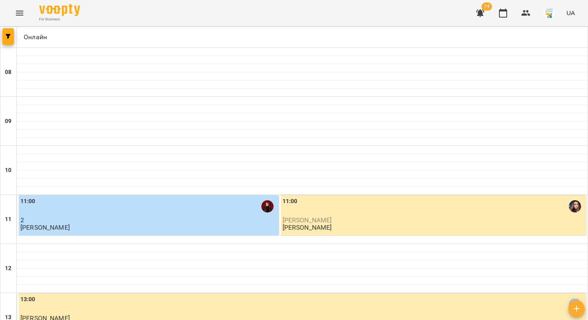
scroll to position [468, 0]
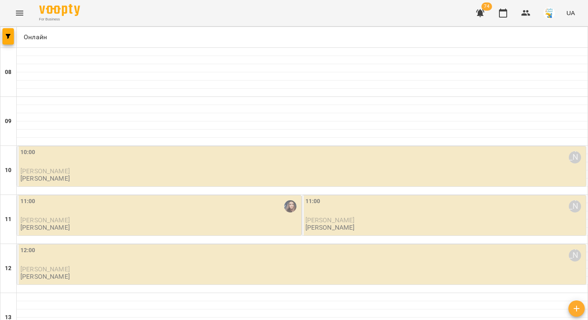
click at [78, 164] on div "10:00 Вікторія Половинка" at bounding box center [302, 157] width 564 height 19
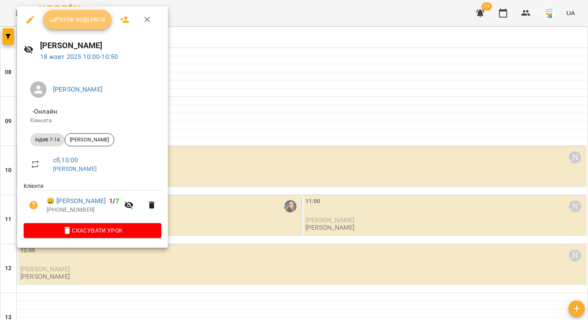
click at [74, 20] on span "Урок відбувся" at bounding box center [78, 20] width 56 height 10
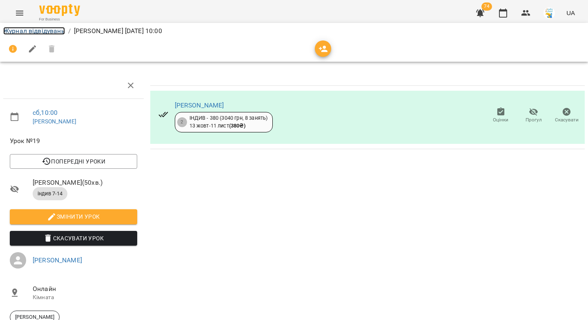
click at [60, 33] on link "Журнал відвідувань" at bounding box center [34, 31] width 62 height 8
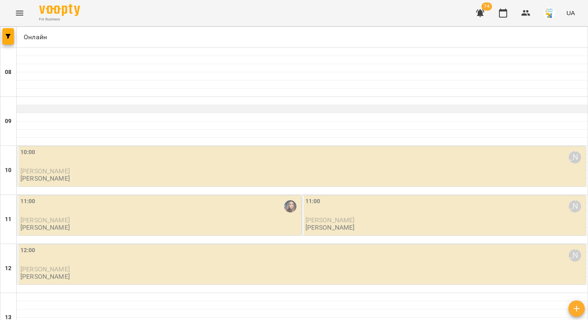
scroll to position [42, 0]
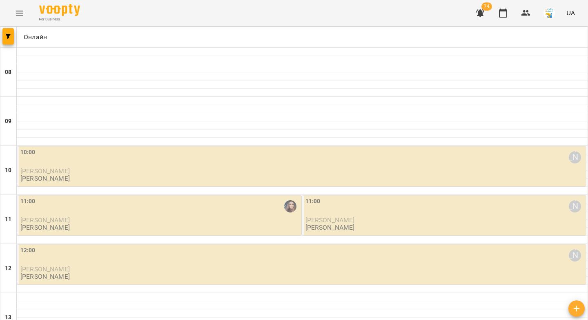
click at [144, 197] on div "11:00" at bounding box center [159, 206] width 279 height 19
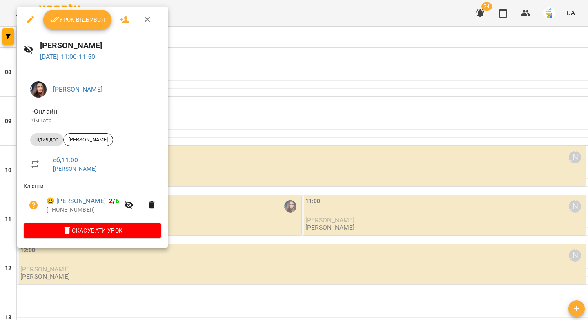
click at [80, 22] on span "Урок відбувся" at bounding box center [78, 20] width 56 height 10
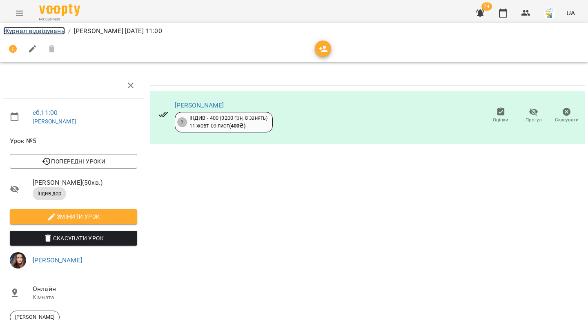
click at [57, 30] on link "Журнал відвідувань" at bounding box center [34, 31] width 62 height 8
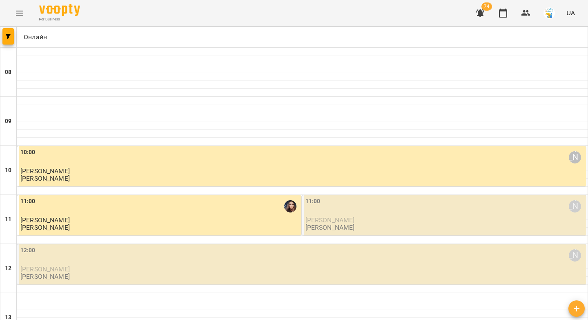
scroll to position [56, 0]
click at [342, 197] on div "11:00 Вікторія Половинка" at bounding box center [444, 206] width 279 height 19
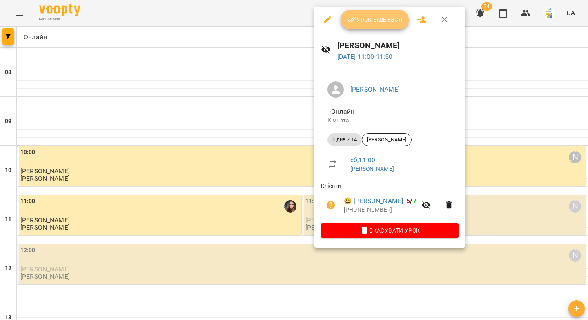
click at [357, 24] on span "Урок відбувся" at bounding box center [375, 20] width 56 height 10
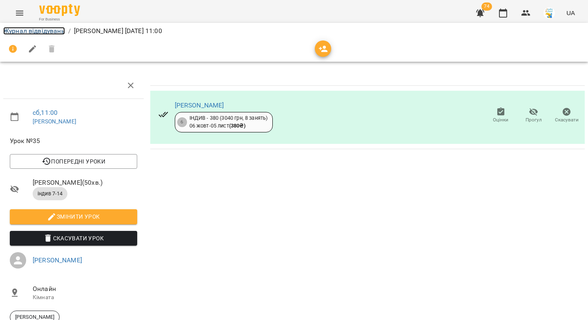
click at [25, 27] on link "Журнал відвідувань" at bounding box center [34, 31] width 62 height 8
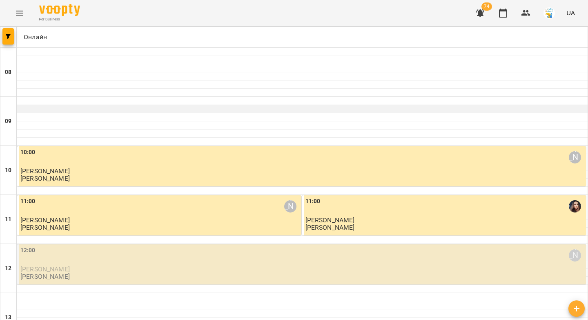
scroll to position [135, 0]
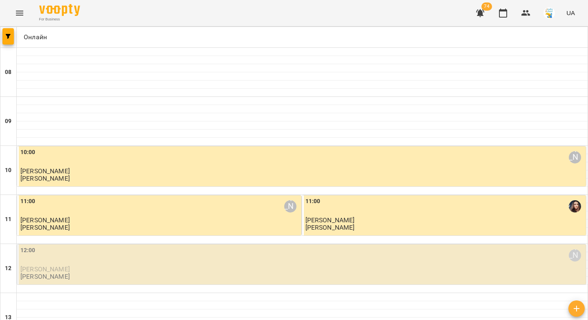
click at [127, 246] on div "12:00 Вікторія Половинка" at bounding box center [302, 255] width 564 height 19
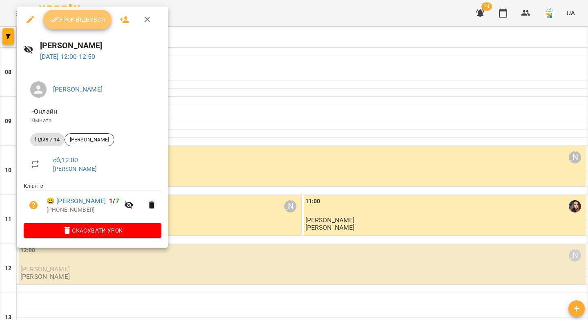
click at [85, 14] on button "Урок відбувся" at bounding box center [77, 20] width 69 height 20
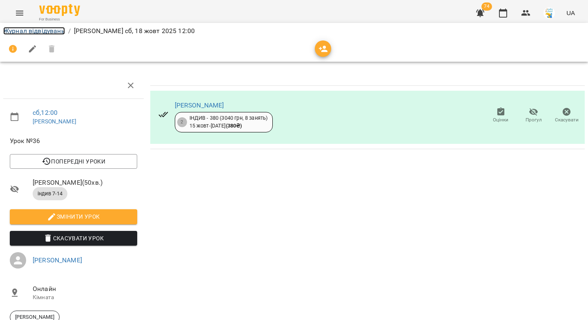
click at [40, 31] on link "Журнал відвідувань" at bounding box center [34, 31] width 62 height 8
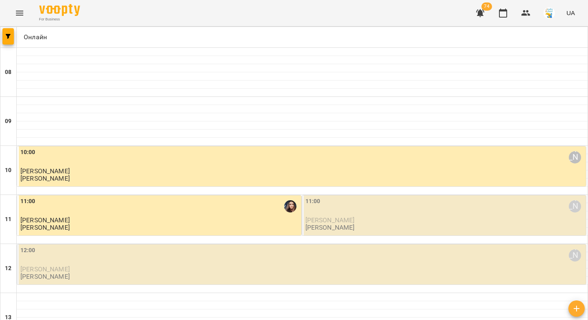
scroll to position [281, 0]
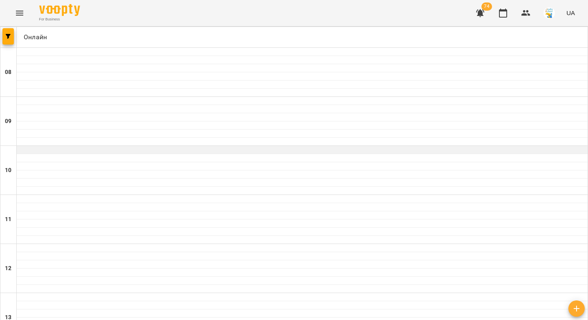
scroll to position [0, 0]
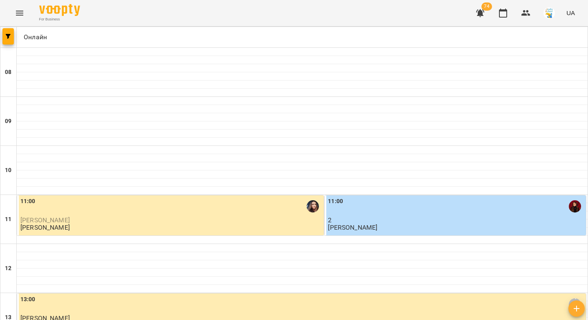
scroll to position [2, 0]
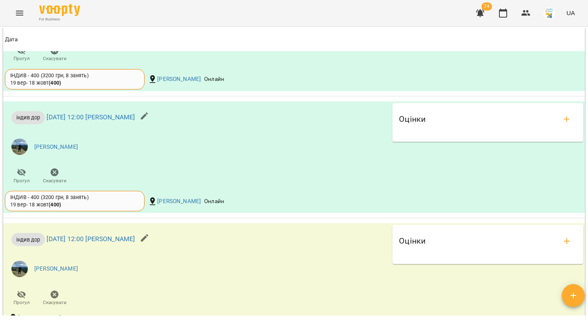
scroll to position [807, 0]
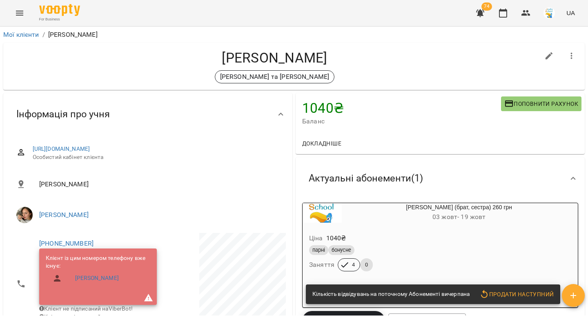
scroll to position [111, 0]
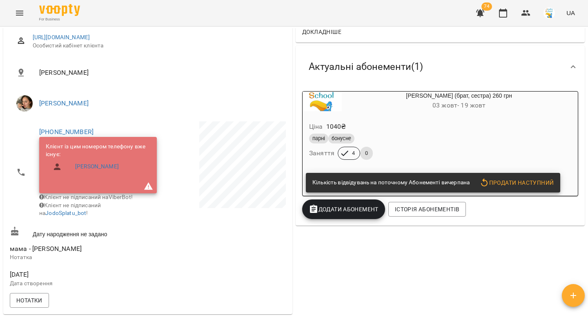
click at [343, 209] on span "Додати Абонемент" at bounding box center [344, 209] width 70 height 10
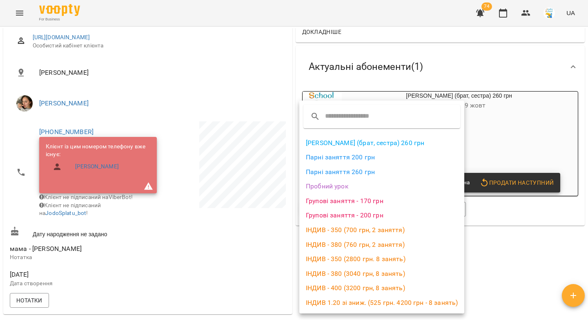
click at [338, 144] on li "[PERSON_NAME] (брат, сестра) 260 грн" at bounding box center [381, 143] width 165 height 15
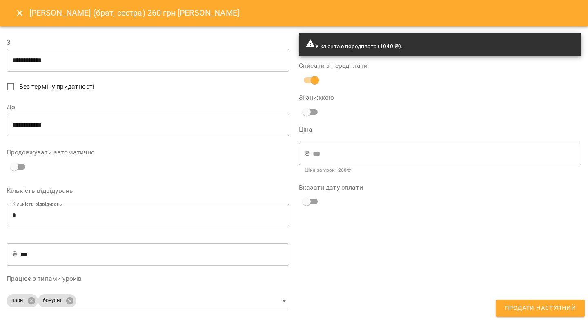
type input "**********"
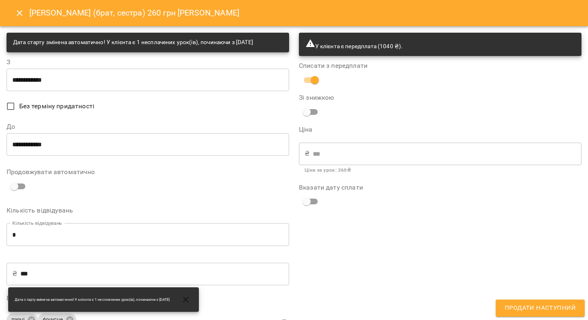
click at [114, 143] on input "**********" at bounding box center [148, 144] width 283 height 23
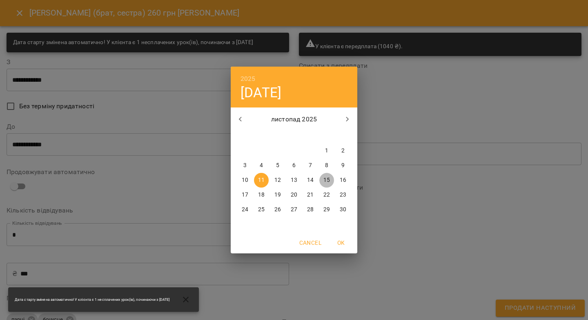
click at [324, 177] on p "15" at bounding box center [326, 180] width 7 height 8
type input "**********"
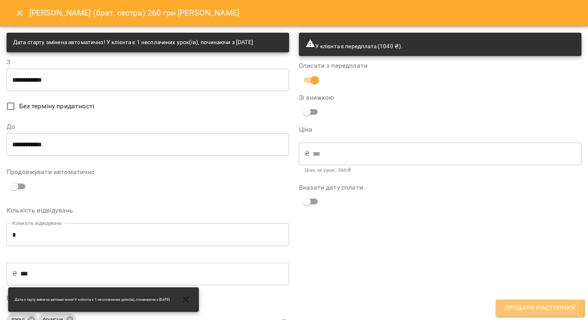
click at [517, 305] on span "Продати наступний" at bounding box center [540, 308] width 71 height 11
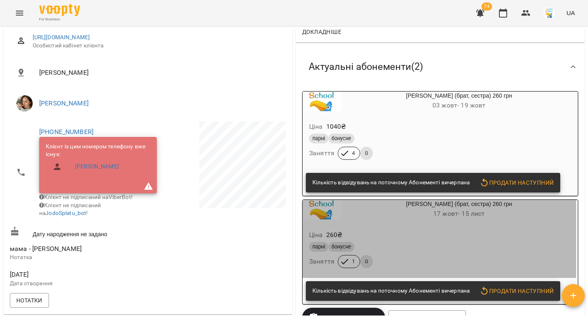
click at [532, 209] on div "[PERSON_NAME] (брат, сестра) 260 грн [DATE] - [DATE]" at bounding box center [459, 210] width 234 height 20
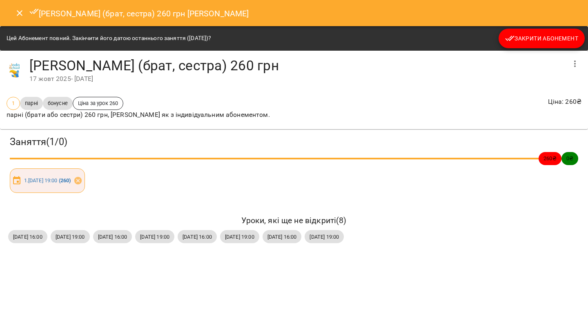
click at [578, 58] on button "button" at bounding box center [575, 64] width 20 height 20
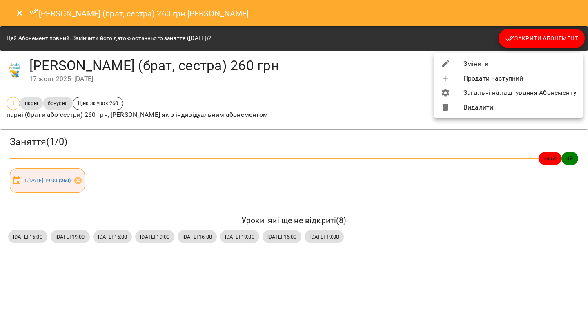
click at [497, 110] on li "Видалити" at bounding box center [508, 107] width 149 height 15
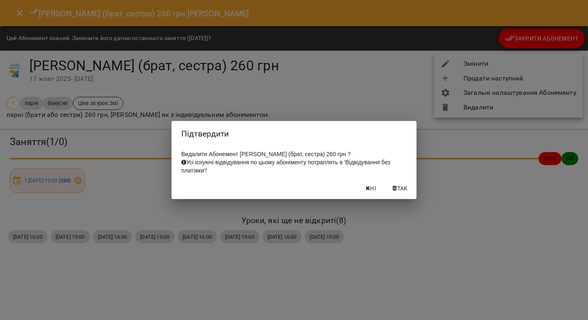
click at [407, 186] on button "Так" at bounding box center [400, 188] width 26 height 15
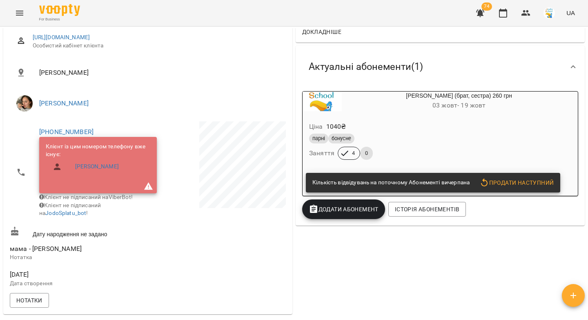
click at [356, 213] on span "Додати Абонемент" at bounding box center [344, 209] width 70 height 10
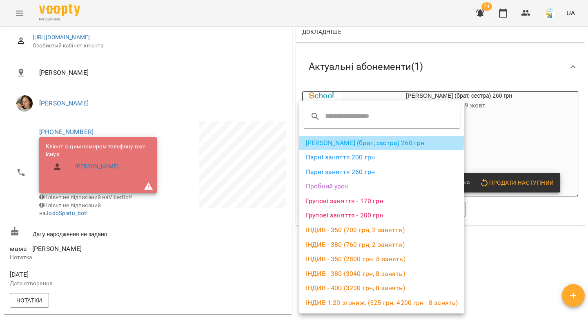
click at [346, 142] on li "[PERSON_NAME] (брат, сестра) 260 грн" at bounding box center [381, 143] width 165 height 15
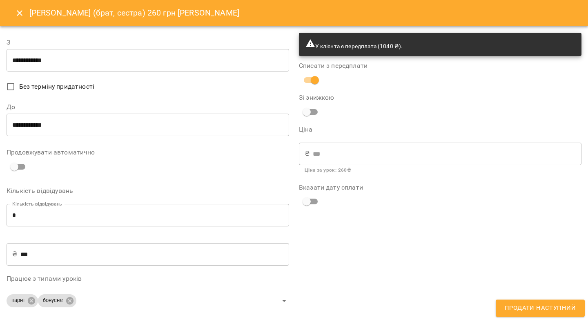
type input "**********"
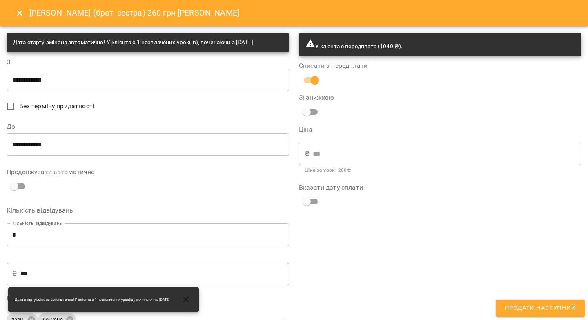
click at [103, 145] on input "**********" at bounding box center [148, 144] width 283 height 23
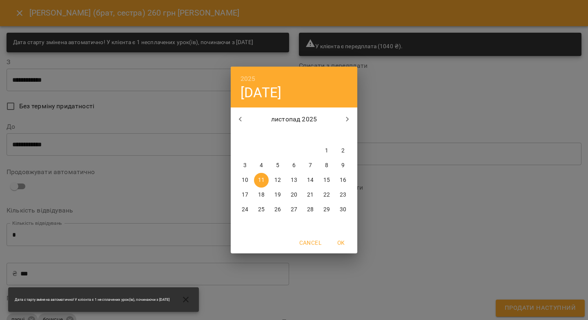
click at [327, 179] on p "15" at bounding box center [326, 180] width 7 height 8
type input "**********"
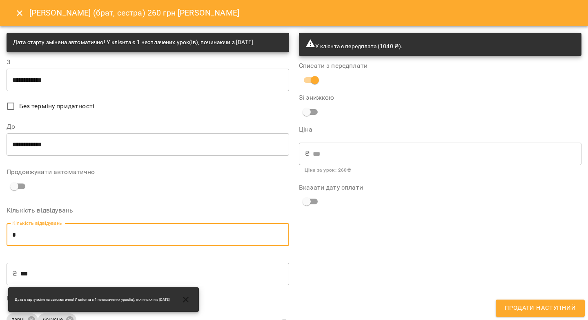
drag, startPoint x: 26, startPoint y: 237, endPoint x: 9, endPoint y: 236, distance: 16.8
click at [9, 236] on input "*" at bounding box center [148, 234] width 283 height 23
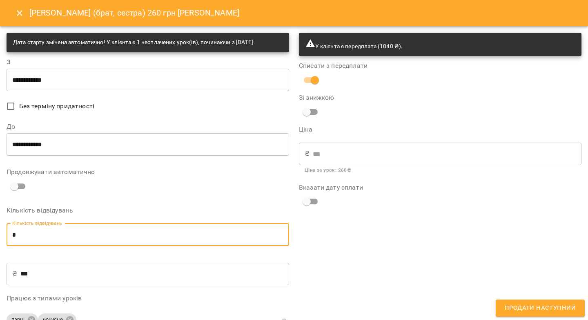
type input "*"
type input "****"
type input "*"
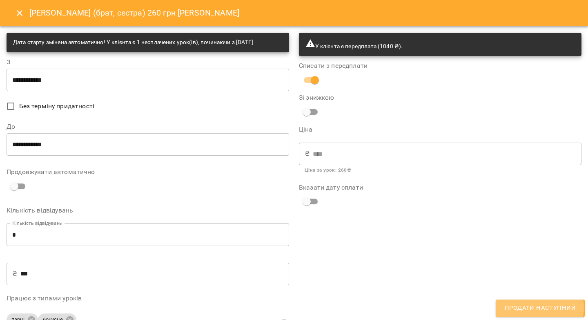
click at [537, 308] on span "Продати наступний" at bounding box center [540, 308] width 71 height 11
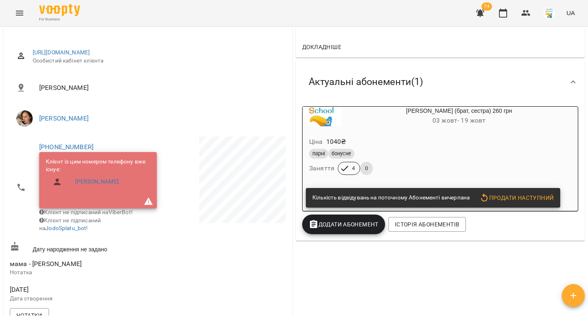
scroll to position [203, 0]
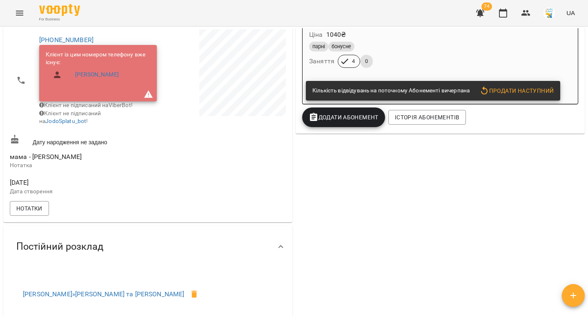
click at [319, 121] on span "Додати Абонемент" at bounding box center [344, 117] width 70 height 10
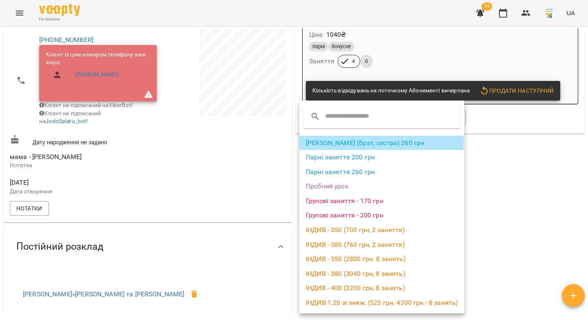
click at [345, 142] on li "[PERSON_NAME] (брат, сестра) 260 грн" at bounding box center [381, 143] width 165 height 15
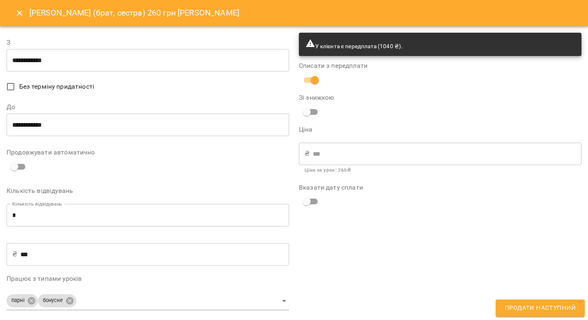
type input "**********"
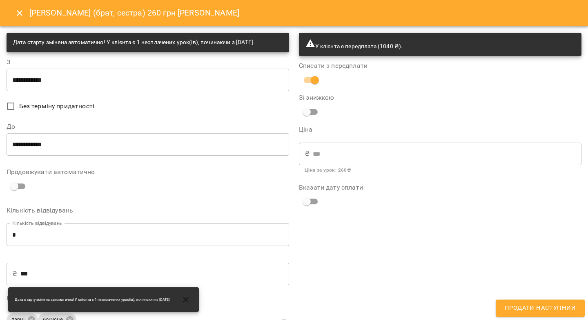
click at [57, 140] on input "**********" at bounding box center [148, 144] width 283 height 23
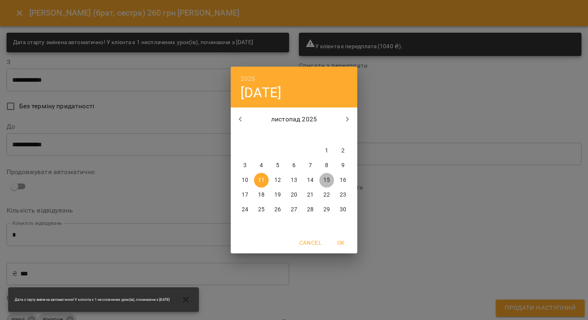
drag, startPoint x: 327, startPoint y: 178, endPoint x: 231, endPoint y: 186, distance: 95.9
click at [327, 178] on p "15" at bounding box center [326, 180] width 7 height 8
type input "**********"
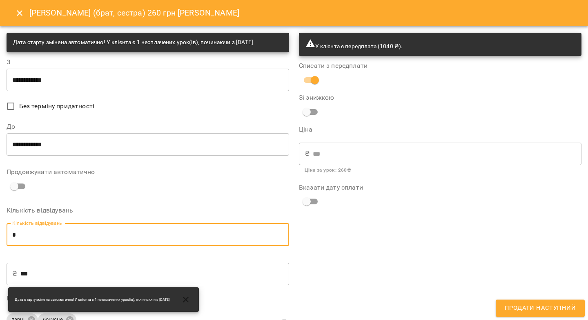
drag, startPoint x: 22, startPoint y: 234, endPoint x: 11, endPoint y: 234, distance: 11.8
click at [11, 234] on input "*" at bounding box center [148, 234] width 283 height 23
type input "*"
type input "****"
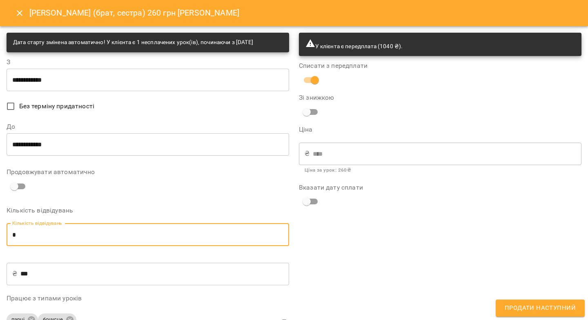
type input "*"
click at [513, 305] on span "Продати наступний" at bounding box center [540, 308] width 71 height 11
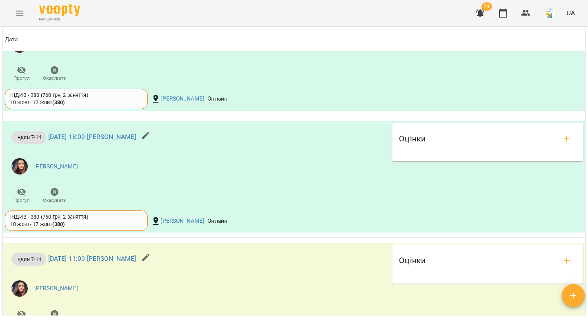
scroll to position [587, 0]
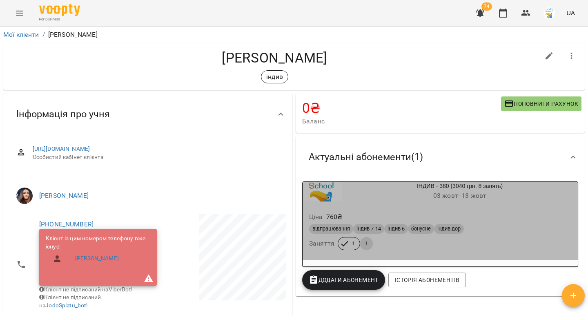
click at [501, 195] on h6 "03 жовт - 13 жовт" at bounding box center [460, 195] width 236 height 11
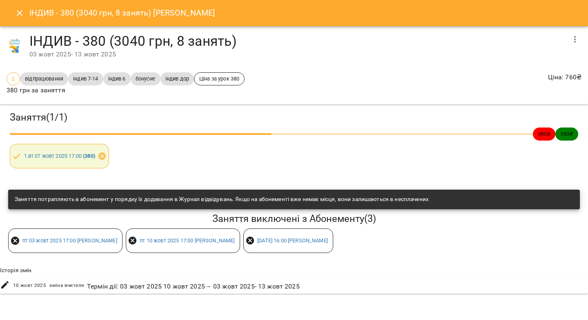
click at [574, 38] on icon "button" at bounding box center [575, 39] width 10 height 10
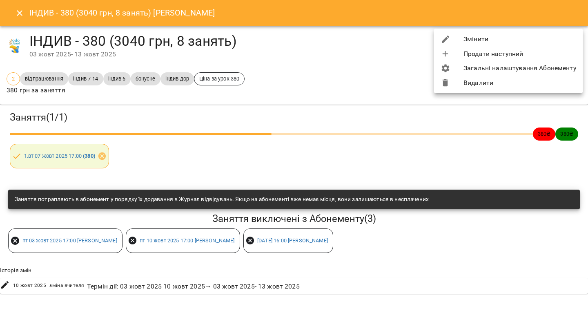
drag, startPoint x: 463, startPoint y: 40, endPoint x: 461, endPoint y: 44, distance: 4.2
click at [463, 40] on li "Змінити" at bounding box center [508, 39] width 149 height 15
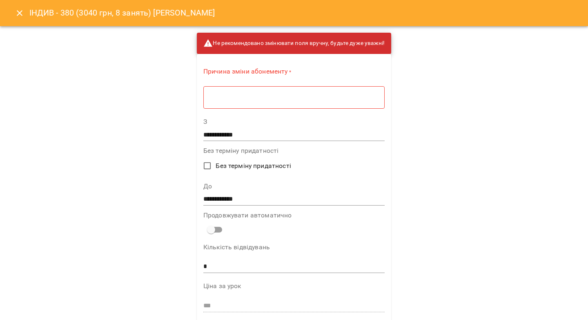
click at [214, 201] on input "**********" at bounding box center [293, 198] width 181 height 13
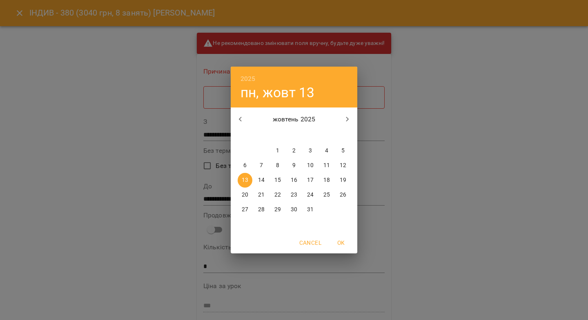
click at [312, 181] on p "17" at bounding box center [310, 180] width 7 height 8
type input "**********"
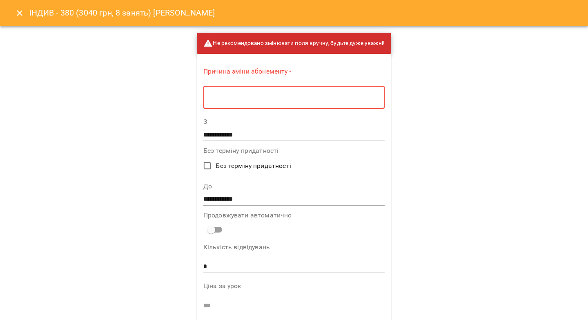
click at [263, 95] on textarea at bounding box center [294, 98] width 170 height 8
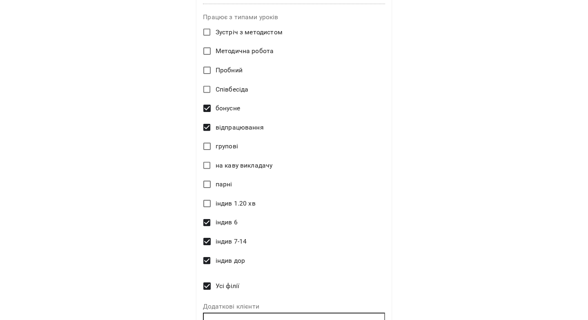
scroll to position [390, 0]
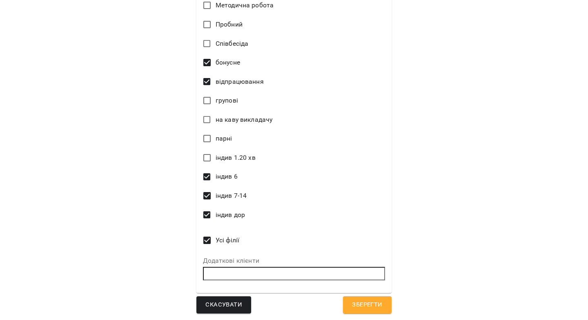
type textarea "*"
drag, startPoint x: 356, startPoint y: 301, endPoint x: 223, endPoint y: 112, distance: 230.3
click at [356, 300] on span "Зберегти" at bounding box center [367, 304] width 30 height 11
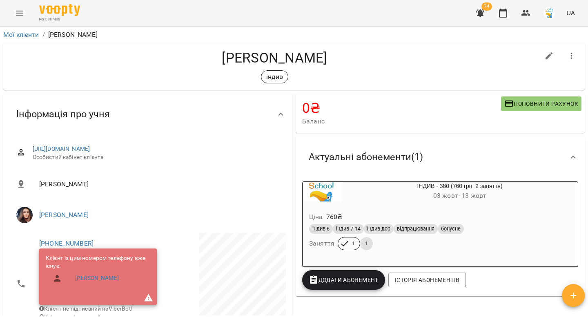
click at [493, 203] on div "Ціна 760 ₴ індив 6 індив 7-14 індив дор відпрацювання бонусне Заняття 1 1" at bounding box center [440, 232] width 279 height 59
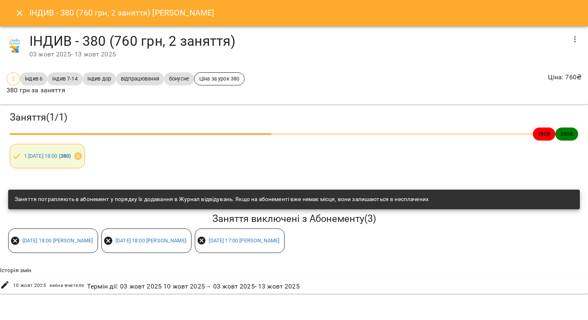
click at [572, 36] on icon "button" at bounding box center [575, 39] width 10 height 10
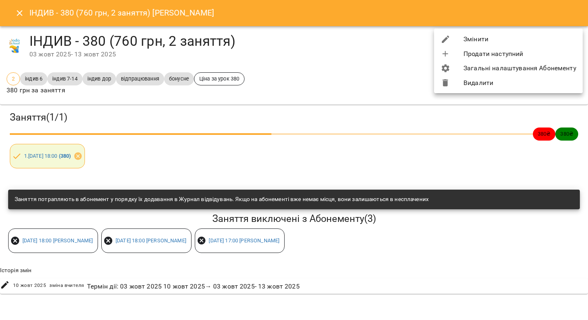
drag, startPoint x: 508, startPoint y: 40, endPoint x: 408, endPoint y: 118, distance: 126.9
click at [508, 40] on li "Змінити" at bounding box center [508, 39] width 149 height 15
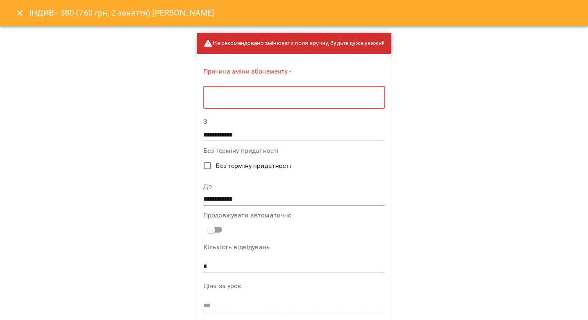
click at [294, 98] on textarea at bounding box center [294, 98] width 170 height 8
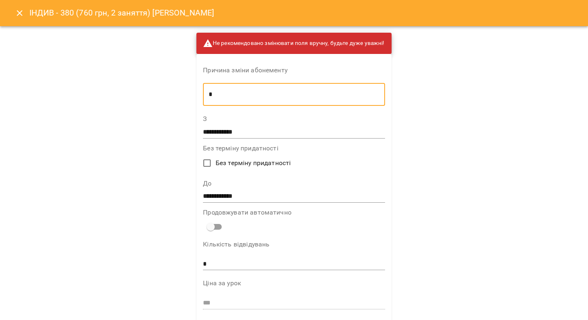
type textarea "*"
click at [208, 195] on input "**********" at bounding box center [294, 196] width 182 height 13
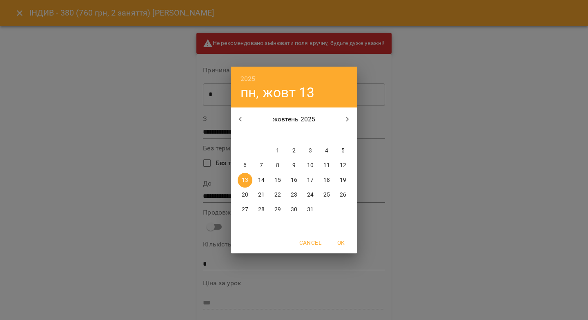
click at [310, 181] on p "17" at bounding box center [310, 180] width 7 height 8
type input "**********"
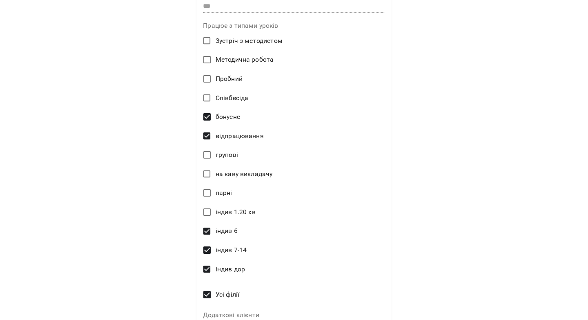
scroll to position [390, 0]
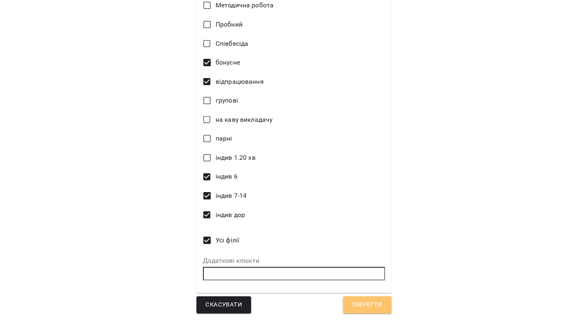
drag, startPoint x: 357, startPoint y: 299, endPoint x: 322, endPoint y: 220, distance: 86.9
click at [357, 299] on span "Зберегти" at bounding box center [367, 304] width 30 height 11
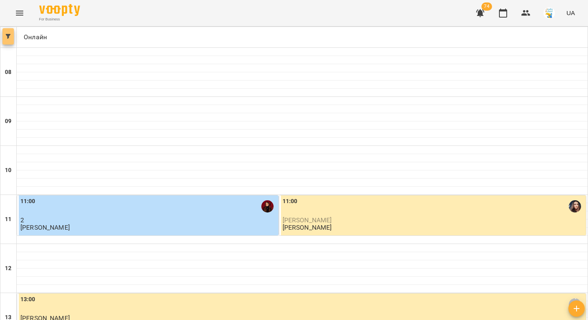
click at [9, 37] on icon "button" at bounding box center [8, 36] width 5 height 5
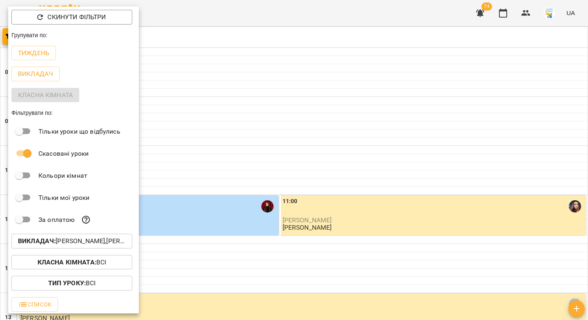
click at [66, 246] on p "Викладач : [PERSON_NAME],[PERSON_NAME],[PERSON_NAME] (години [PERSON_NAME]),[PE…" at bounding box center [72, 241] width 108 height 10
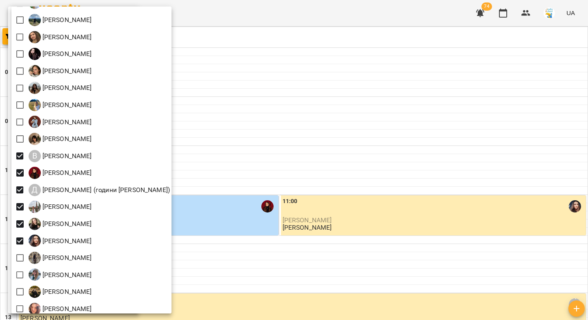
scroll to position [90, 0]
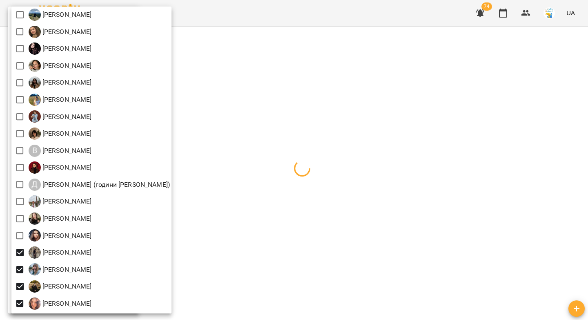
click at [221, 184] on div at bounding box center [294, 160] width 588 height 320
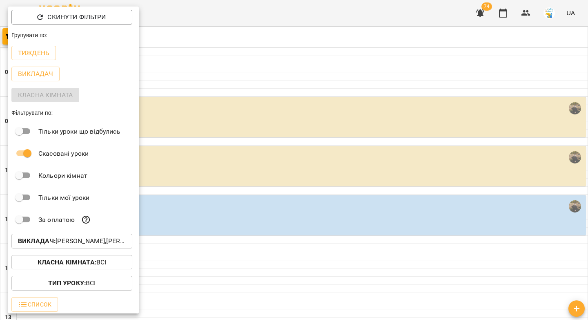
click at [230, 68] on div at bounding box center [294, 160] width 588 height 320
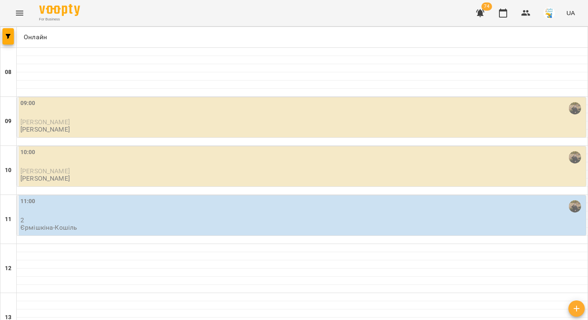
click at [163, 104] on div "09:00" at bounding box center [302, 108] width 564 height 19
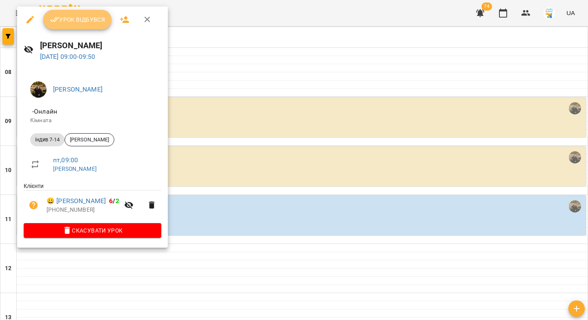
click at [92, 22] on span "Урок відбувся" at bounding box center [78, 20] width 56 height 10
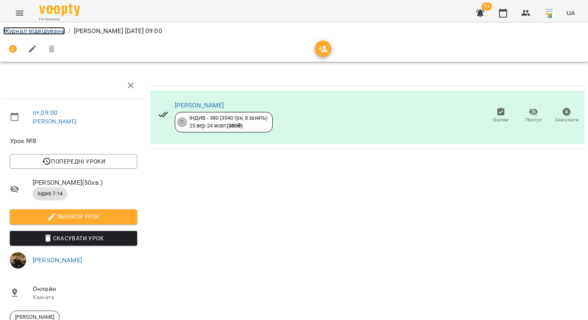
click at [43, 32] on link "Журнал відвідувань" at bounding box center [34, 31] width 62 height 8
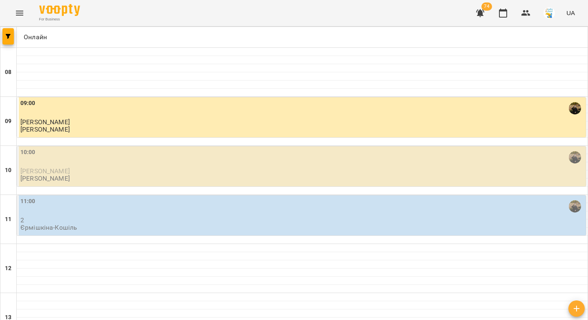
click at [152, 163] on div "10:00" at bounding box center [302, 157] width 564 height 19
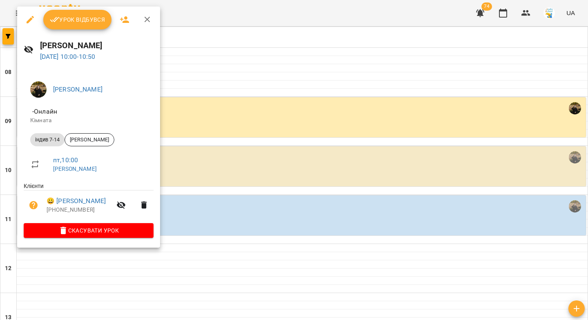
click at [82, 23] on span "Урок відбувся" at bounding box center [78, 20] width 56 height 10
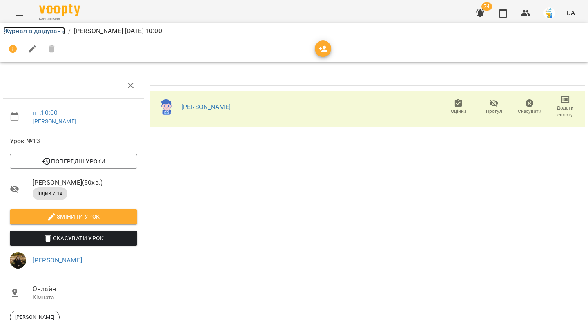
drag, startPoint x: 50, startPoint y: 31, endPoint x: 51, endPoint y: 36, distance: 5.9
click at [50, 31] on link "Журнал відвідувань" at bounding box center [34, 31] width 62 height 8
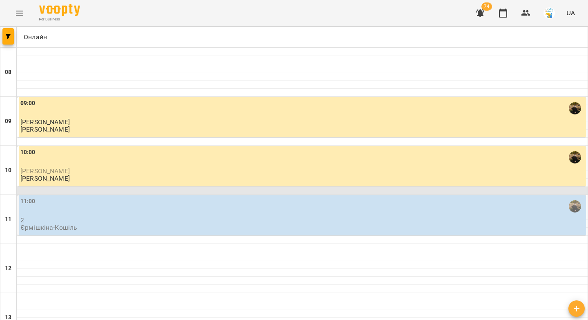
scroll to position [40, 0]
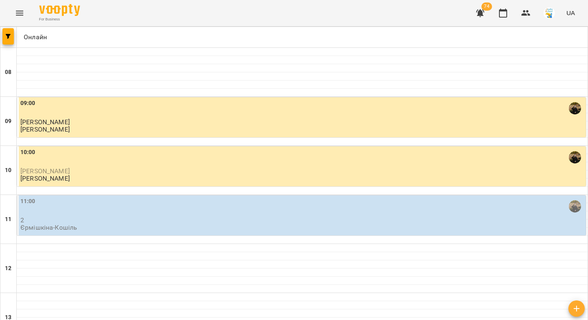
click at [96, 197] on div "11:00" at bounding box center [302, 206] width 564 height 19
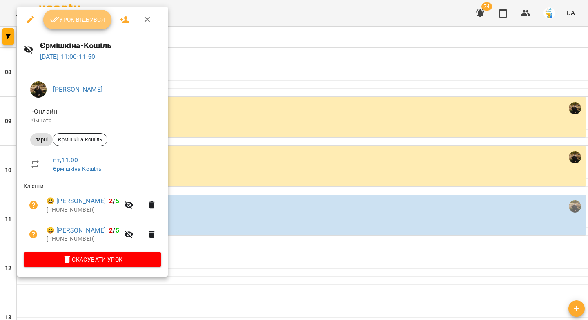
click at [75, 27] on button "Урок відбувся" at bounding box center [77, 20] width 69 height 20
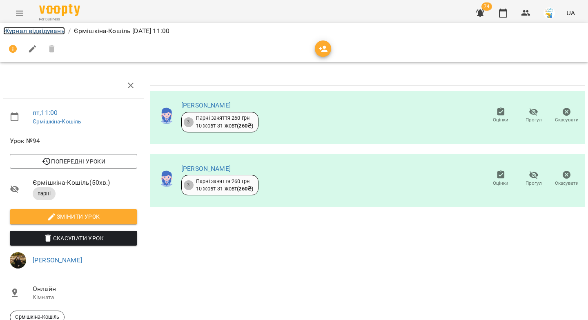
click at [57, 33] on link "Журнал відвідувань" at bounding box center [34, 31] width 62 height 8
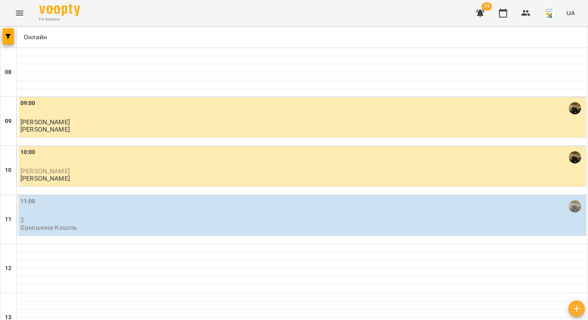
scroll to position [313, 0]
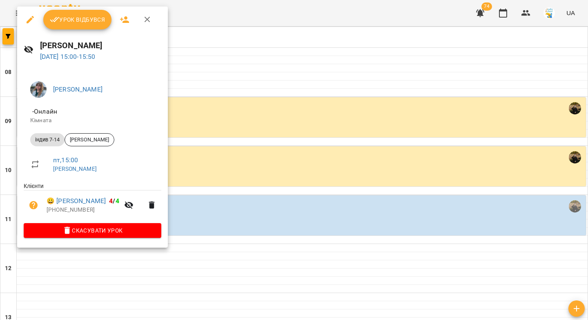
click at [93, 18] on span "Урок відбувся" at bounding box center [78, 20] width 56 height 10
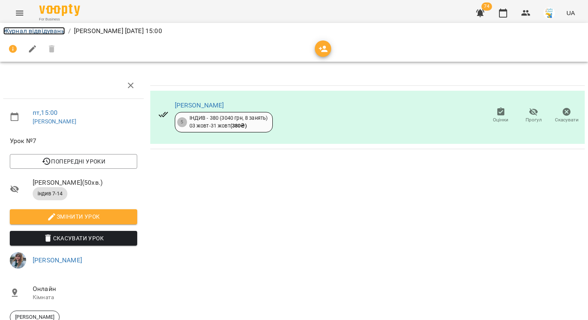
click at [53, 31] on link "Журнал відвідувань" at bounding box center [34, 31] width 62 height 8
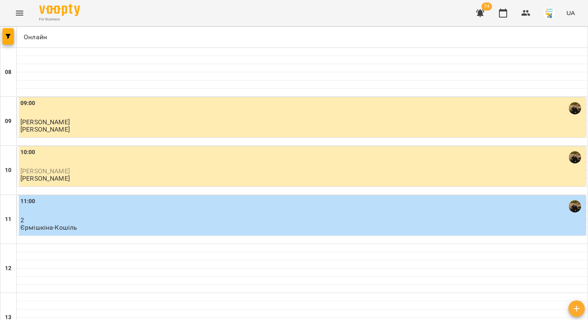
scroll to position [178, 0]
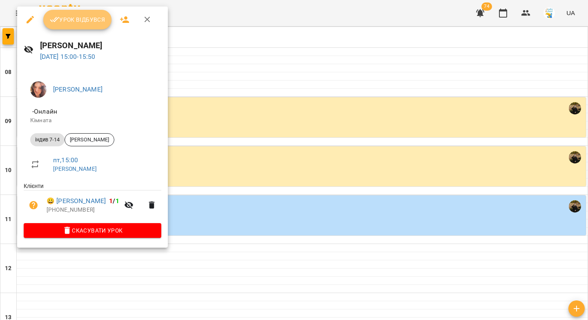
click at [93, 17] on span "Урок відбувся" at bounding box center [78, 20] width 56 height 10
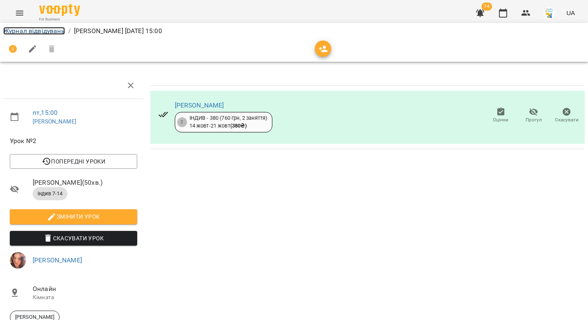
click at [39, 32] on link "Журнал відвідувань" at bounding box center [34, 31] width 62 height 8
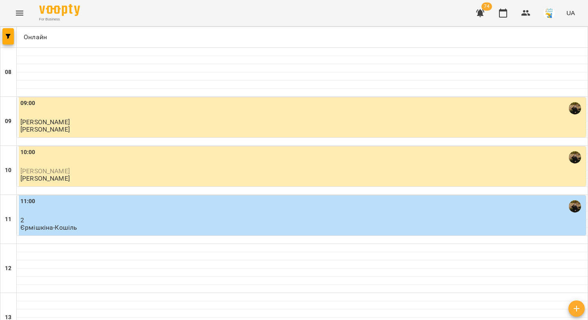
scroll to position [372, 0]
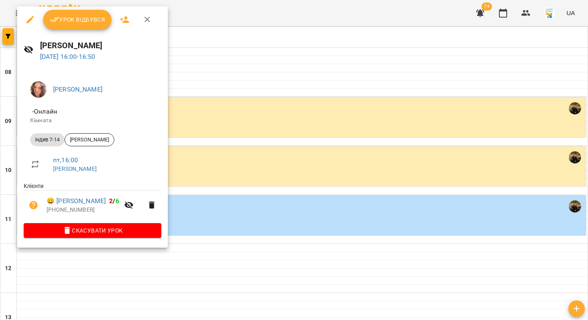
click at [53, 16] on icon "button" at bounding box center [55, 20] width 10 height 10
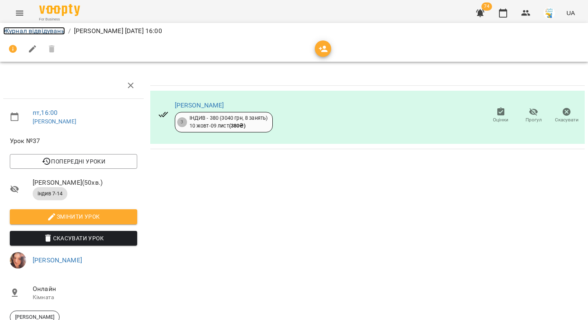
click at [53, 33] on link "Журнал відвідувань" at bounding box center [34, 31] width 62 height 8
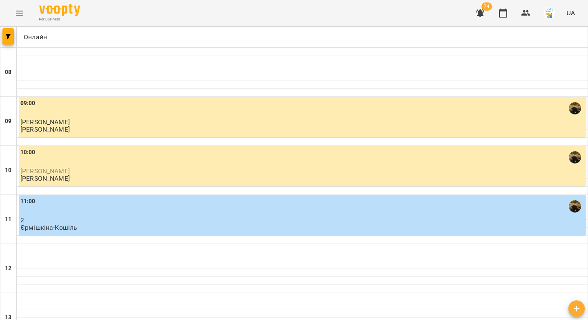
scroll to position [287, 0]
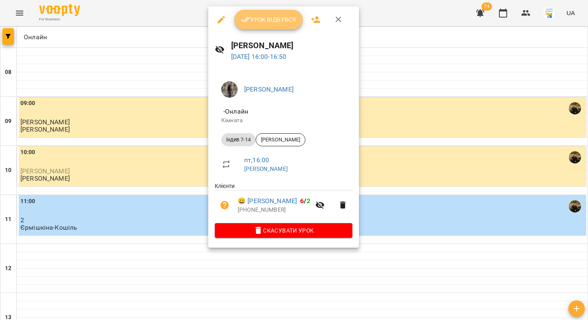
click at [284, 26] on button "Урок відбувся" at bounding box center [268, 20] width 69 height 20
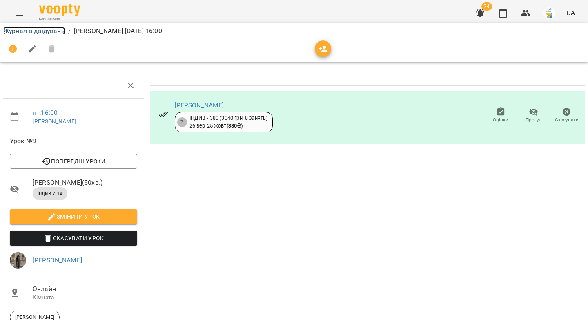
drag, startPoint x: 57, startPoint y: 33, endPoint x: 75, endPoint y: 59, distance: 31.7
click at [57, 33] on link "Журнал відвідувань" at bounding box center [34, 31] width 62 height 8
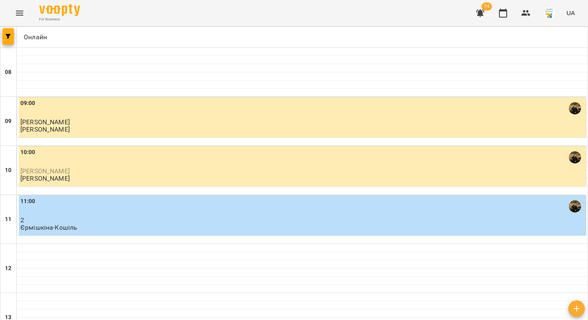
scroll to position [362, 0]
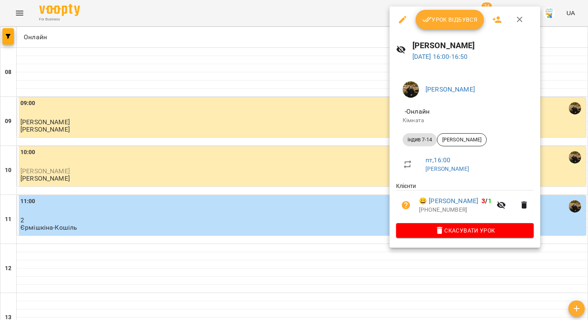
click at [431, 23] on span "Урок відбувся" at bounding box center [450, 20] width 56 height 10
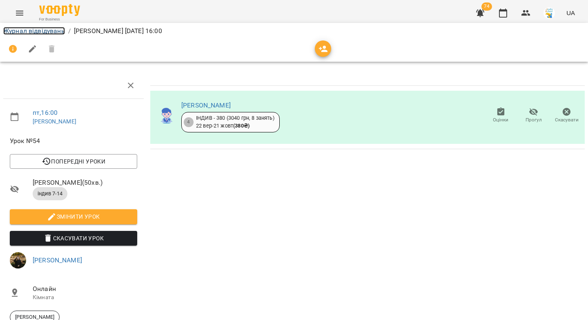
click at [23, 31] on link "Журнал відвідувань" at bounding box center [34, 31] width 62 height 8
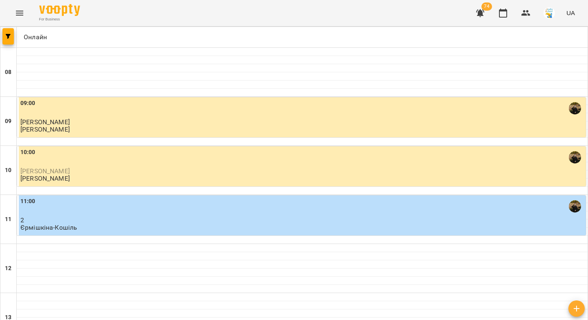
scroll to position [355, 0]
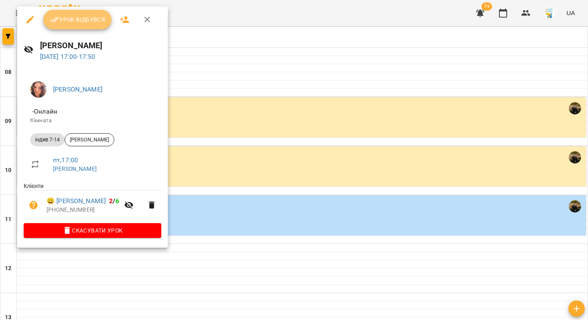
click at [94, 24] on span "Урок відбувся" at bounding box center [78, 20] width 56 height 10
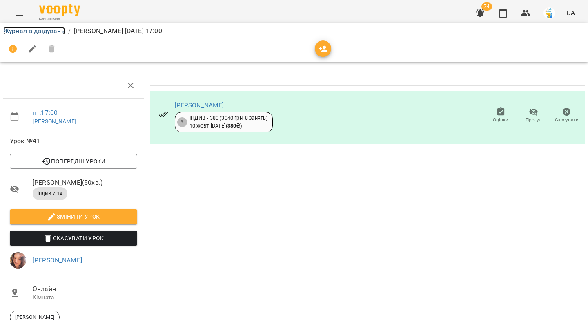
click at [58, 33] on link "Журнал відвідувань" at bounding box center [34, 31] width 62 height 8
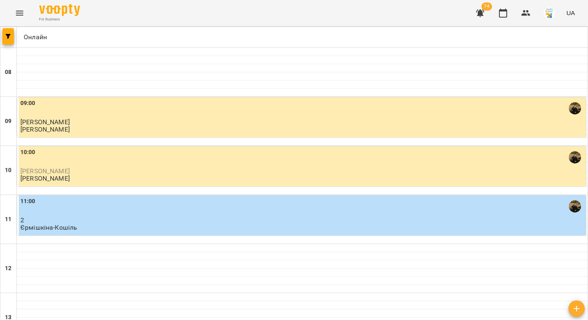
scroll to position [337, 0]
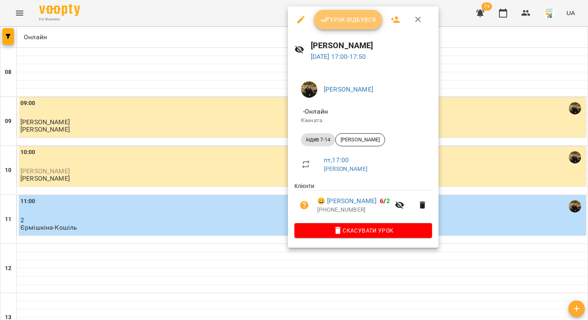
click at [335, 23] on span "Урок відбувся" at bounding box center [349, 20] width 56 height 10
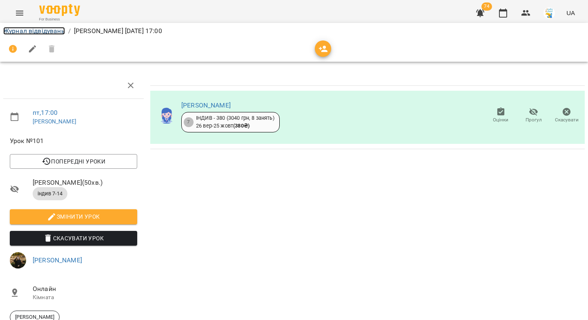
click at [61, 27] on link "Журнал відвідувань" at bounding box center [34, 31] width 62 height 8
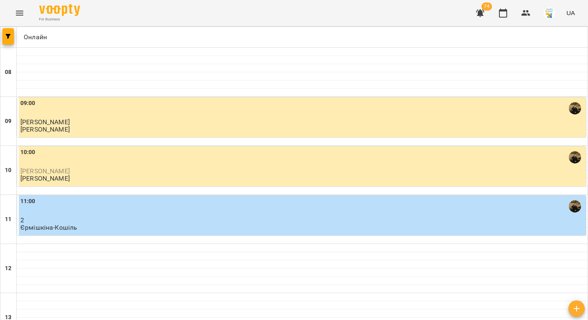
scroll to position [443, 0]
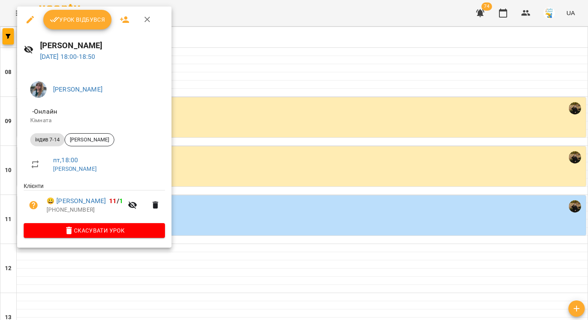
click at [77, 22] on span "Урок відбувся" at bounding box center [78, 20] width 56 height 10
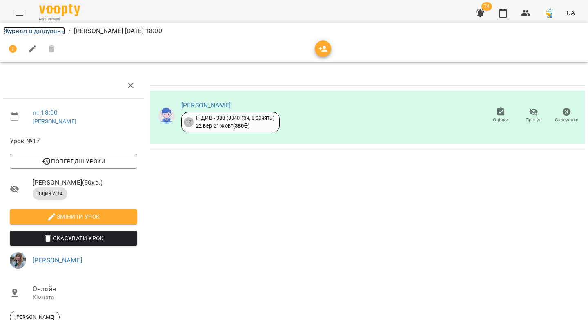
click at [49, 33] on link "Журнал відвідувань" at bounding box center [34, 31] width 62 height 8
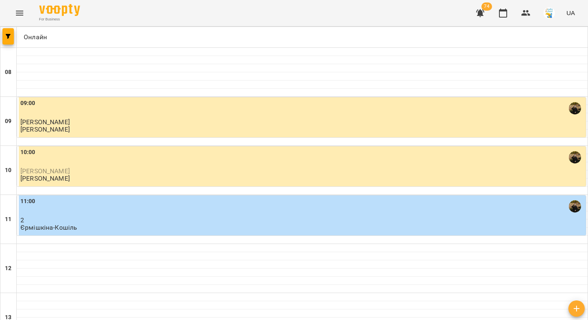
scroll to position [442, 0]
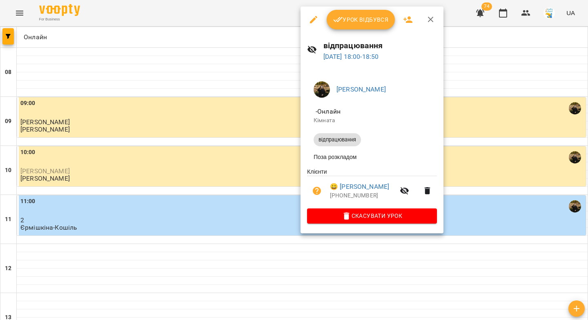
click at [352, 25] on button "Урок відбувся" at bounding box center [361, 20] width 69 height 20
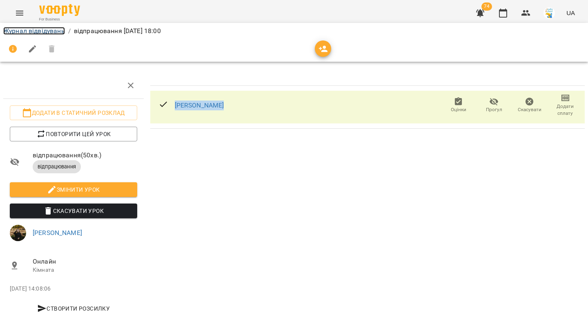
click at [42, 32] on link "Журнал відвідувань" at bounding box center [34, 31] width 62 height 8
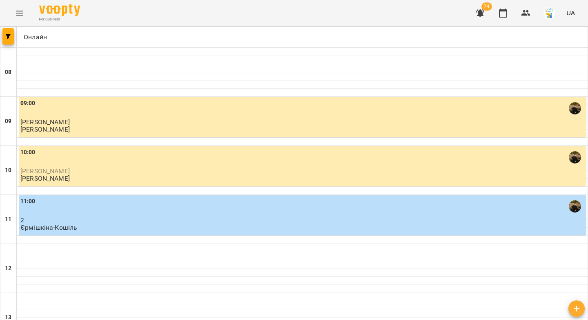
scroll to position [452, 0]
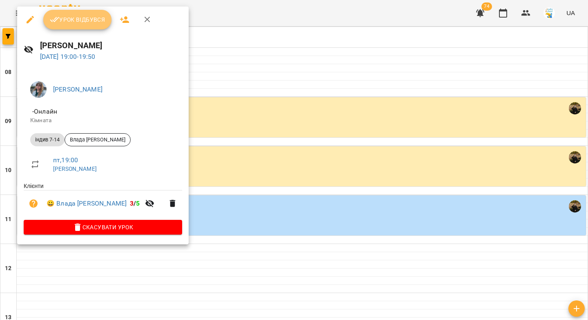
drag, startPoint x: 67, startPoint y: 22, endPoint x: 85, endPoint y: 28, distance: 18.9
click at [67, 22] on span "Урок відбувся" at bounding box center [78, 20] width 56 height 10
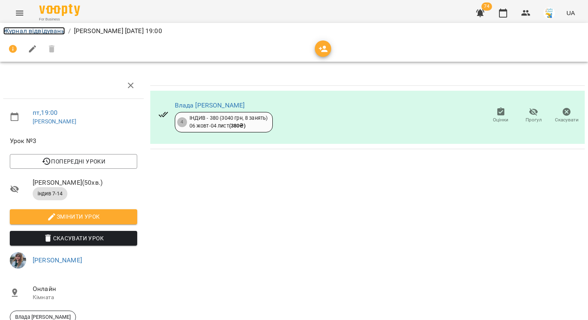
click at [53, 29] on link "Журнал відвідувань" at bounding box center [34, 31] width 62 height 8
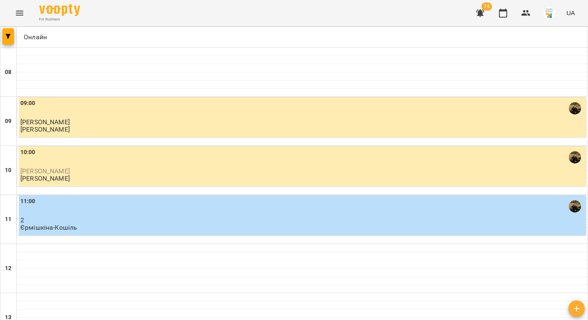
scroll to position [468, 0]
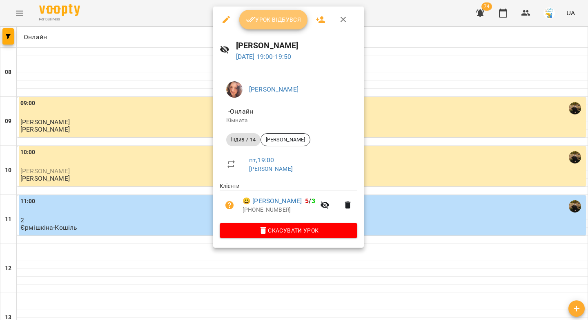
click at [269, 23] on span "Урок відбувся" at bounding box center [274, 20] width 56 height 10
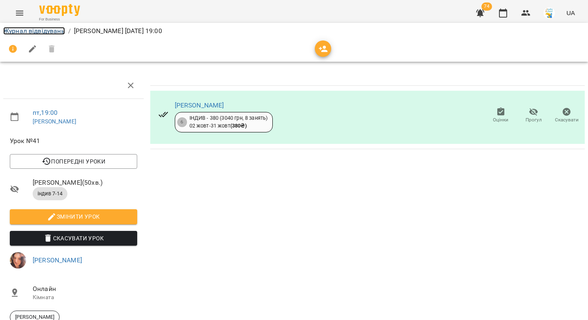
click at [23, 33] on link "Журнал відвідувань" at bounding box center [34, 31] width 62 height 8
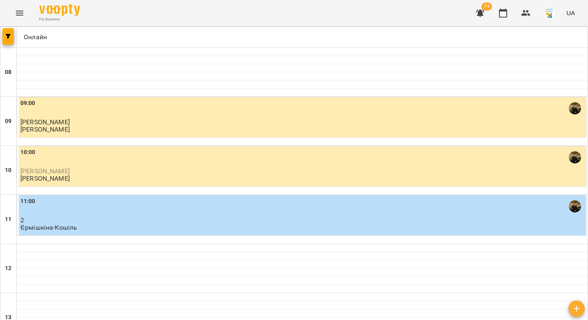
scroll to position [468, 0]
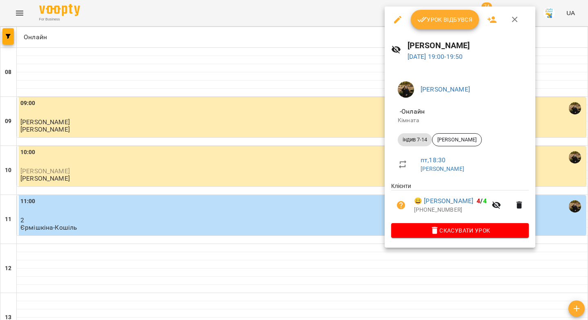
click at [443, 26] on button "Урок відбувся" at bounding box center [445, 20] width 69 height 20
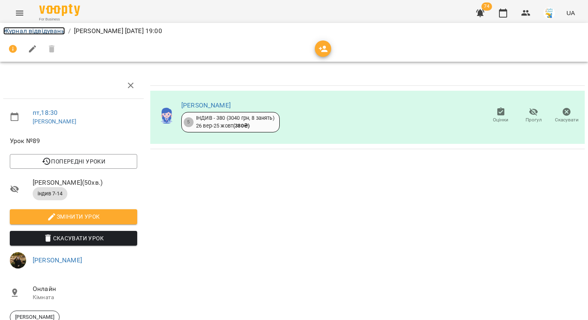
click at [22, 30] on link "Журнал відвідувань" at bounding box center [34, 31] width 62 height 8
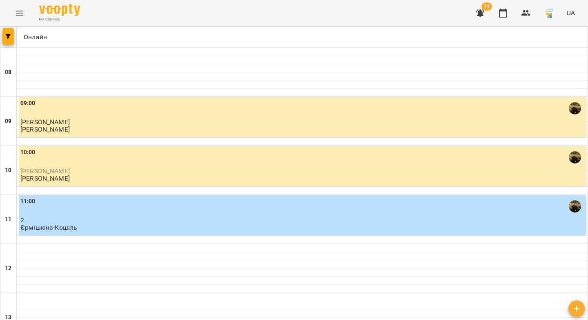
scroll to position [443, 0]
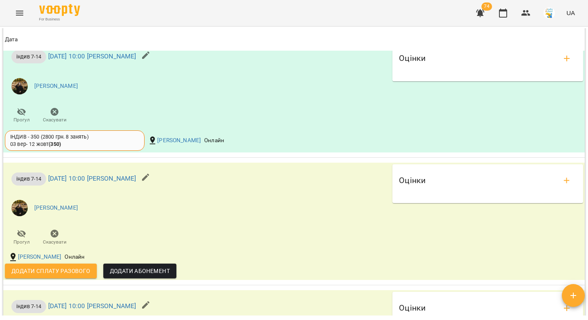
scroll to position [925, 0]
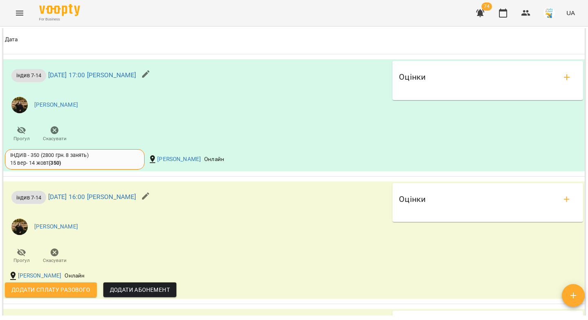
scroll to position [848, 0]
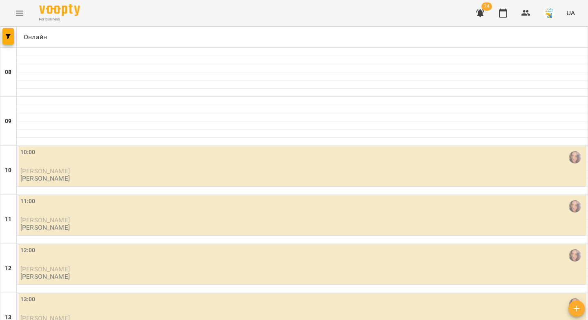
click at [152, 169] on p "[PERSON_NAME]" at bounding box center [302, 170] width 564 height 7
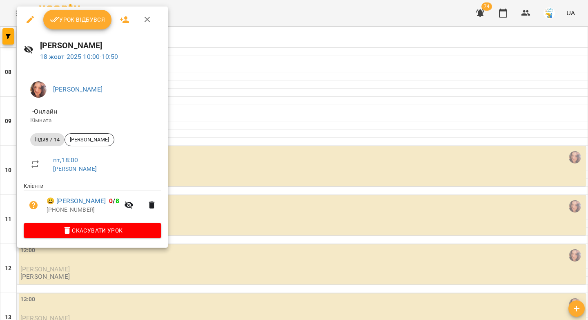
click at [93, 21] on span "Урок відбувся" at bounding box center [78, 20] width 56 height 10
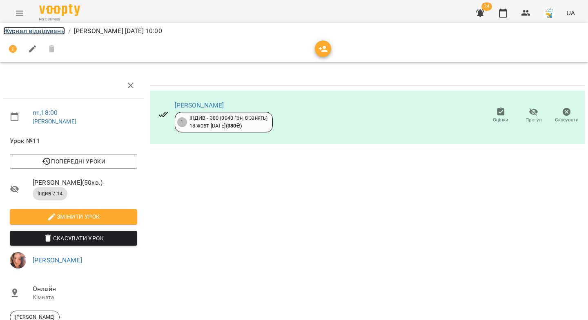
click at [47, 30] on link "Журнал відвідувань" at bounding box center [34, 31] width 62 height 8
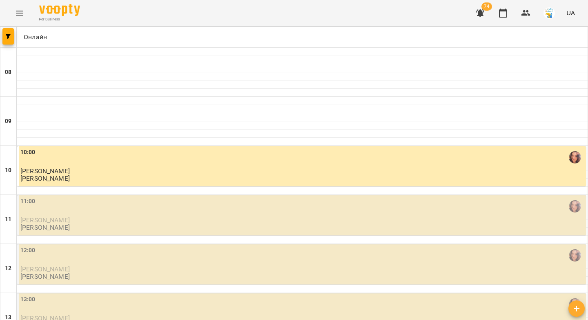
click at [56, 205] on div "11:00" at bounding box center [302, 206] width 564 height 19
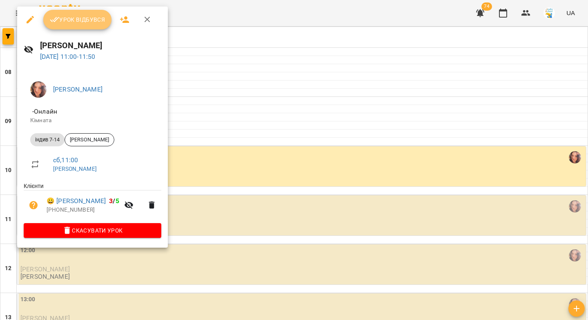
click at [67, 20] on span "Урок відбувся" at bounding box center [78, 20] width 56 height 10
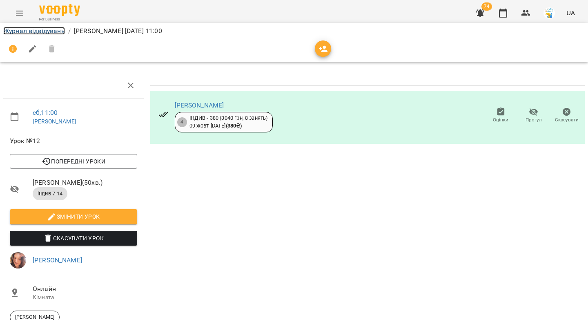
click at [43, 31] on link "Журнал відвідувань" at bounding box center [34, 31] width 62 height 8
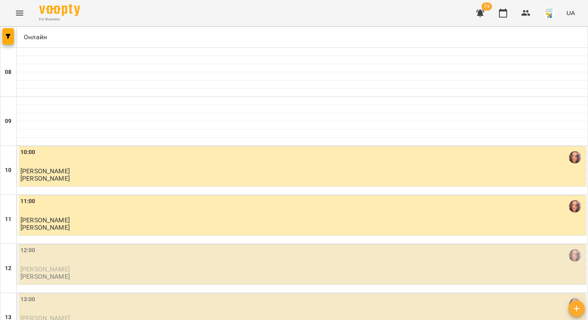
scroll to position [52, 0]
click at [179, 246] on div "12:00" at bounding box center [302, 255] width 564 height 19
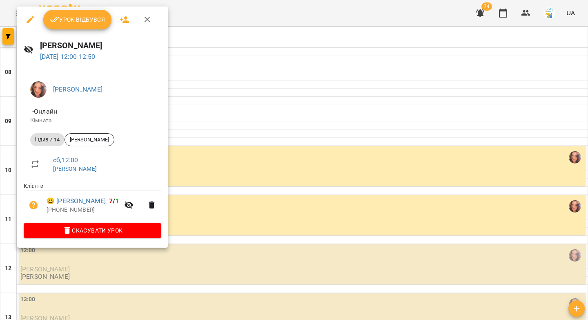
click at [77, 26] on button "Урок відбувся" at bounding box center [77, 20] width 69 height 20
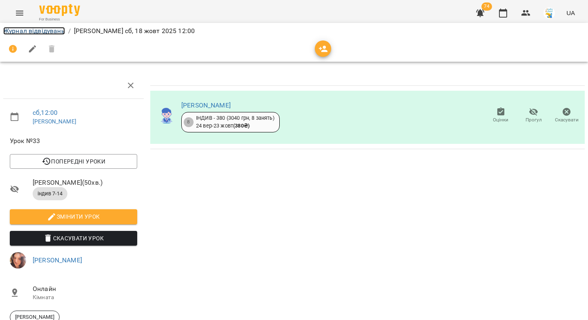
click at [25, 29] on link "Журнал відвідувань" at bounding box center [34, 31] width 62 height 8
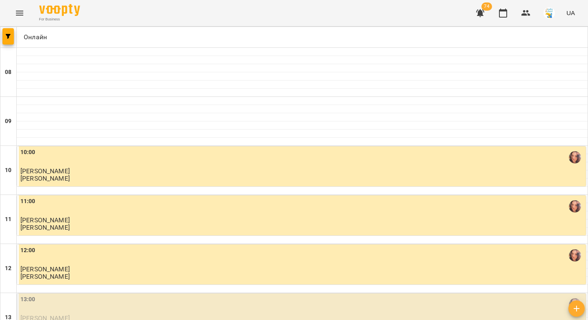
scroll to position [210, 0]
click at [177, 295] on div "13:00" at bounding box center [302, 304] width 564 height 19
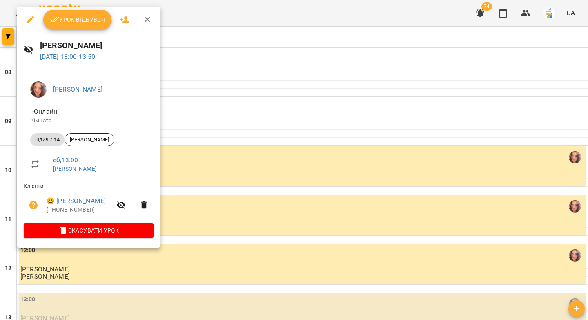
click at [84, 23] on span "Урок відбувся" at bounding box center [78, 20] width 56 height 10
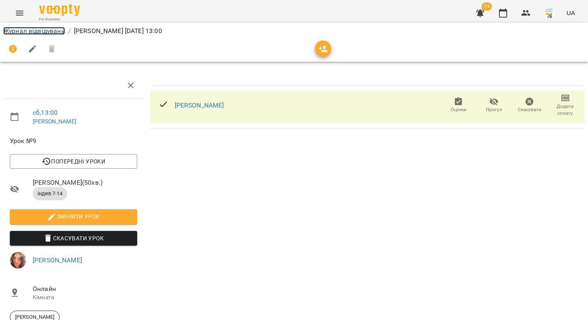
click at [34, 30] on link "Журнал відвідувань" at bounding box center [34, 31] width 62 height 8
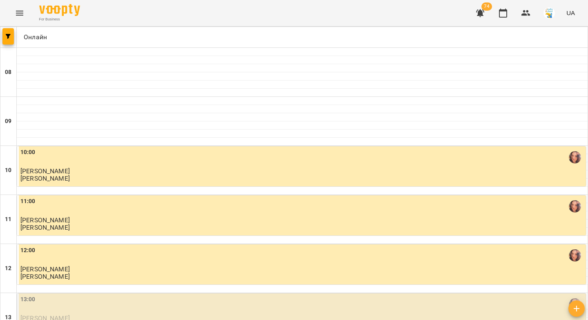
scroll to position [273, 0]
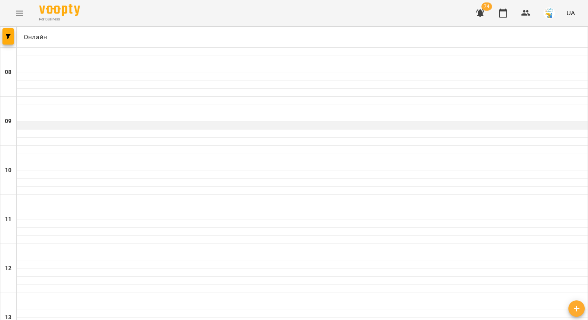
scroll to position [0, 0]
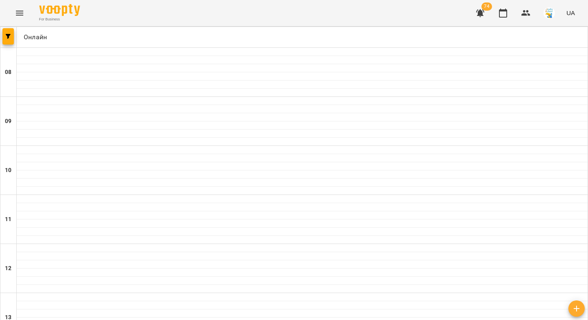
drag, startPoint x: 416, startPoint y: 272, endPoint x: 417, endPoint y: 261, distance: 10.7
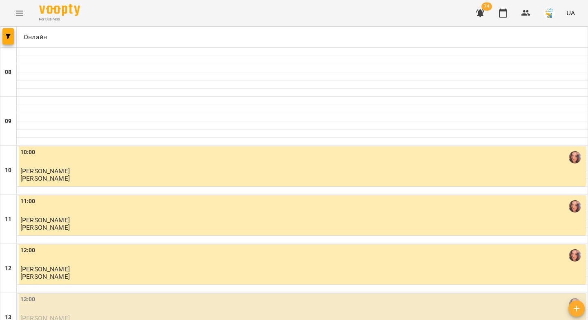
scroll to position [243, 0]
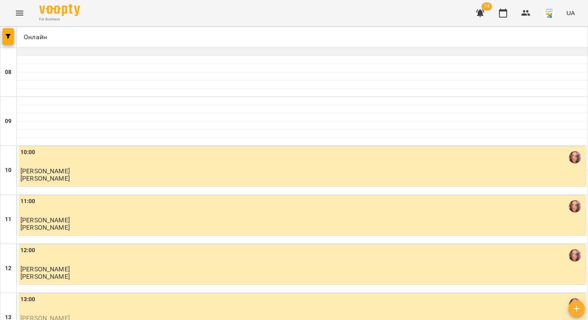
scroll to position [468, 0]
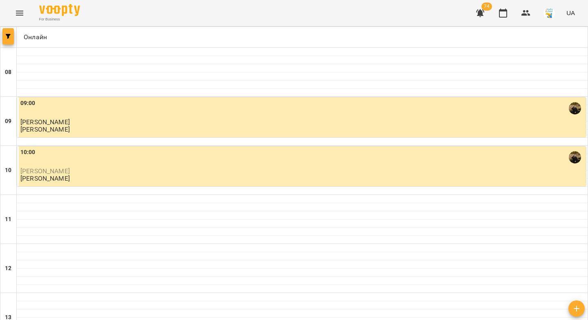
click at [7, 40] on button "button" at bounding box center [7, 36] width 11 height 16
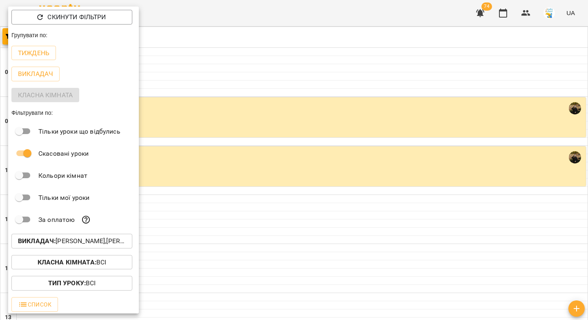
click at [49, 241] on b "Викладач :" at bounding box center [37, 241] width 38 height 8
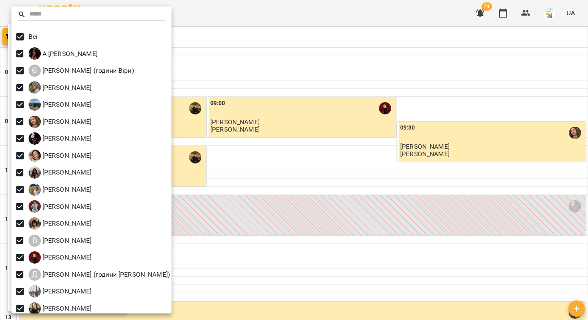
click at [258, 71] on div at bounding box center [294, 160] width 588 height 320
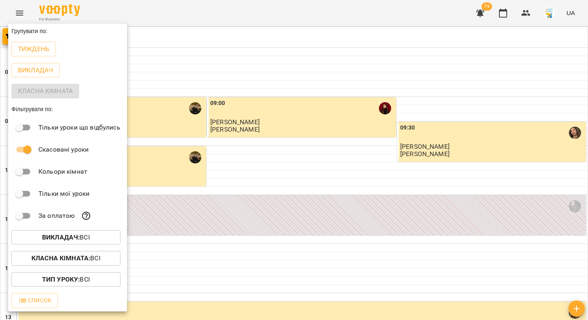
click at [250, 70] on div at bounding box center [294, 160] width 588 height 320
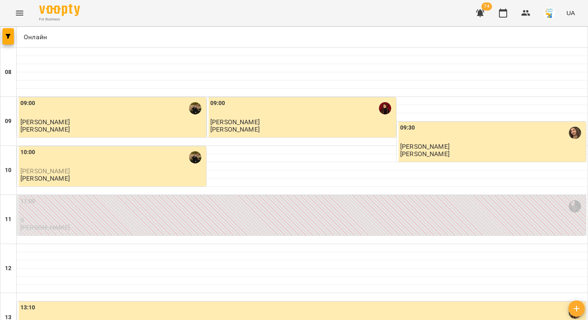
scroll to position [0, 0]
click at [481, 13] on icon "button" at bounding box center [480, 13] width 8 height 8
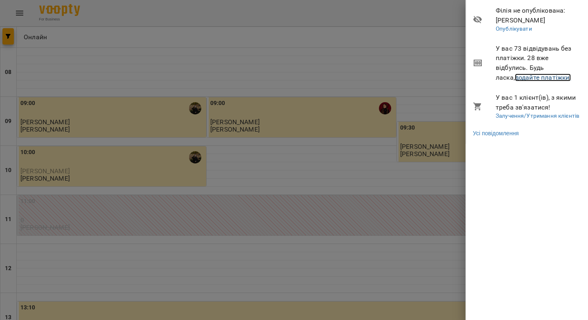
click at [524, 77] on link "додайте платіжки!" at bounding box center [543, 78] width 56 height 8
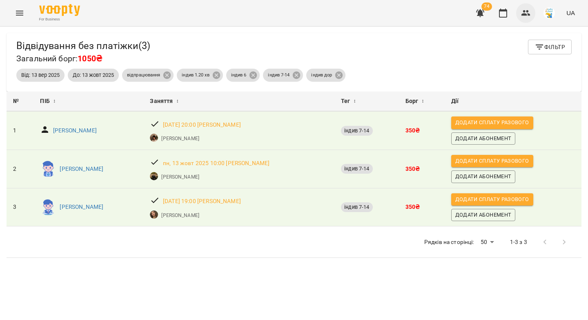
click at [530, 11] on icon "button" at bounding box center [526, 13] width 10 height 10
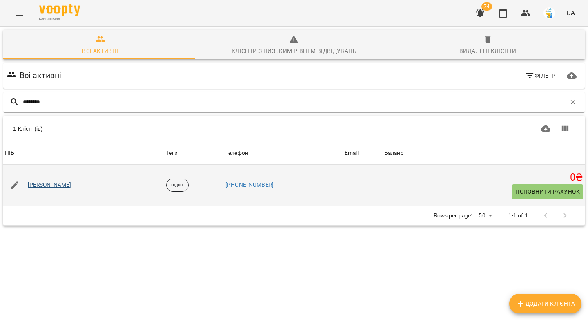
type input "********"
click at [58, 186] on link "[PERSON_NAME]" at bounding box center [50, 185] width 44 height 8
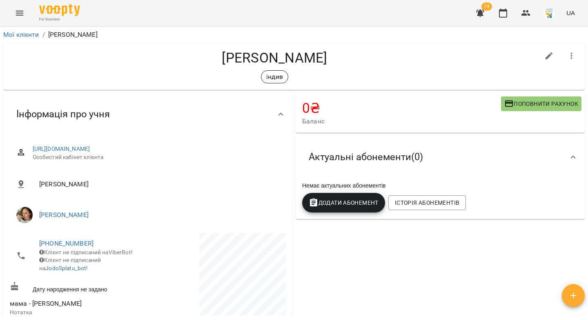
click at [333, 203] on span "Додати Абонемент" at bounding box center [344, 203] width 70 height 10
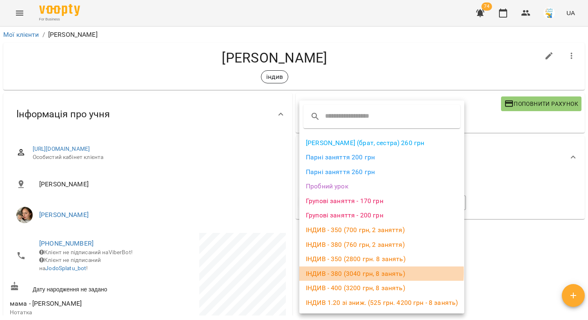
click at [341, 272] on li "ІНДИВ - 380 (3040 грн, 8 занять)" at bounding box center [381, 273] width 165 height 15
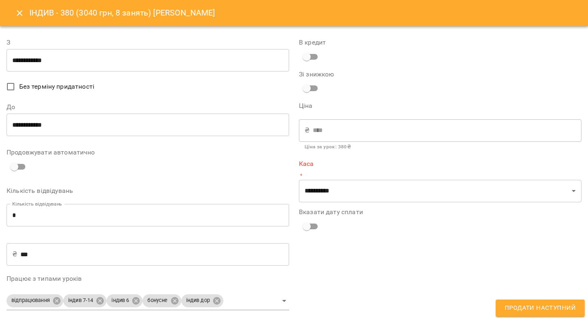
type input "**********"
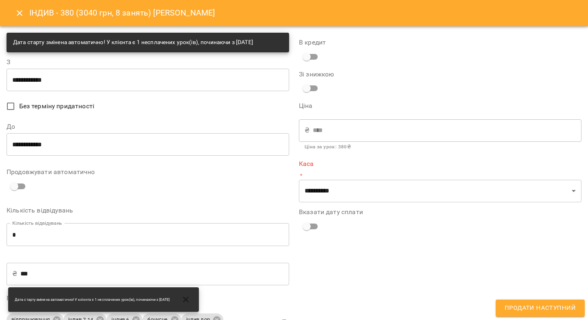
click at [36, 151] on input "**********" at bounding box center [148, 144] width 283 height 23
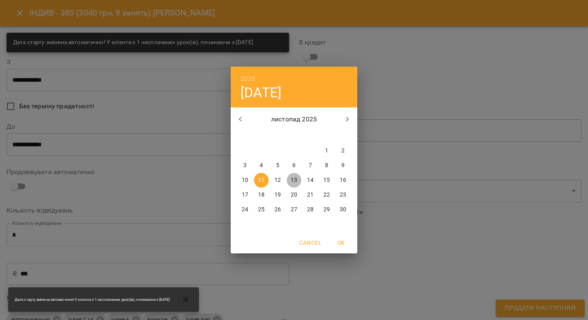
click at [298, 179] on span "13" at bounding box center [294, 180] width 15 height 8
type input "**********"
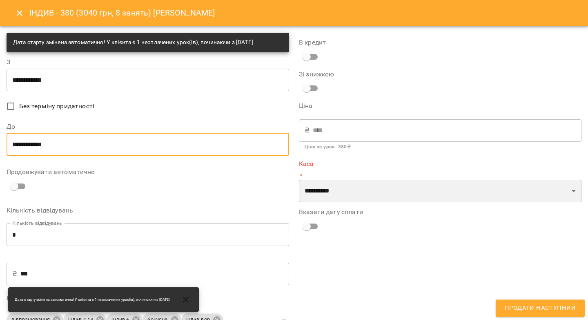
click at [330, 189] on select "**********" at bounding box center [440, 191] width 283 height 23
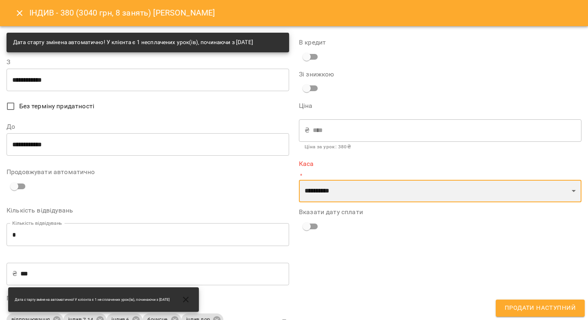
select select "****"
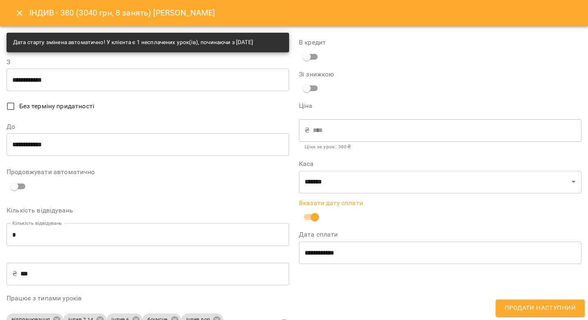
click at [519, 306] on span "Продати наступний" at bounding box center [540, 308] width 71 height 11
